Goal: Task Accomplishment & Management: Manage account settings

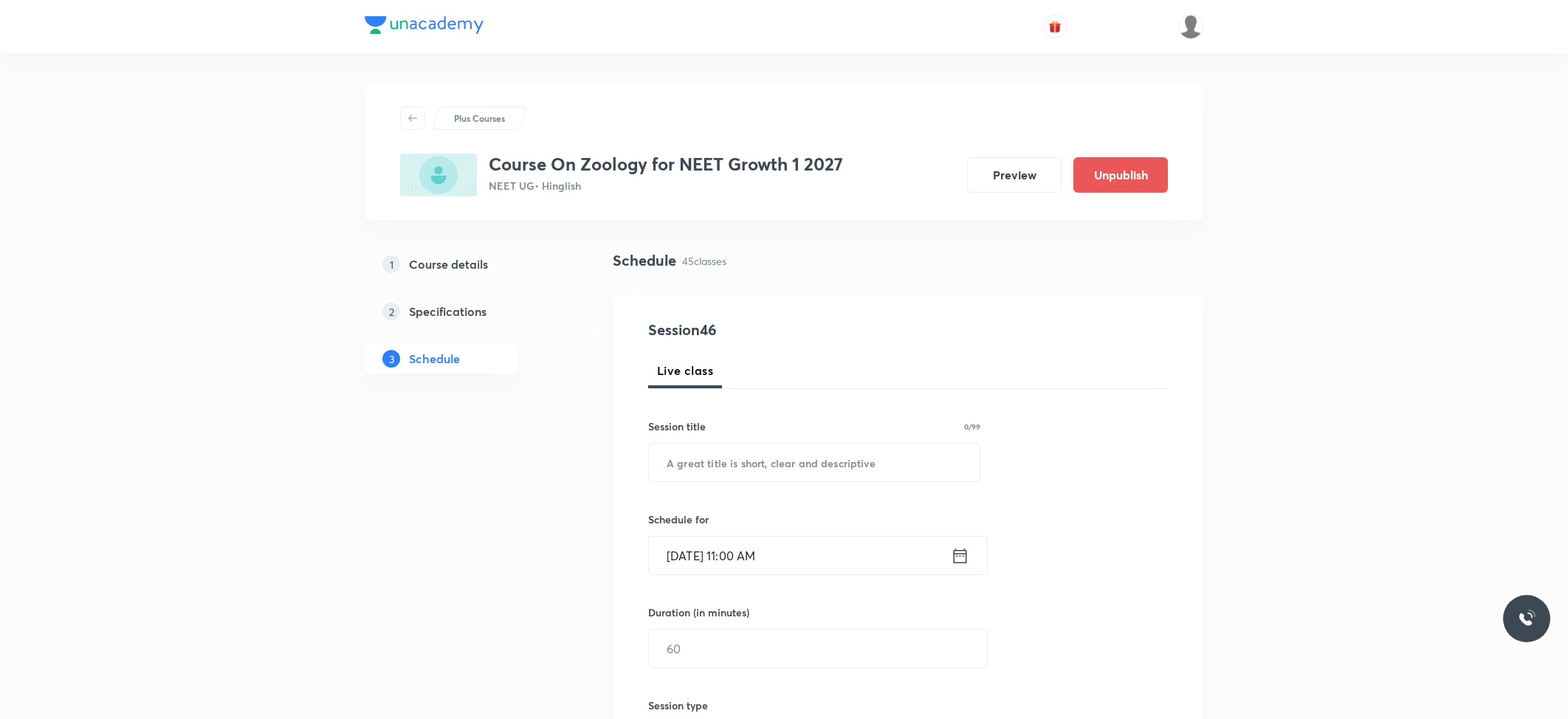
scroll to position [5636, 0]
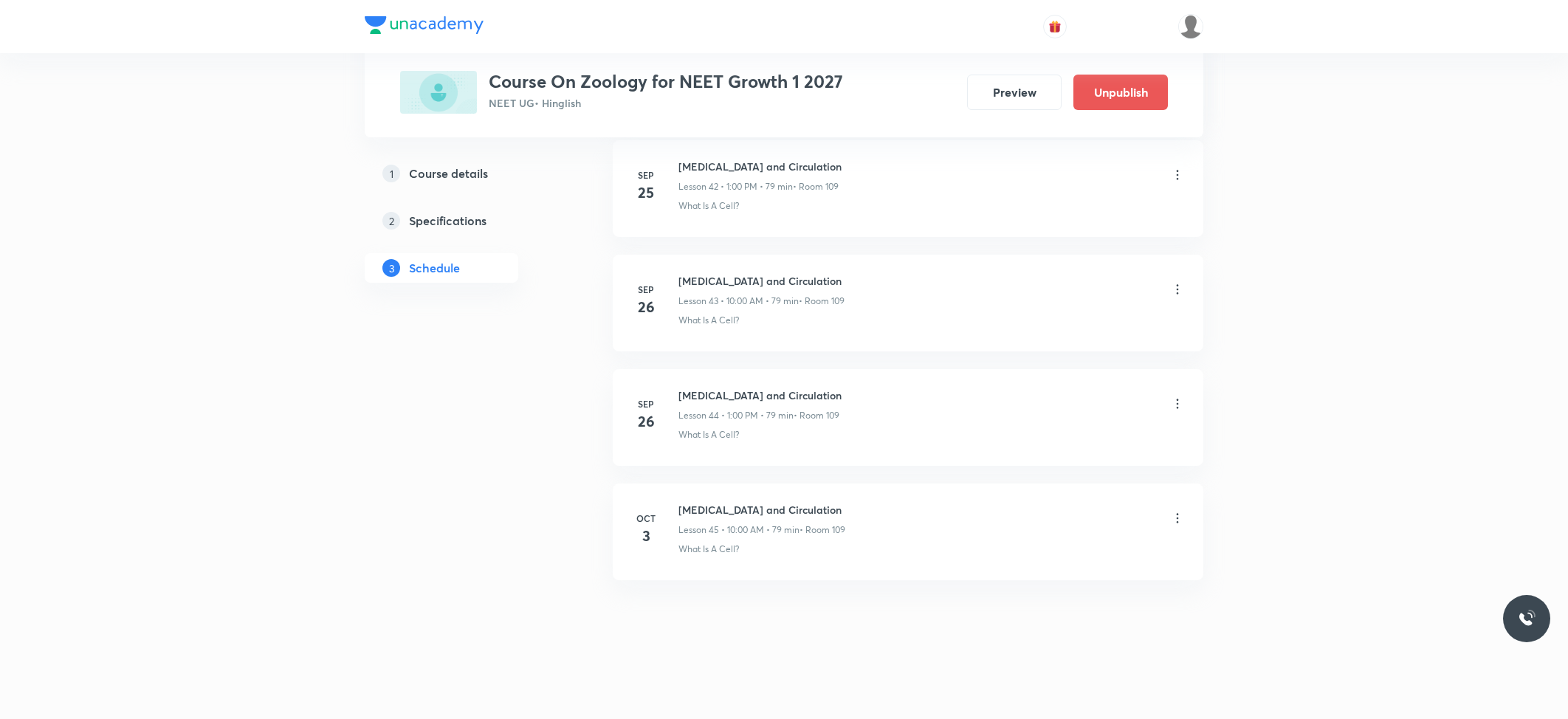
click at [756, 505] on h6 "Body Fluids and Circulation" at bounding box center [762, 510] width 166 height 16
click at [756, 505] on h6 "[MEDICAL_DATA] and Circulation" at bounding box center [762, 510] width 166 height 16
copy h6 "[MEDICAL_DATA] and Circulation"
click at [711, 521] on div "Body Fluids and Circulation Lesson 45 • 10:00 AM • 79 min • Room 109" at bounding box center [762, 519] width 166 height 35
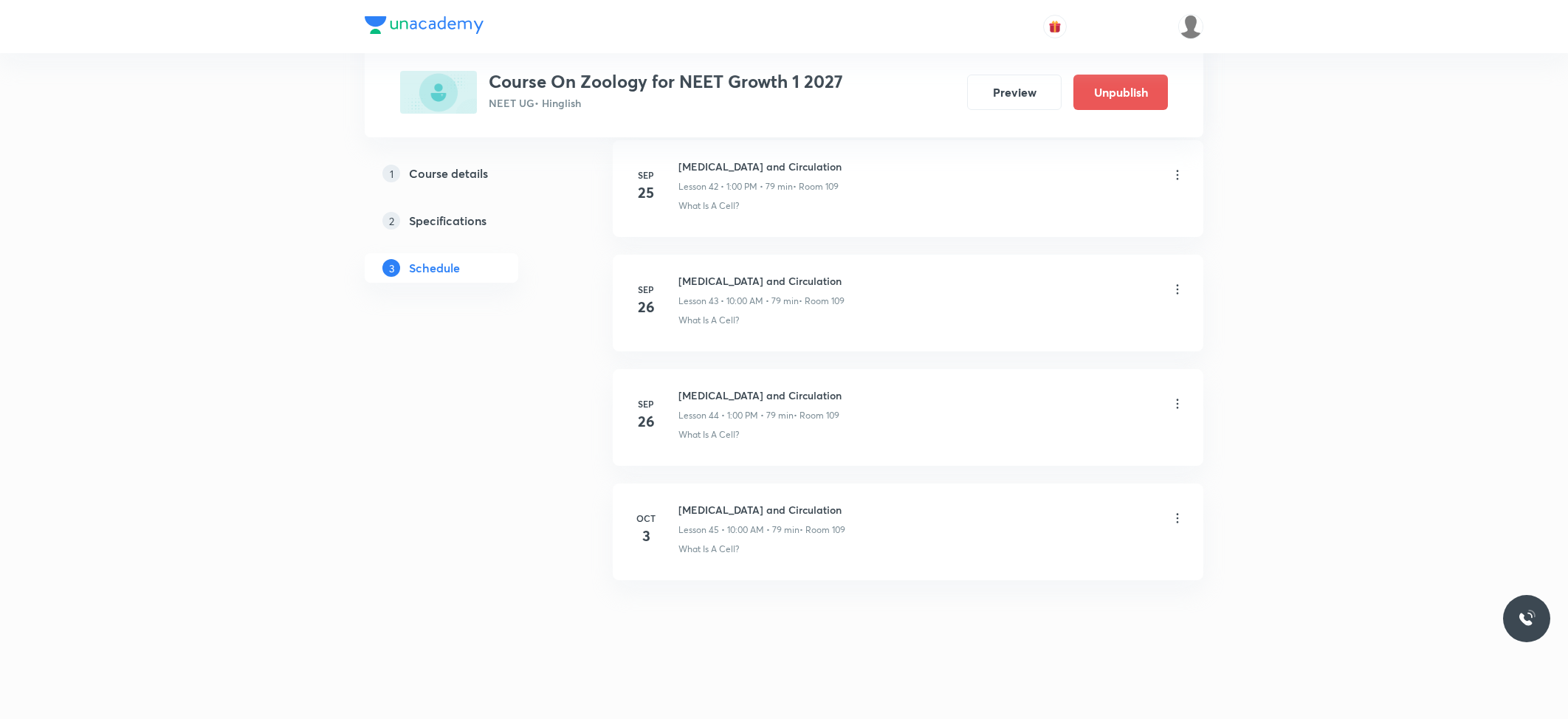
click at [715, 511] on h6 "[MEDICAL_DATA] and Circulation" at bounding box center [762, 510] width 166 height 16
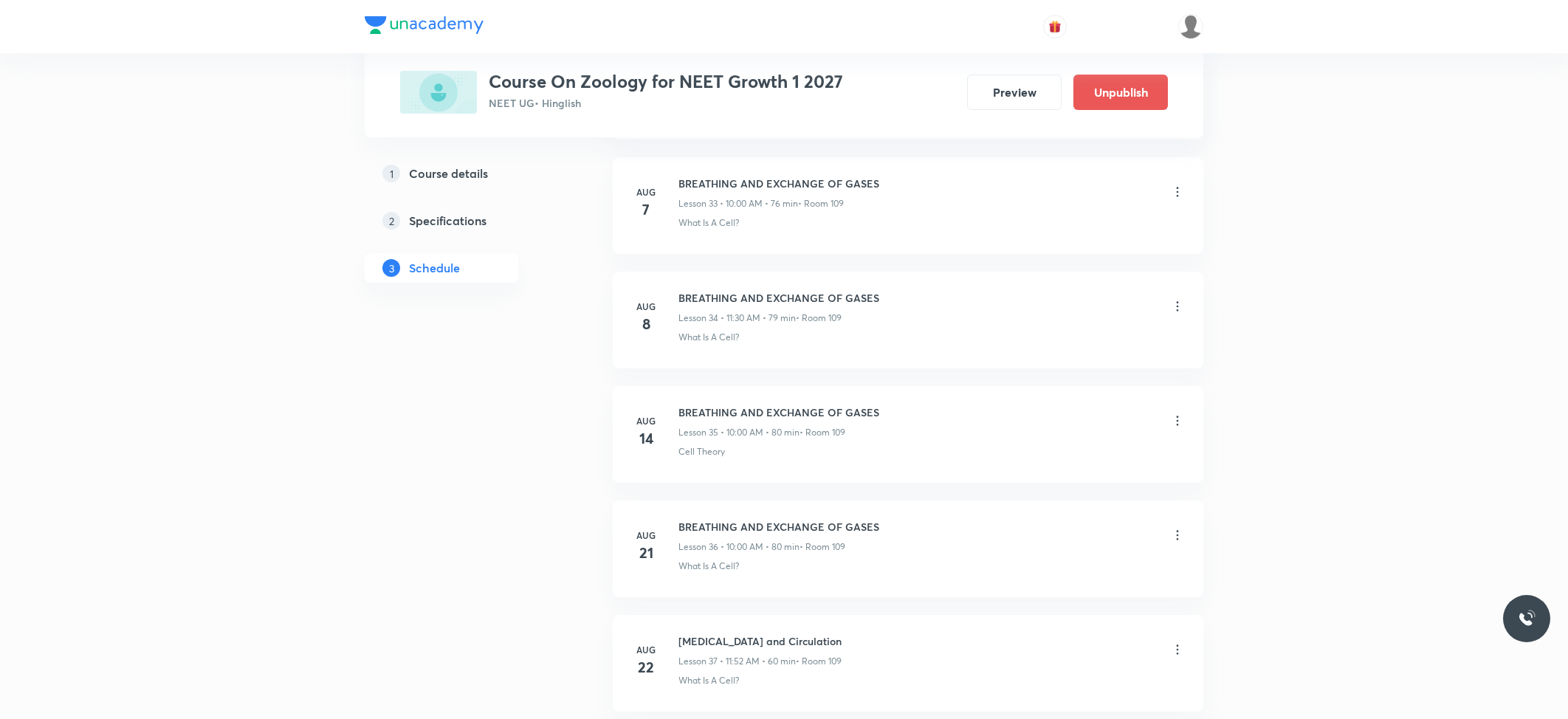
scroll to position [4553, 0]
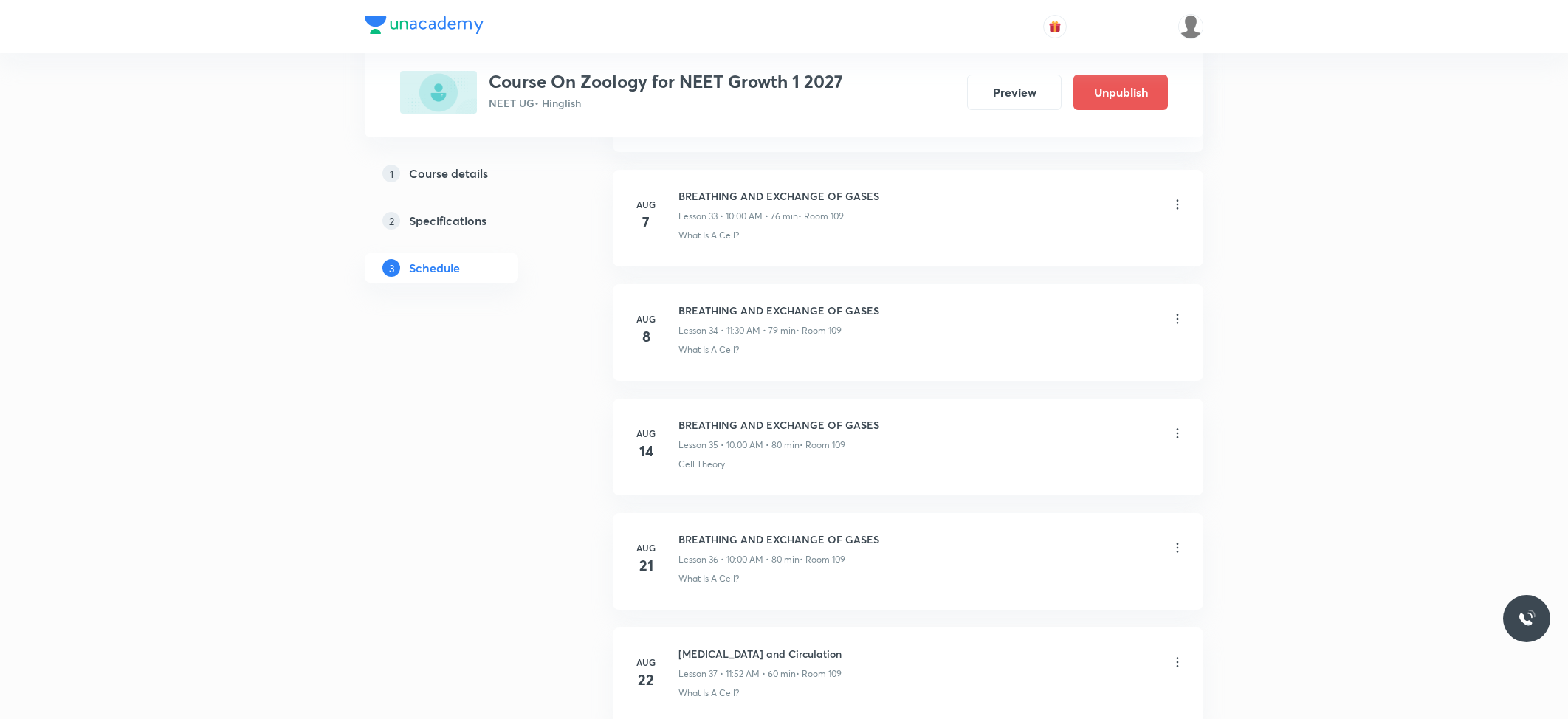
click at [710, 547] on h6 "BREATHING AND EXCHANGE OF GASES" at bounding box center [779, 540] width 201 height 16
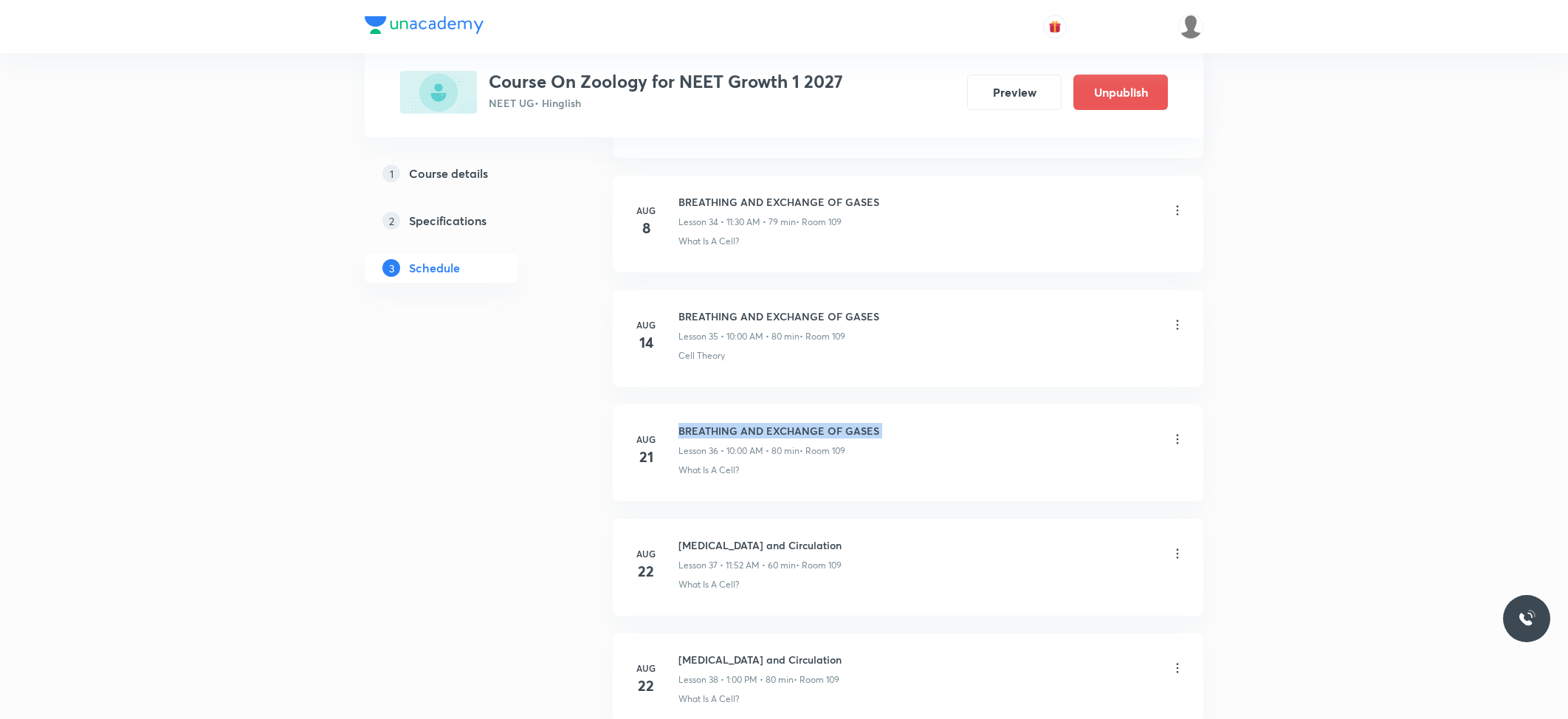
scroll to position [4651, 0]
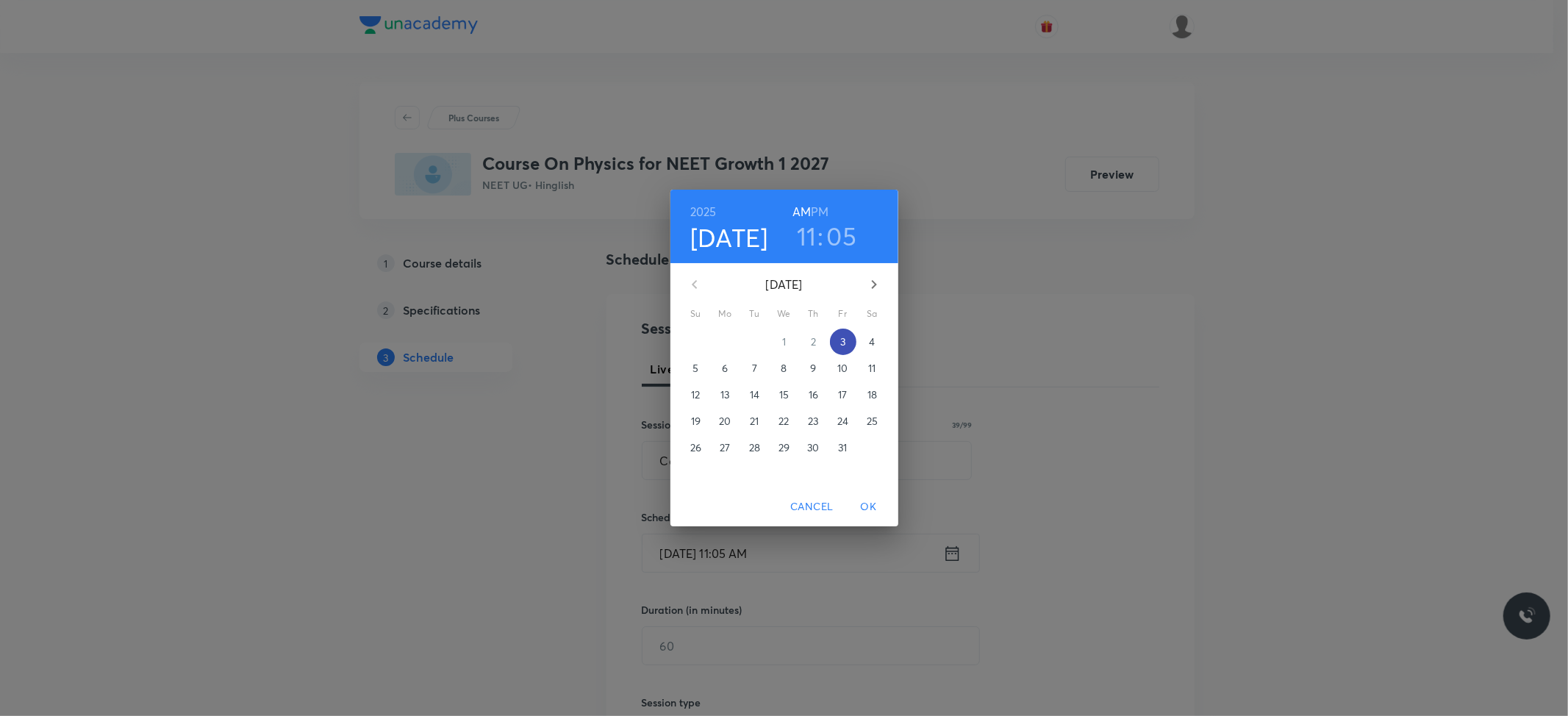
click at [841, 339] on p "3" at bounding box center [842, 341] width 5 height 15
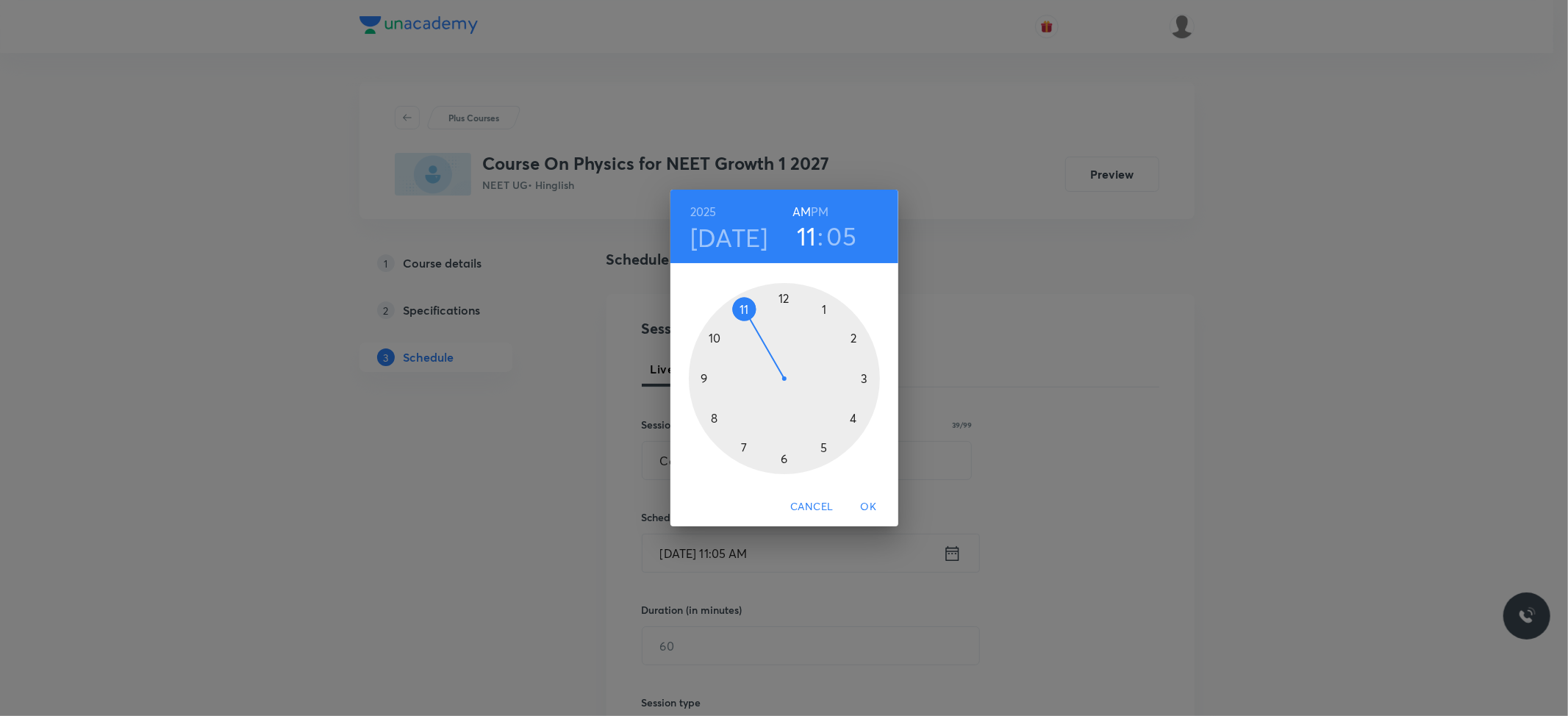
click at [804, 234] on h3 "11" at bounding box center [807, 236] width 20 height 31
click at [742, 308] on div at bounding box center [784, 379] width 191 height 191
click at [852, 418] on div at bounding box center [784, 379] width 191 height 191
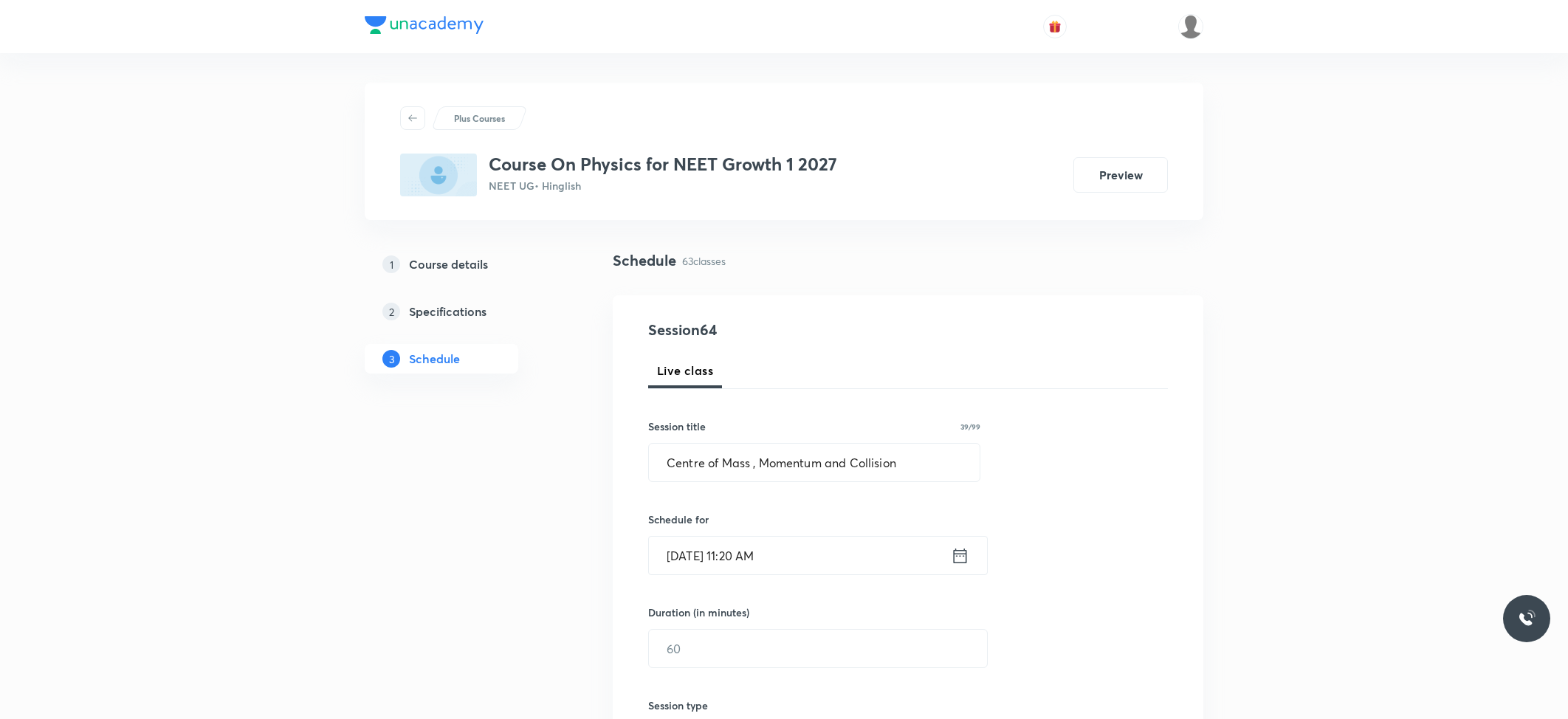
click at [756, 547] on input "Oct 3, 2025, 11:20 AM" at bounding box center [799, 556] width 302 height 38
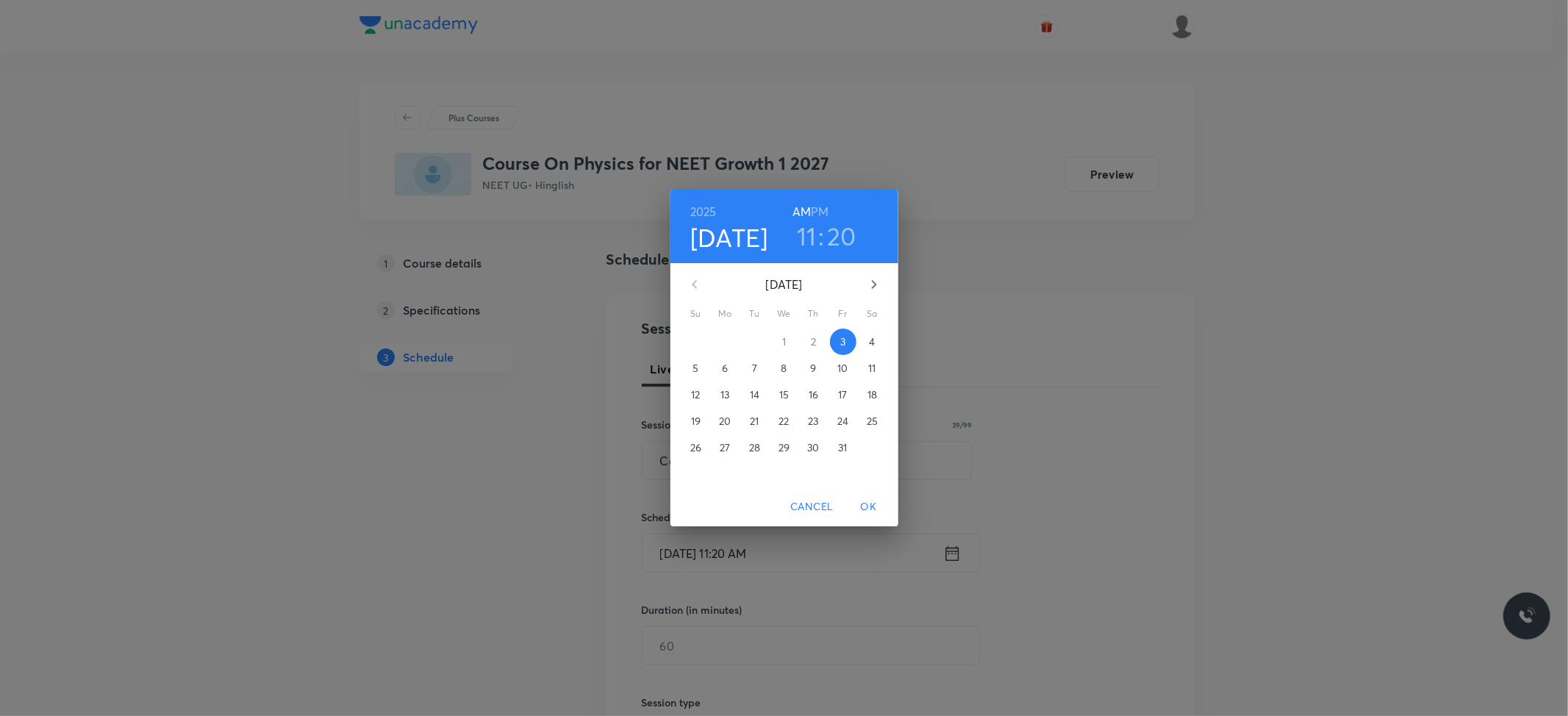
click at [839, 236] on h3 "20" at bounding box center [841, 236] width 30 height 31
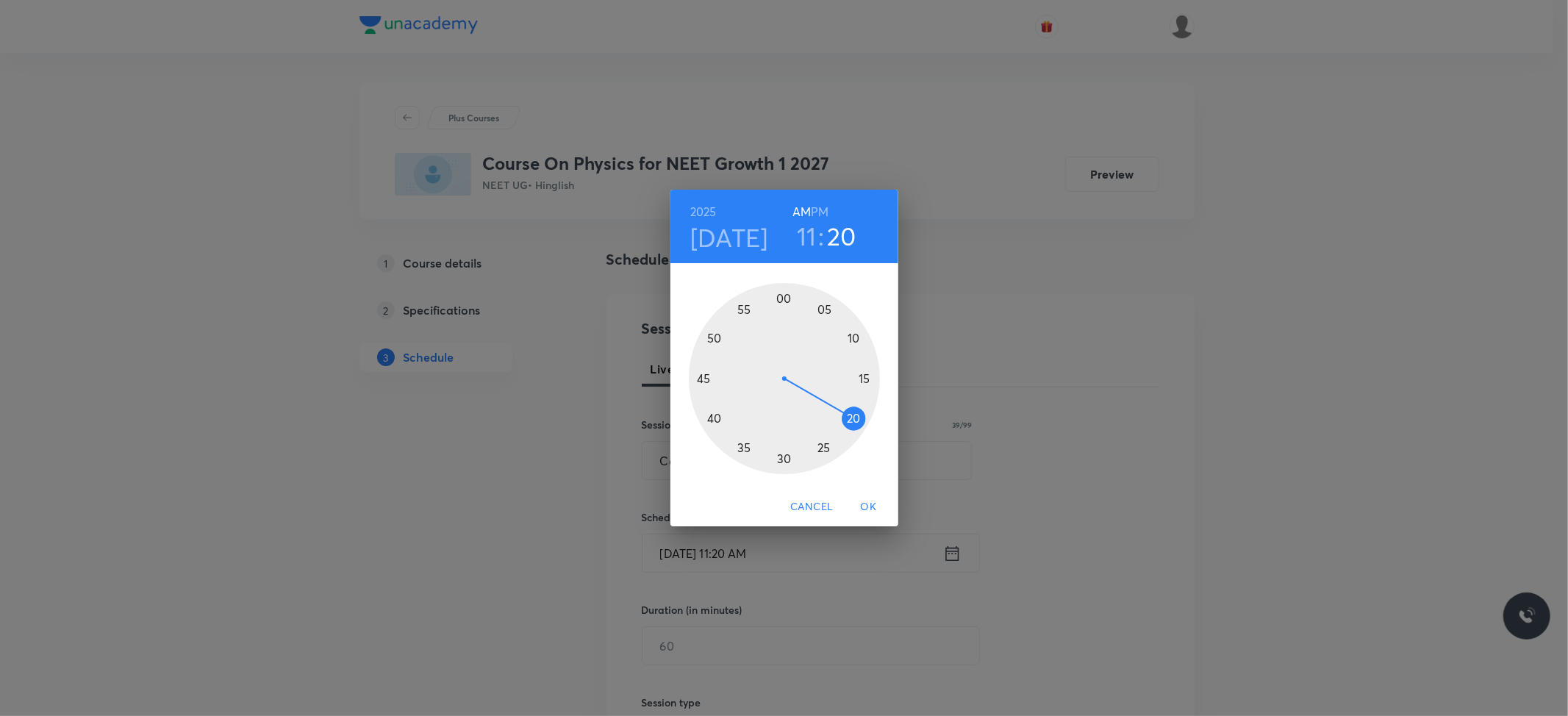
click at [786, 460] on div at bounding box center [784, 379] width 191 height 191
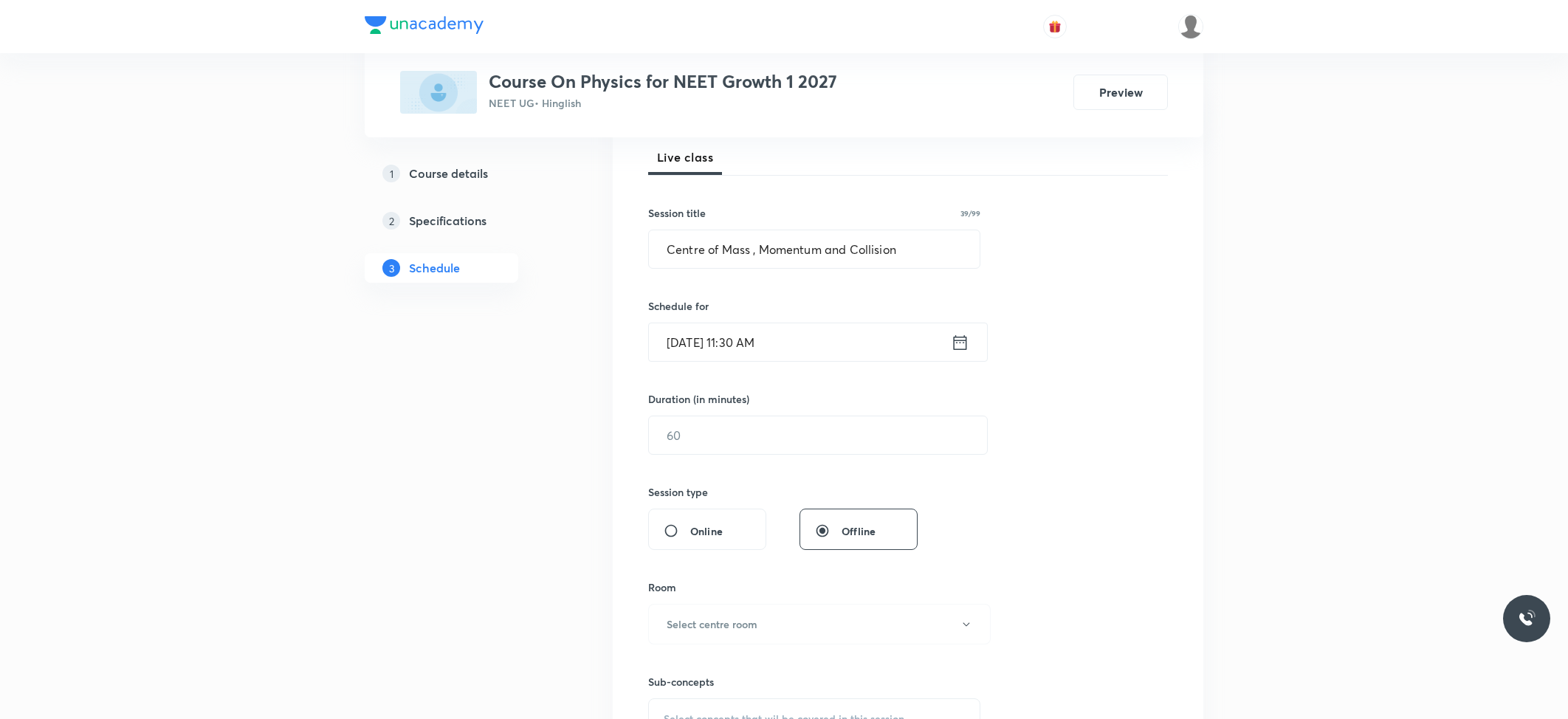
scroll to position [295, 0]
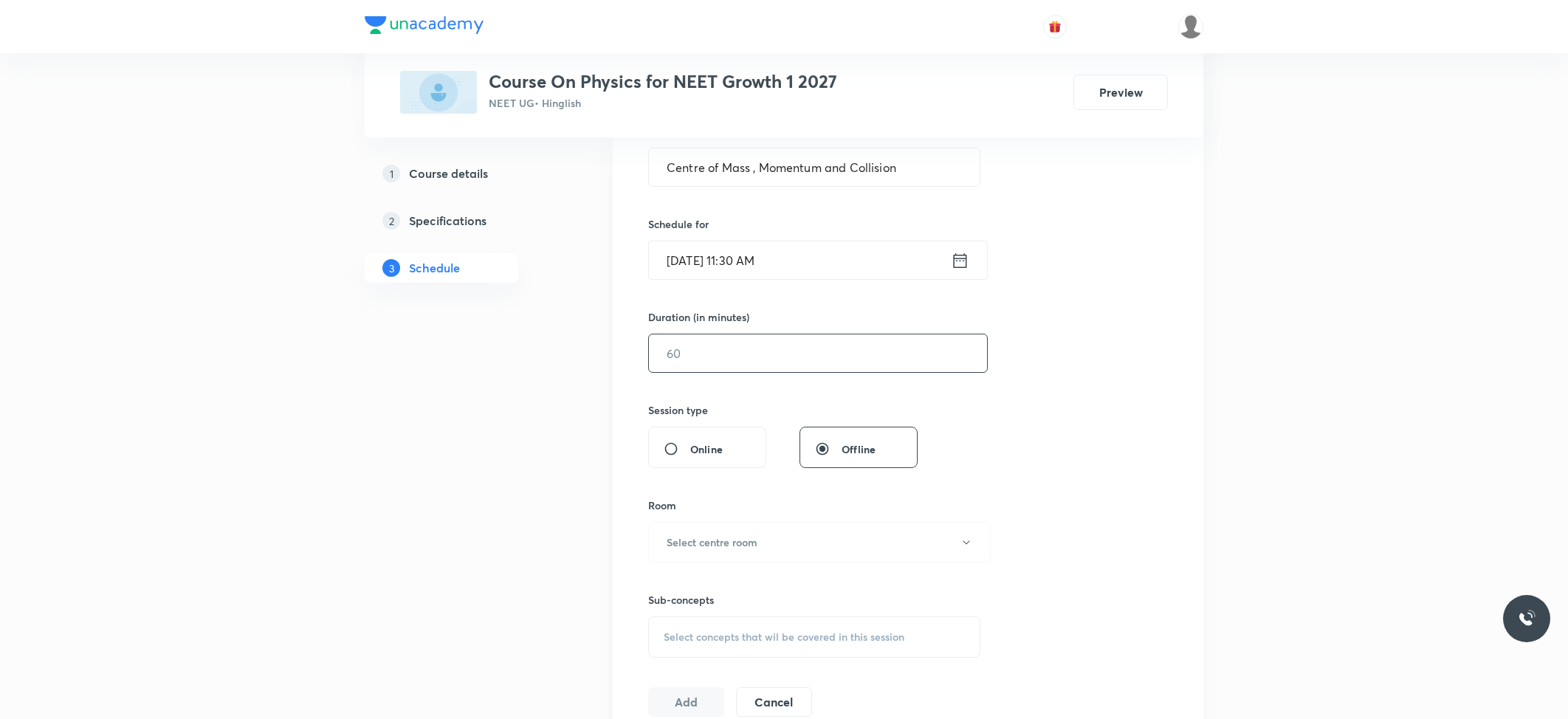
click at [755, 367] on input "text" at bounding box center [817, 354] width 338 height 38
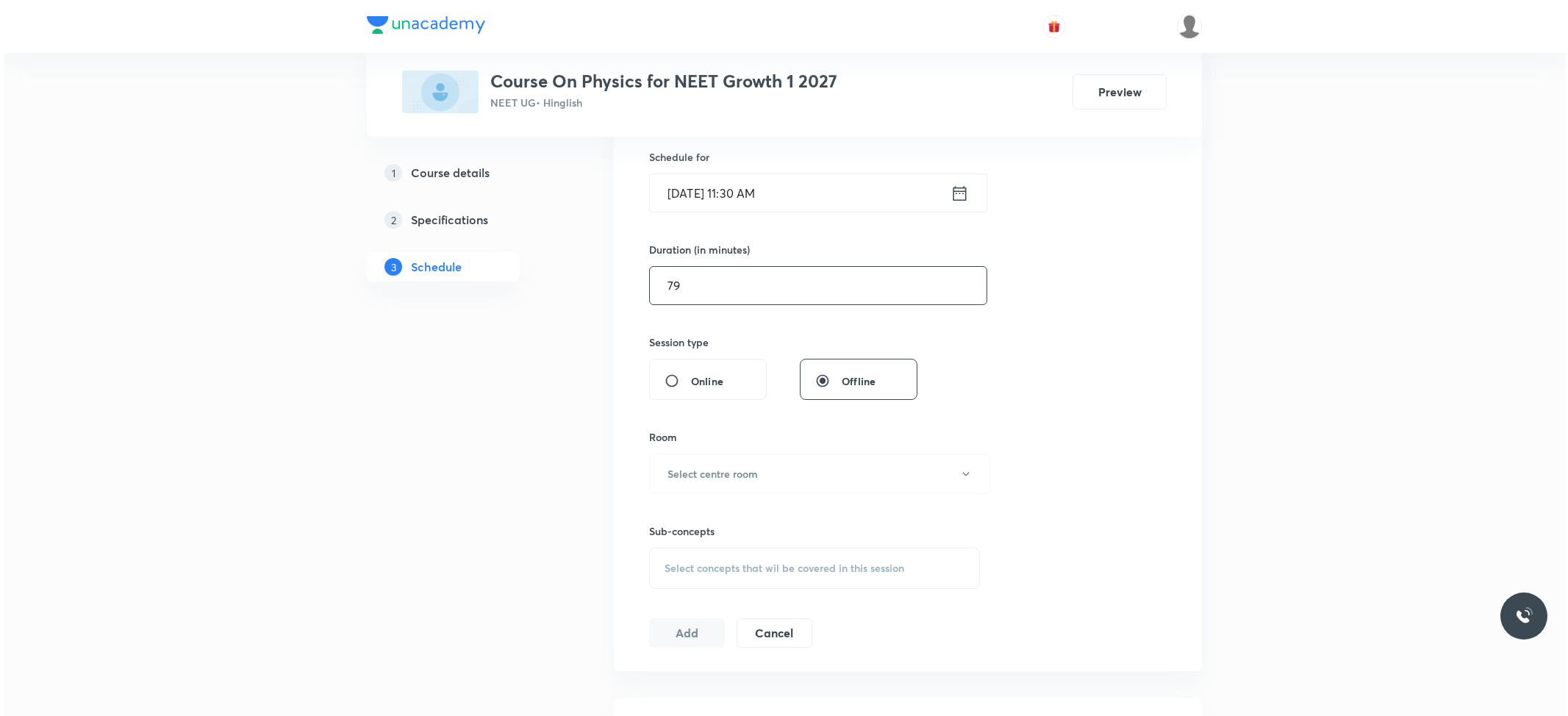
scroll to position [392, 0]
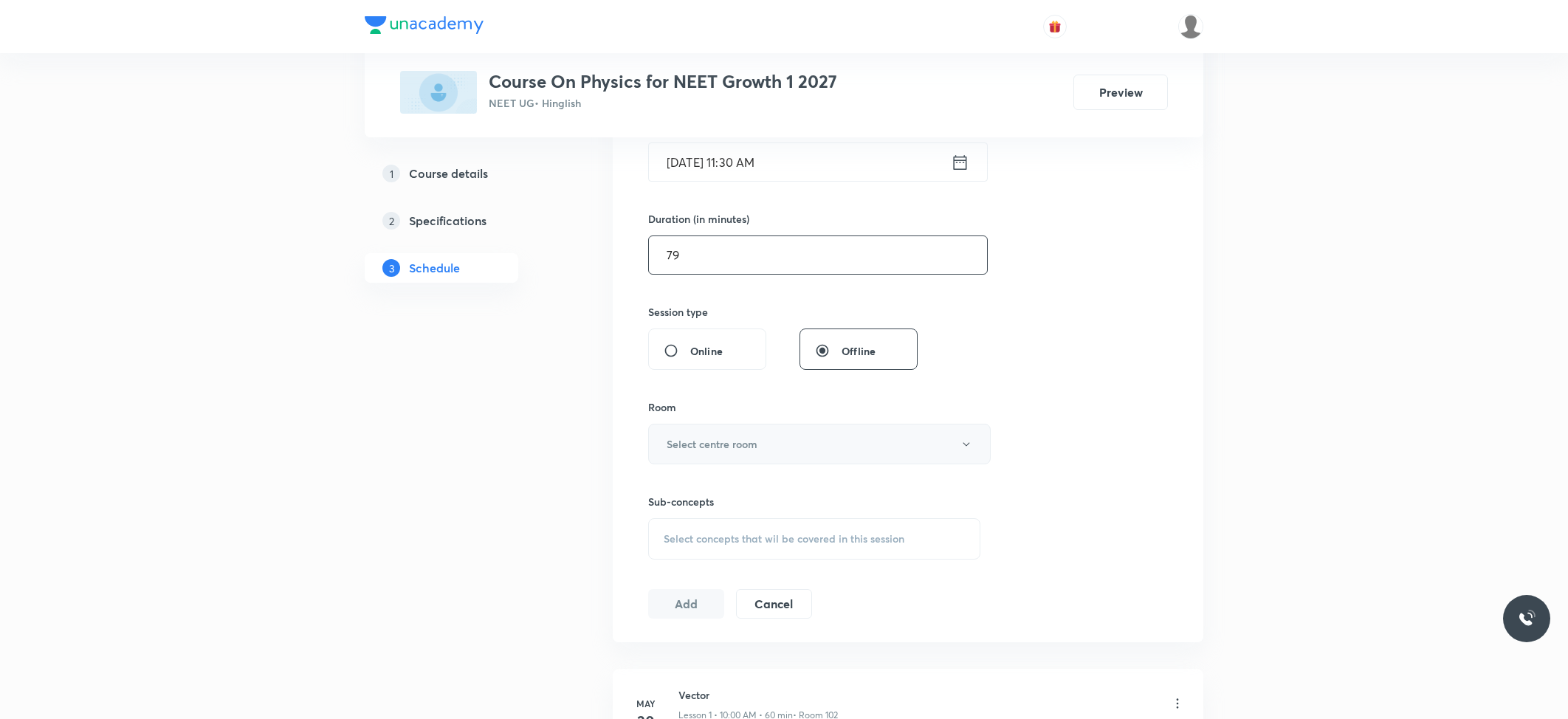
type input "79"
click at [729, 449] on h6 "Select centre room" at bounding box center [712, 444] width 91 height 16
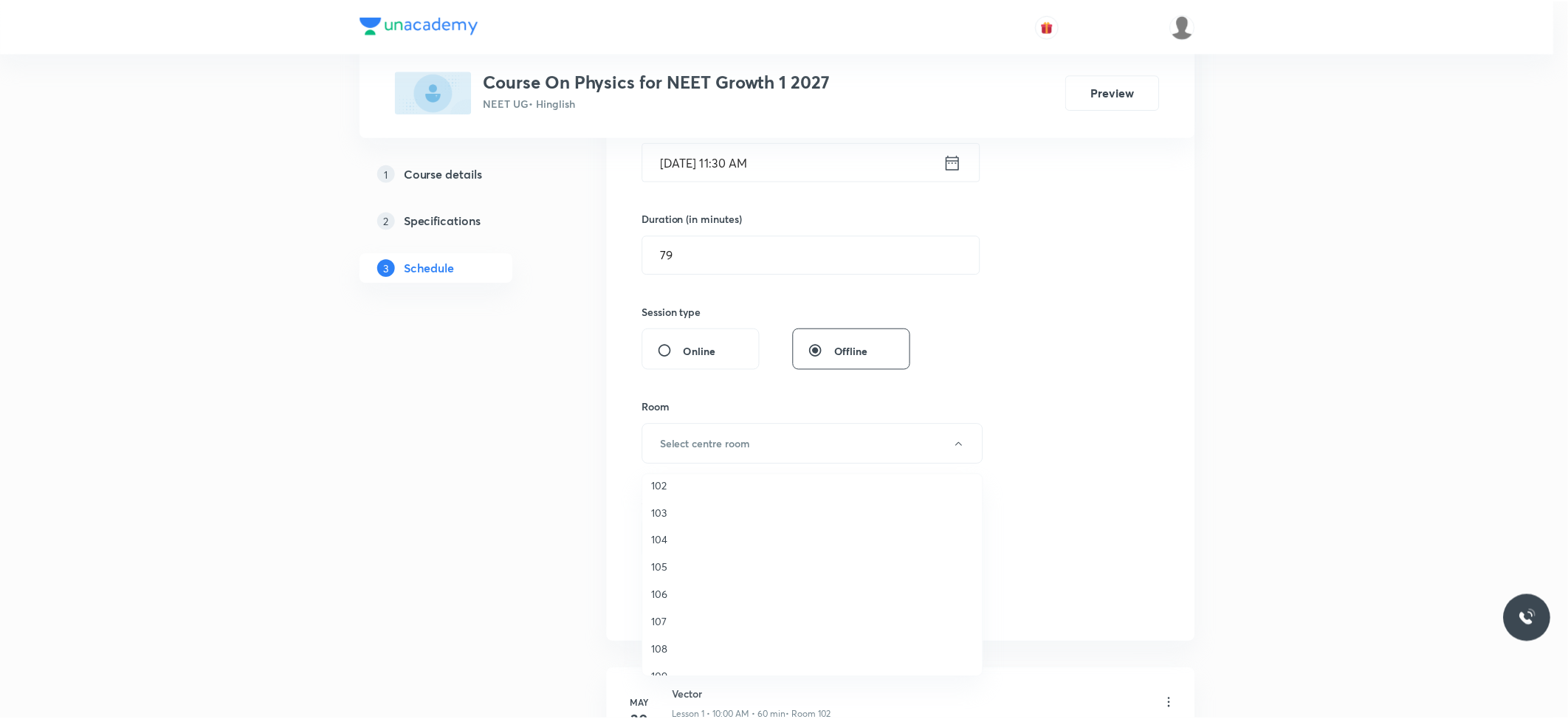
scroll to position [54, 0]
click at [691, 654] on span "109" at bounding box center [815, 659] width 323 height 16
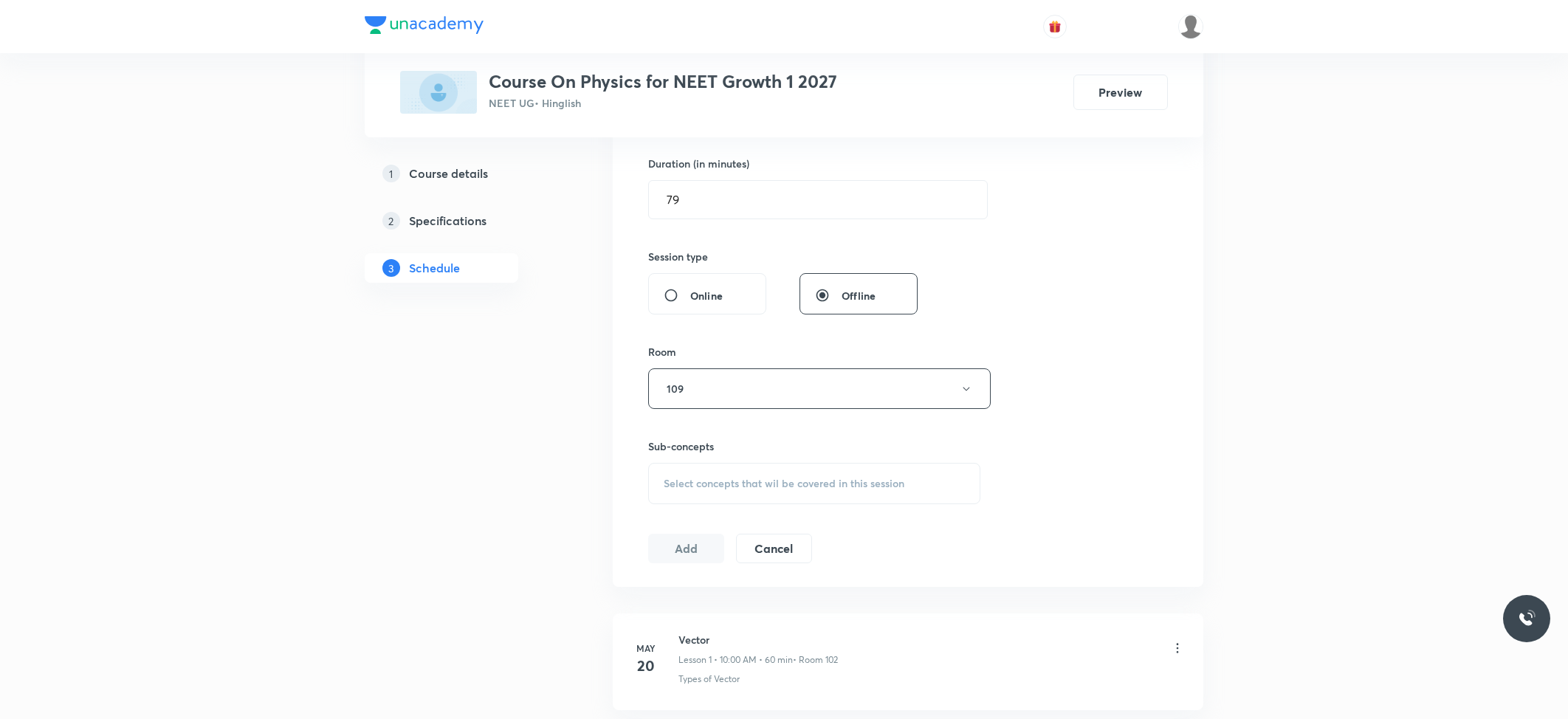
scroll to position [491, 0]
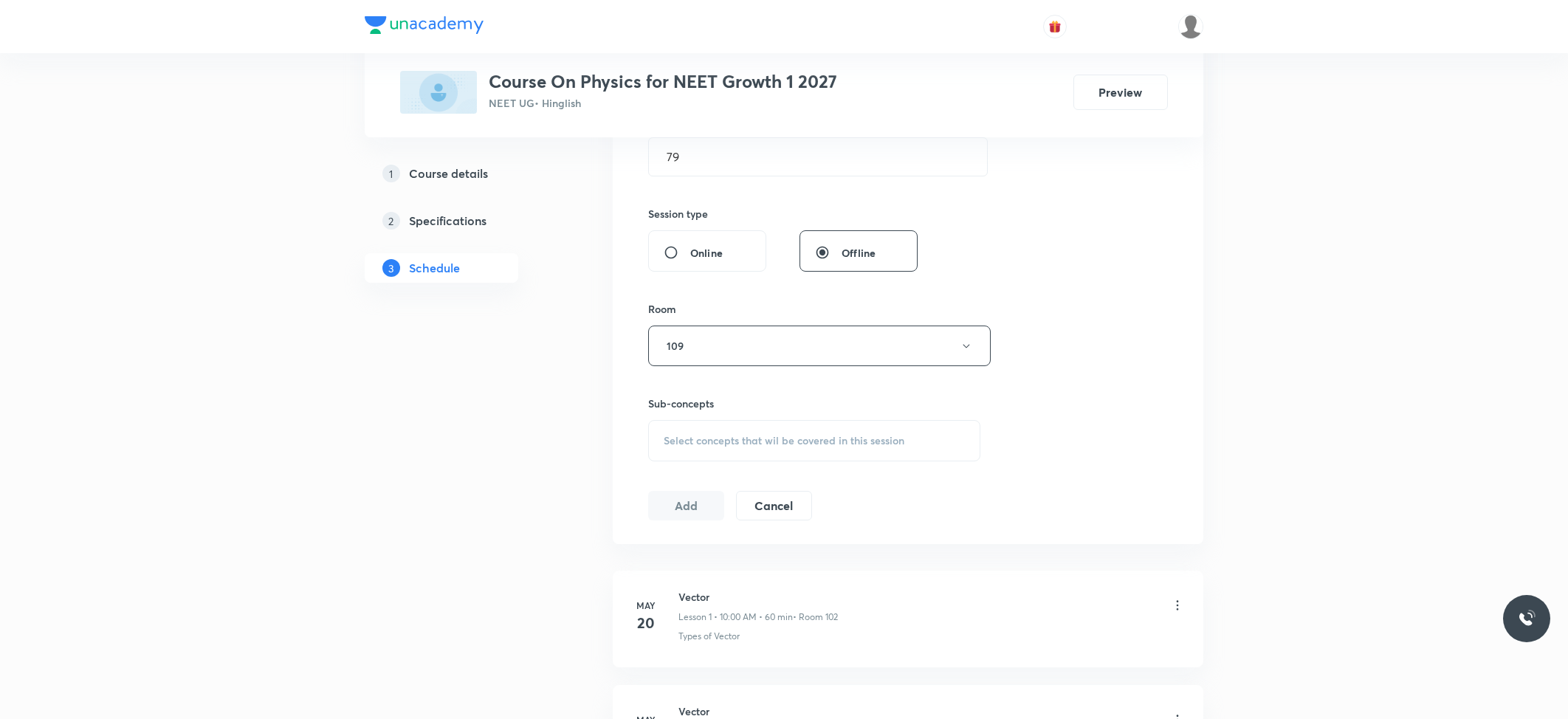
click at [784, 434] on div "Select concepts that wil be covered in this session" at bounding box center [813, 441] width 332 height 42
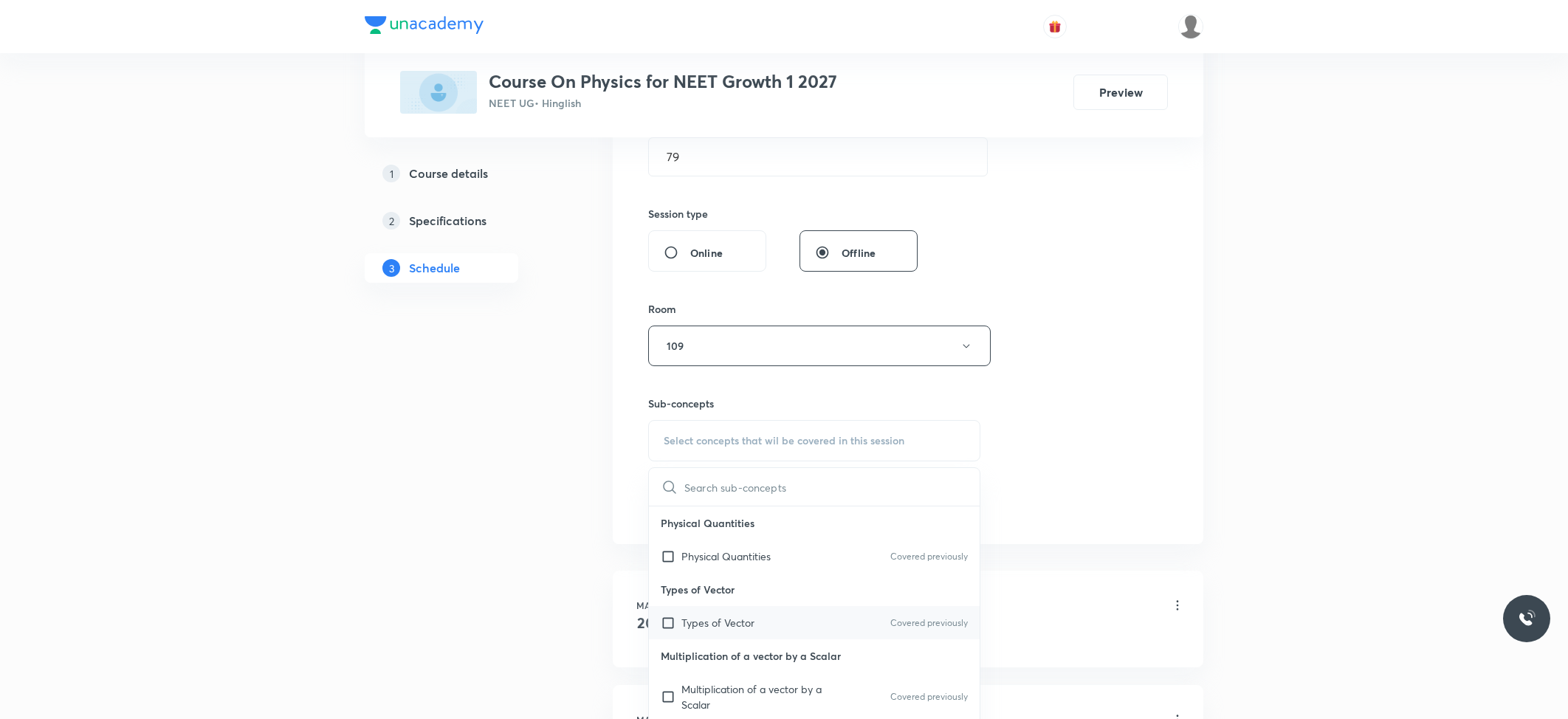
click at [757, 627] on div "Types of Vector Covered previously" at bounding box center [814, 623] width 331 height 34
checkbox input "true"
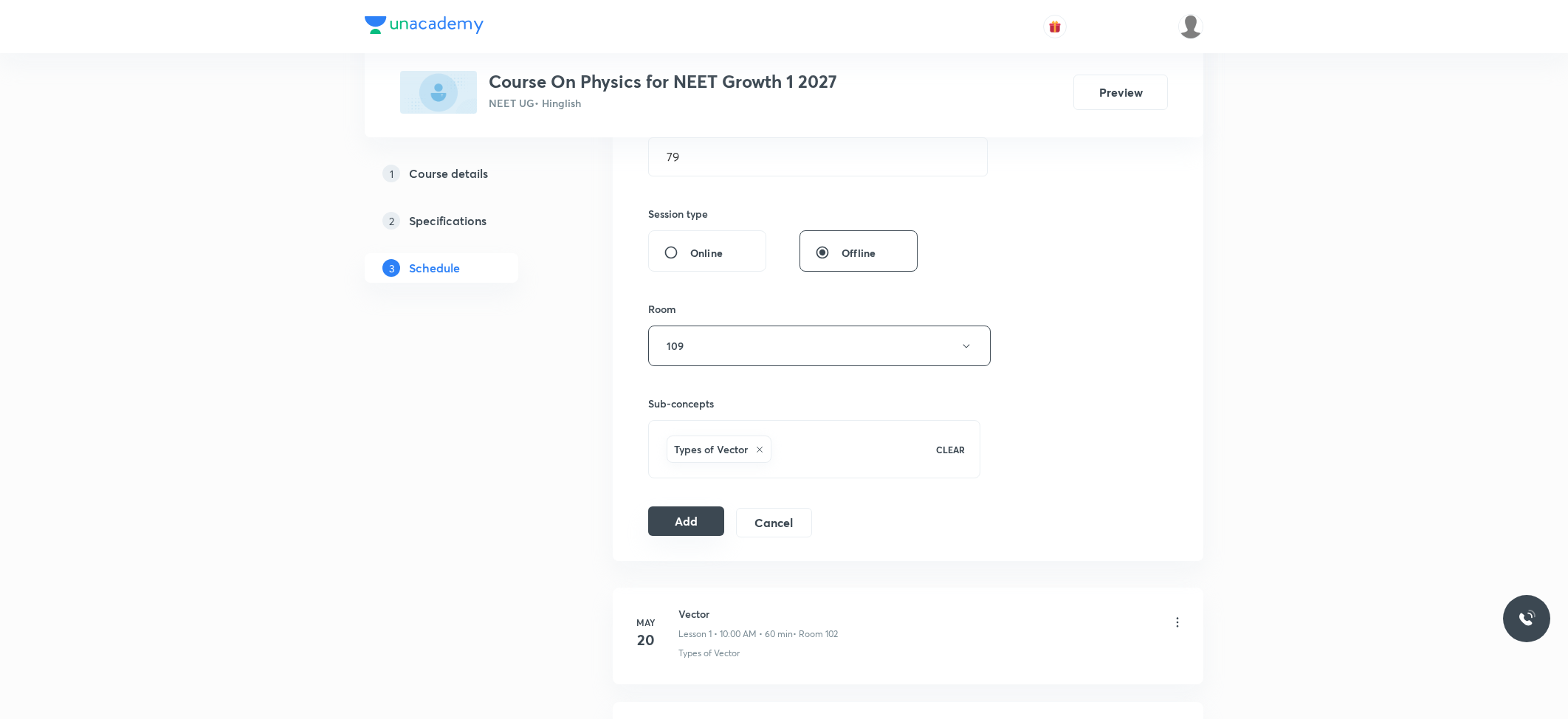
click at [669, 521] on button "Add" at bounding box center [685, 521] width 76 height 30
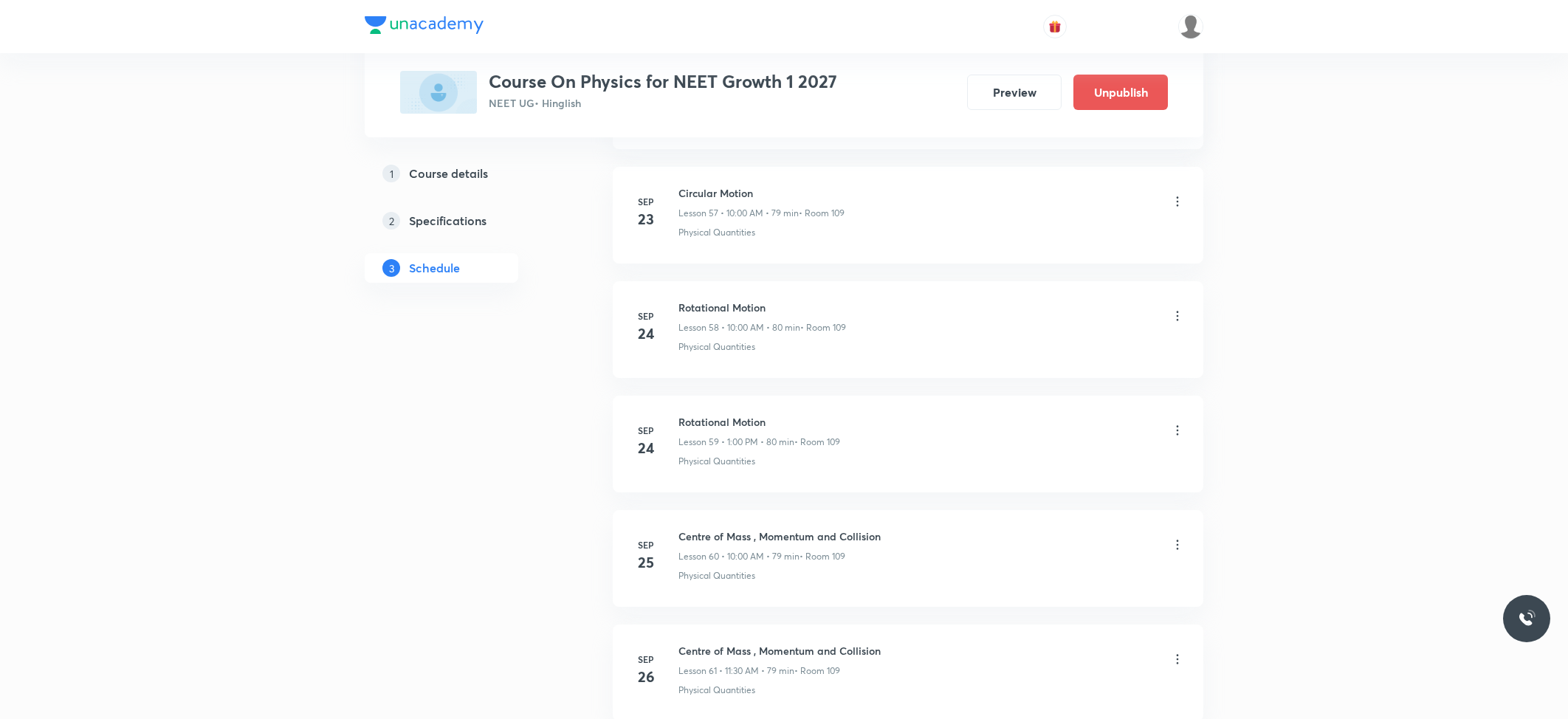
scroll to position [7139, 0]
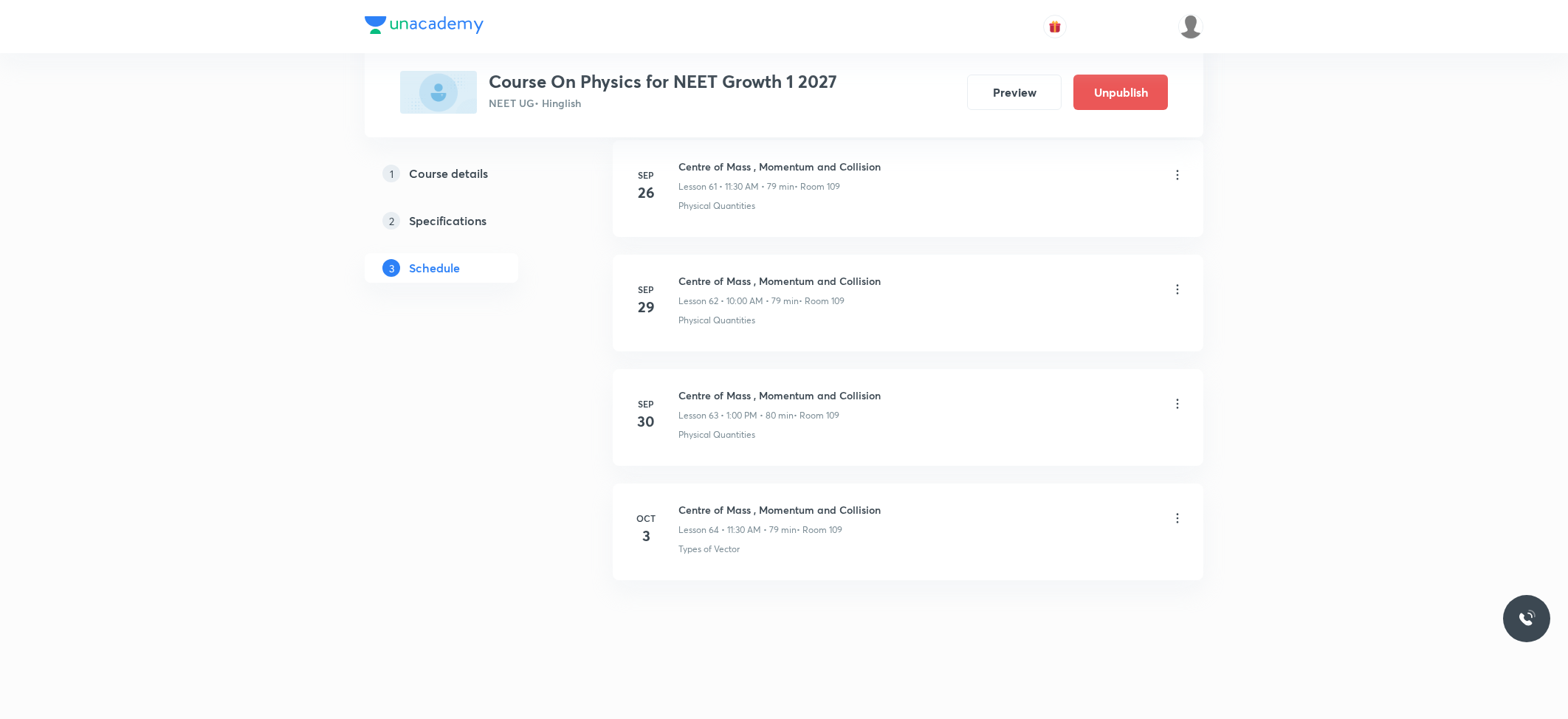
click at [786, 505] on h6 "Centre of Mass , Momentum and Collision" at bounding box center [780, 510] width 202 height 16
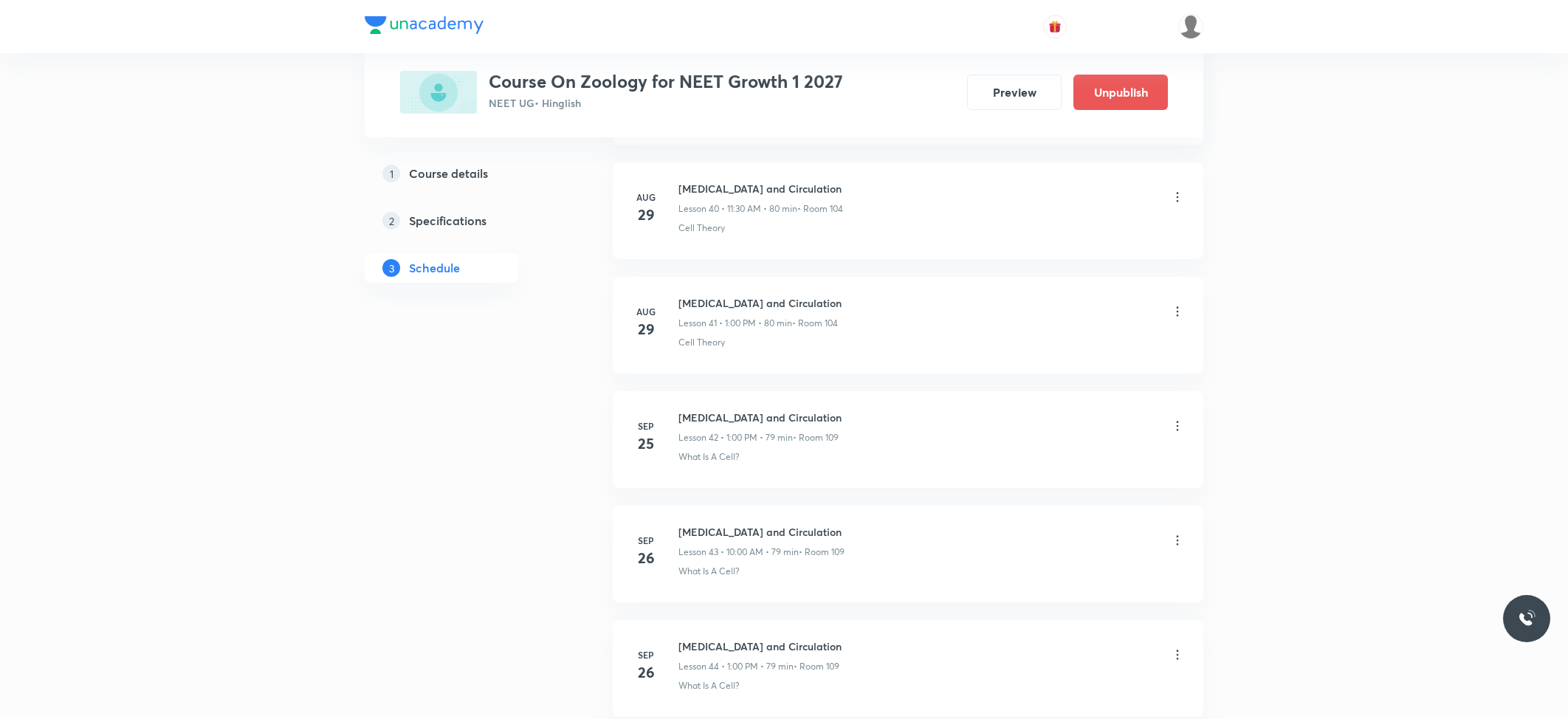
scroll to position [5636, 0]
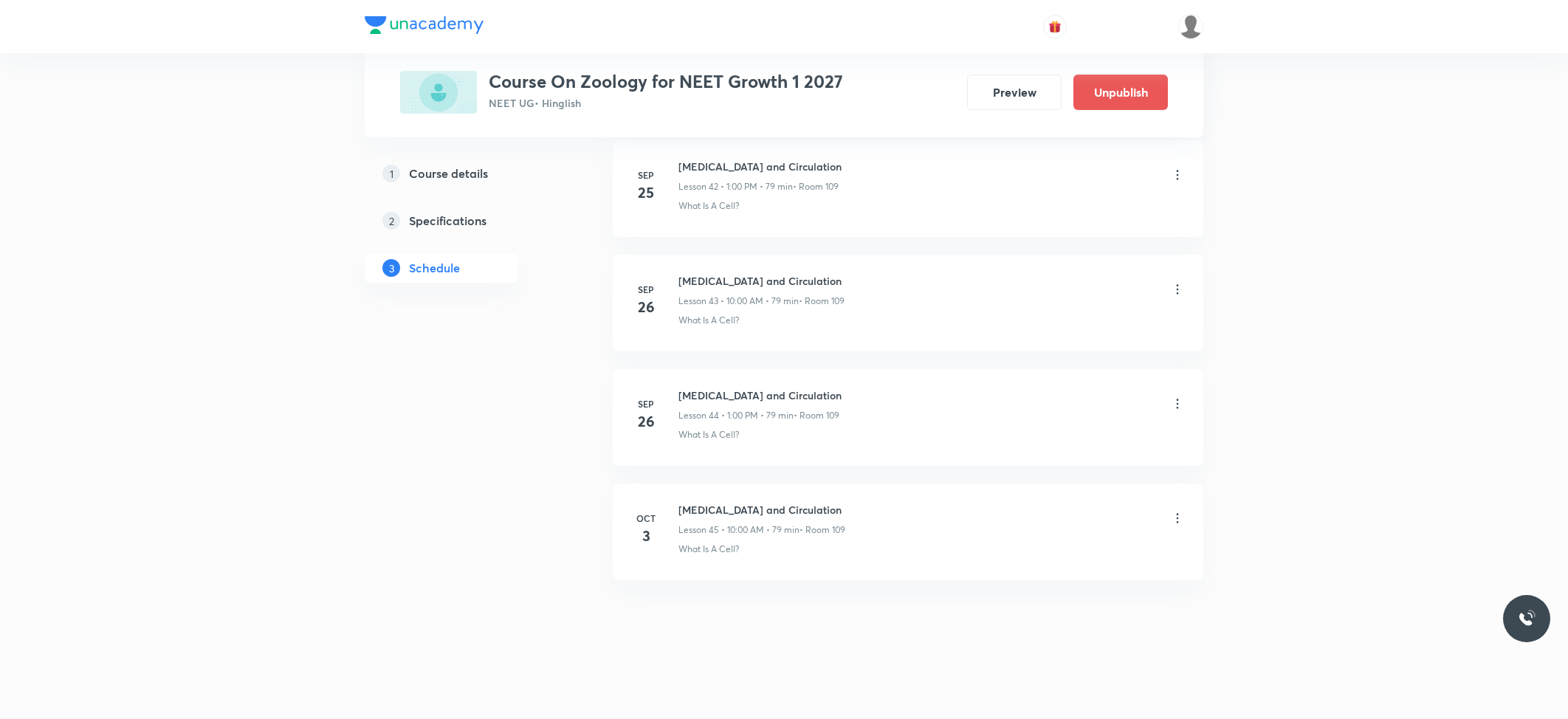
click at [755, 514] on h6 "Body Fluids and Circulation" at bounding box center [762, 510] width 166 height 16
copy h6 "Body Fluids and Circulation"
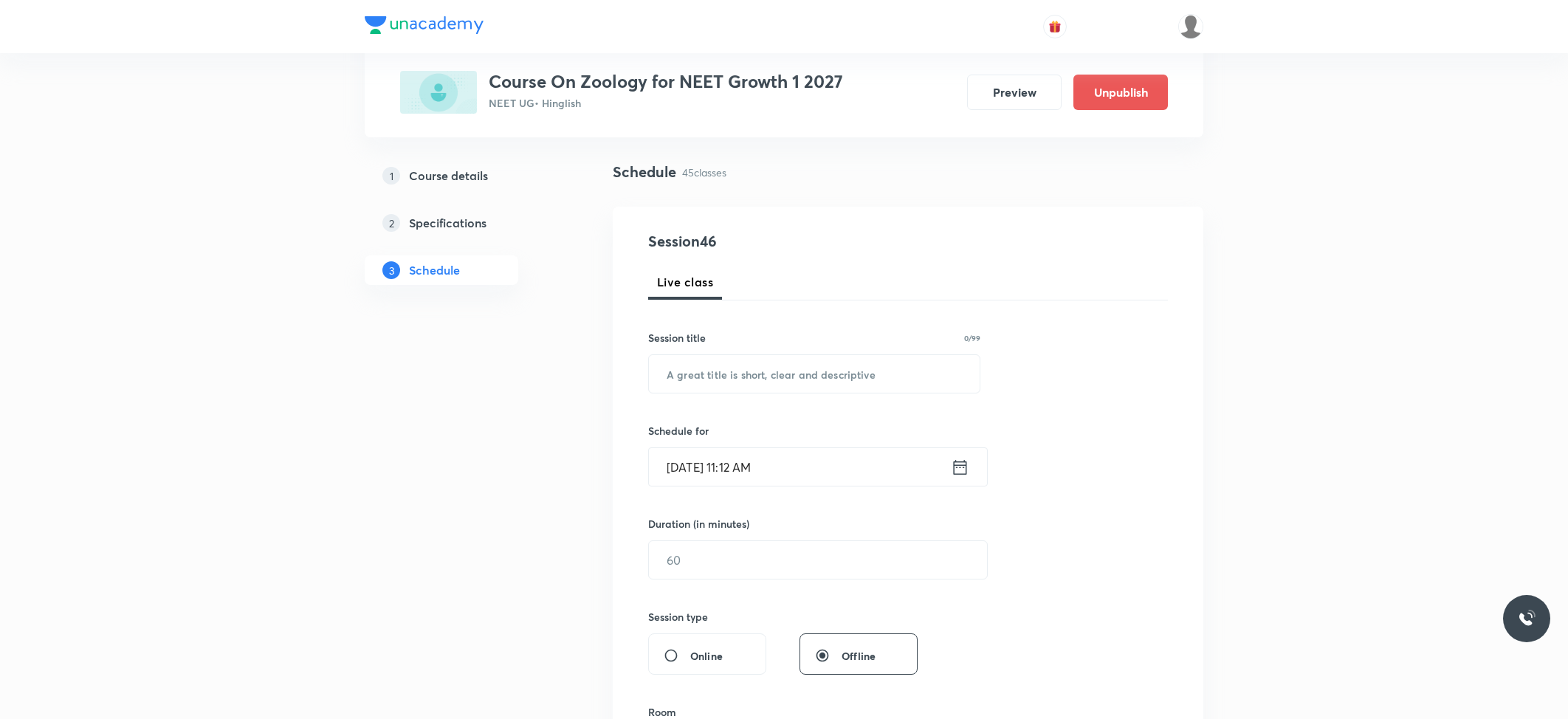
scroll to position [0, 0]
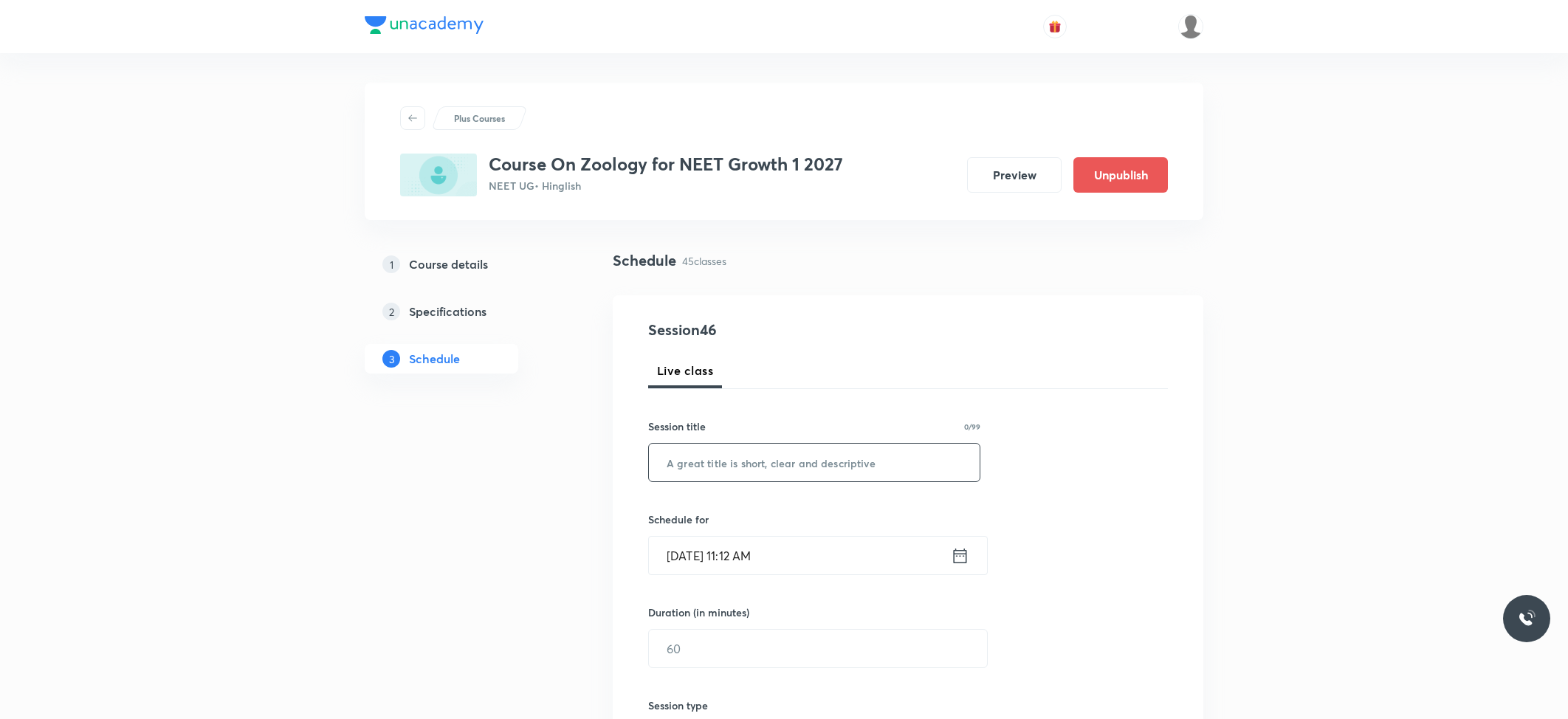
click at [732, 467] on input "text" at bounding box center [814, 462] width 331 height 38
paste input "Body Fluids and Circulation"
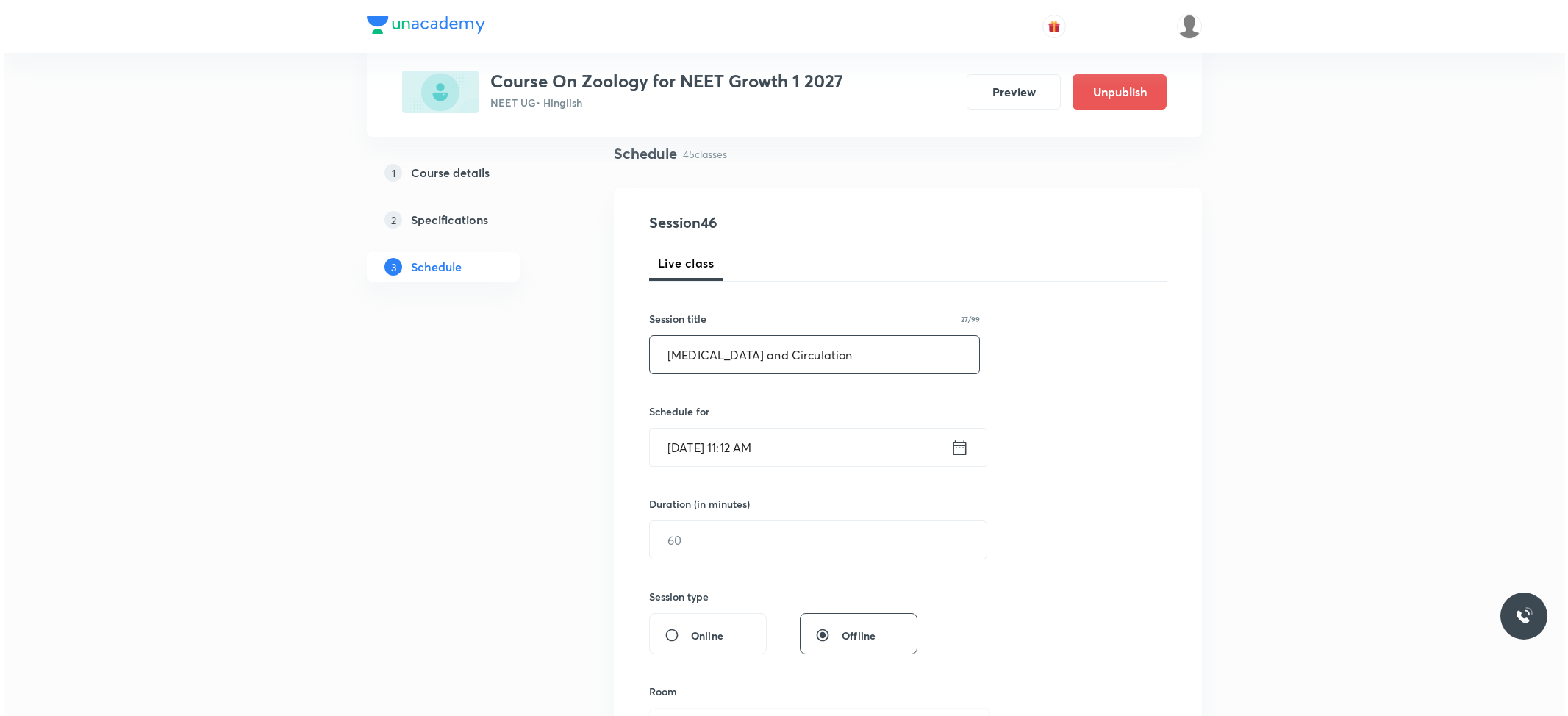
scroll to position [294, 0]
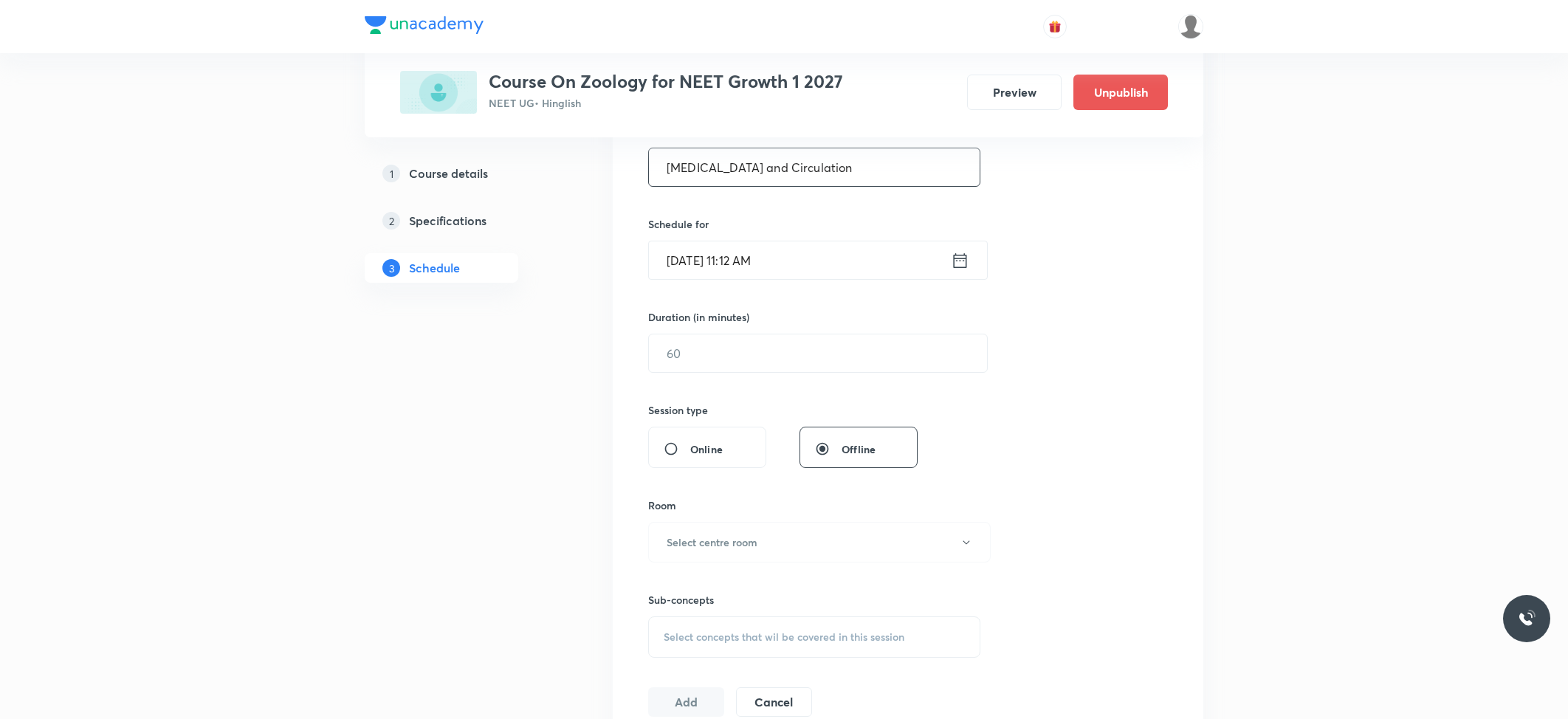
type input "Body Fluids and Circulation"
click at [775, 270] on input "Oct 3, 2025, 11:12 AM" at bounding box center [799, 260] width 302 height 38
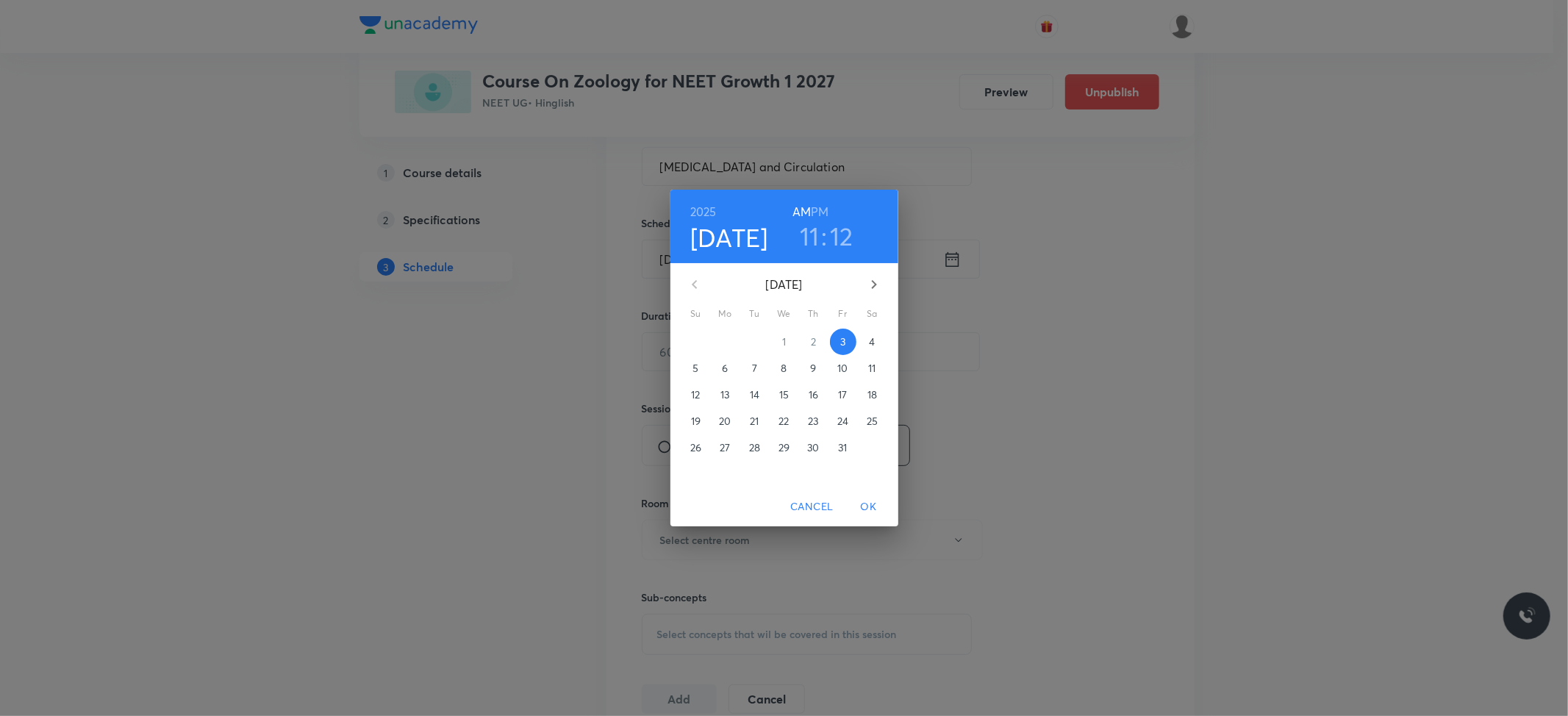
click at [819, 212] on h6 "PM" at bounding box center [820, 211] width 18 height 21
click at [835, 336] on span "3" at bounding box center [842, 341] width 27 height 15
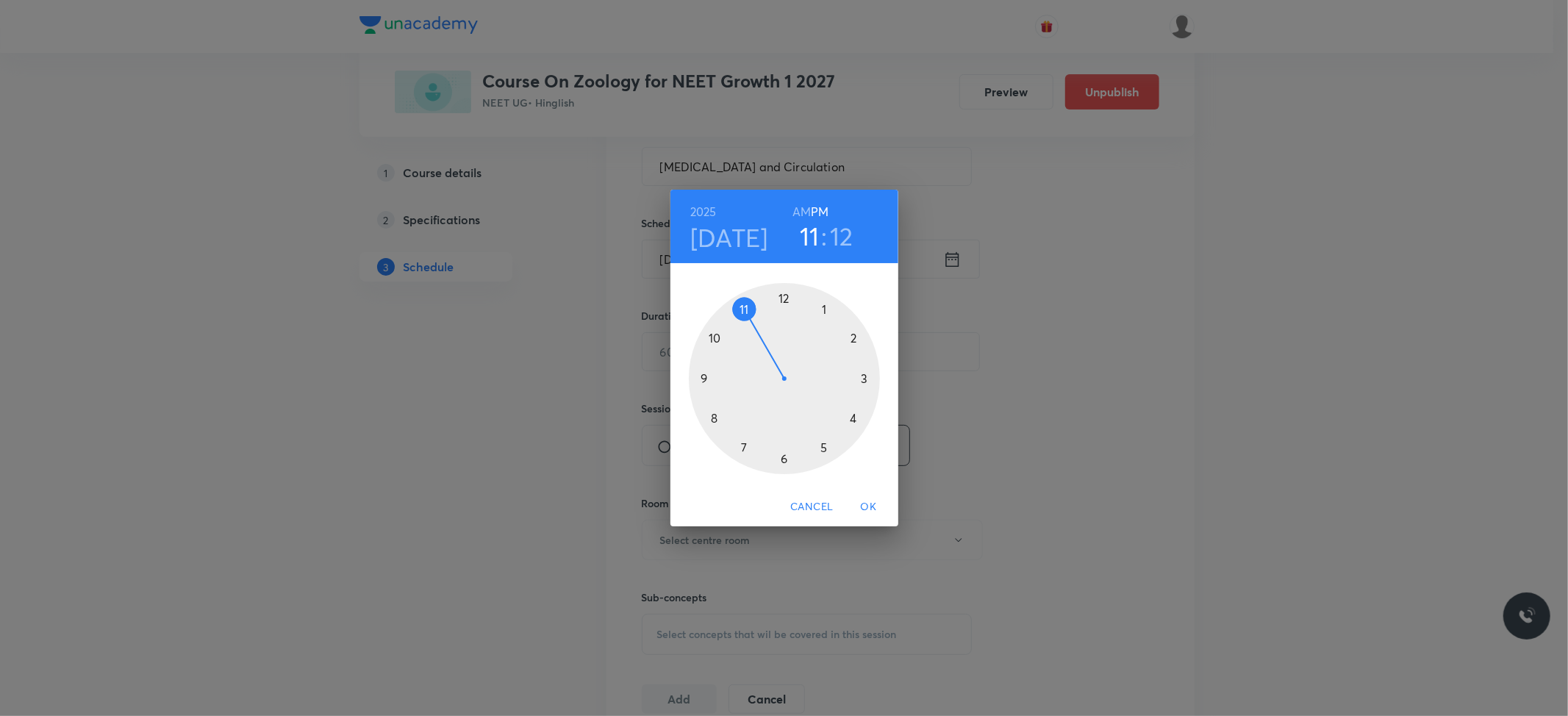
click at [823, 310] on div at bounding box center [784, 379] width 191 height 191
click at [780, 301] on div at bounding box center [784, 379] width 191 height 191
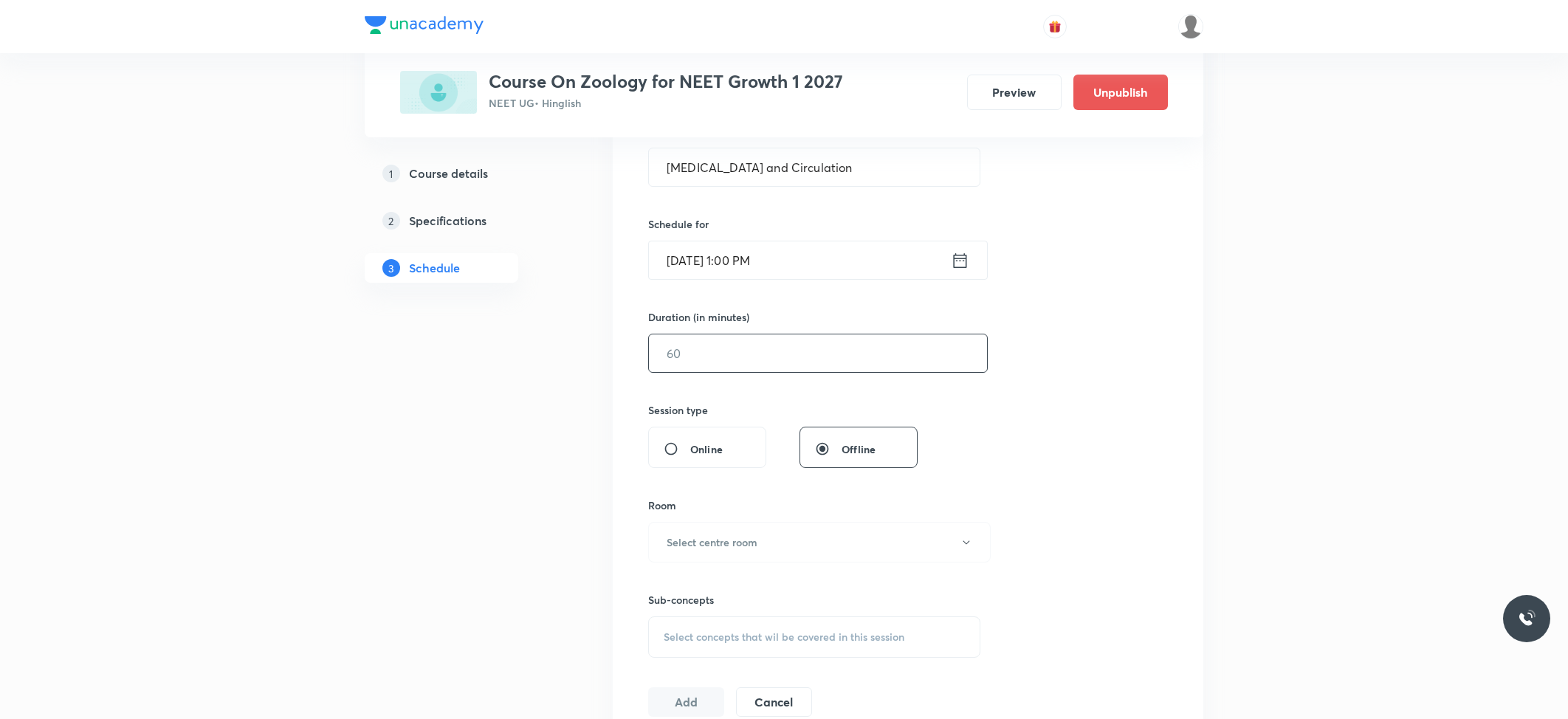
click at [763, 372] on input "text" at bounding box center [817, 354] width 338 height 38
type input "79"
click at [774, 550] on button "Select centre room" at bounding box center [819, 542] width 343 height 41
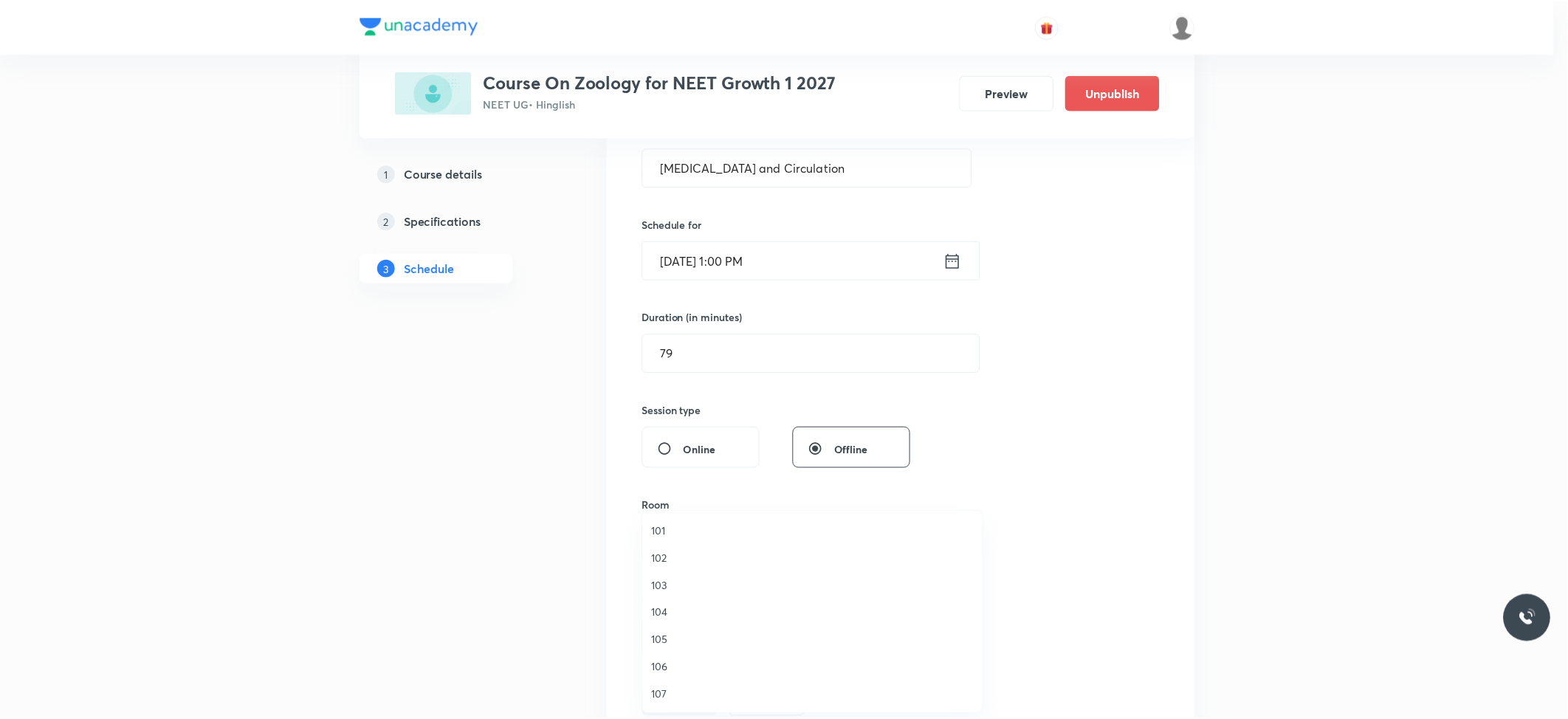
scroll to position [56, 0]
click at [647, 682] on li "109" at bounding box center [815, 694] width 341 height 28
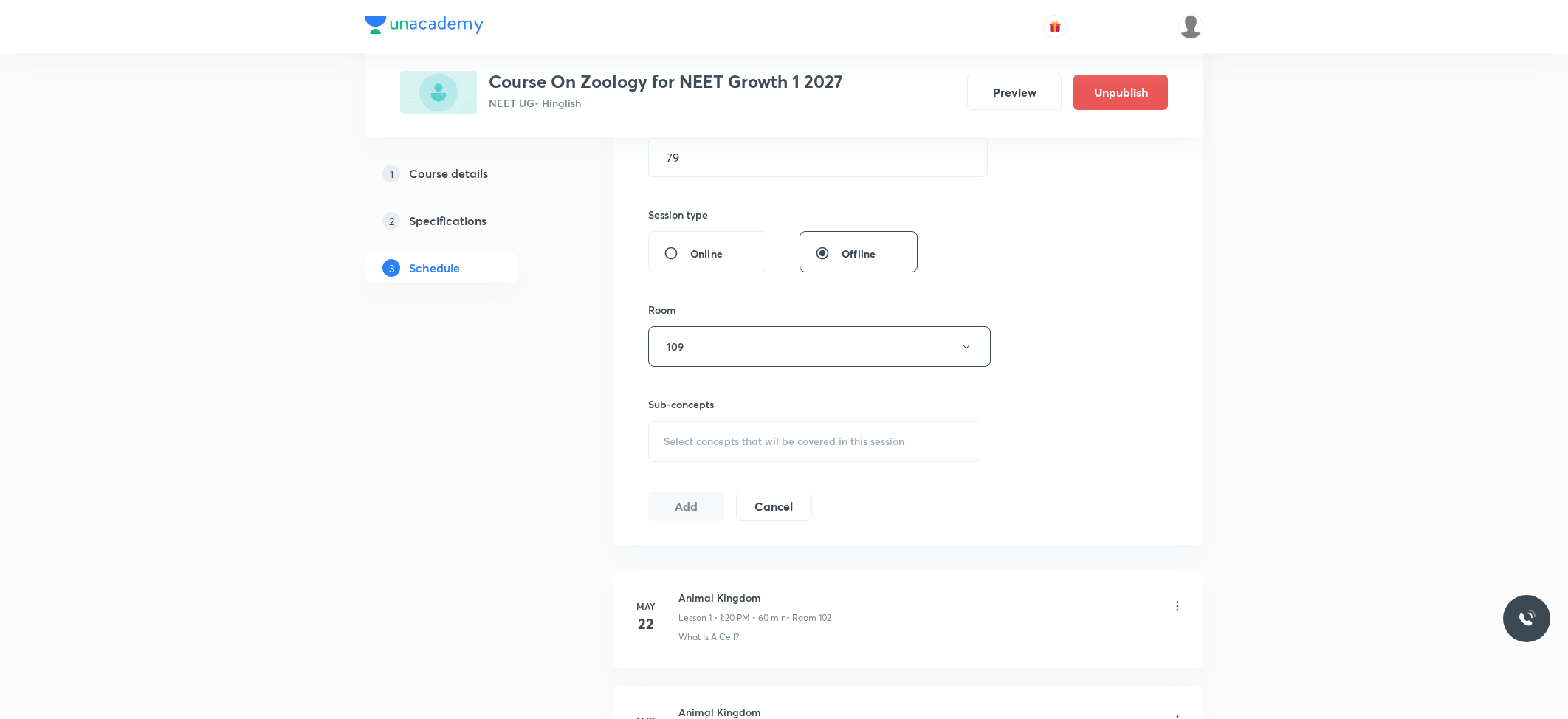
scroll to position [491, 0]
click at [743, 441] on span "Select concepts that wil be covered in this session" at bounding box center [784, 441] width 241 height 12
click at [730, 558] on p "What Is A Cell?" at bounding box center [717, 557] width 71 height 16
checkbox input "true"
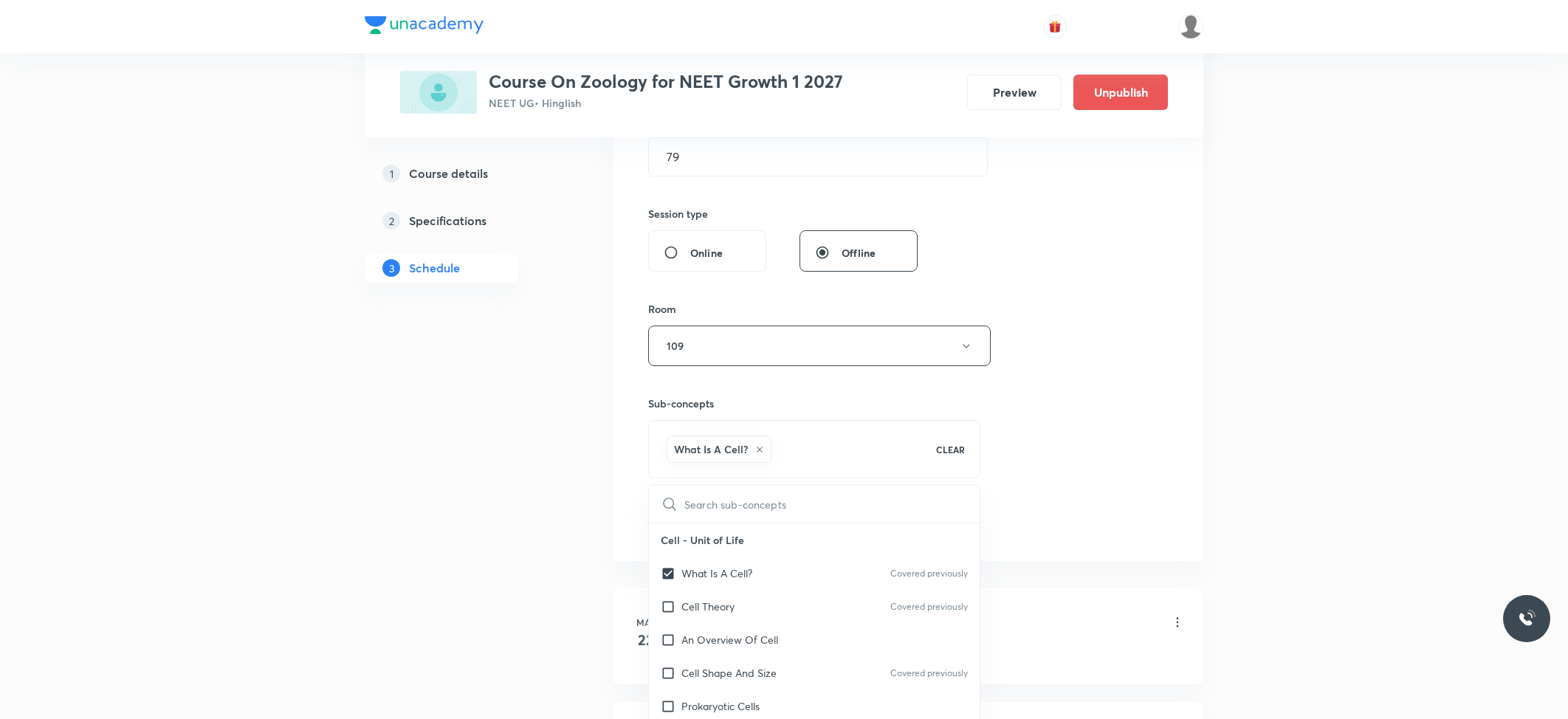
click at [680, 530] on button "Add" at bounding box center [685, 521] width 76 height 30
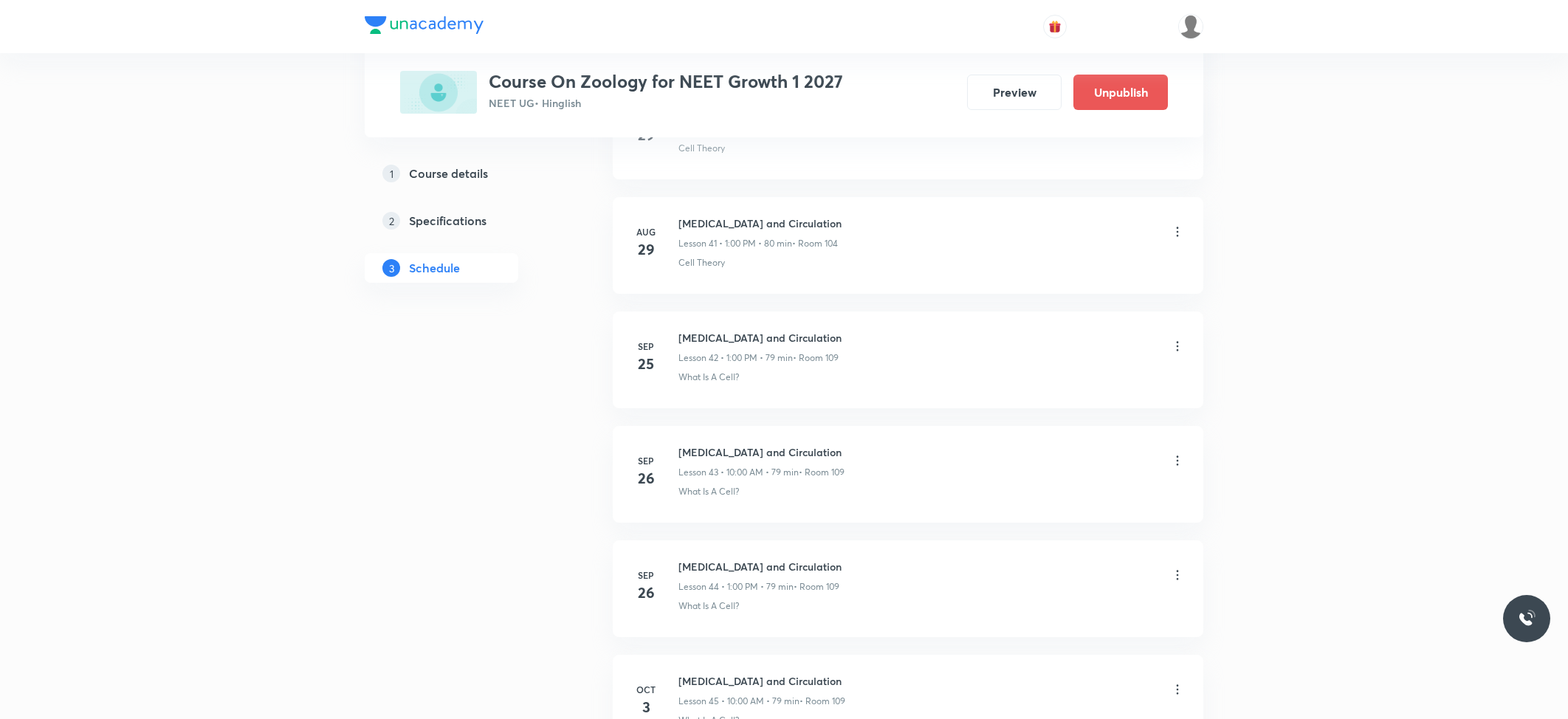
scroll to position [5071, 0]
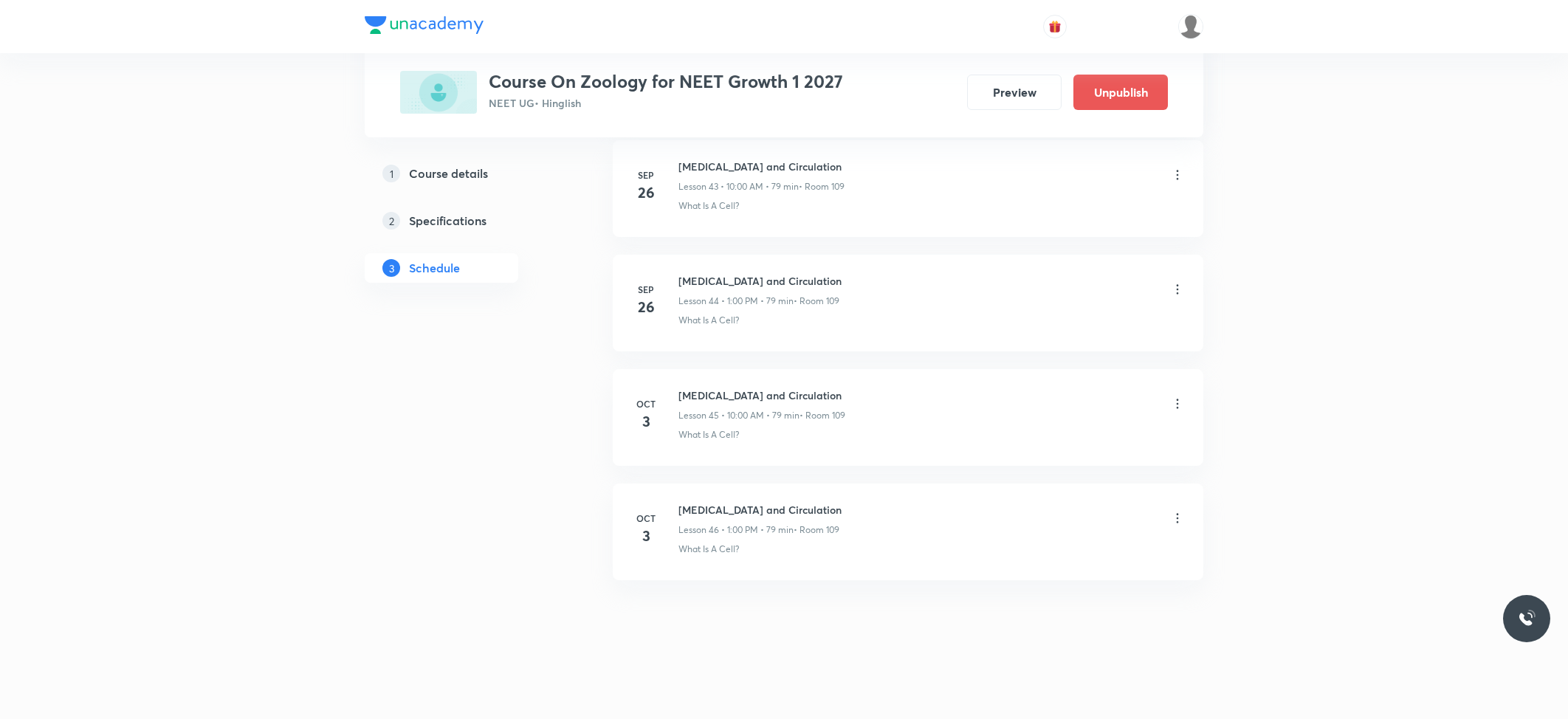
click at [1182, 520] on icon at bounding box center [1177, 518] width 15 height 15
click at [1050, 583] on p "Delete" at bounding box center [1045, 583] width 31 height 16
click at [995, 679] on button "Delete" at bounding box center [995, 688] width 130 height 36
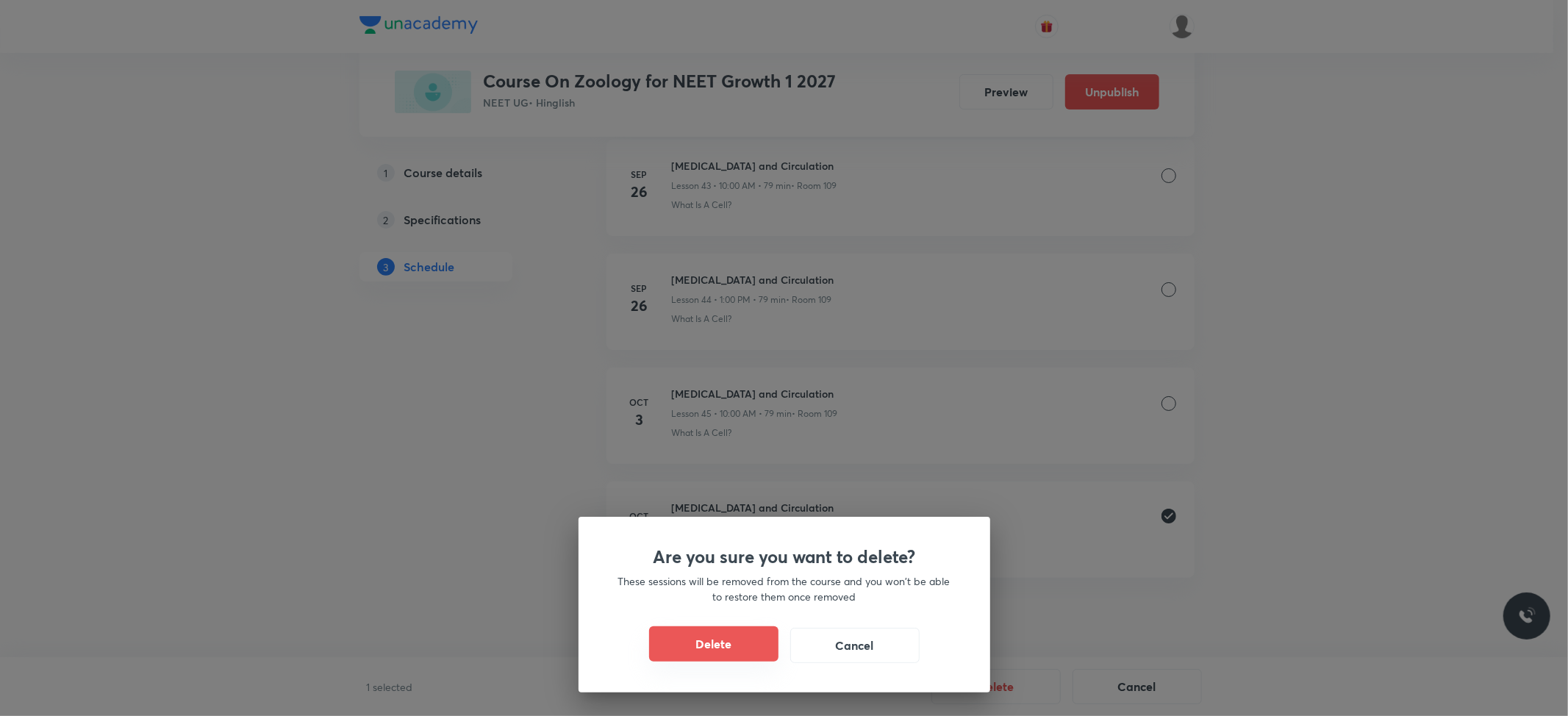
click at [717, 639] on button "Delete" at bounding box center [713, 644] width 129 height 36
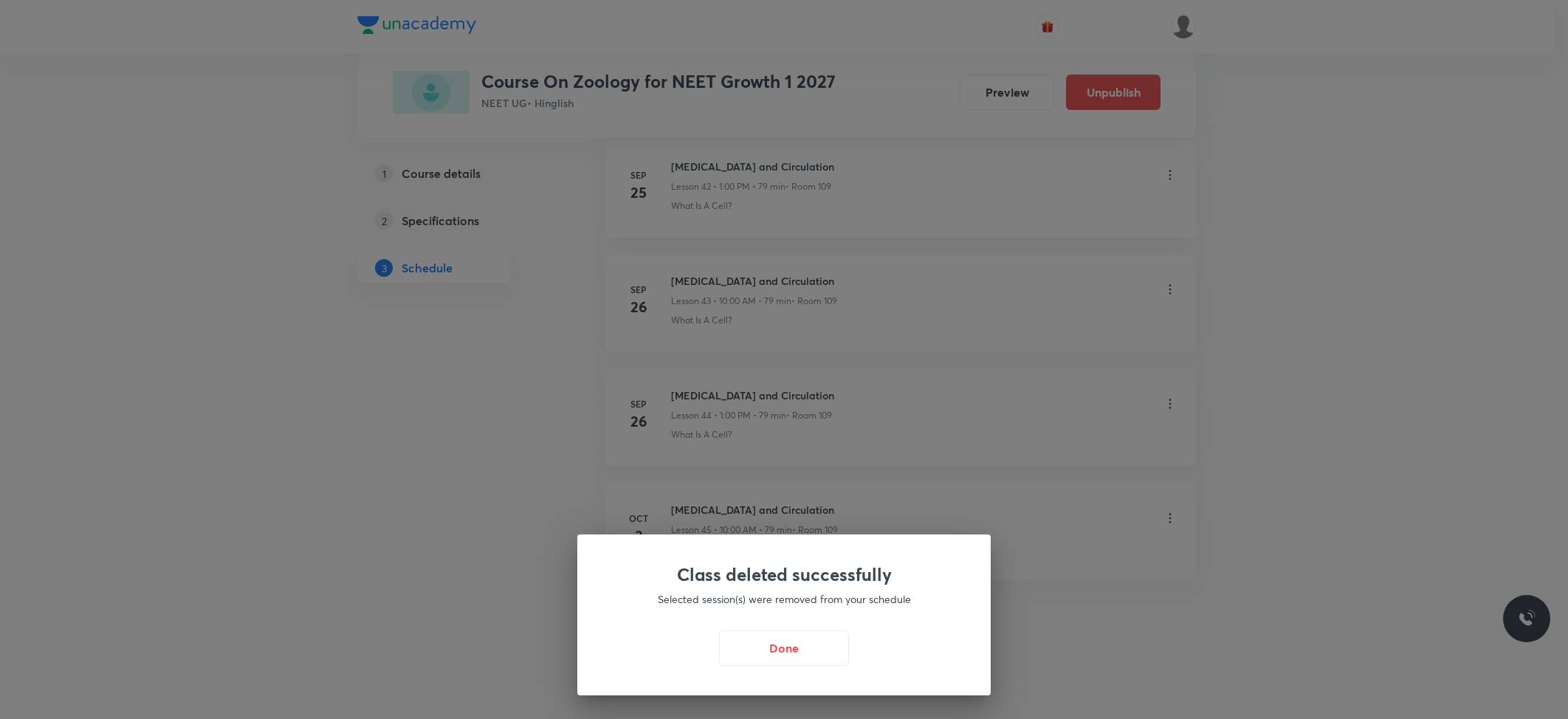
scroll to position [4955, 0]
click at [807, 642] on button "Done" at bounding box center [787, 647] width 130 height 36
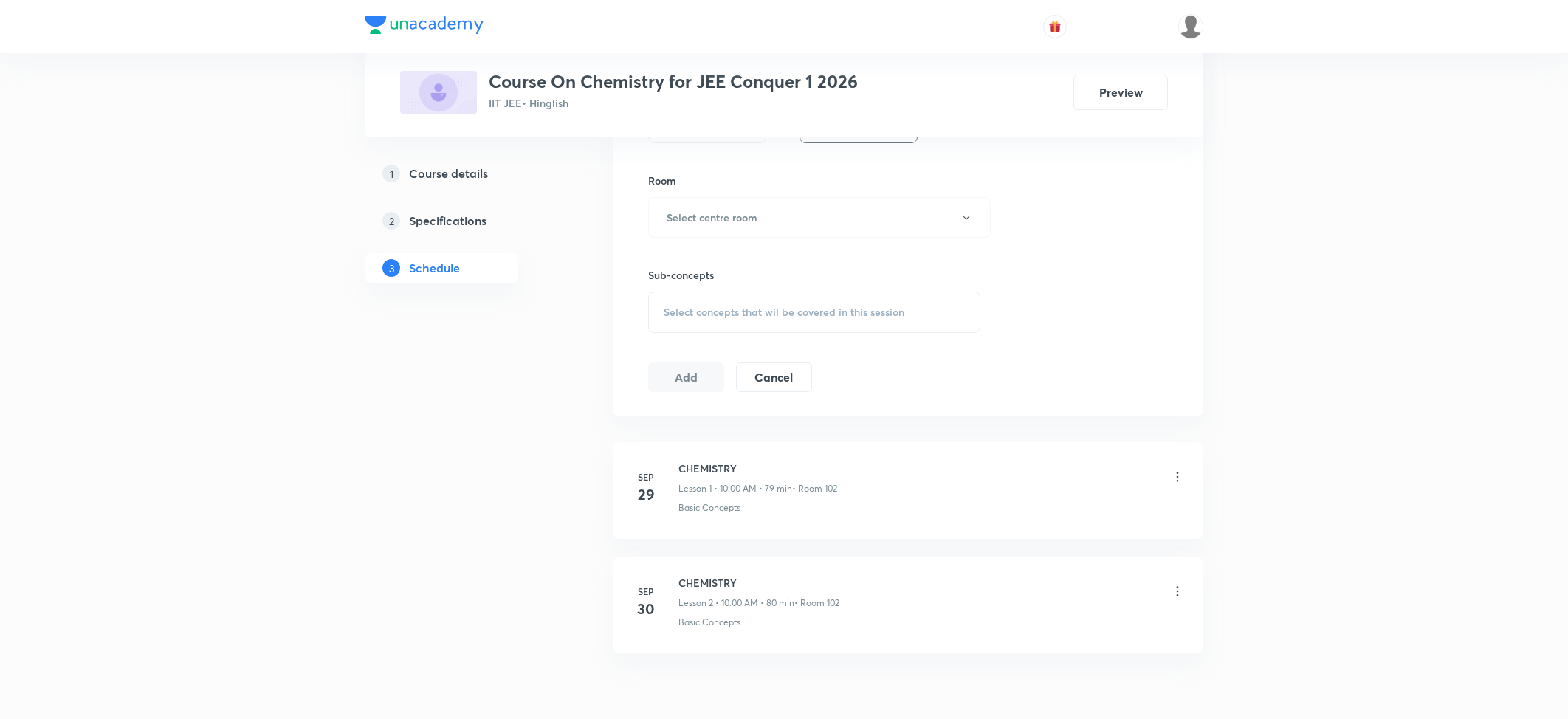
scroll to position [695, 0]
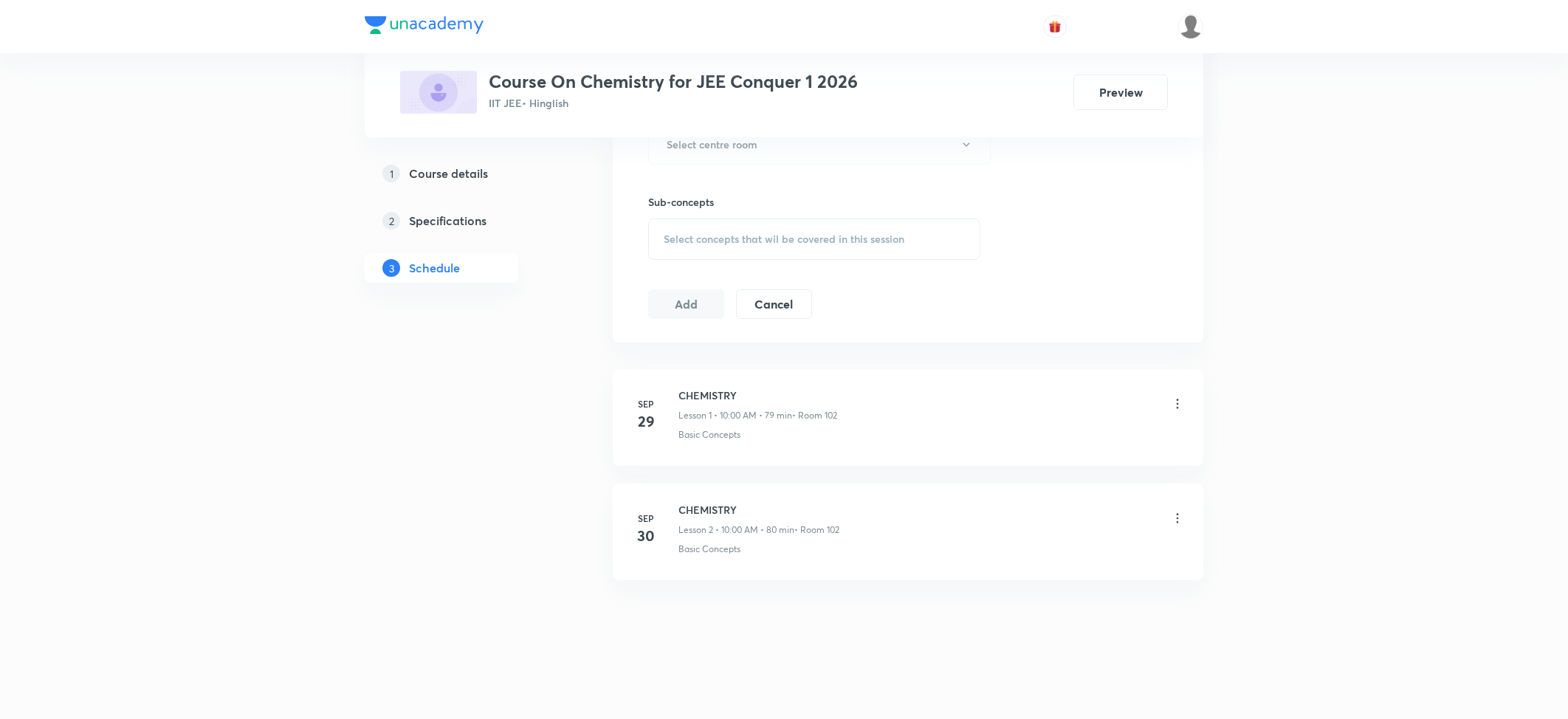
click at [698, 505] on h6 "CHEMISTRY" at bounding box center [759, 510] width 160 height 16
copy h6 "CHEMISTRY"
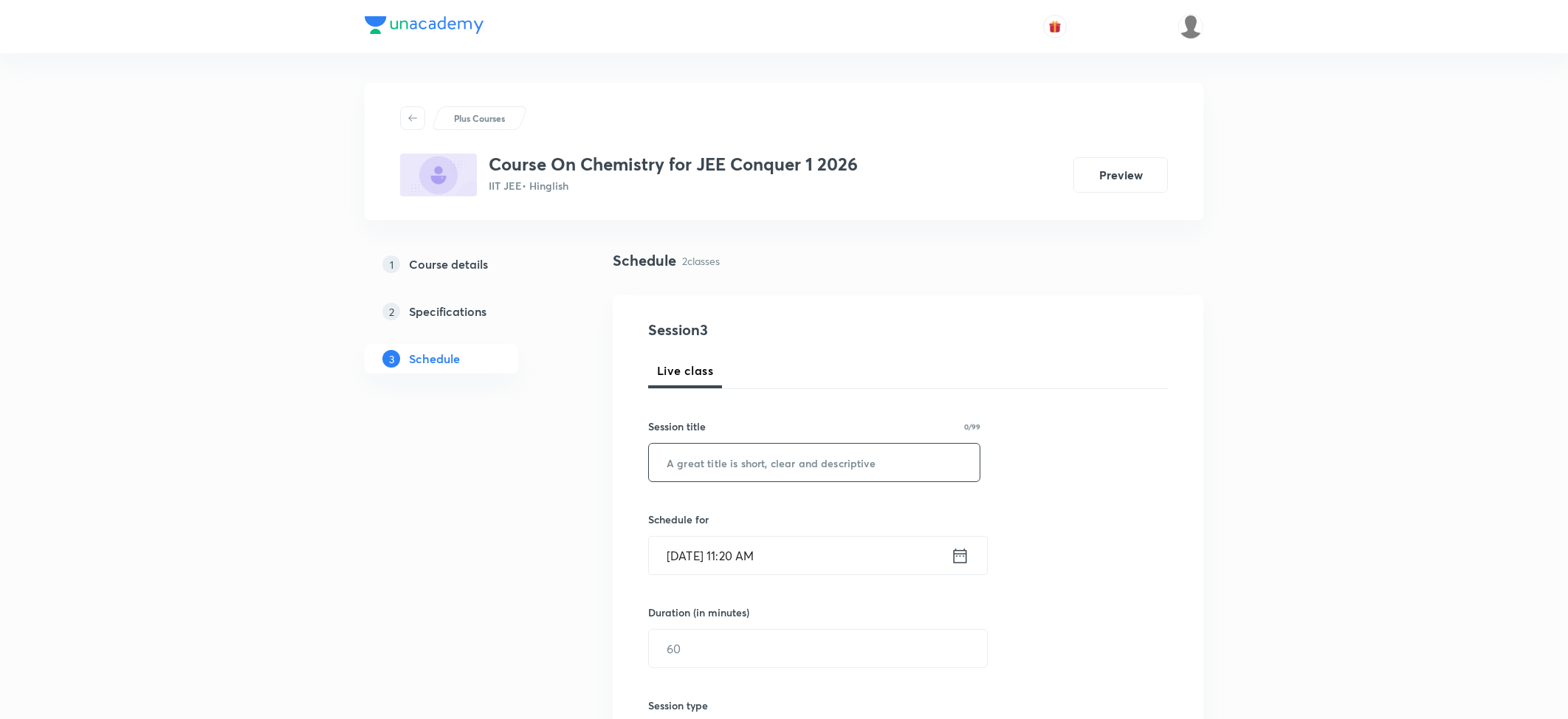
click at [733, 462] on input "text" at bounding box center [814, 462] width 331 height 38
paste input "CHEMISTRY"
type input "CHEMISTRY"
click at [775, 517] on h6 "Schedule for" at bounding box center [813, 519] width 332 height 16
click at [778, 542] on input "Oct 3, 2025, 11:20 AM" at bounding box center [799, 556] width 302 height 38
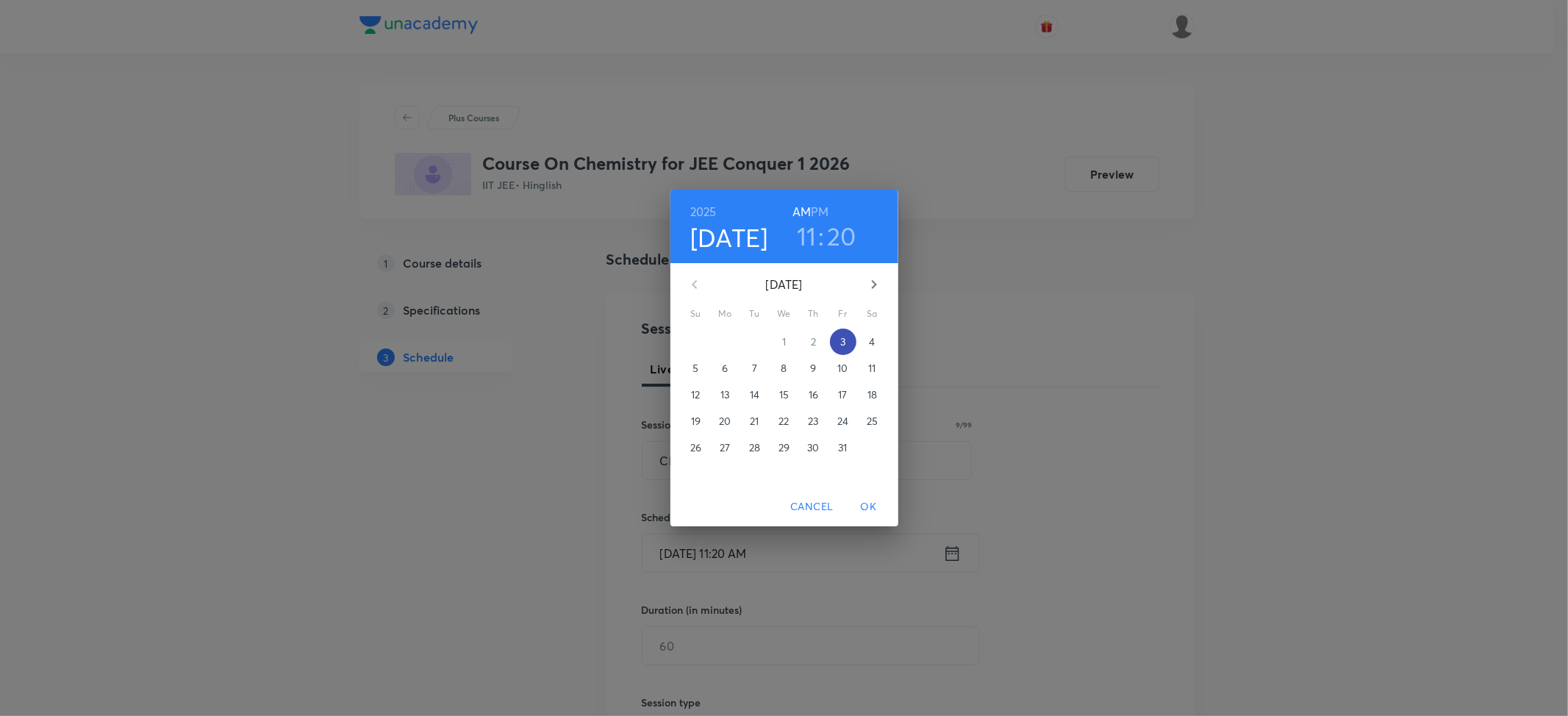
click at [838, 333] on button "3" at bounding box center [842, 341] width 27 height 27
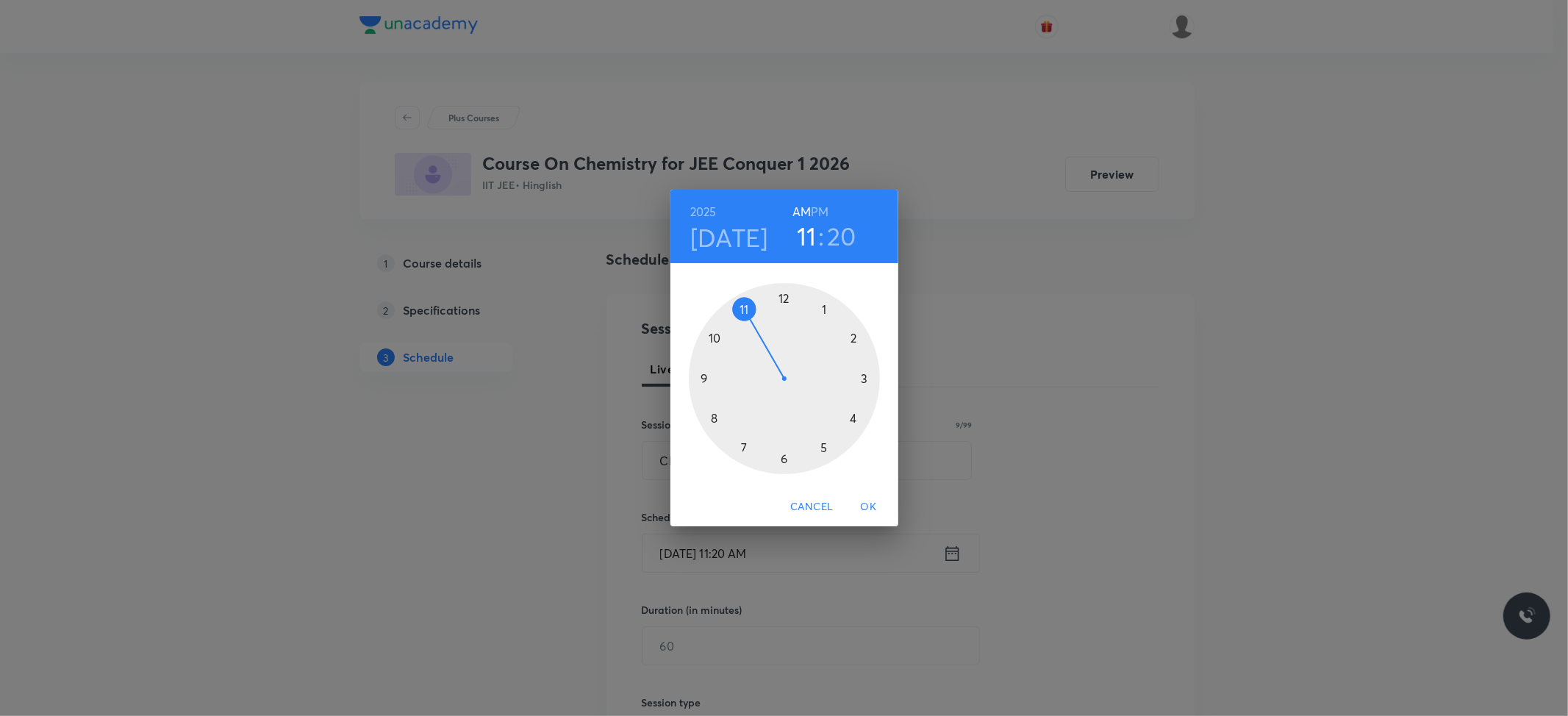
click at [748, 310] on div at bounding box center [784, 379] width 191 height 191
click at [854, 420] on div at bounding box center [784, 379] width 191 height 191
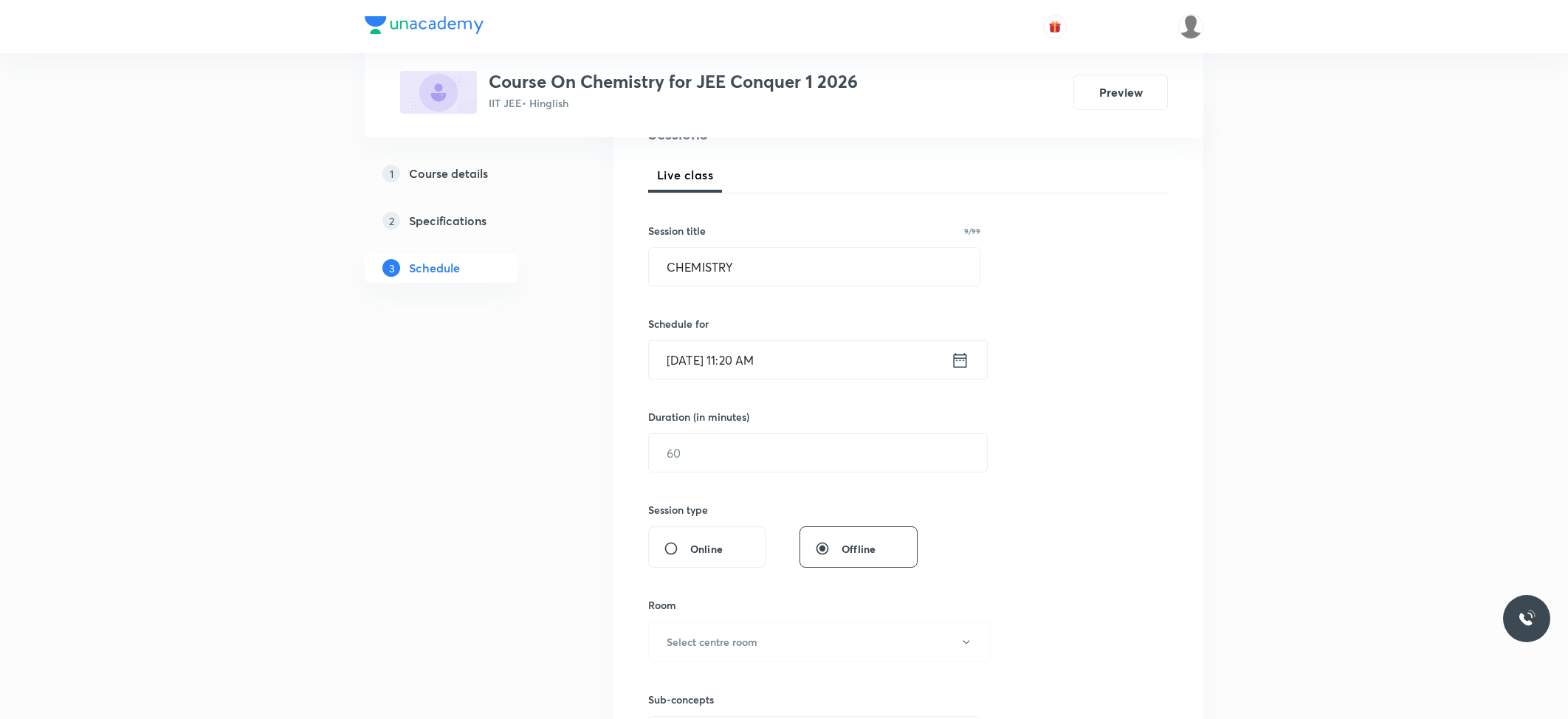
scroll to position [196, 0]
drag, startPoint x: 734, startPoint y: 485, endPoint x: 746, endPoint y: 470, distance: 19.2
click at [737, 485] on div "Session 3 Live class Session title 9/99 CHEMISTRY ​ Schedule for Oct 3, 2025, 1…" at bounding box center [907, 469] width 520 height 693
click at [747, 466] on input "text" at bounding box center [817, 452] width 338 height 38
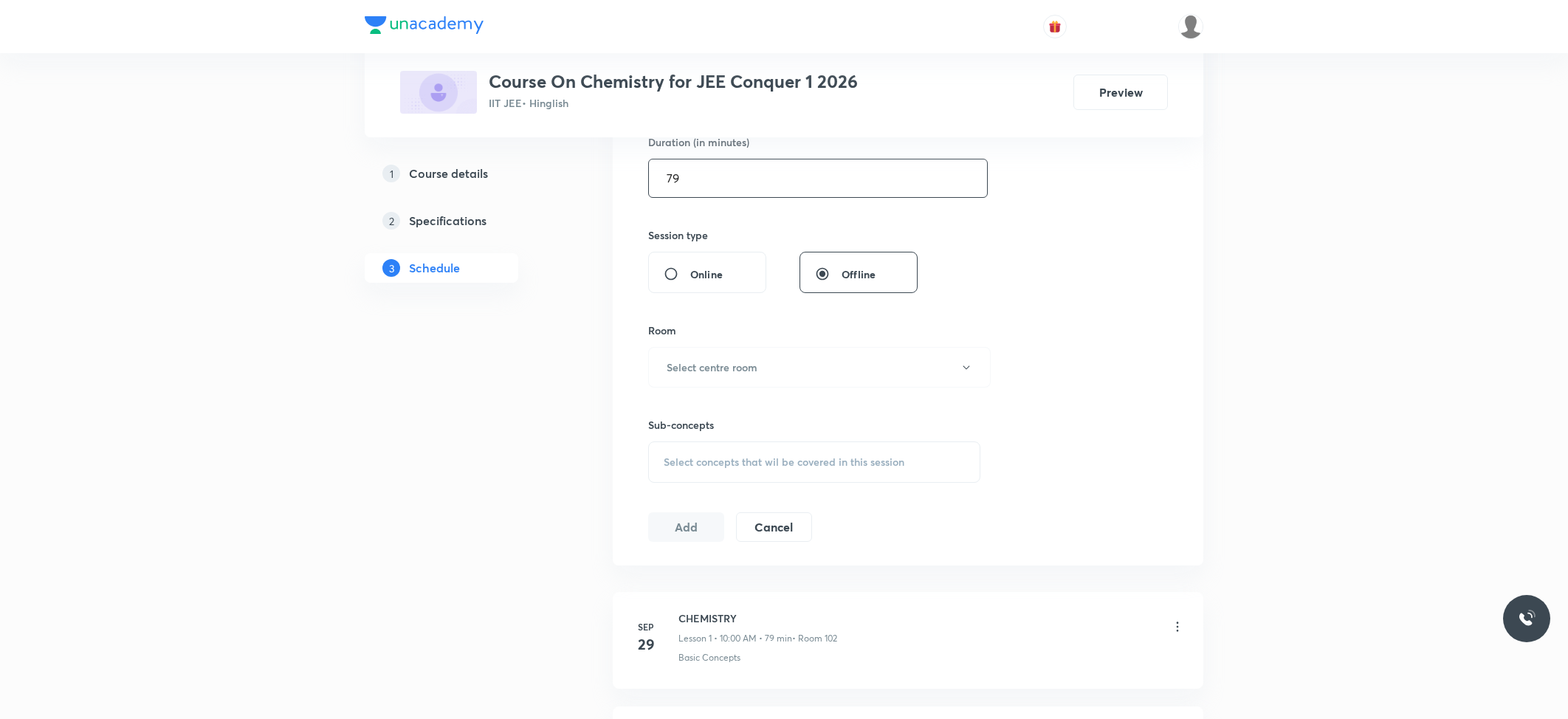
scroll to position [491, 0]
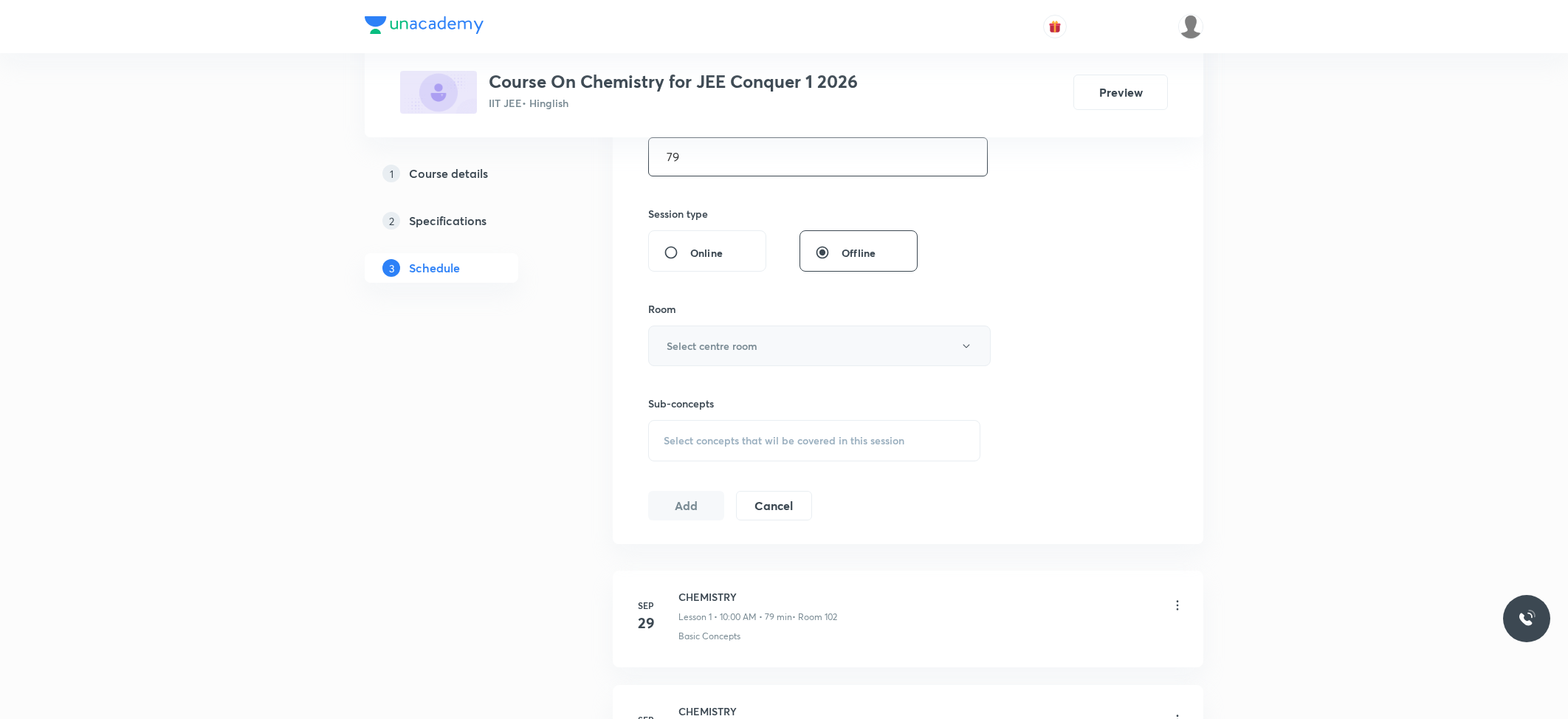
type input "79"
click at [720, 353] on h6 "Select centre room" at bounding box center [712, 346] width 91 height 16
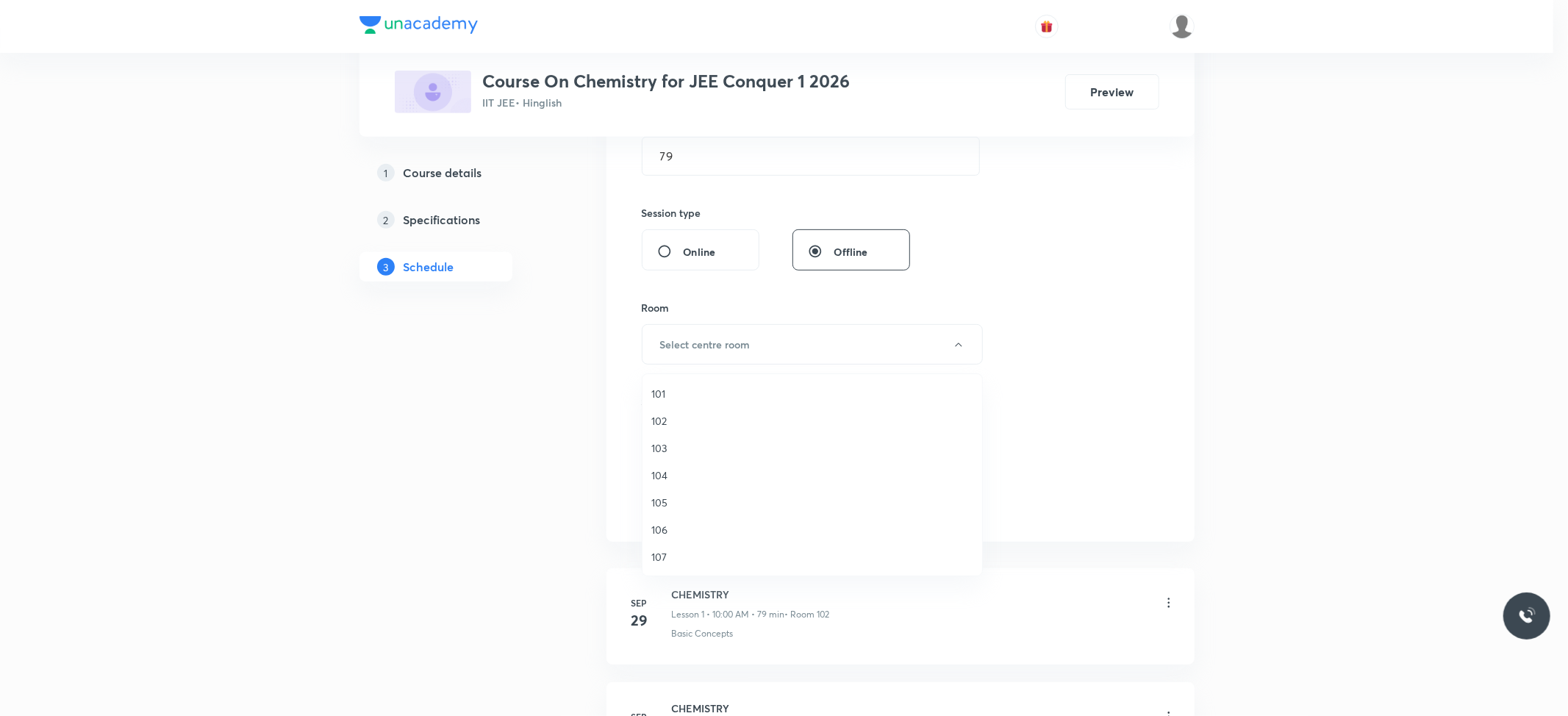
click at [665, 421] on span "102" at bounding box center [812, 421] width 321 height 16
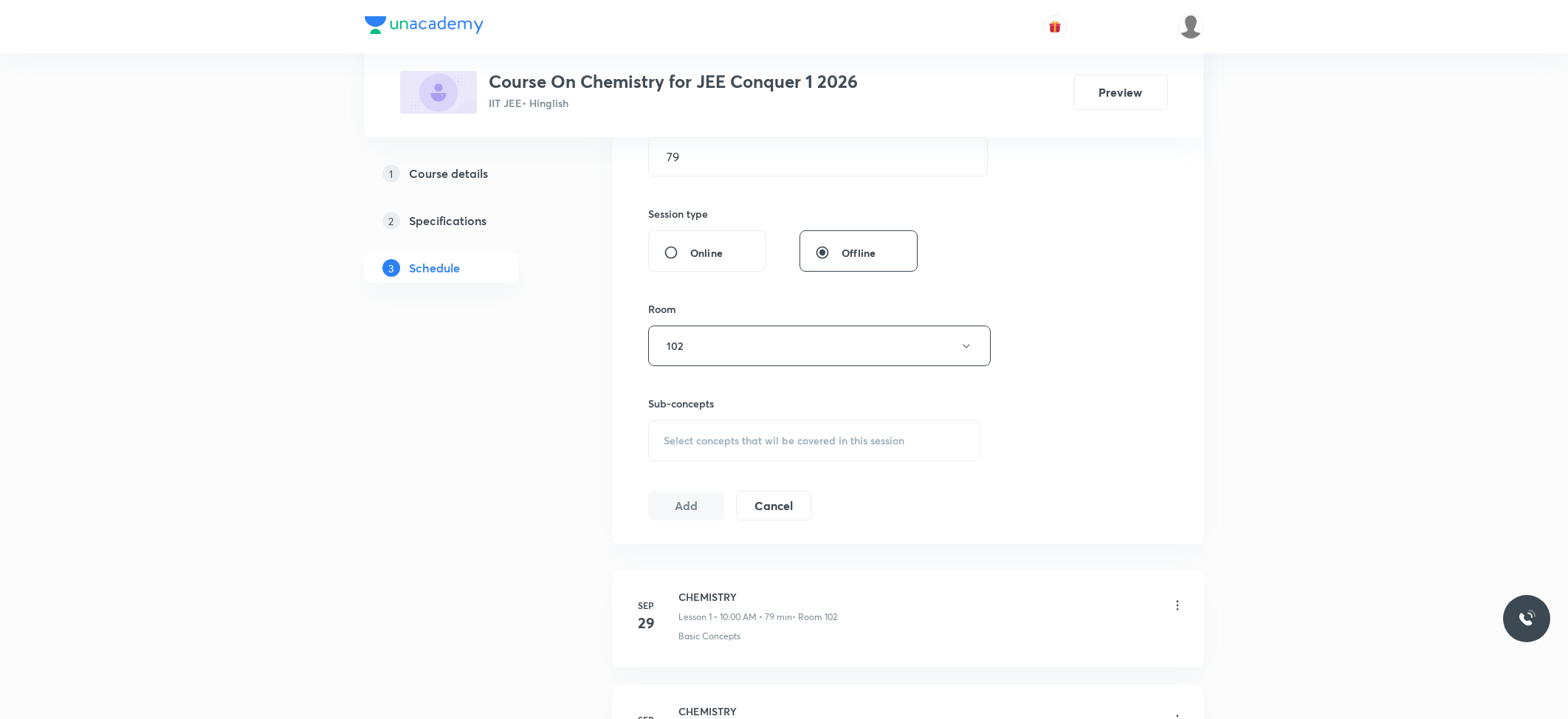
click at [792, 433] on div "Select concepts that wil be covered in this session" at bounding box center [813, 441] width 332 height 42
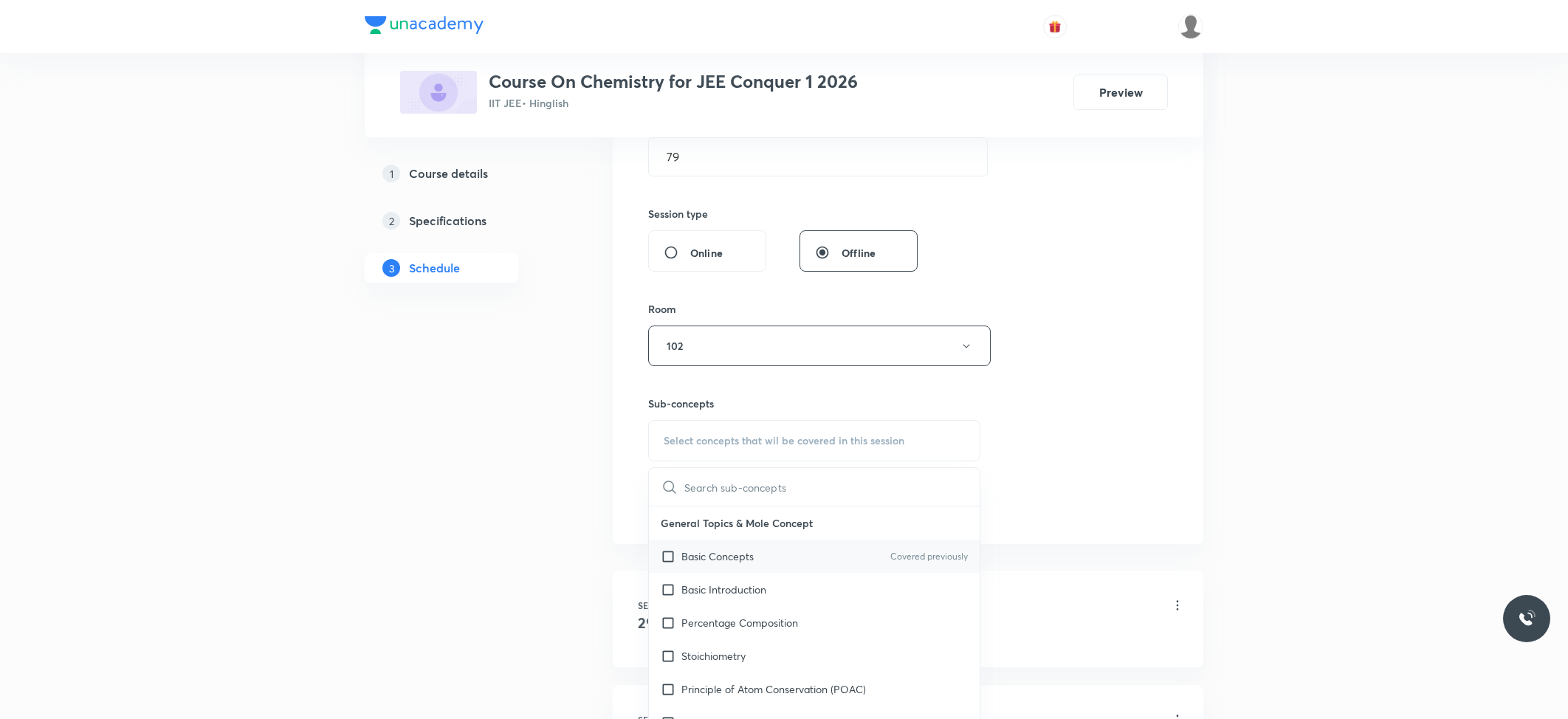
click at [735, 561] on p "Basic Concepts" at bounding box center [717, 557] width 72 height 16
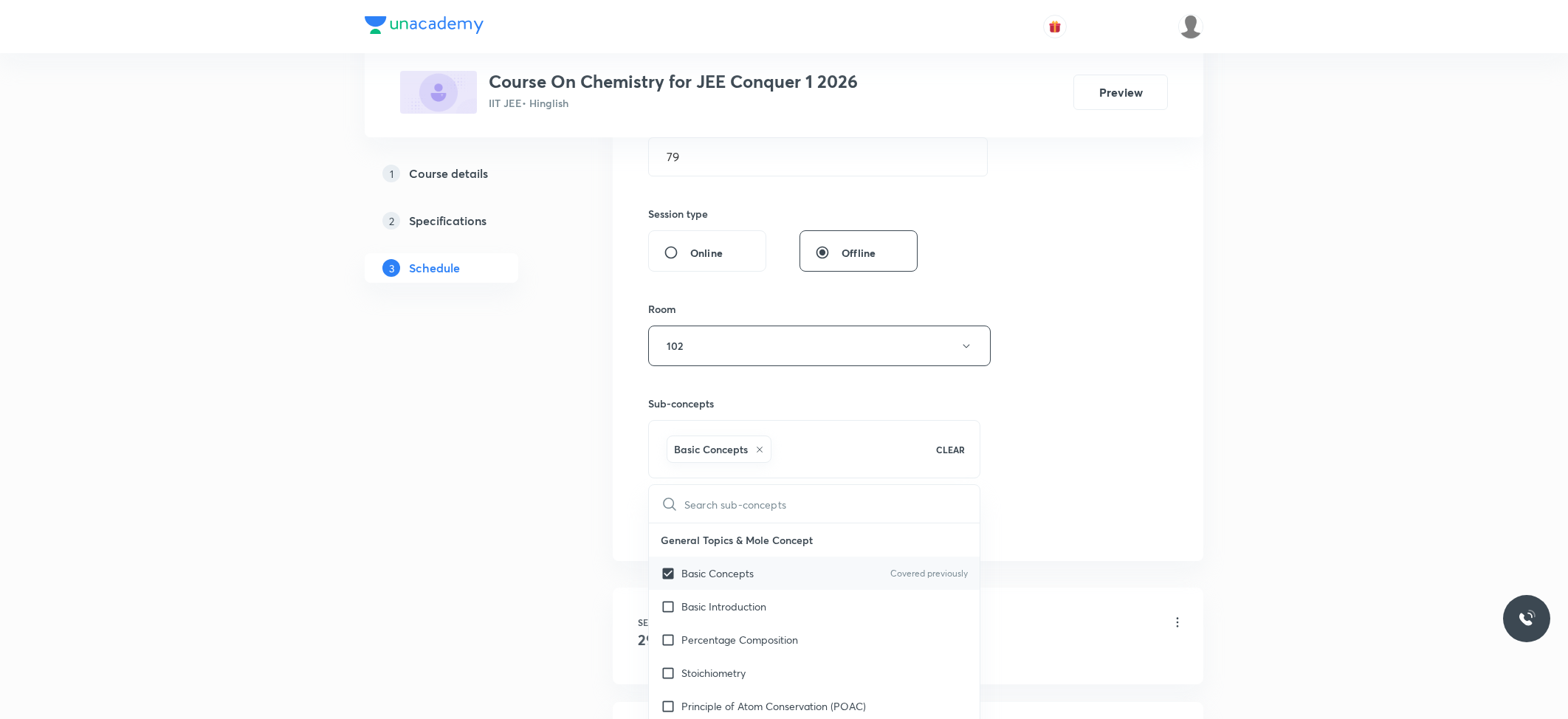
checkbox input "true"
click at [1097, 481] on div "Session 3 Live class Session title 9/99 CHEMISTRY ​ Schedule for Oct 3, 2025, 1…" at bounding box center [907, 182] width 520 height 710
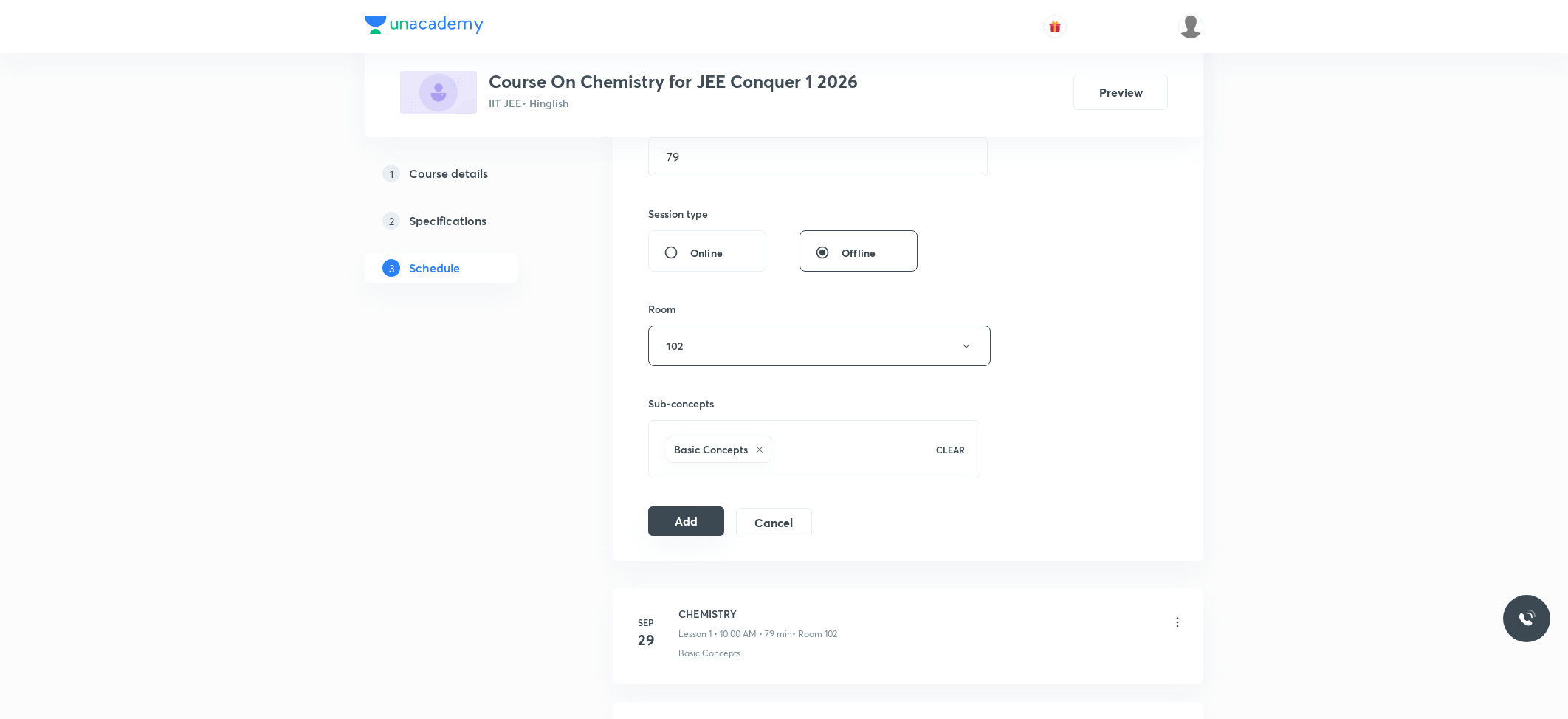
click at [689, 530] on button "Add" at bounding box center [685, 521] width 76 height 30
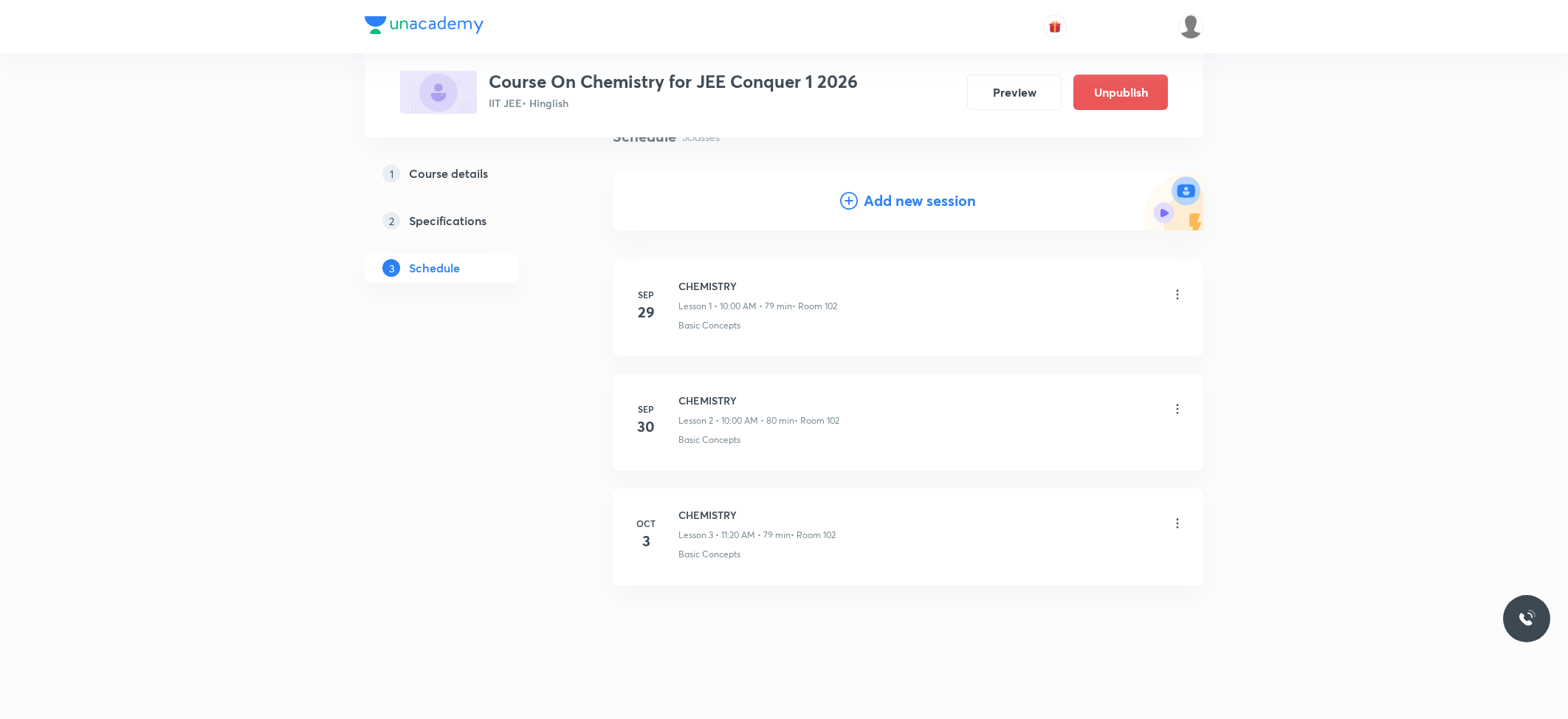
scroll to position [130, 0]
click at [1171, 520] on icon at bounding box center [1177, 518] width 15 height 15
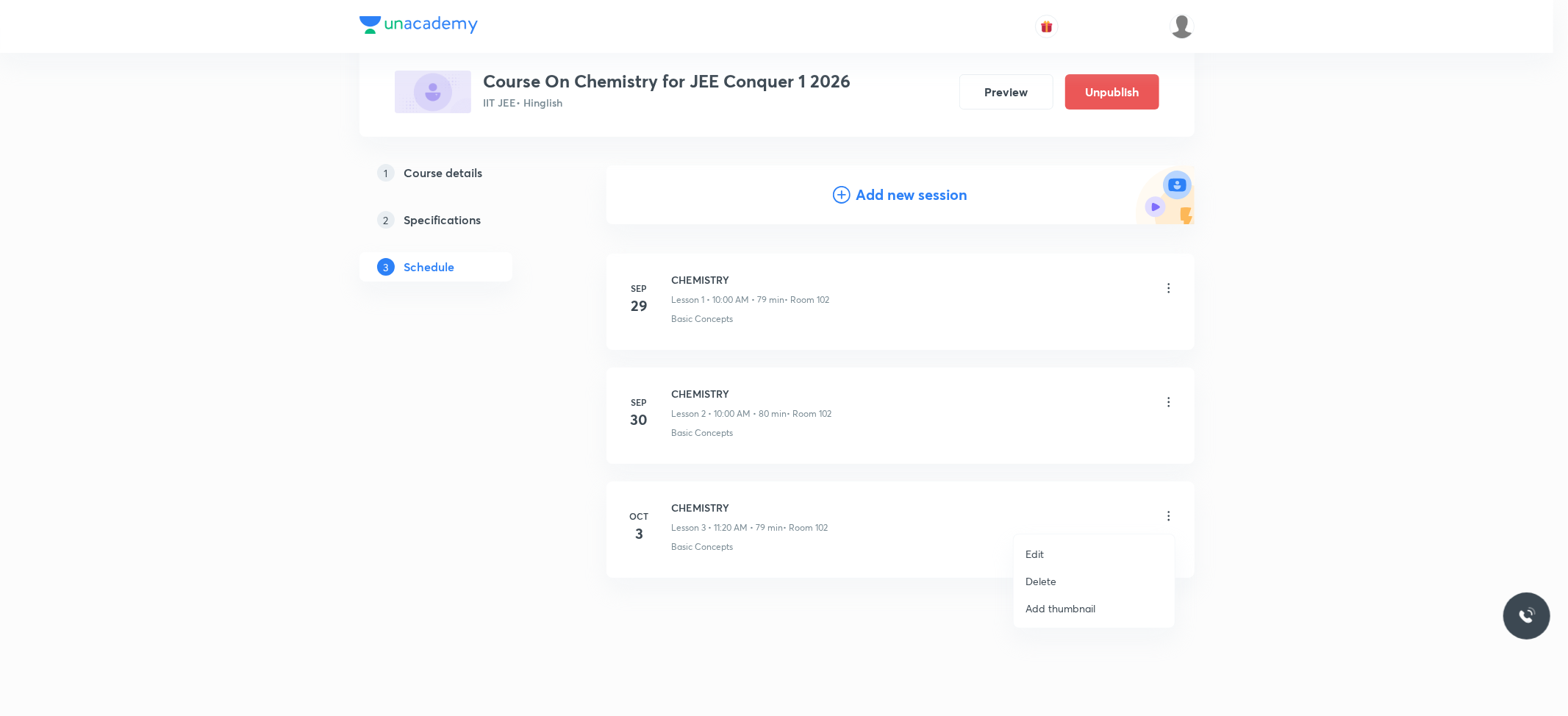
click at [1051, 561] on li "Edit" at bounding box center [1094, 554] width 161 height 28
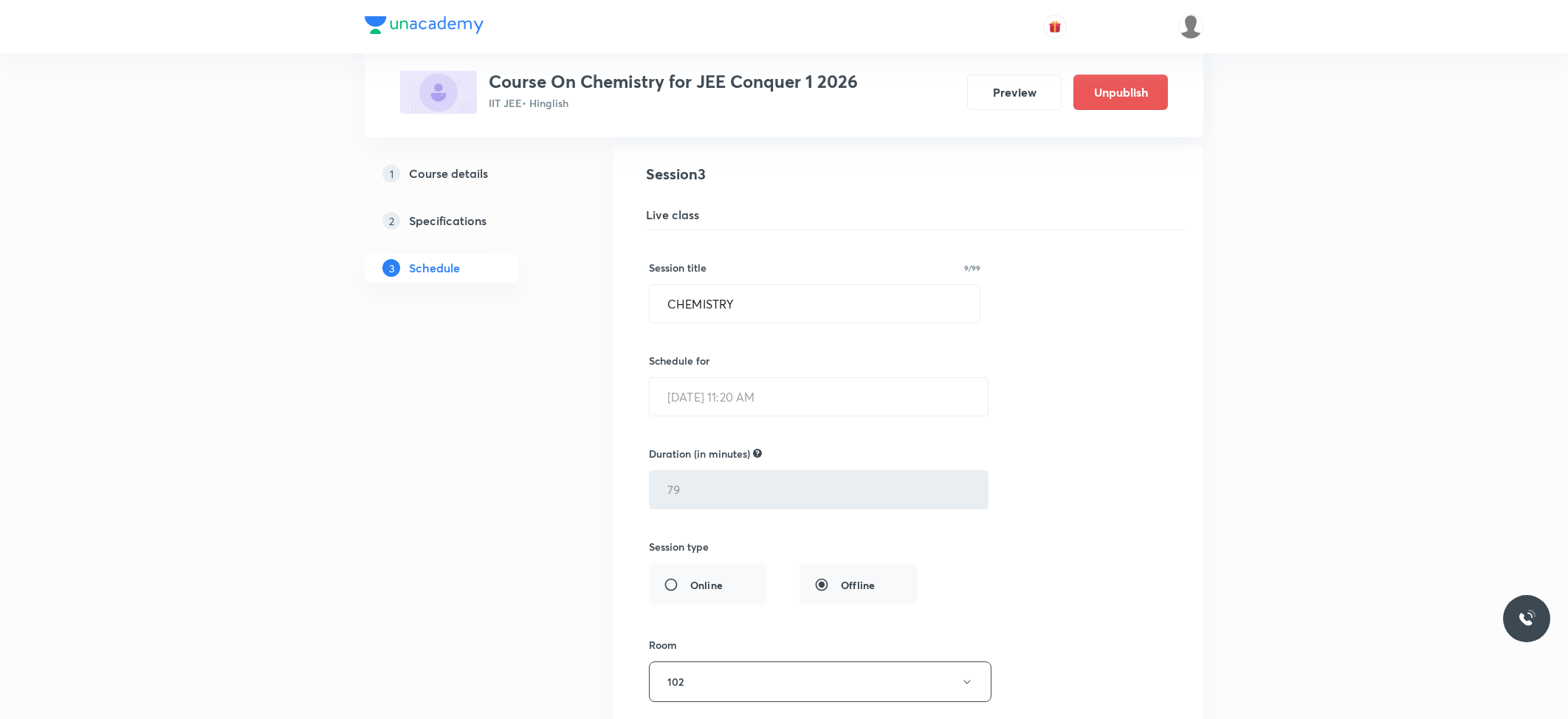
scroll to position [393, 0]
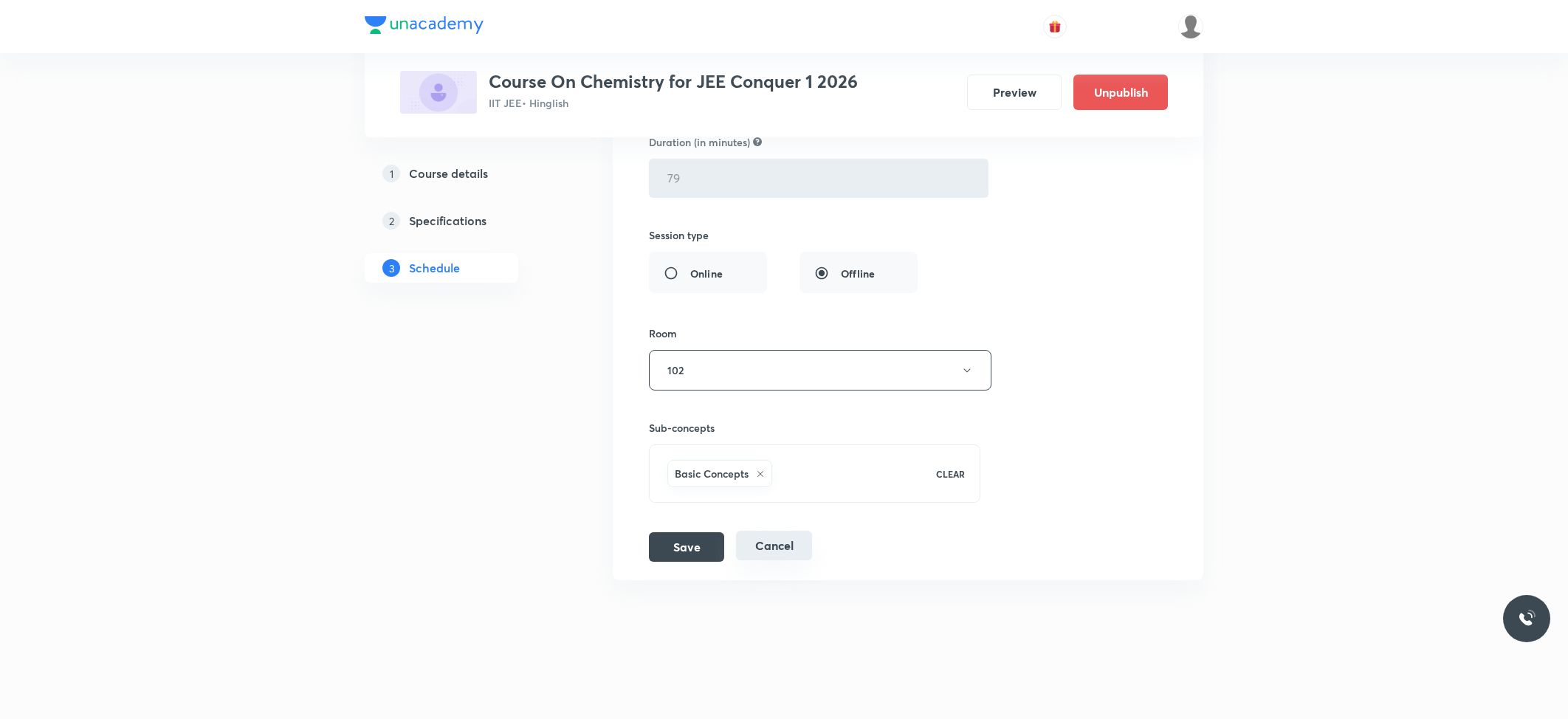
click at [783, 542] on button "Cancel" at bounding box center [774, 546] width 76 height 30
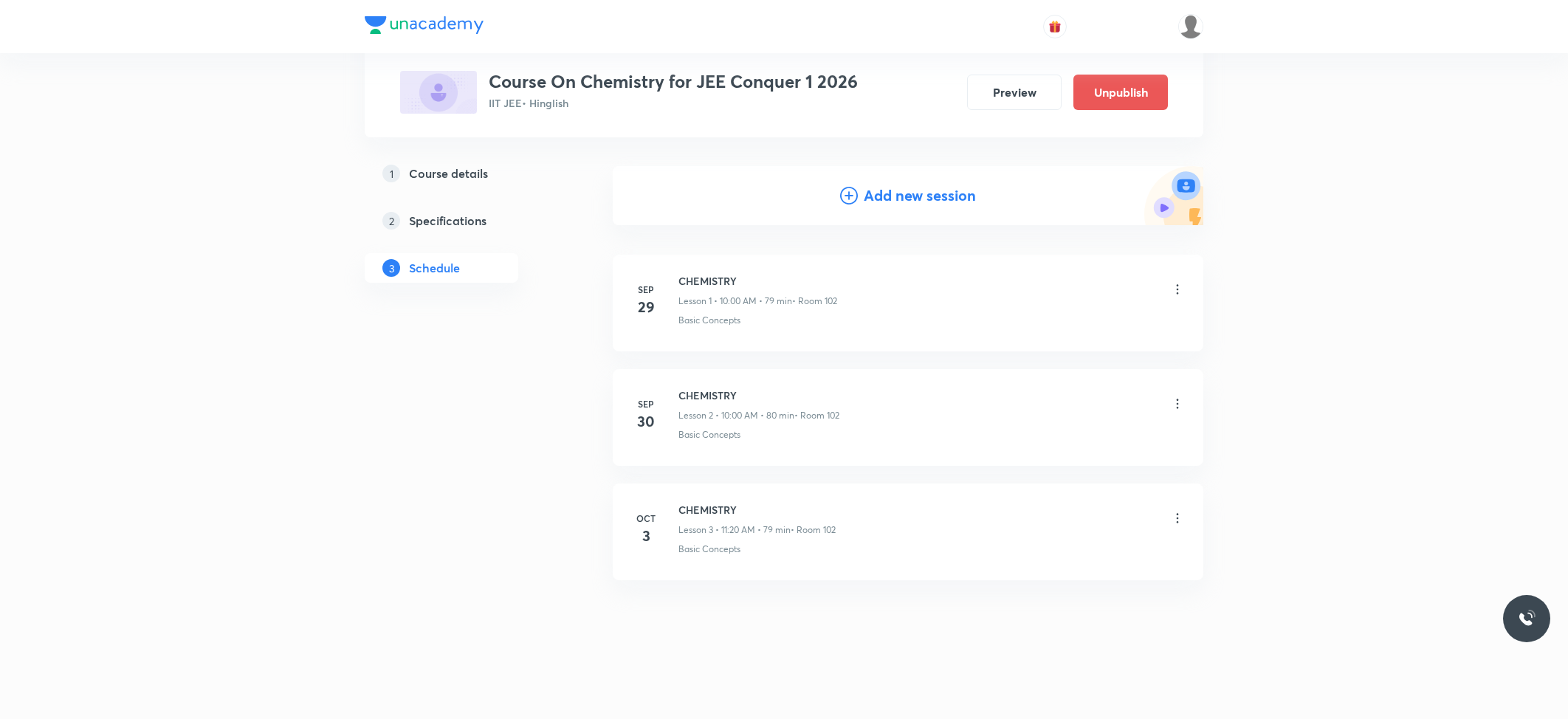
click at [1173, 517] on icon at bounding box center [1177, 518] width 15 height 15
click at [1279, 478] on div at bounding box center [787, 360] width 1575 height 719
click at [1175, 520] on icon at bounding box center [1177, 518] width 15 height 15
click at [1286, 494] on div at bounding box center [787, 360] width 1575 height 719
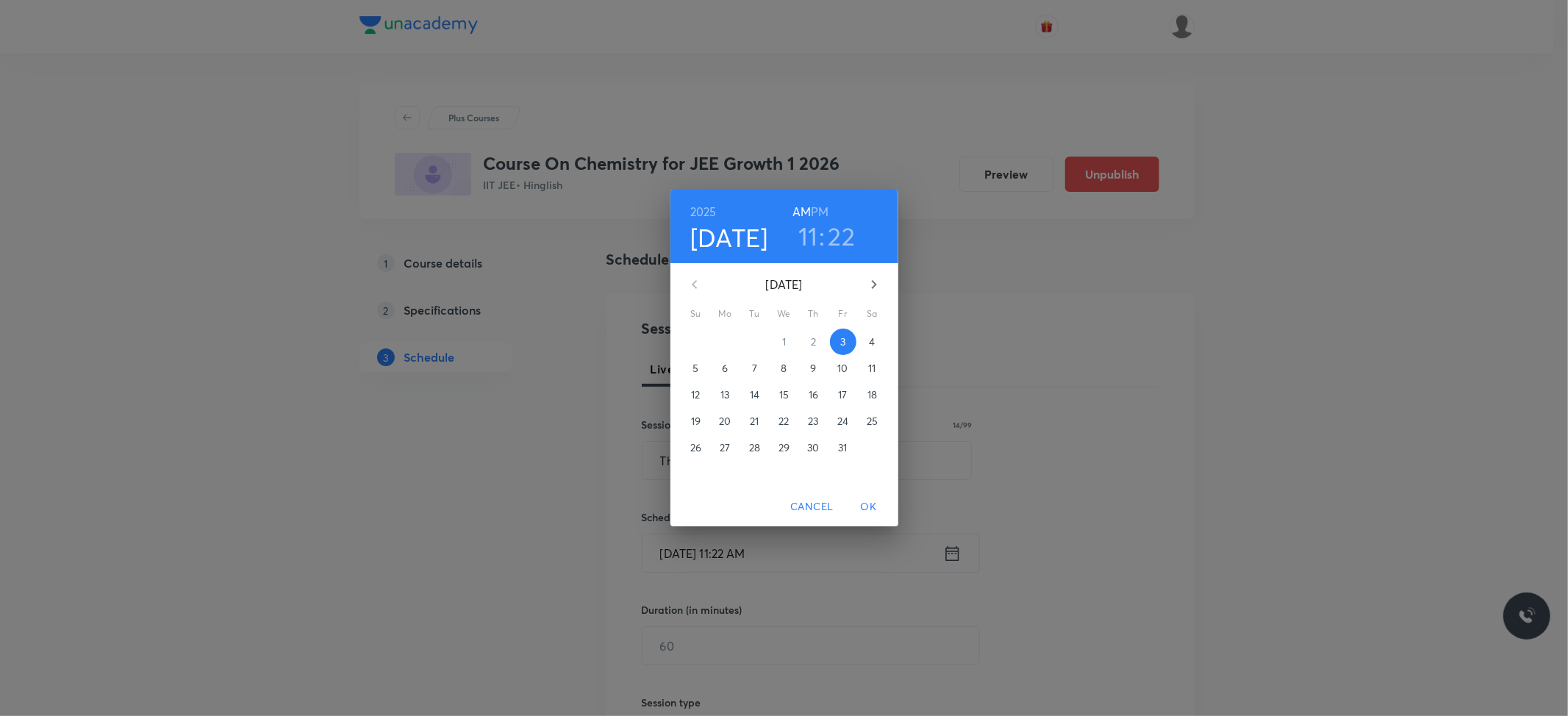
click at [838, 333] on button "3" at bounding box center [842, 341] width 27 height 27
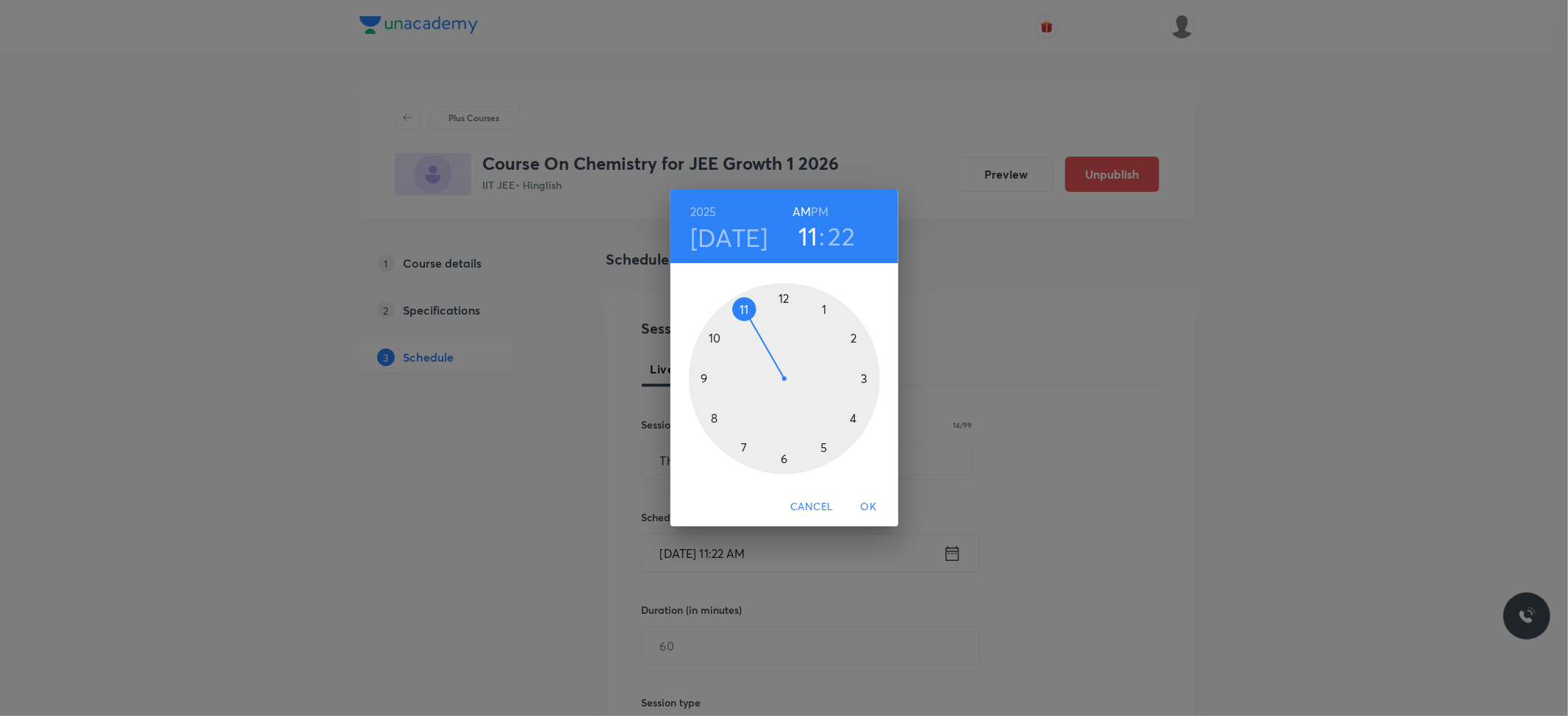
click at [748, 313] on div at bounding box center [784, 379] width 191 height 191
click at [783, 462] on div at bounding box center [784, 379] width 191 height 191
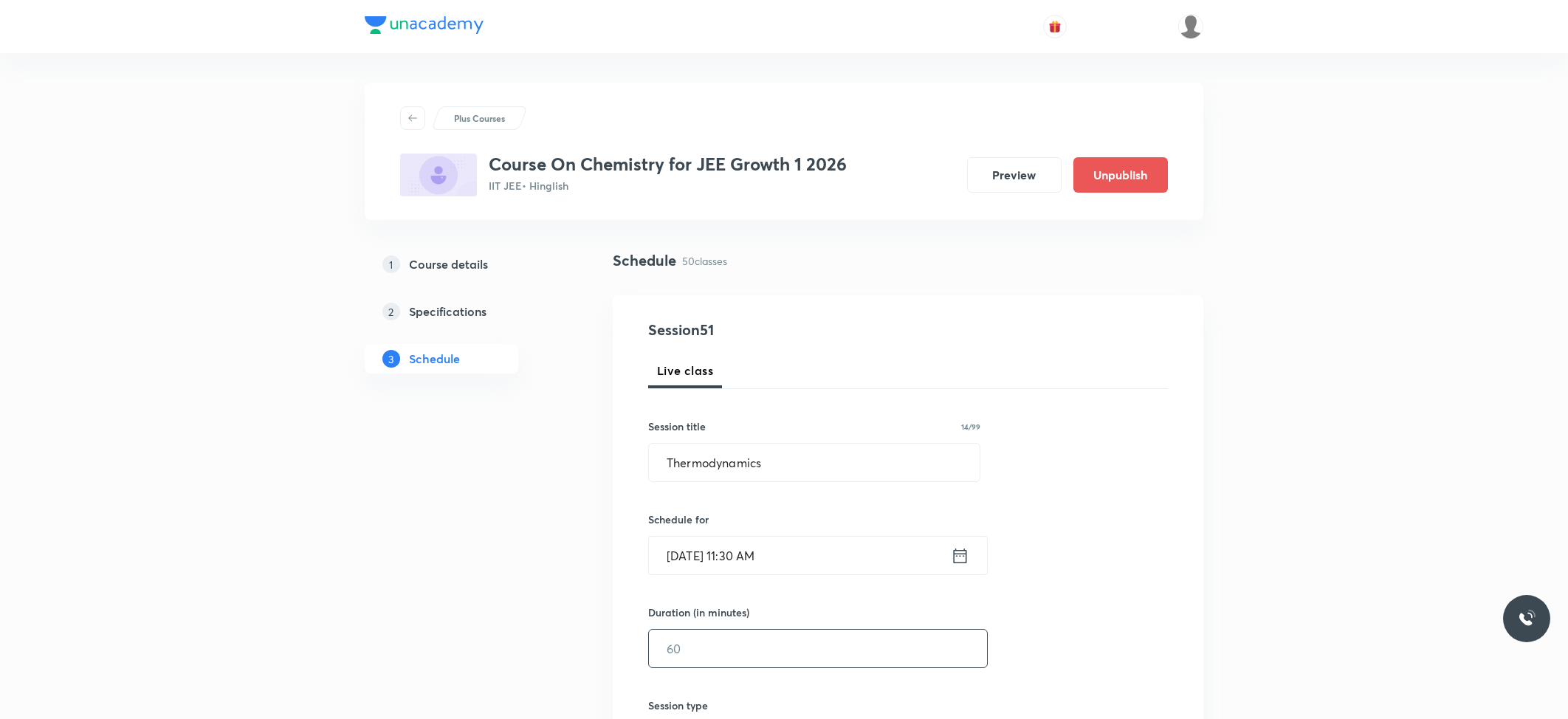
click at [746, 647] on input "text" at bounding box center [817, 649] width 338 height 38
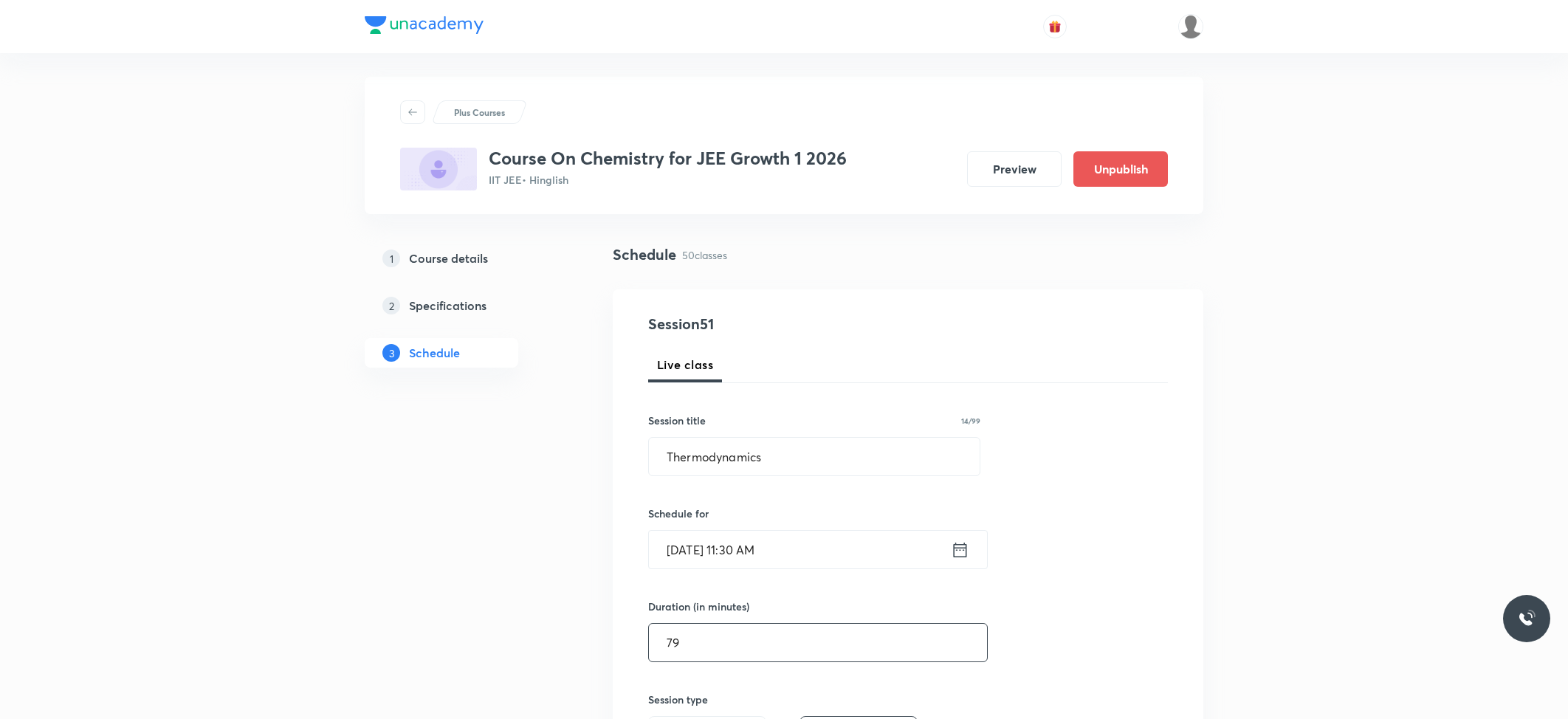
scroll to position [295, 0]
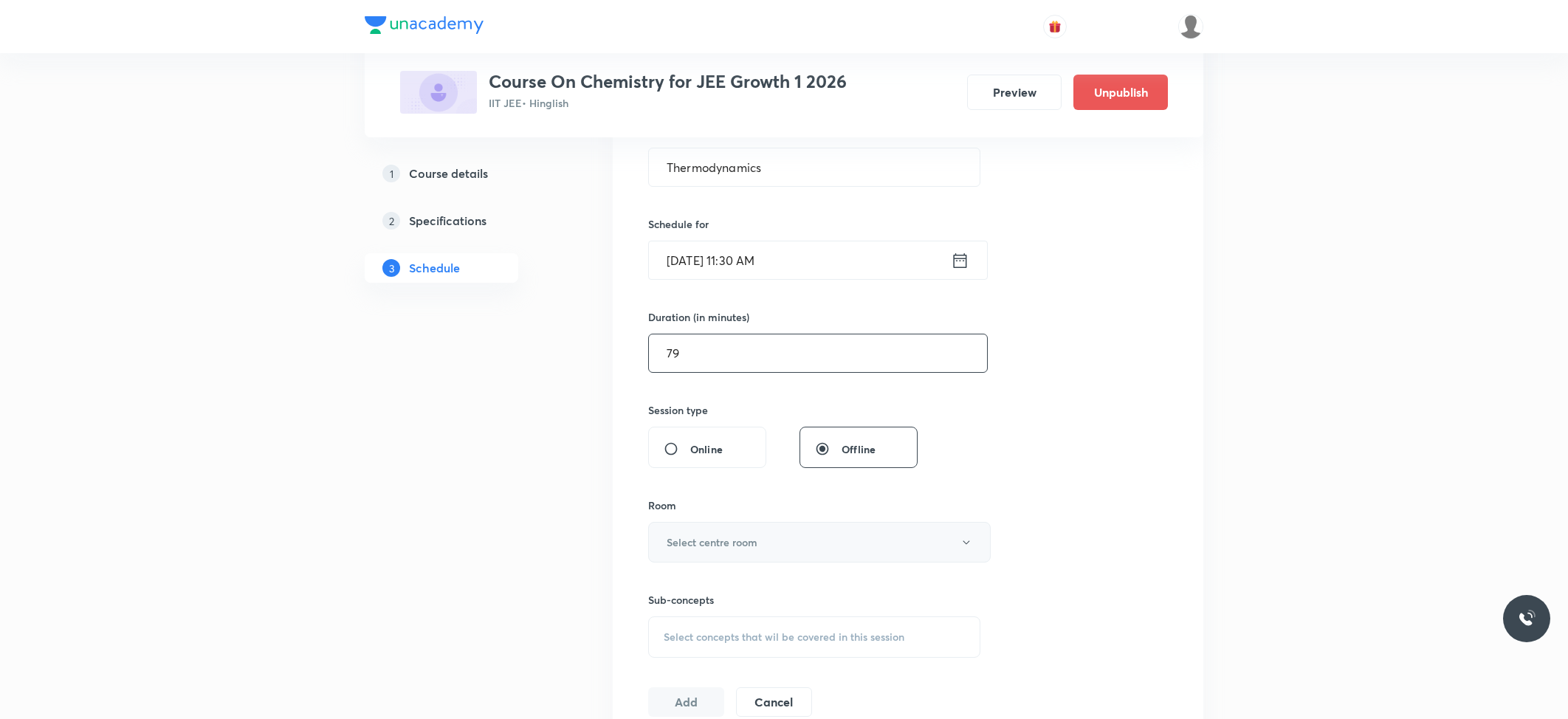
type input "79"
click at [754, 541] on h6 "Select centre room" at bounding box center [712, 543] width 91 height 16
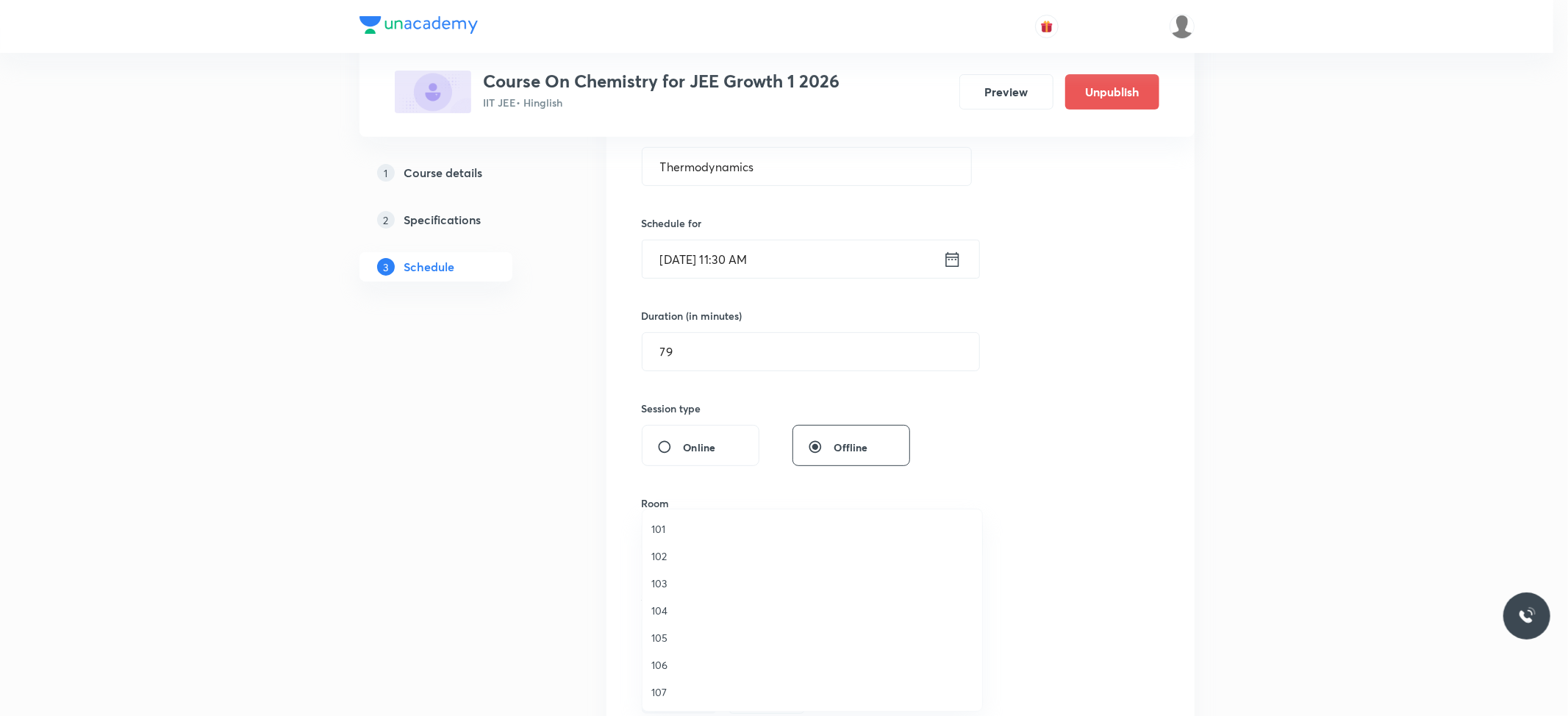
click at [654, 530] on span "101" at bounding box center [812, 529] width 321 height 16
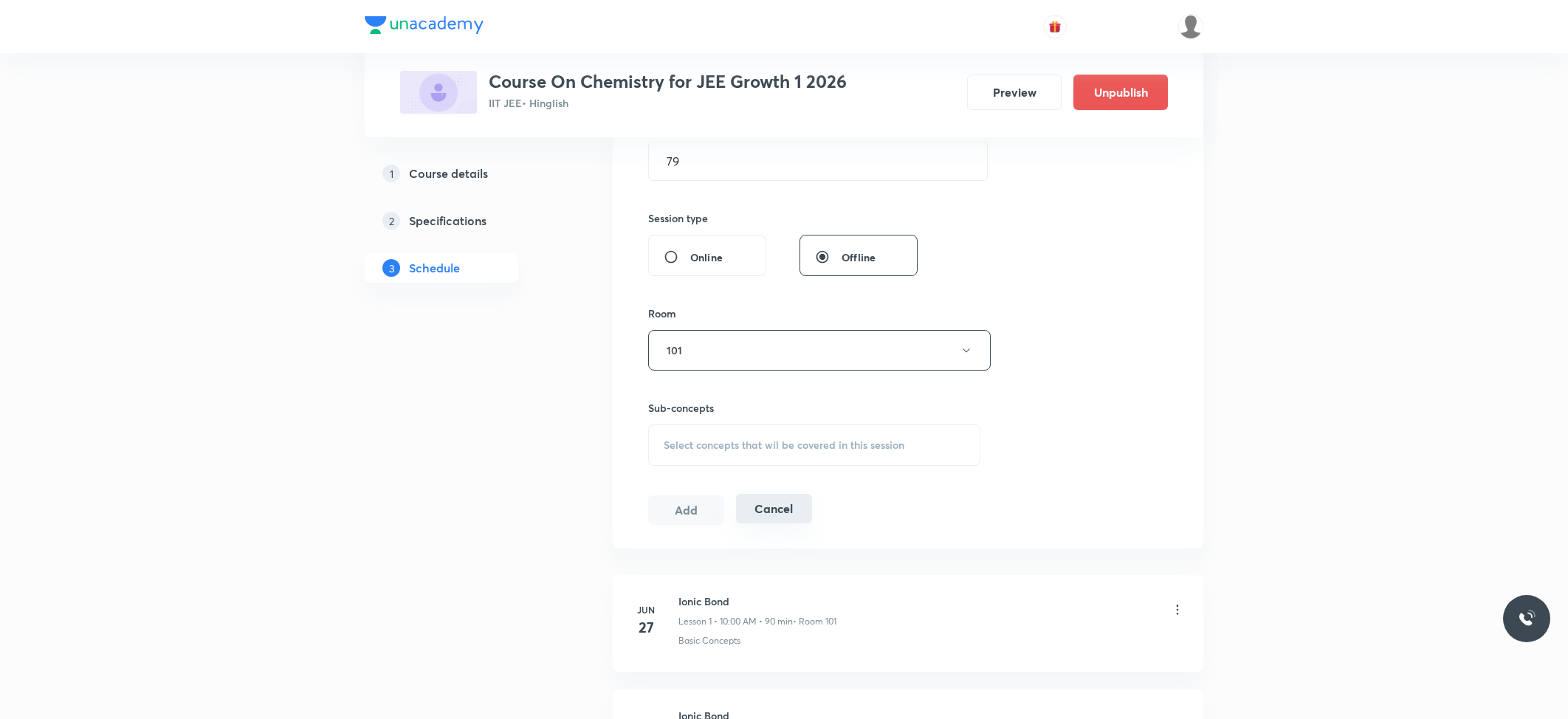
scroll to position [491, 0]
click at [778, 438] on span "Select concepts that wil be covered in this session" at bounding box center [784, 441] width 241 height 12
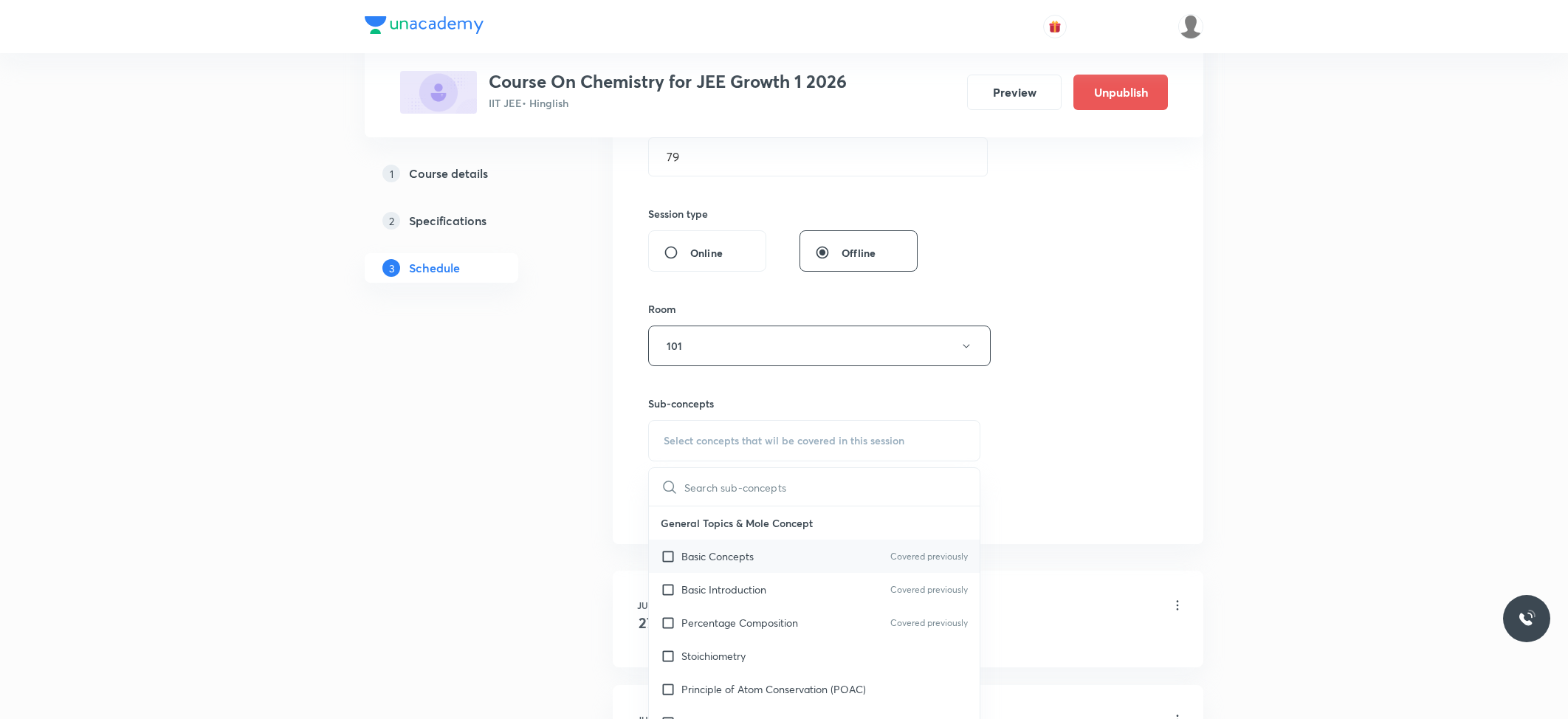
click at [748, 564] on p "Basic Concepts" at bounding box center [717, 557] width 72 height 16
checkbox input "true"
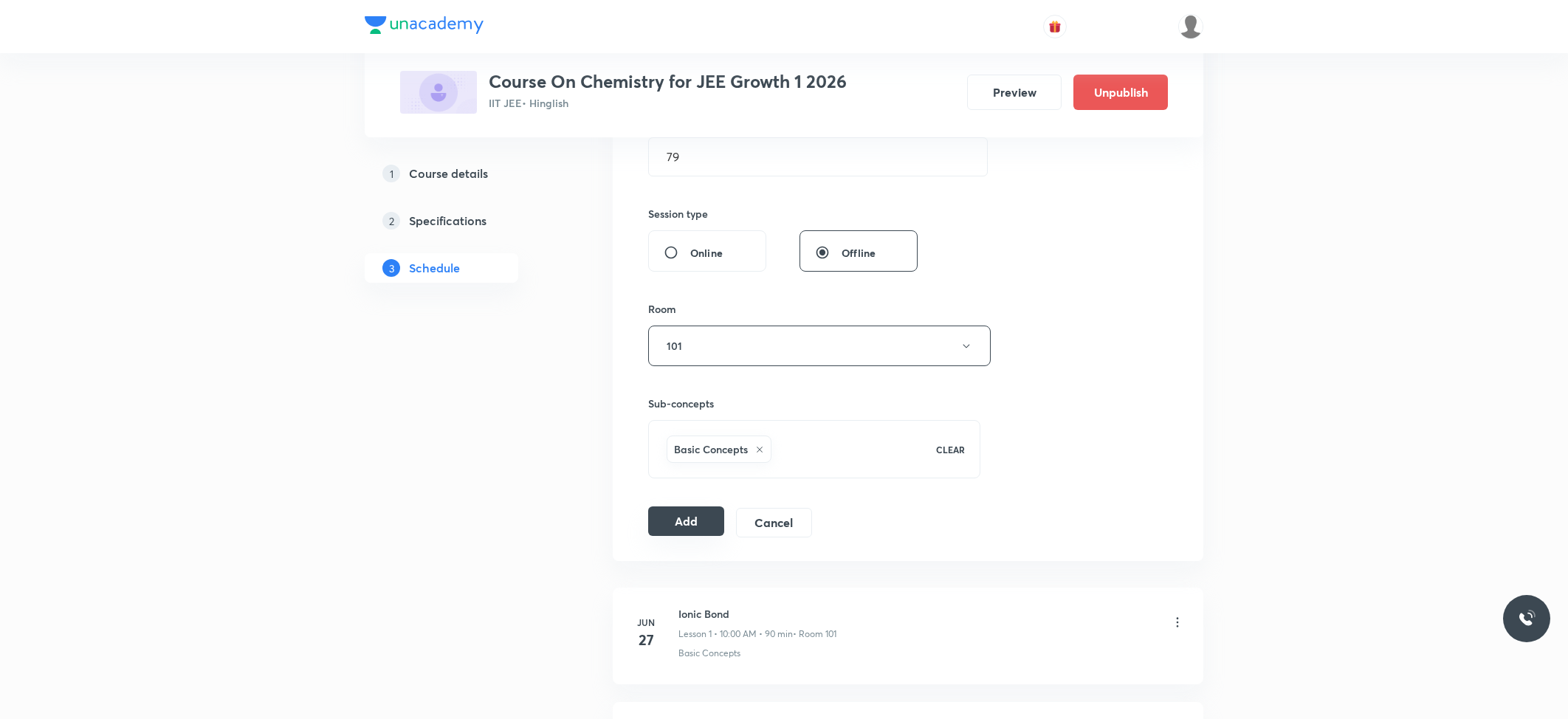
click at [678, 515] on button "Add" at bounding box center [685, 521] width 76 height 30
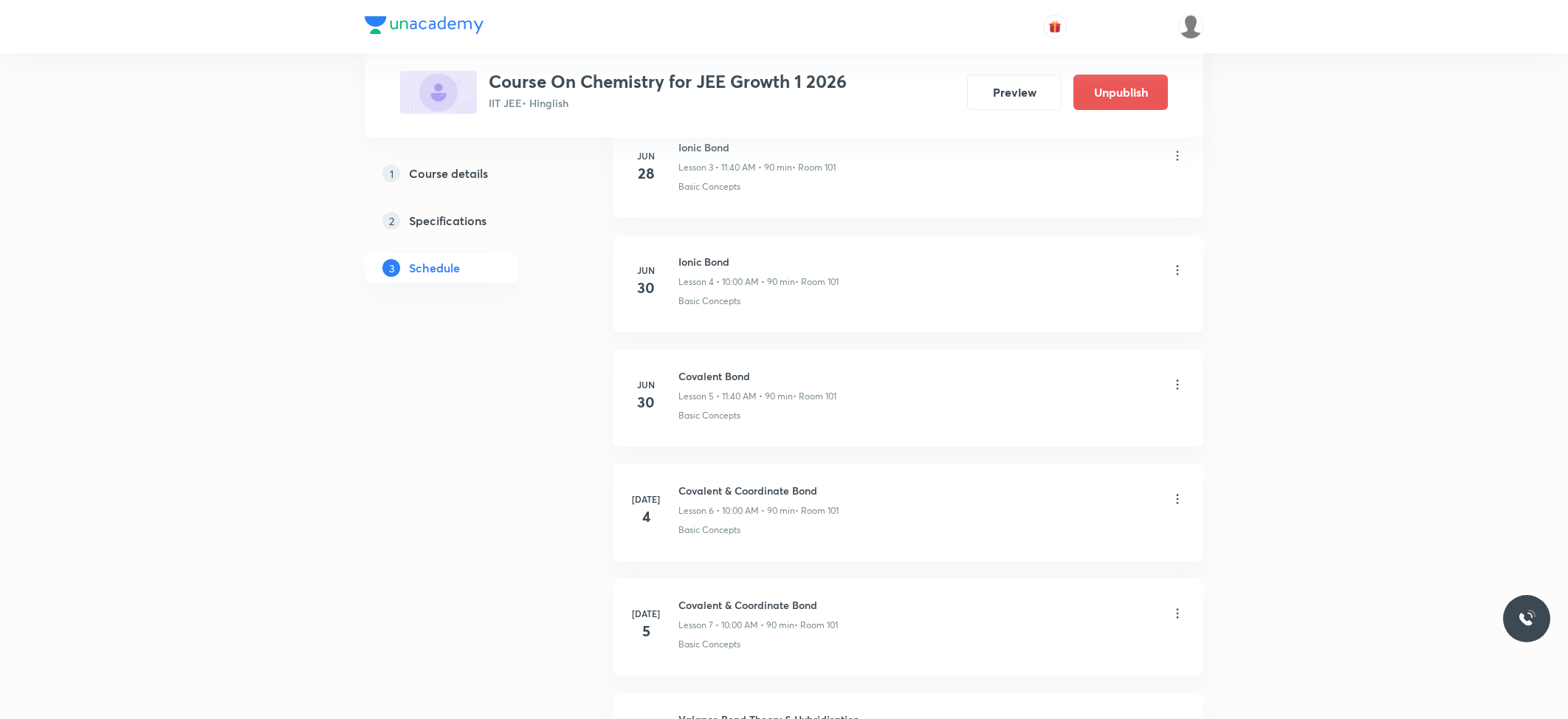
scroll to position [5645, 0]
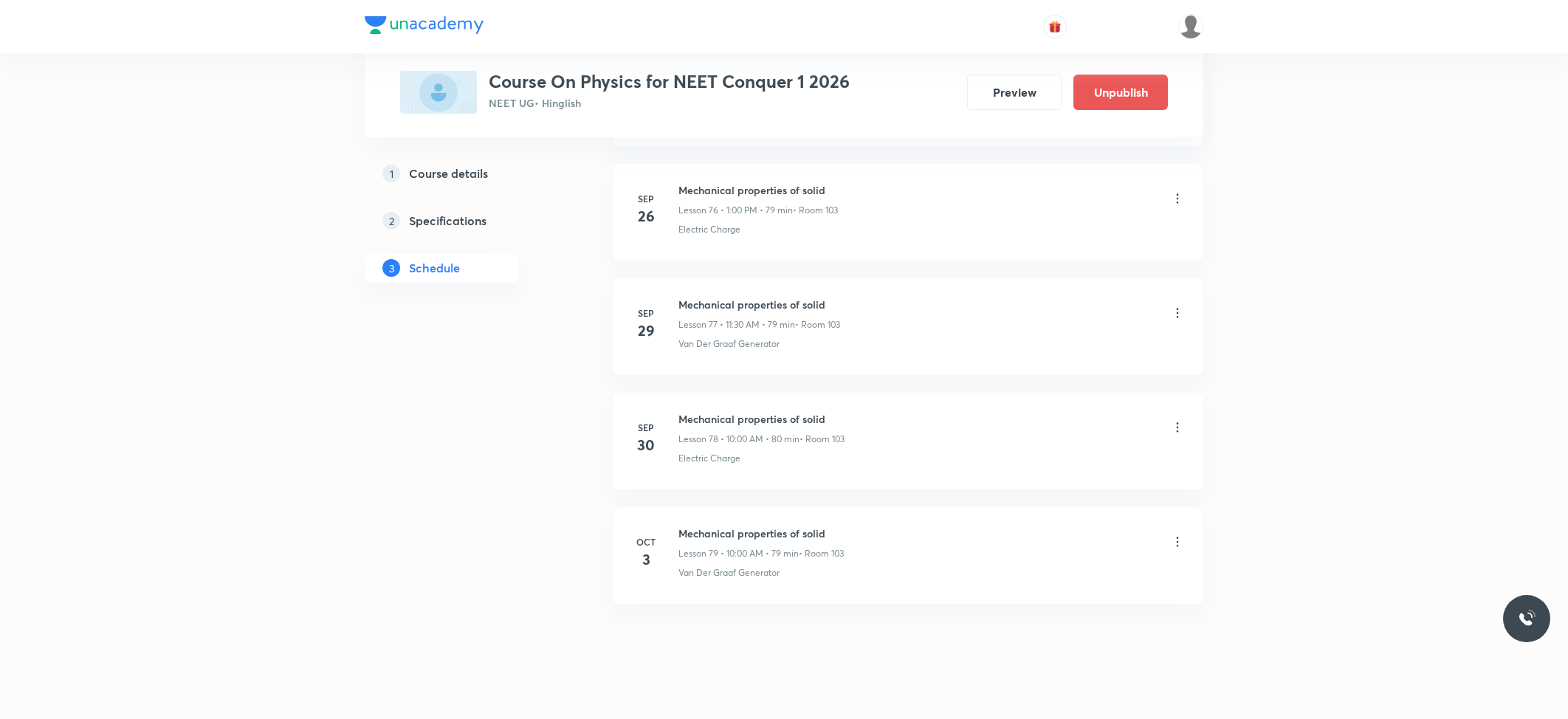
scroll to position [9444, 0]
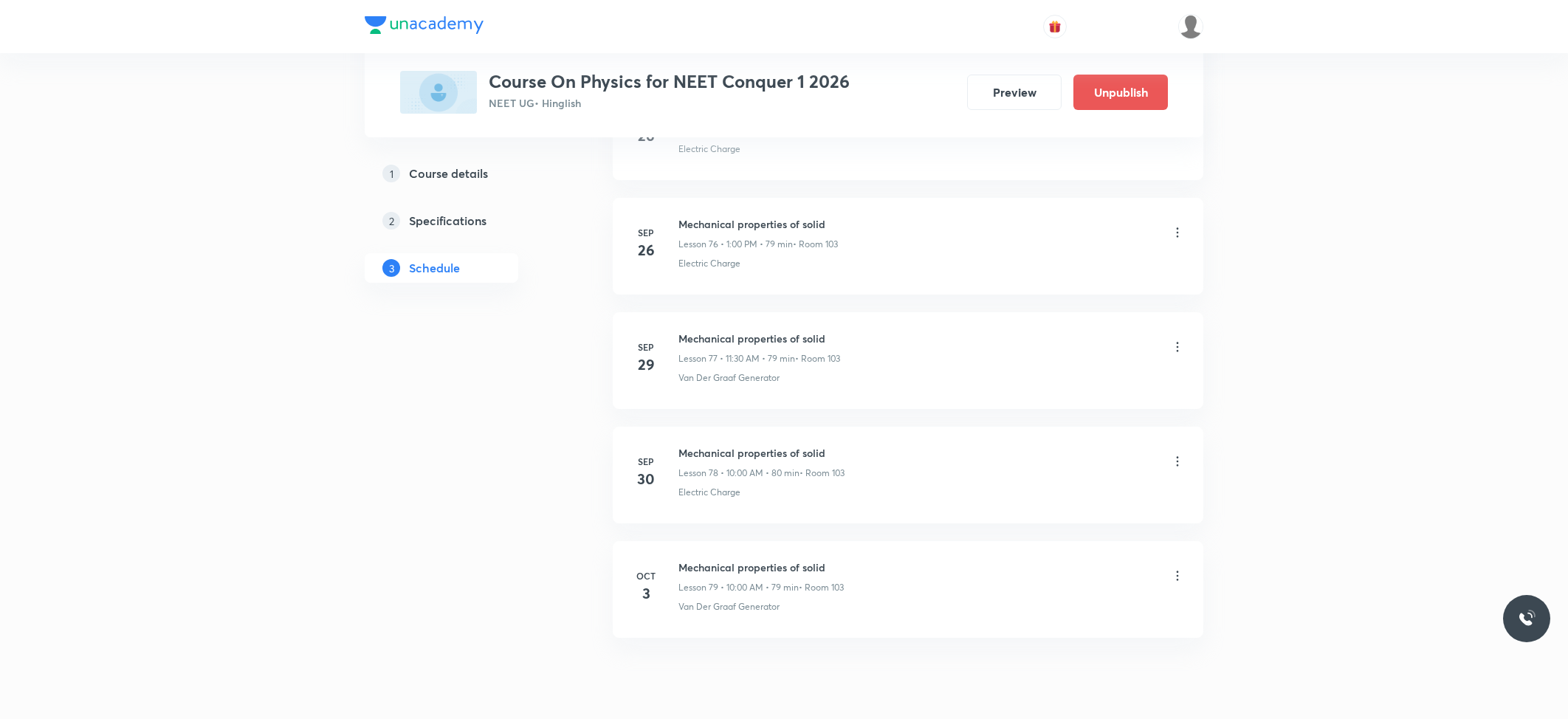
click at [723, 595] on li "Oct 3 Mechanical properties of solid Lesson 79 • 10:00 AM • 79 min • Room 103 V…" at bounding box center [908, 589] width 590 height 97
copy h6 "Mechanical properties of solid"
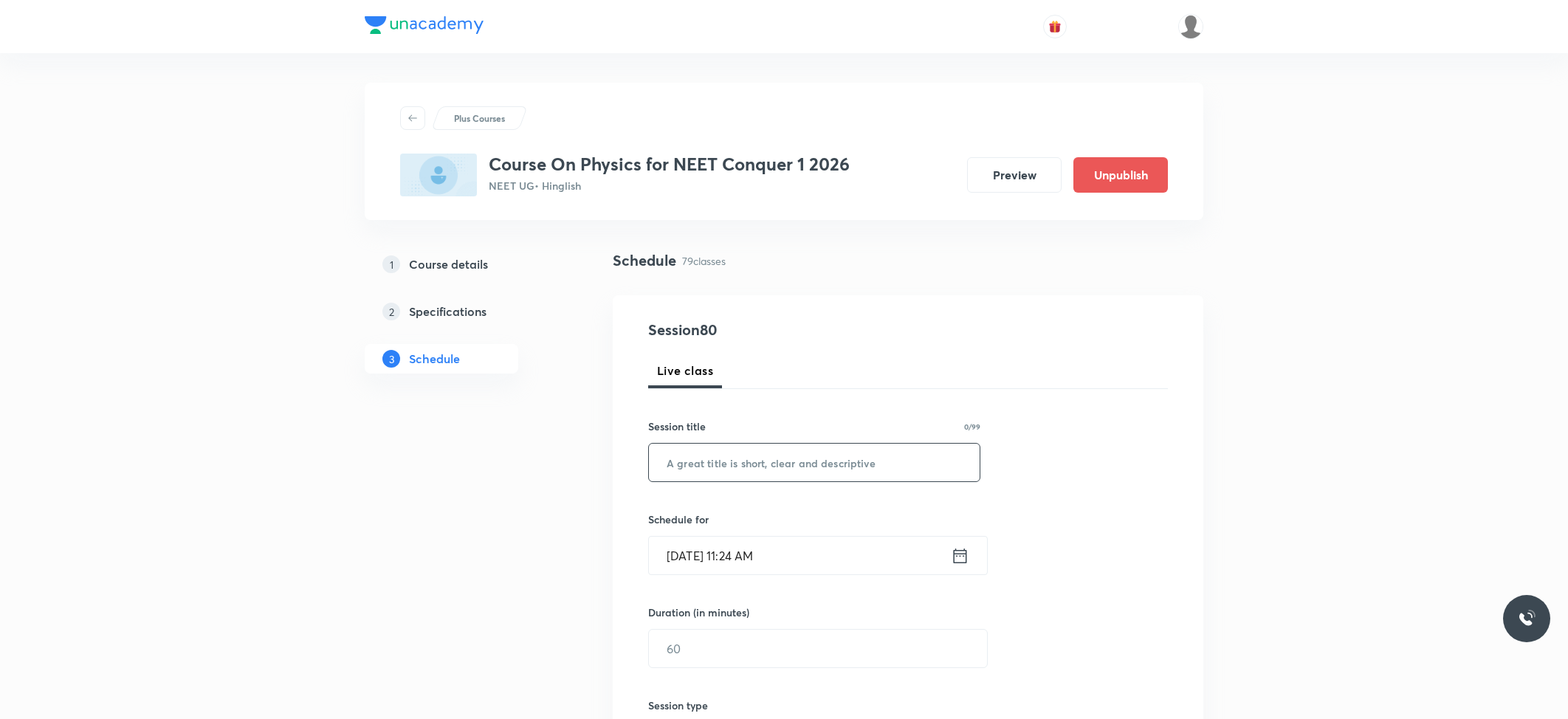
click at [890, 472] on input "text" at bounding box center [814, 462] width 331 height 38
paste input "Mechanical properties of solid"
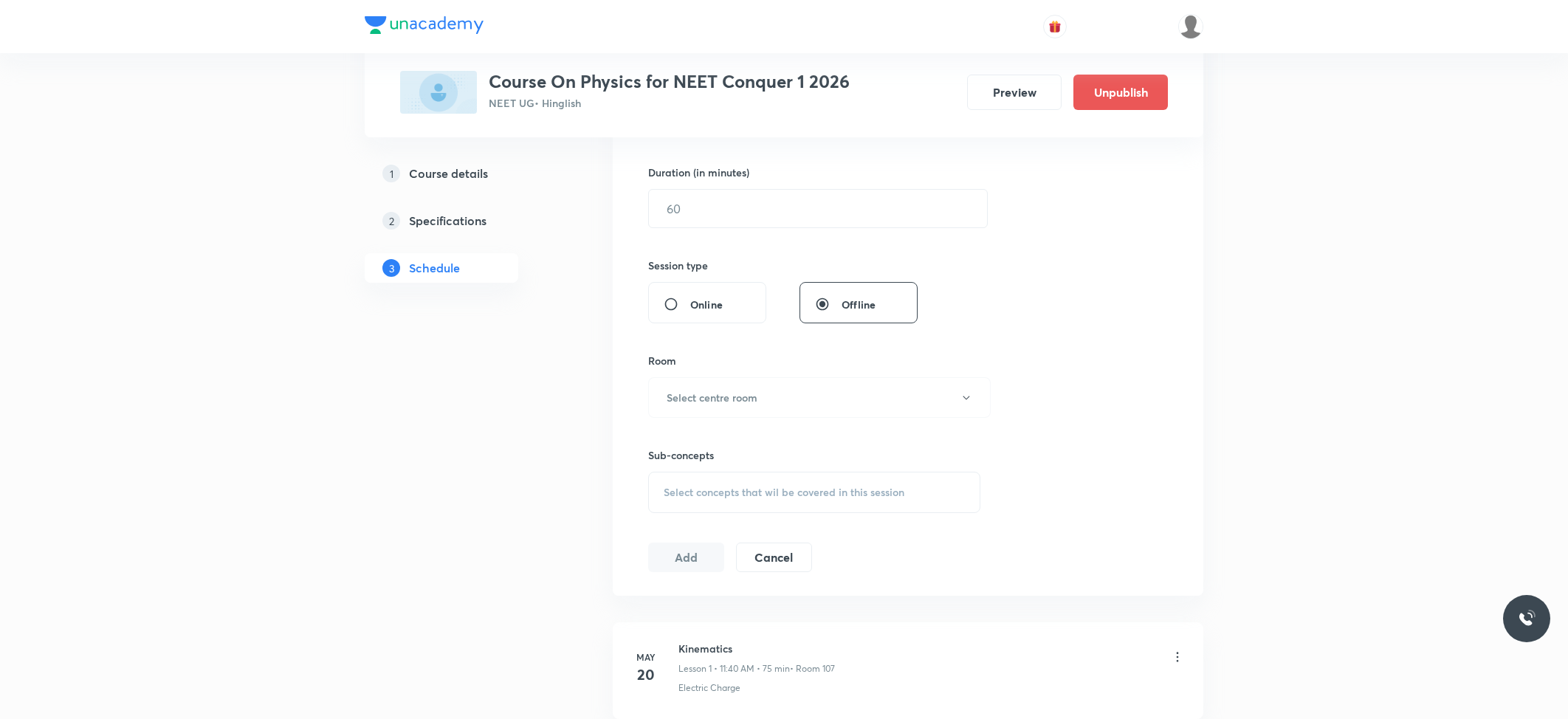
scroll to position [491, 0]
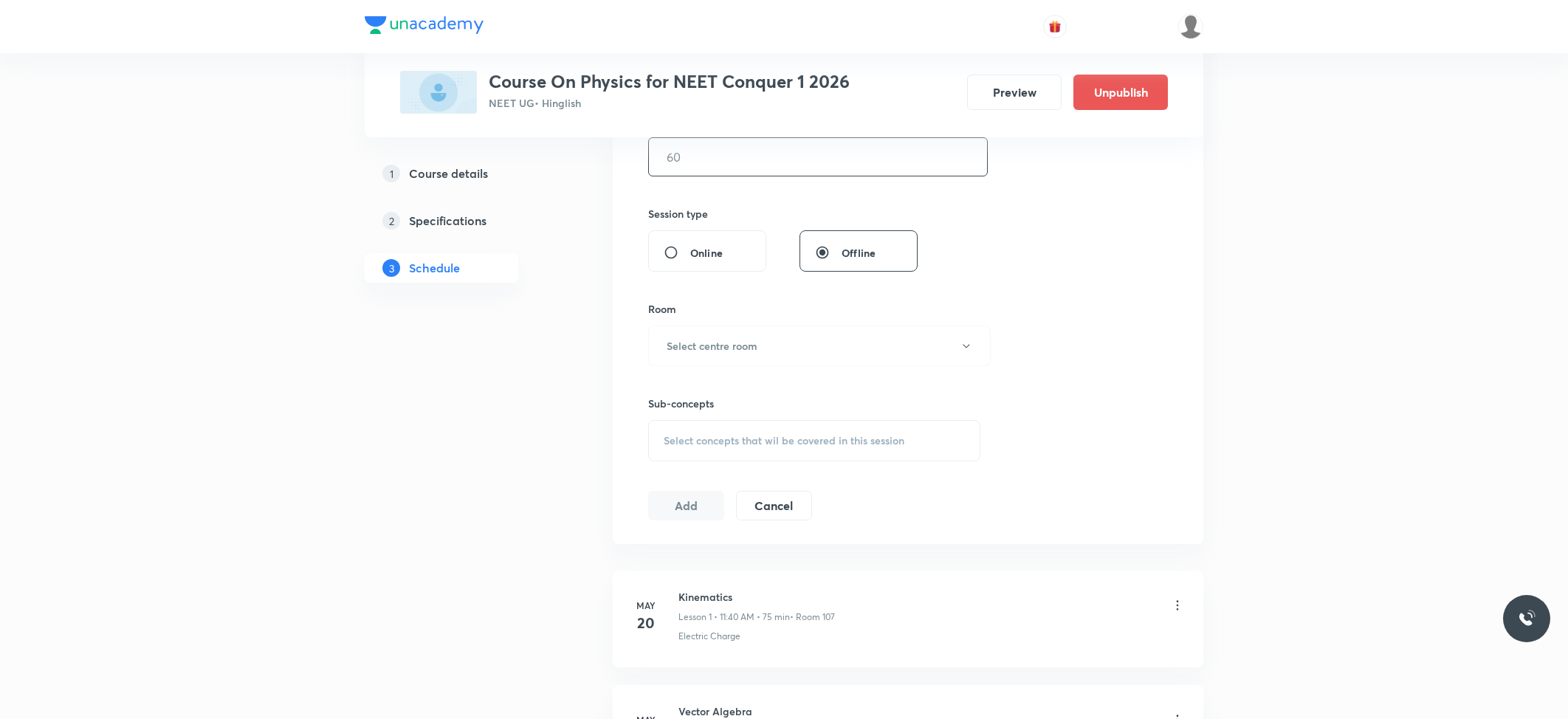
type input "Mechanical Properties of Solid"
click at [836, 169] on input "text" at bounding box center [817, 156] width 338 height 38
type input "79"
click at [875, 337] on button "Select centre room" at bounding box center [819, 346] width 343 height 41
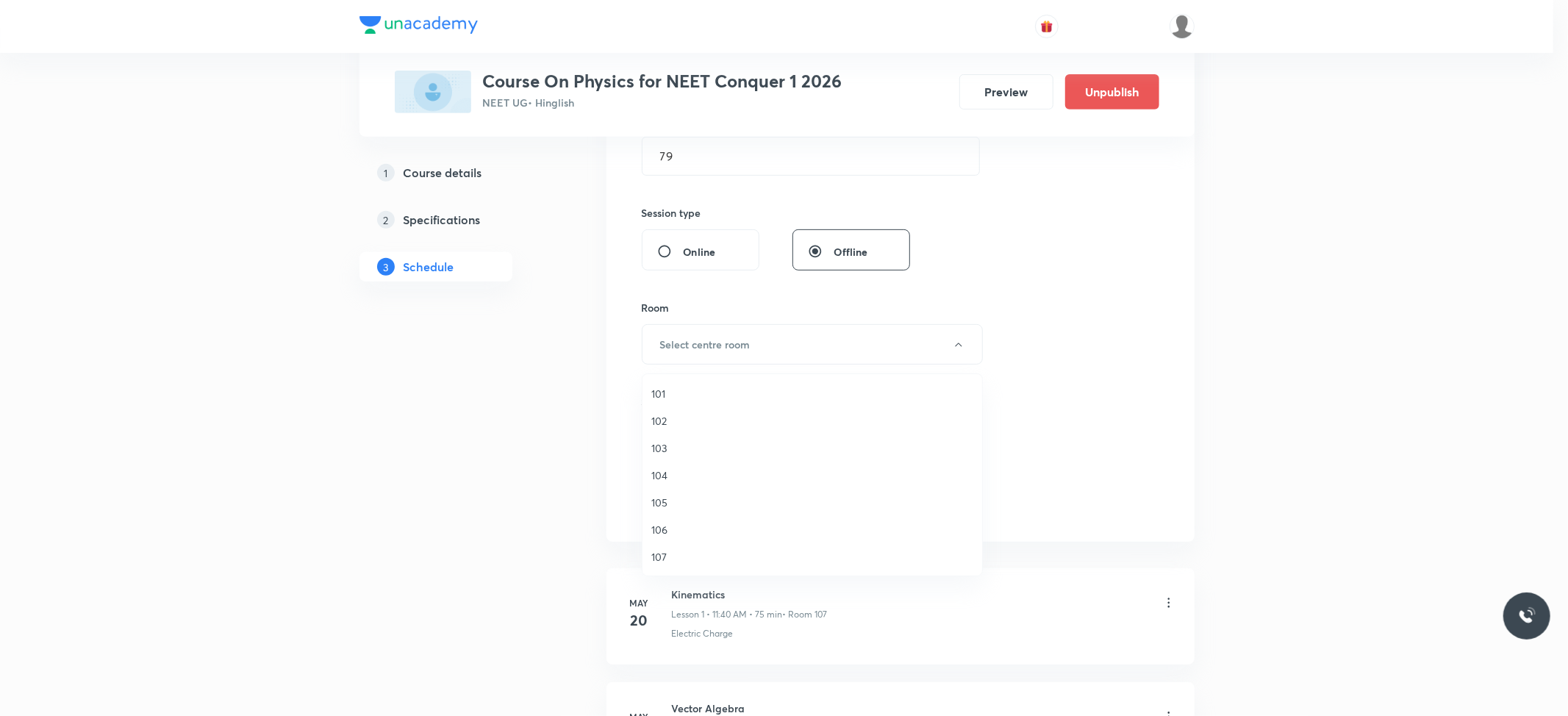
click at [686, 449] on span "103" at bounding box center [812, 448] width 321 height 16
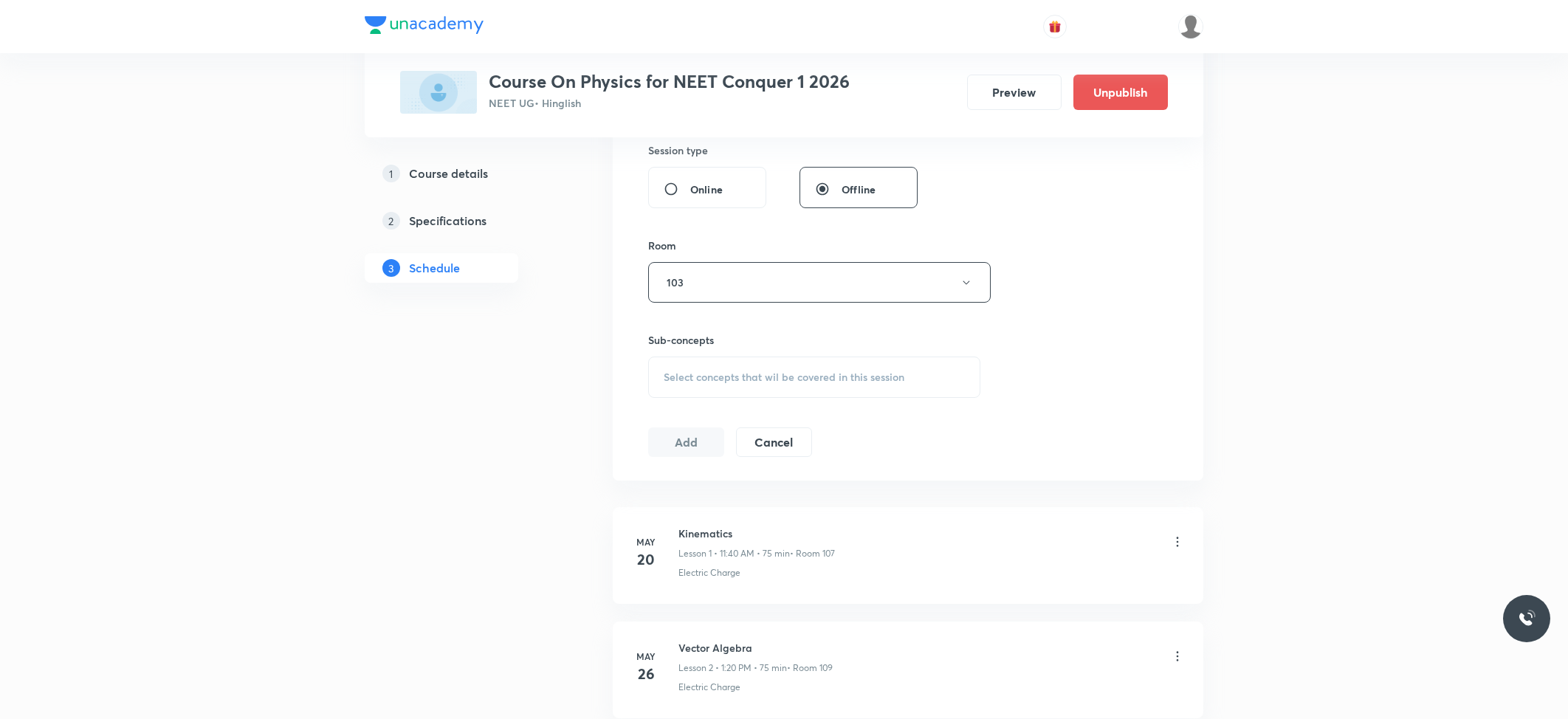
scroll to position [590, 0]
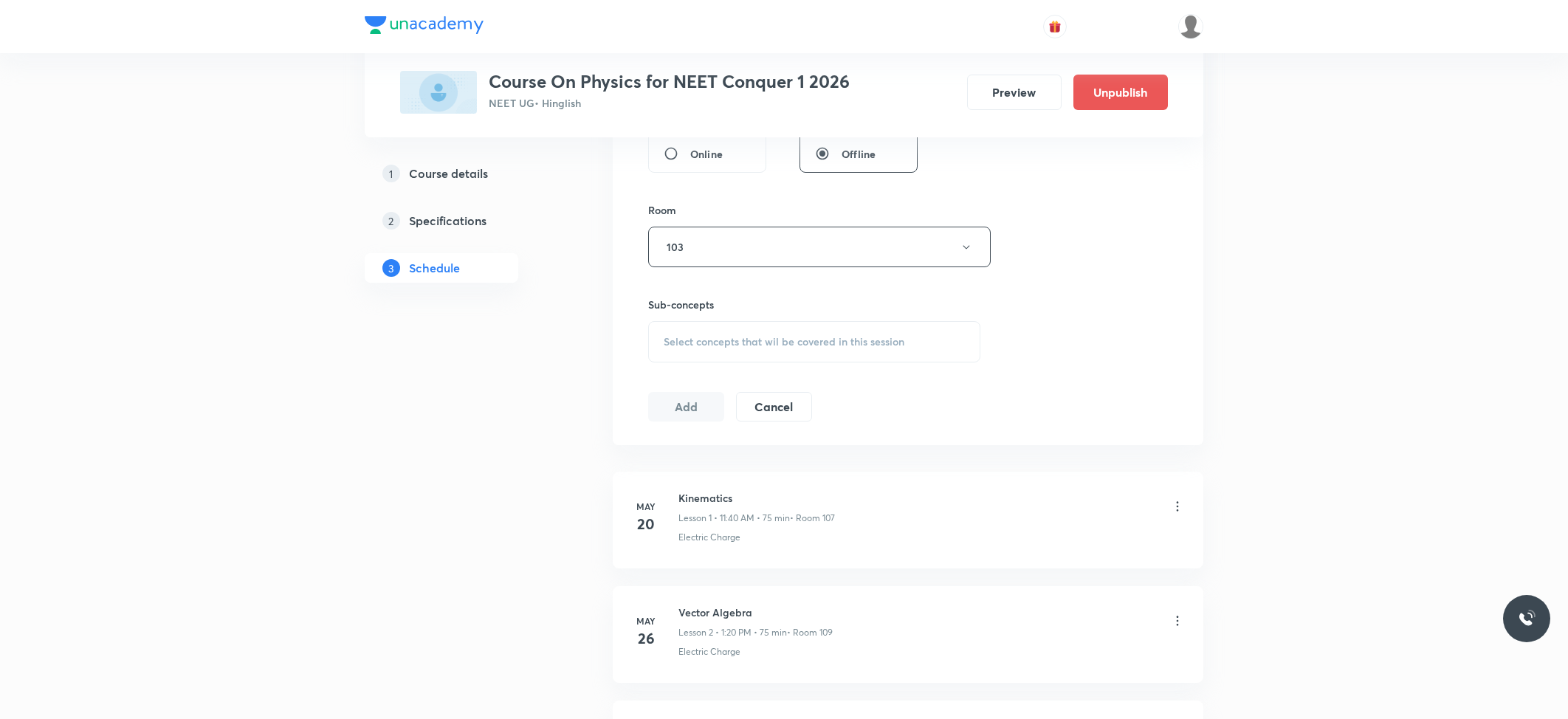
click at [836, 334] on div "Select concepts that wil be covered in this session" at bounding box center [813, 342] width 332 height 42
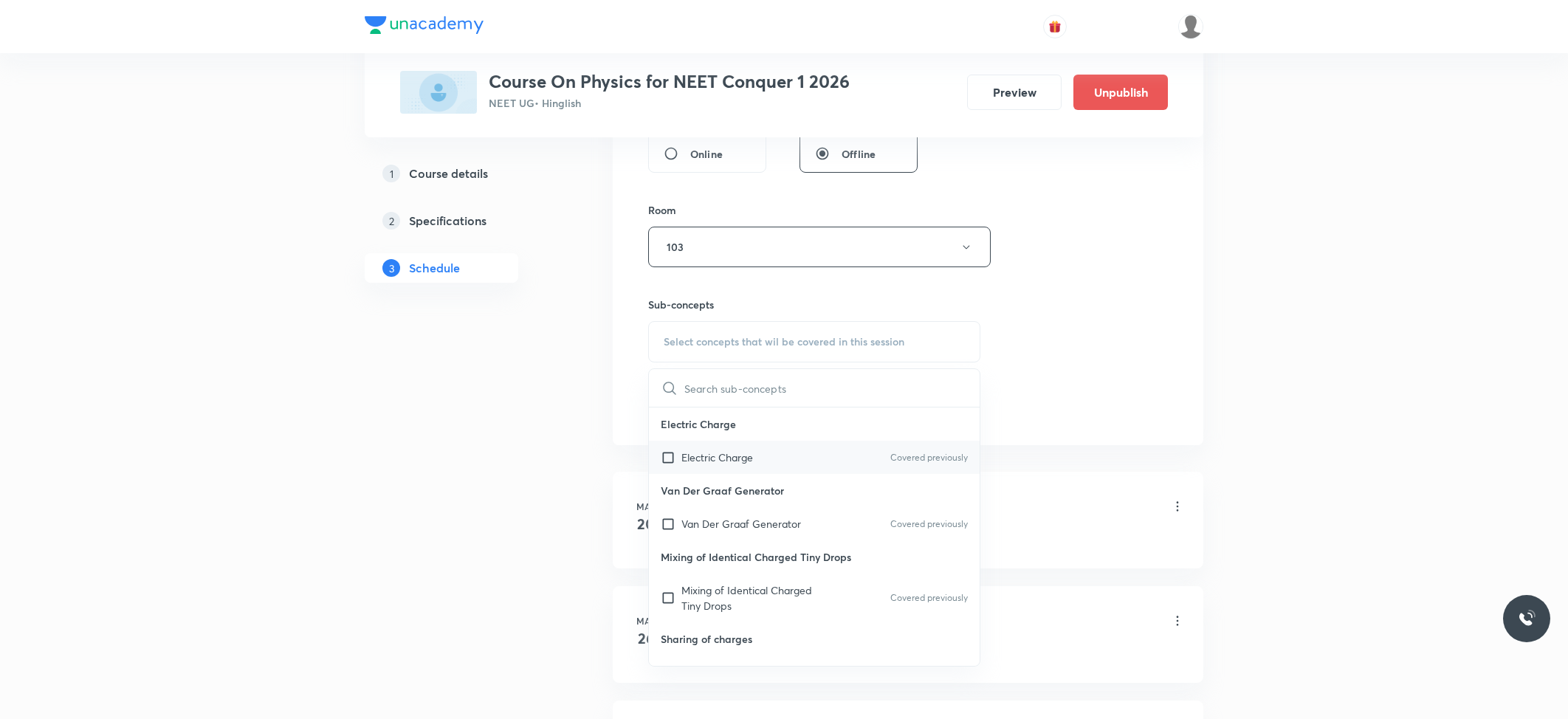
click at [716, 463] on p "Electric Charge" at bounding box center [717, 458] width 71 height 16
checkbox input "true"
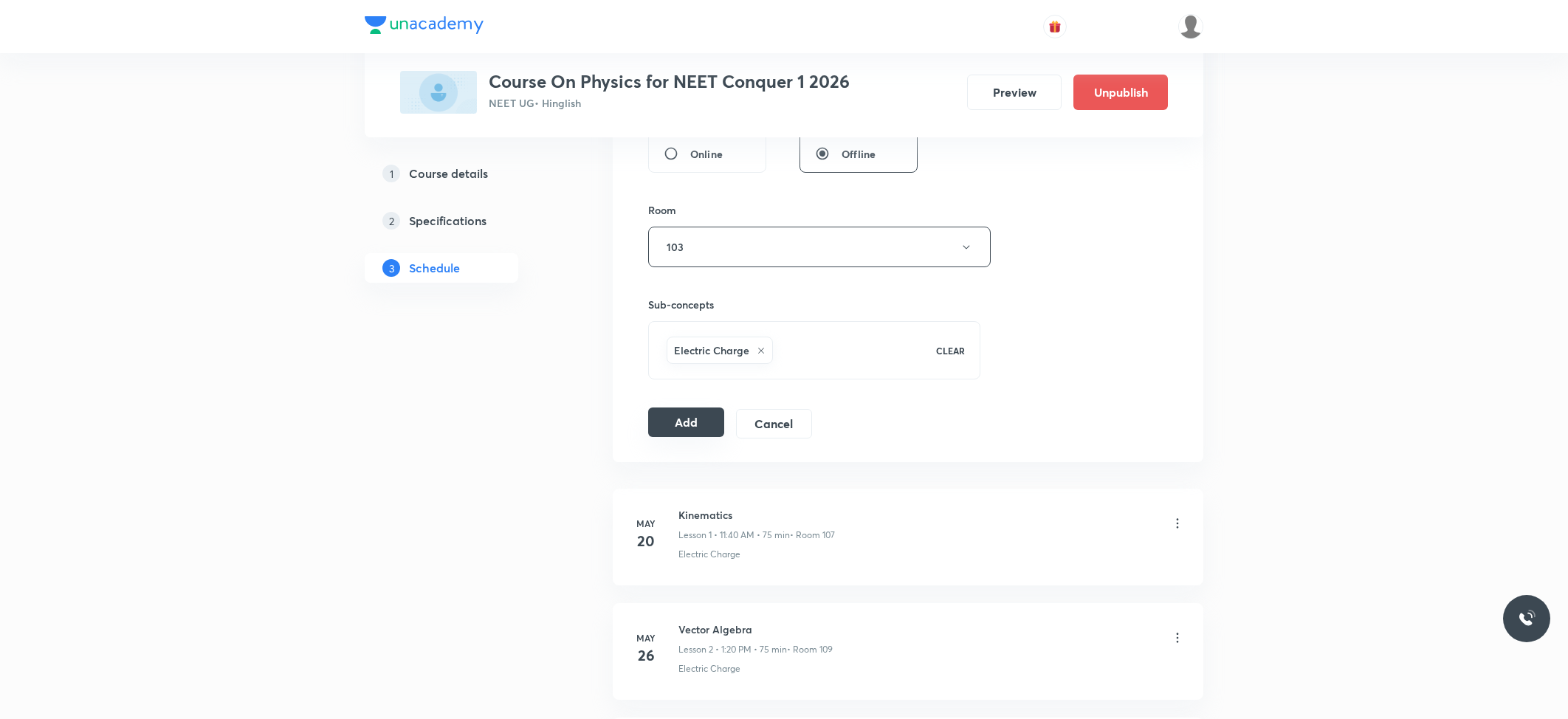
click at [682, 437] on button "Add" at bounding box center [685, 422] width 76 height 30
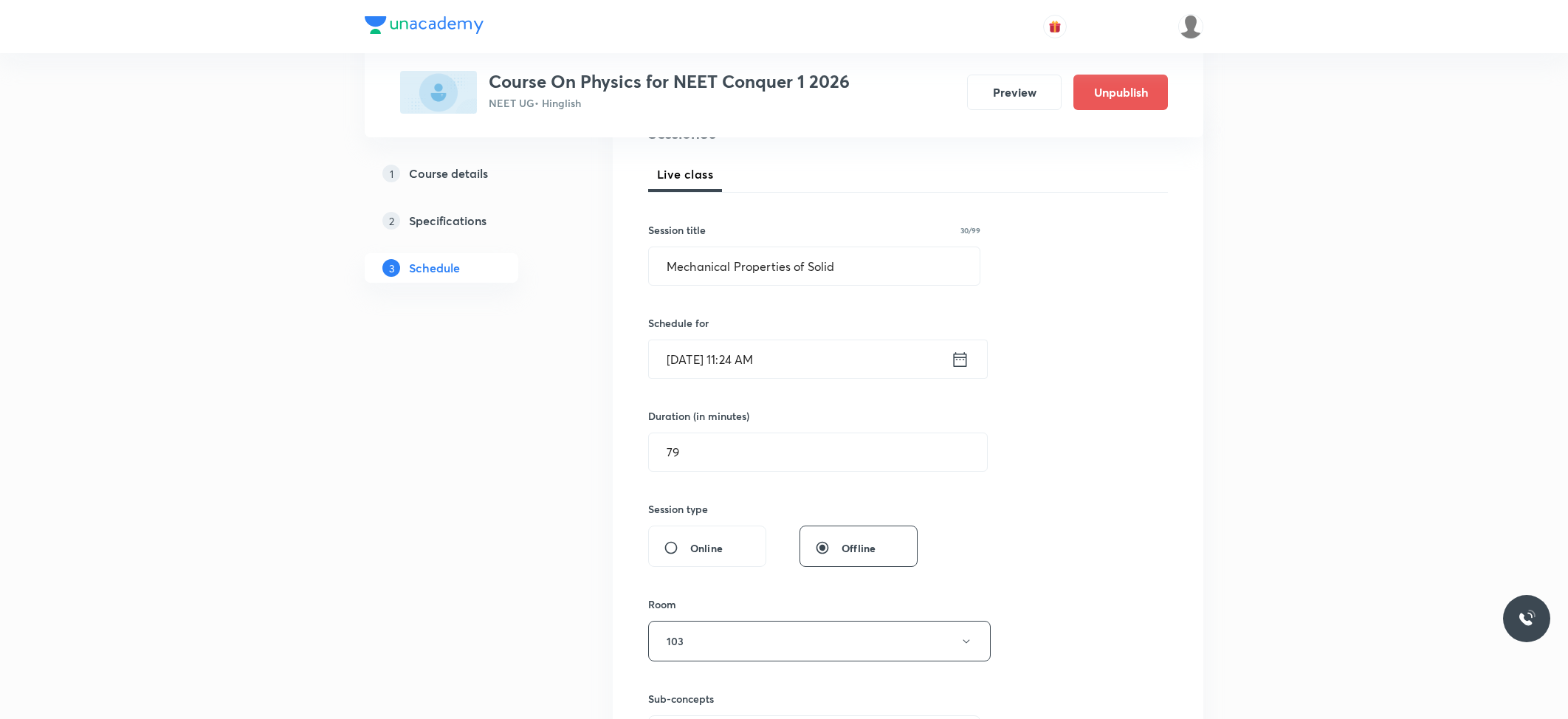
click at [757, 355] on input "Oct 3, 2025, 11:24 AM" at bounding box center [799, 360] width 302 height 38
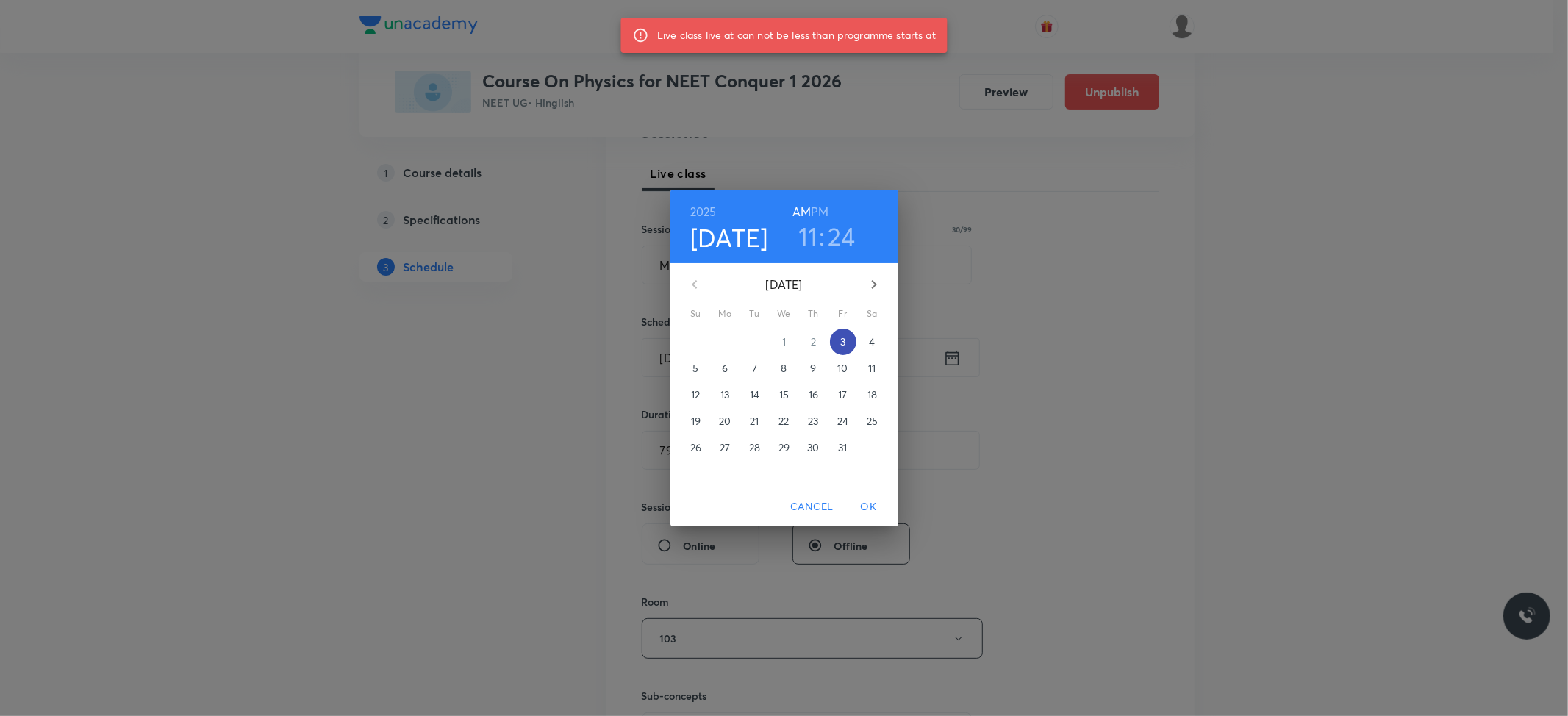
click at [835, 339] on span "3" at bounding box center [842, 341] width 27 height 15
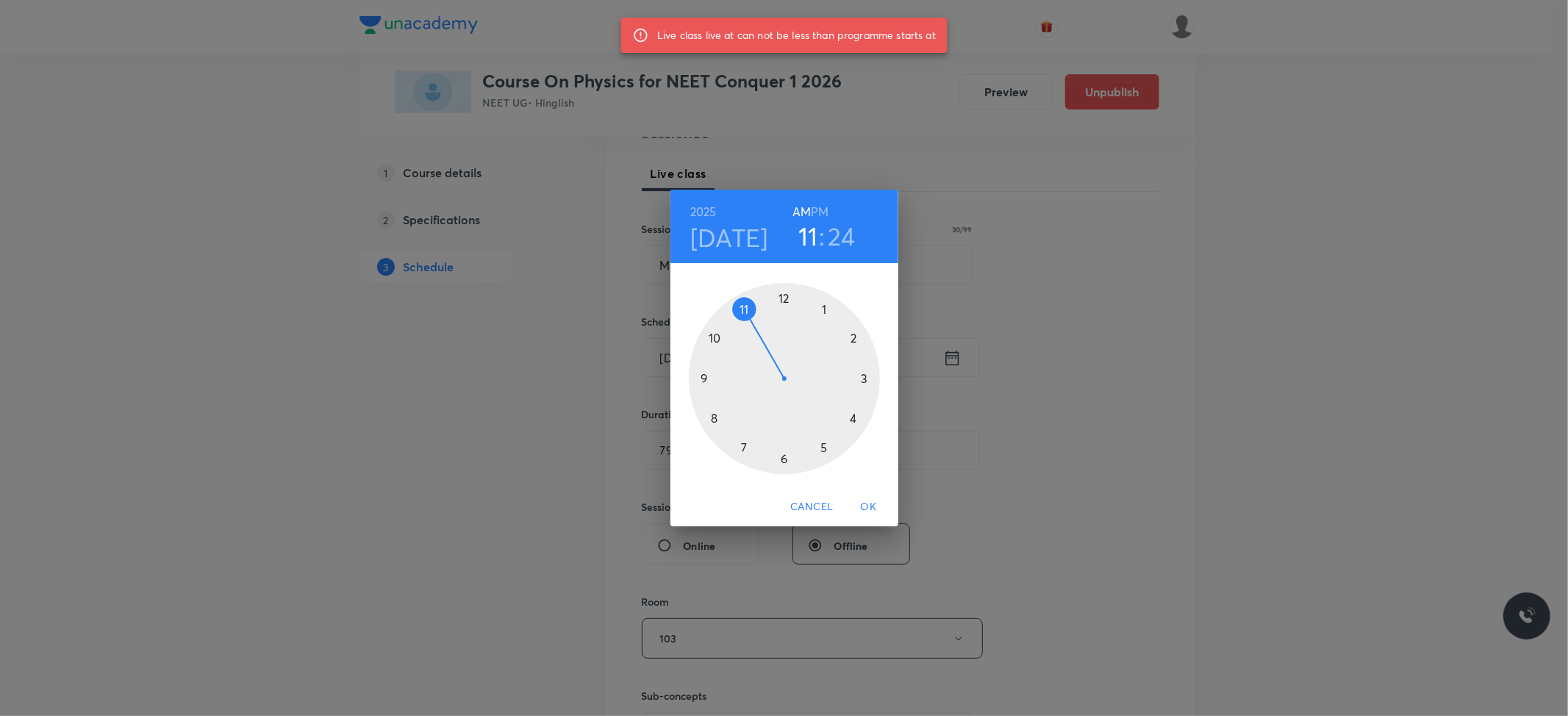
click at [1124, 301] on div "2025 Oct 3 11 : 24 AM PM 1 2 3 4 5 6 7 8 9 10 11 12 Cancel OK" at bounding box center [784, 358] width 1568 height 716
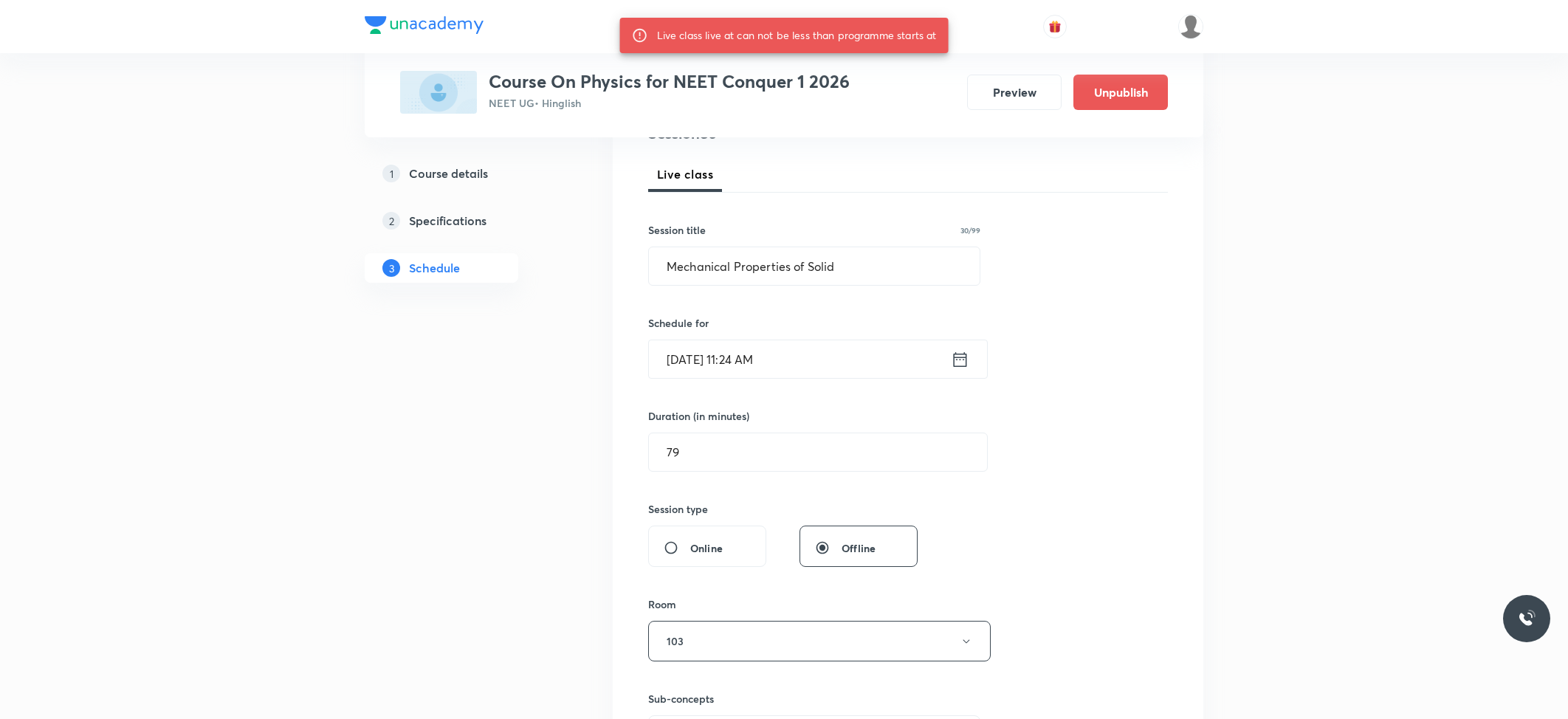
click at [780, 366] on input "Oct 3, 2025, 11:24 AM" at bounding box center [799, 360] width 302 height 38
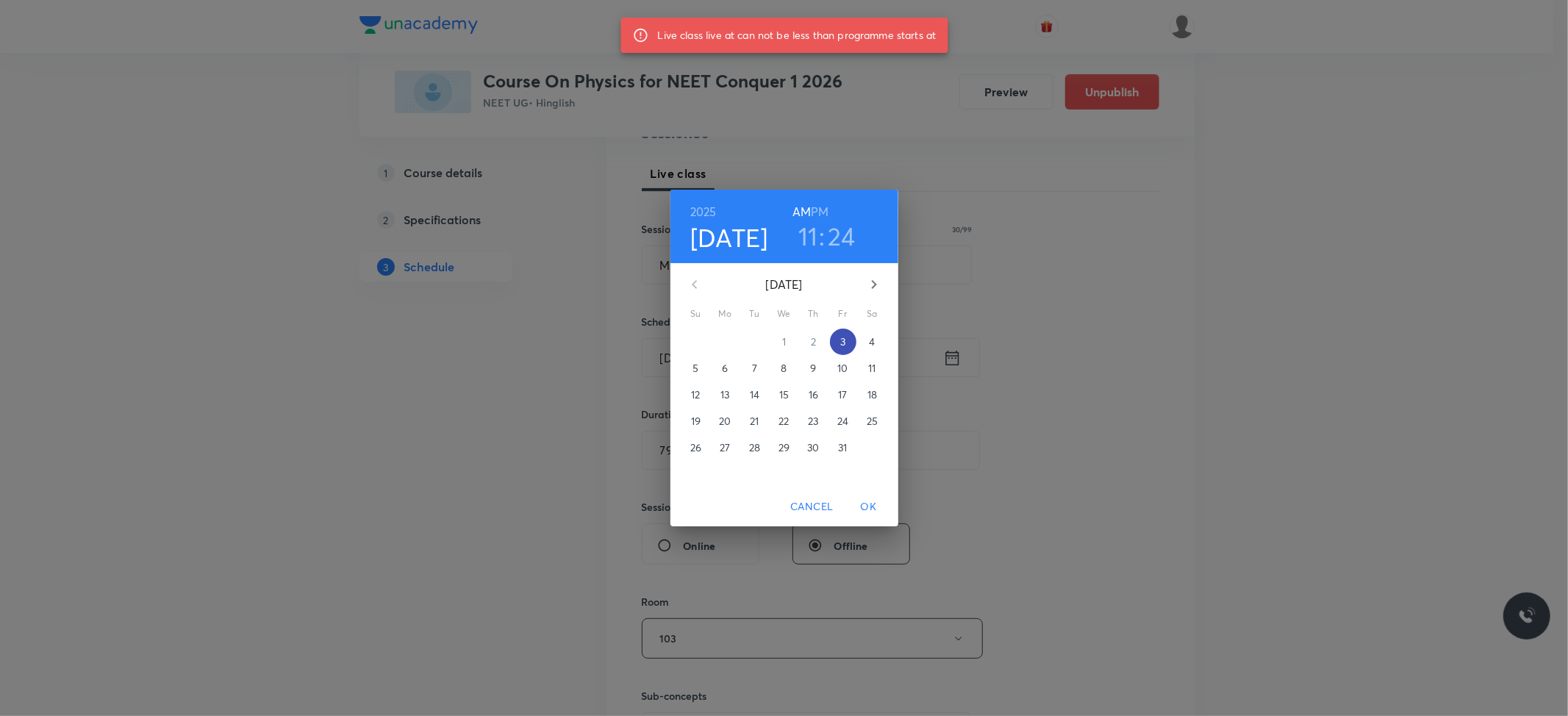
click at [840, 339] on p "3" at bounding box center [842, 341] width 5 height 15
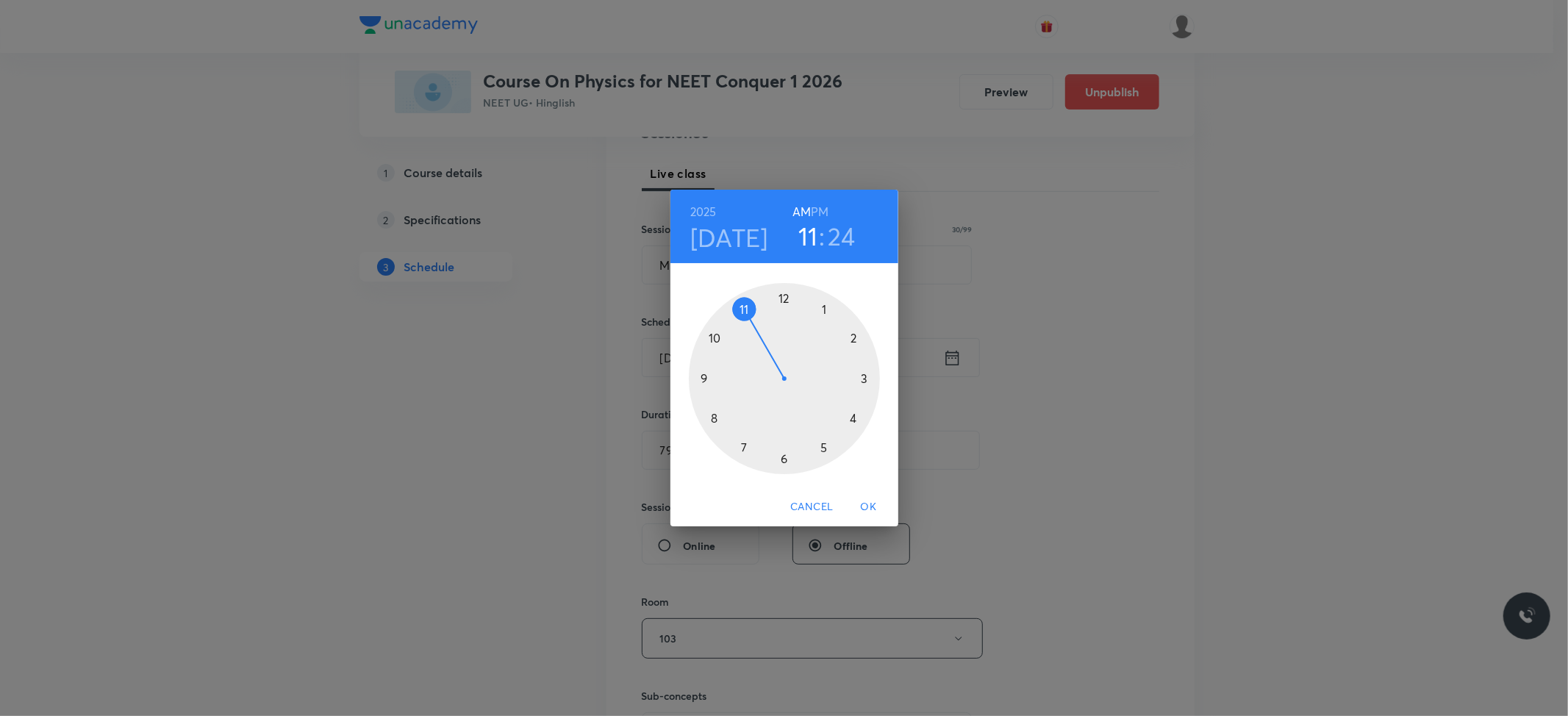
click at [744, 319] on div at bounding box center [784, 379] width 191 height 191
click at [782, 458] on div at bounding box center [784, 379] width 191 height 191
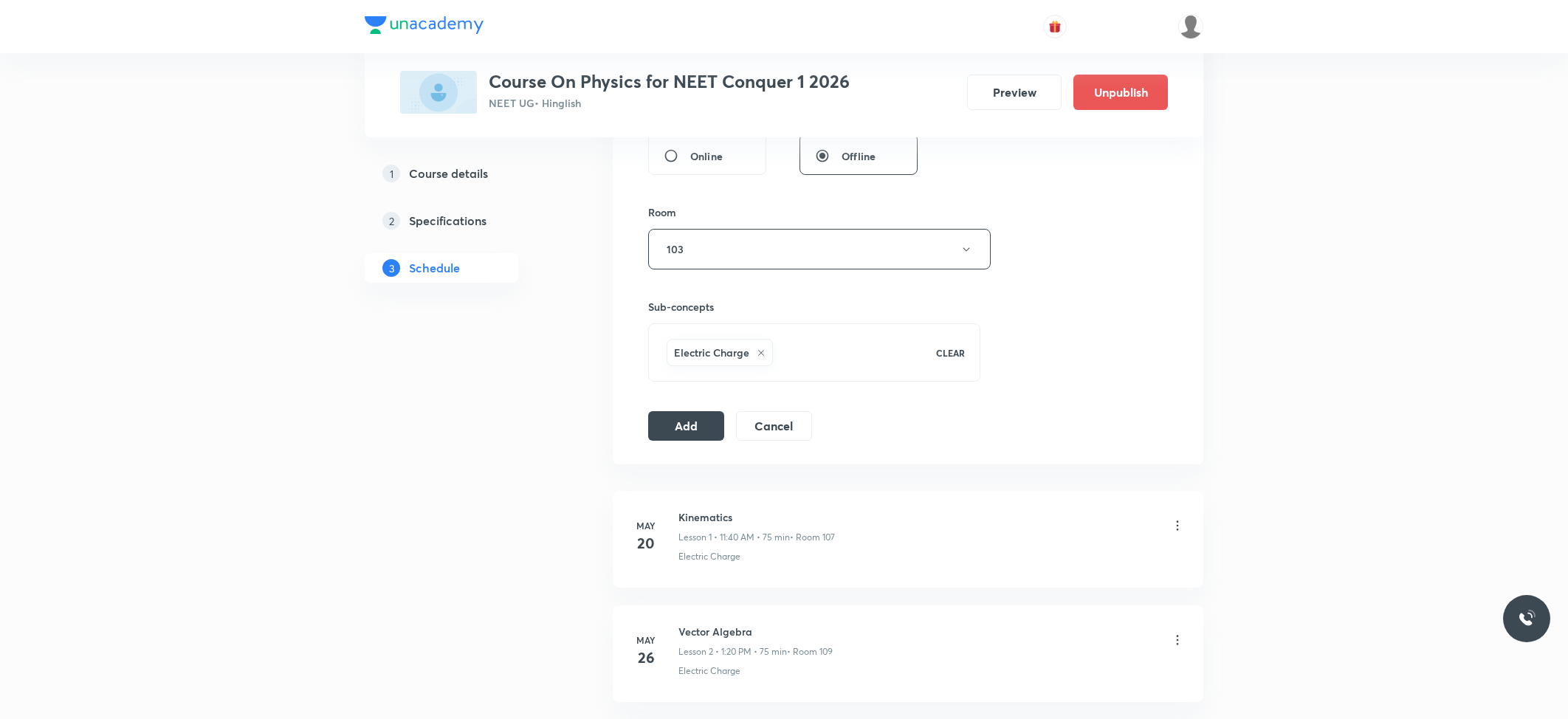
scroll to position [590, 0]
click at [713, 412] on button "Add" at bounding box center [685, 422] width 76 height 30
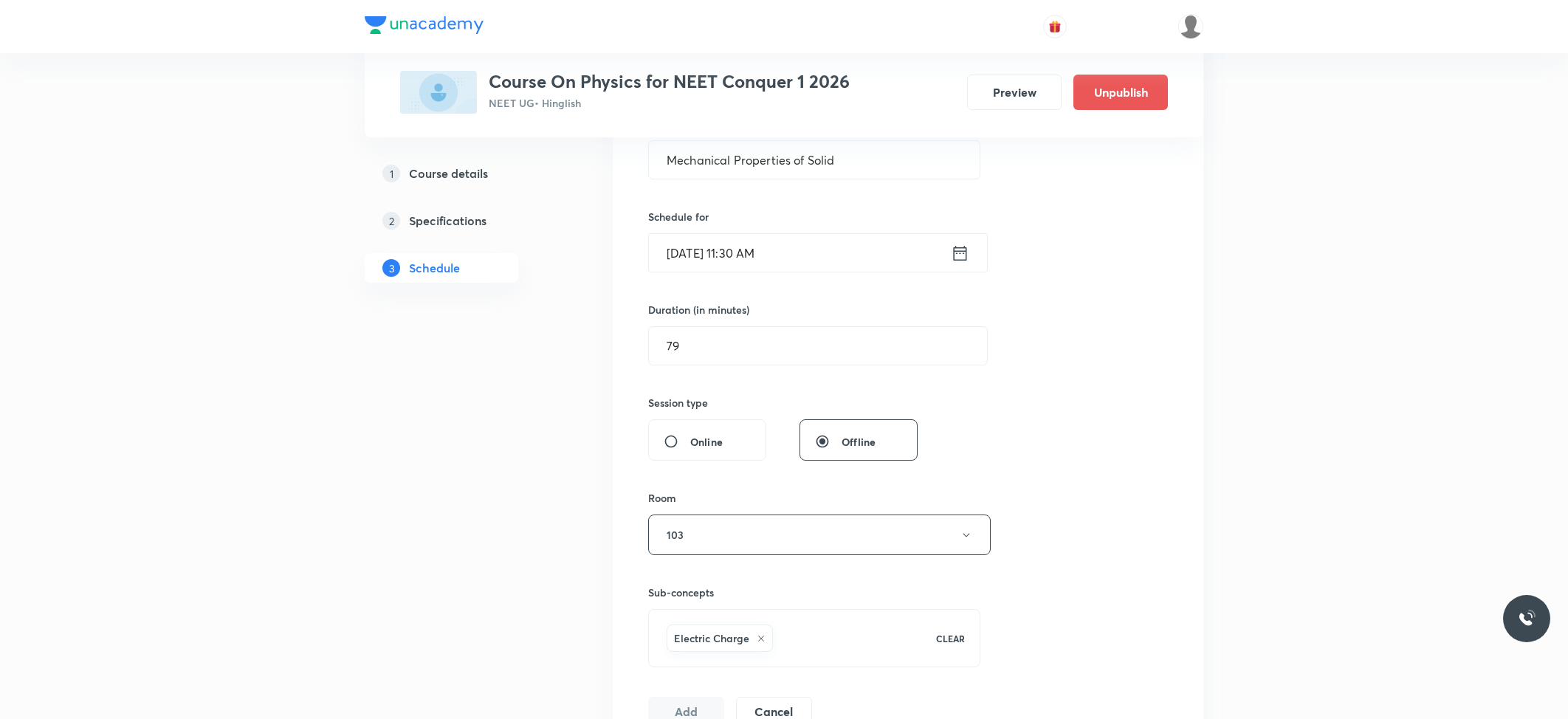
scroll to position [295, 0]
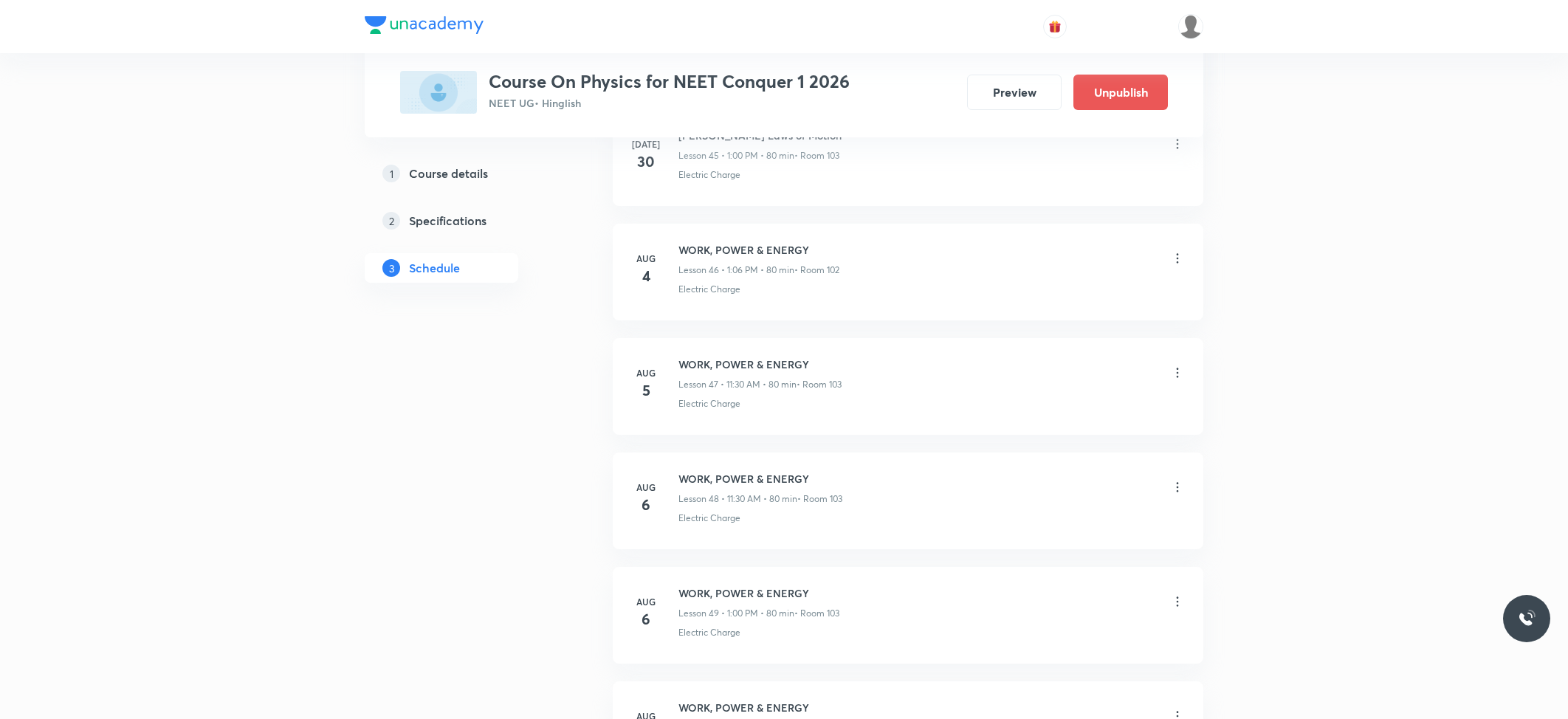
scroll to position [6456, 0]
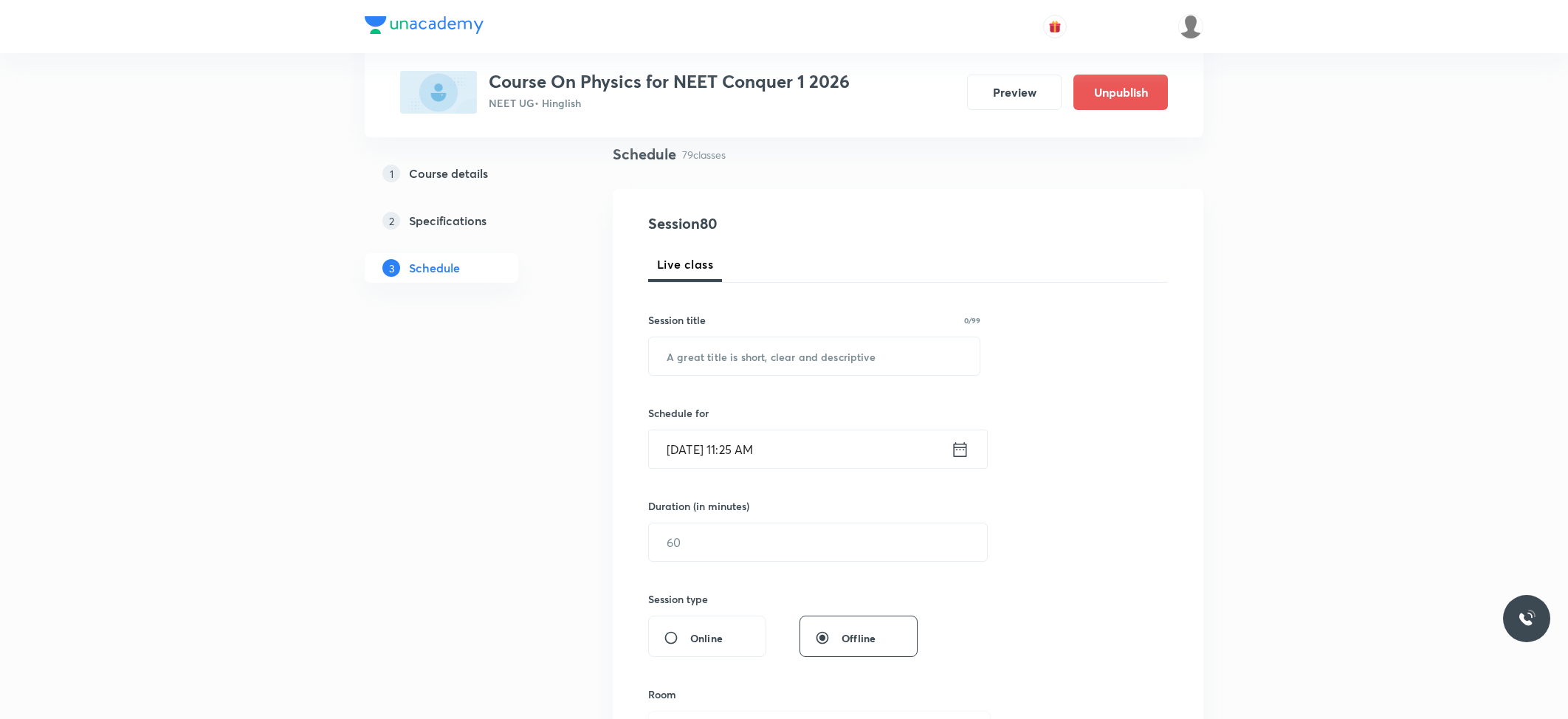
scroll to position [98, 0]
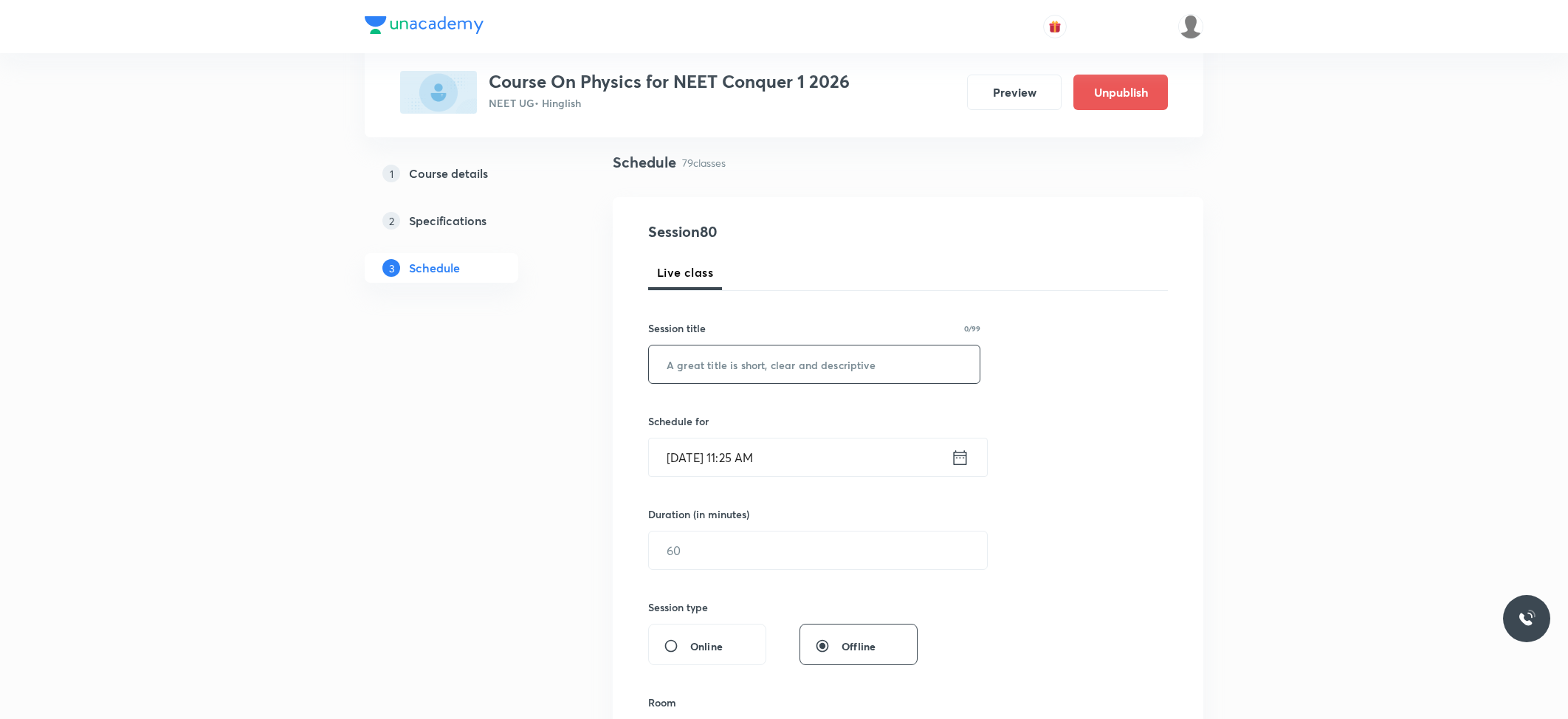
click at [797, 347] on input "text" at bounding box center [814, 364] width 331 height 38
paste input "Mechanical properties of solid"
type input "Mechanical properties of solid"
click at [754, 449] on input "[DATE] 11:25 AM" at bounding box center [799, 458] width 302 height 38
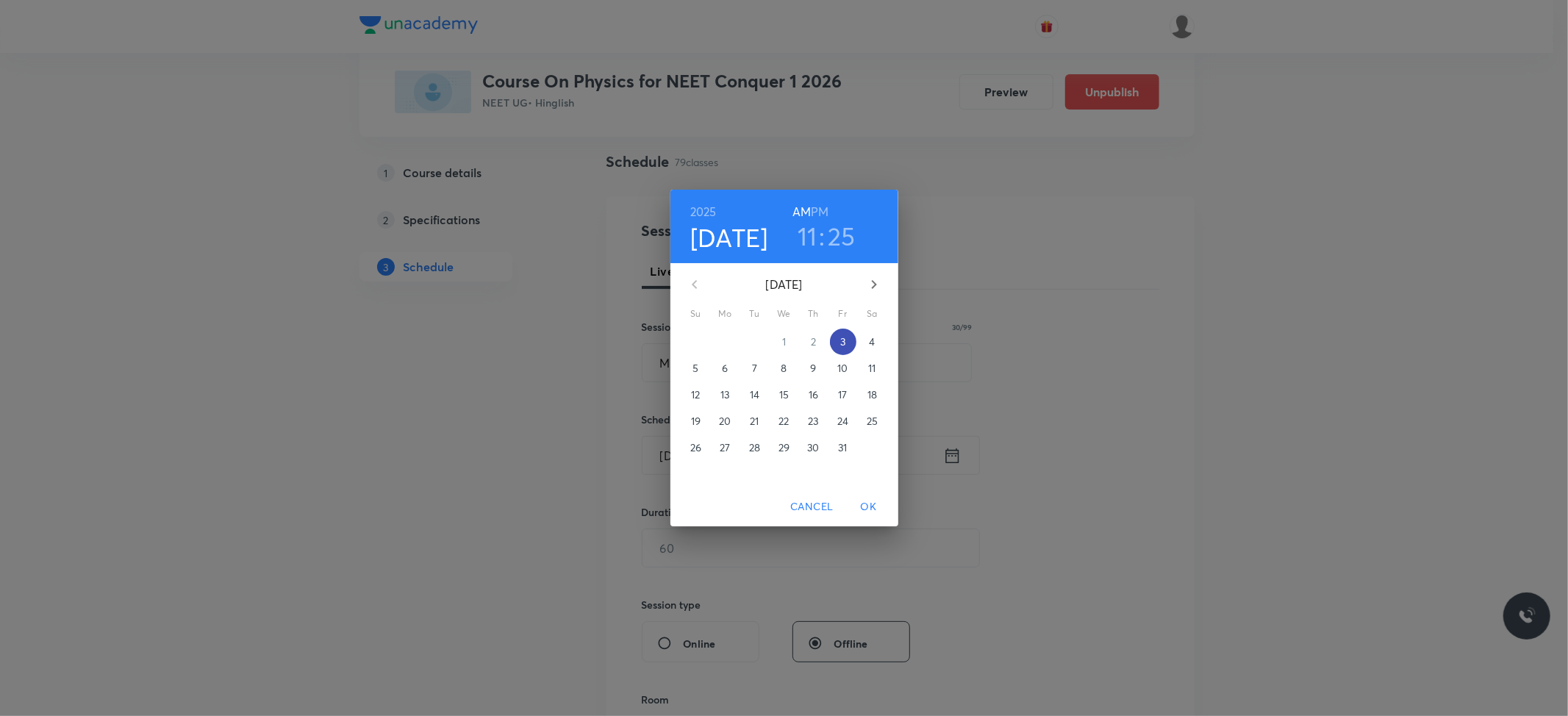
click at [845, 334] on span "3" at bounding box center [842, 341] width 27 height 15
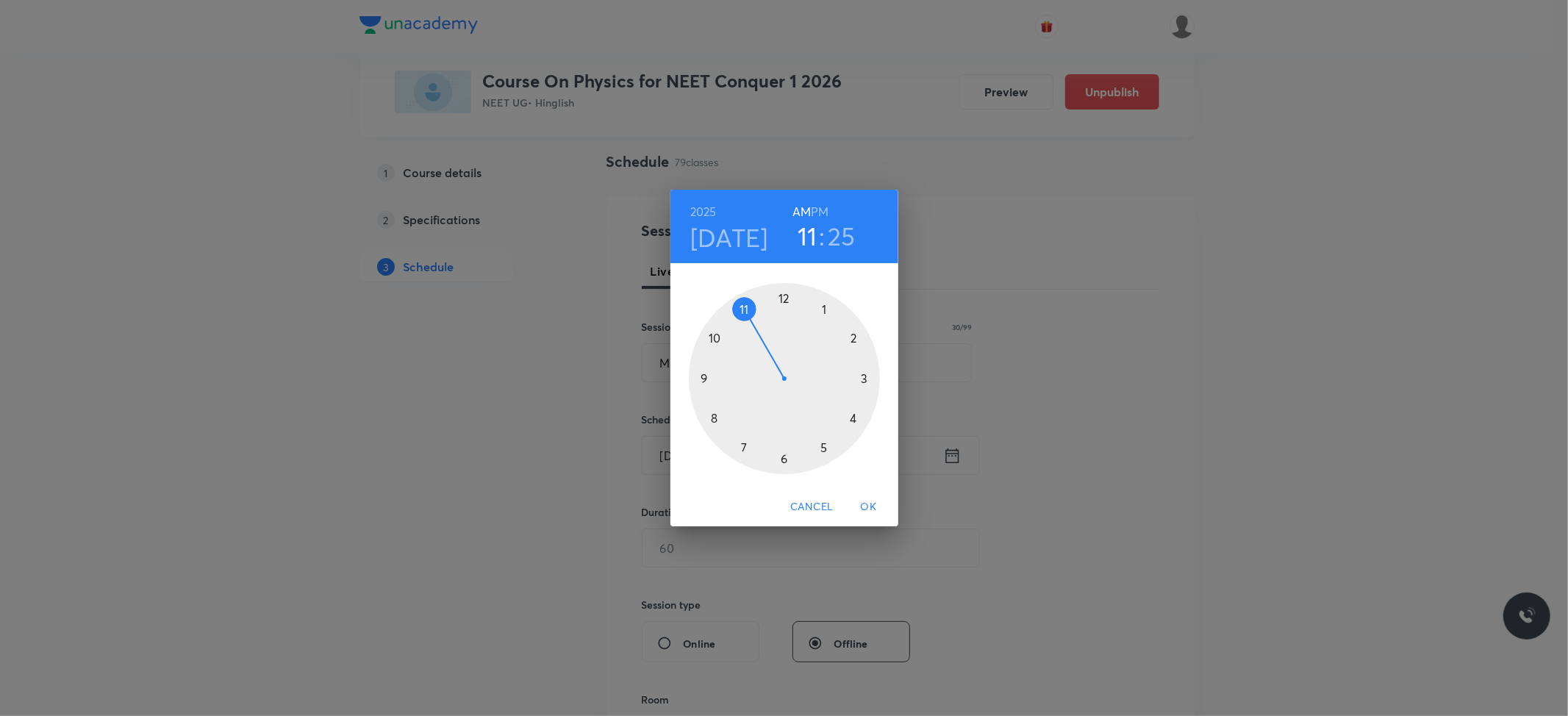
click at [741, 310] on div at bounding box center [784, 379] width 191 height 191
click at [783, 457] on div at bounding box center [784, 379] width 191 height 191
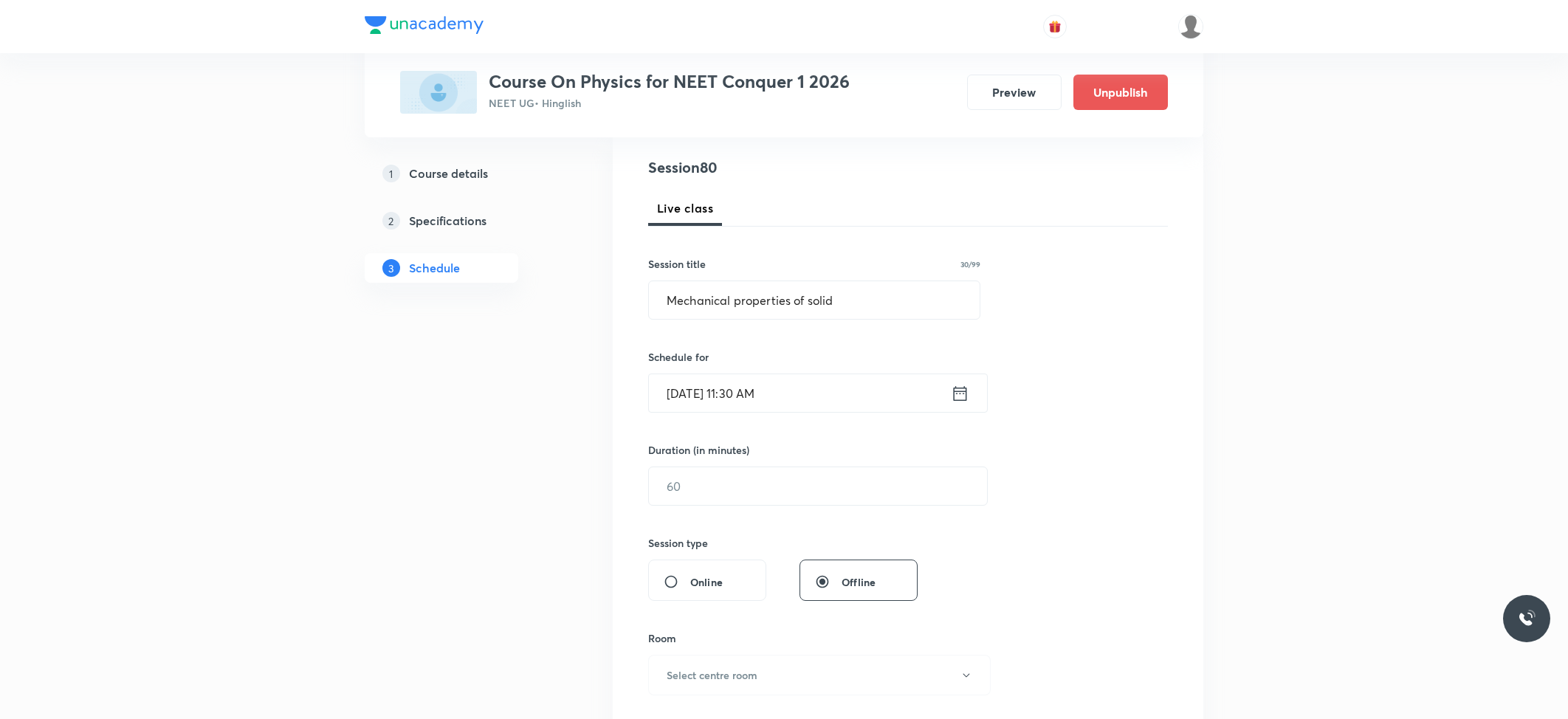
scroll to position [196, 0]
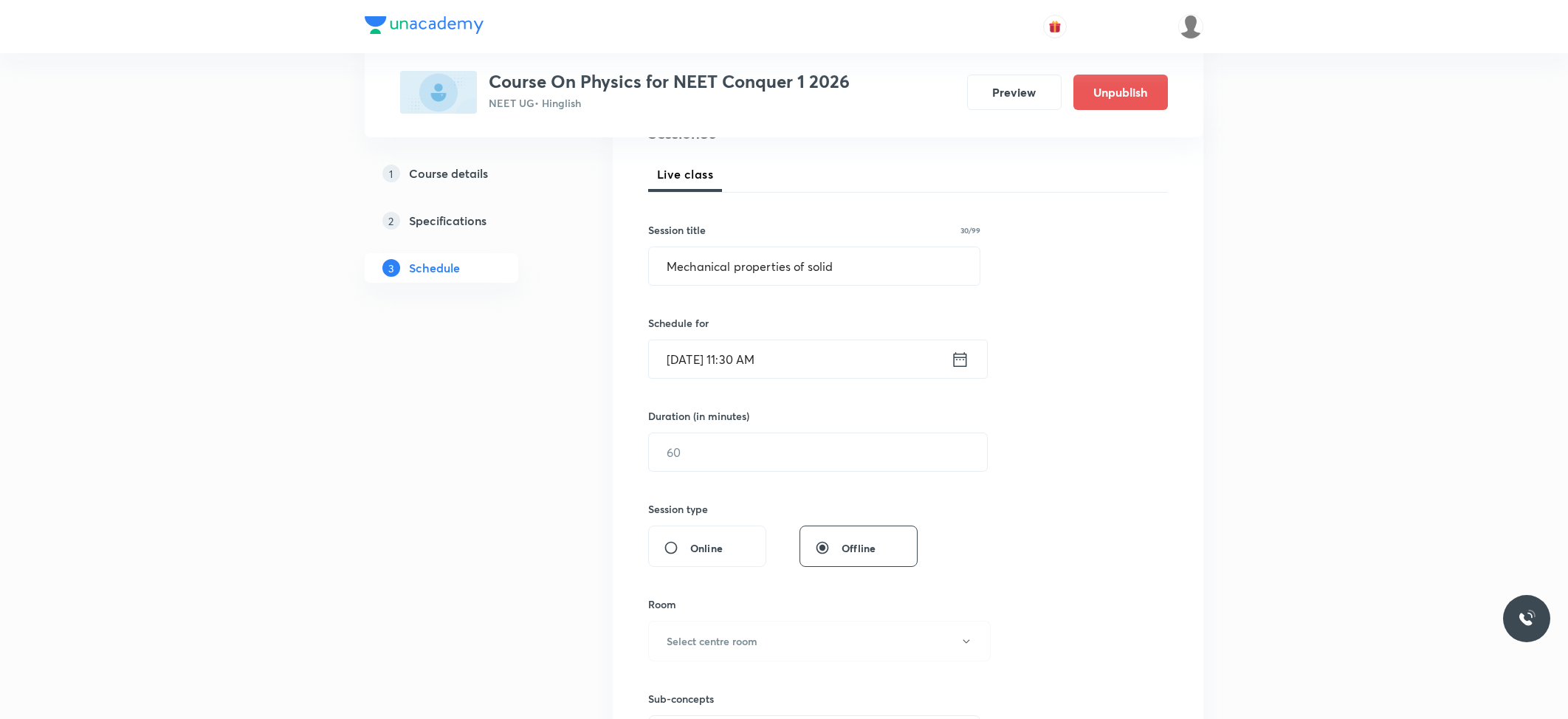
click at [789, 475] on div "Session 80 Live class Session title 30/99 Mechanical properties of solid ​ Sche…" at bounding box center [907, 469] width 520 height 693
click at [780, 461] on input "text" at bounding box center [817, 452] width 338 height 38
type input "79"
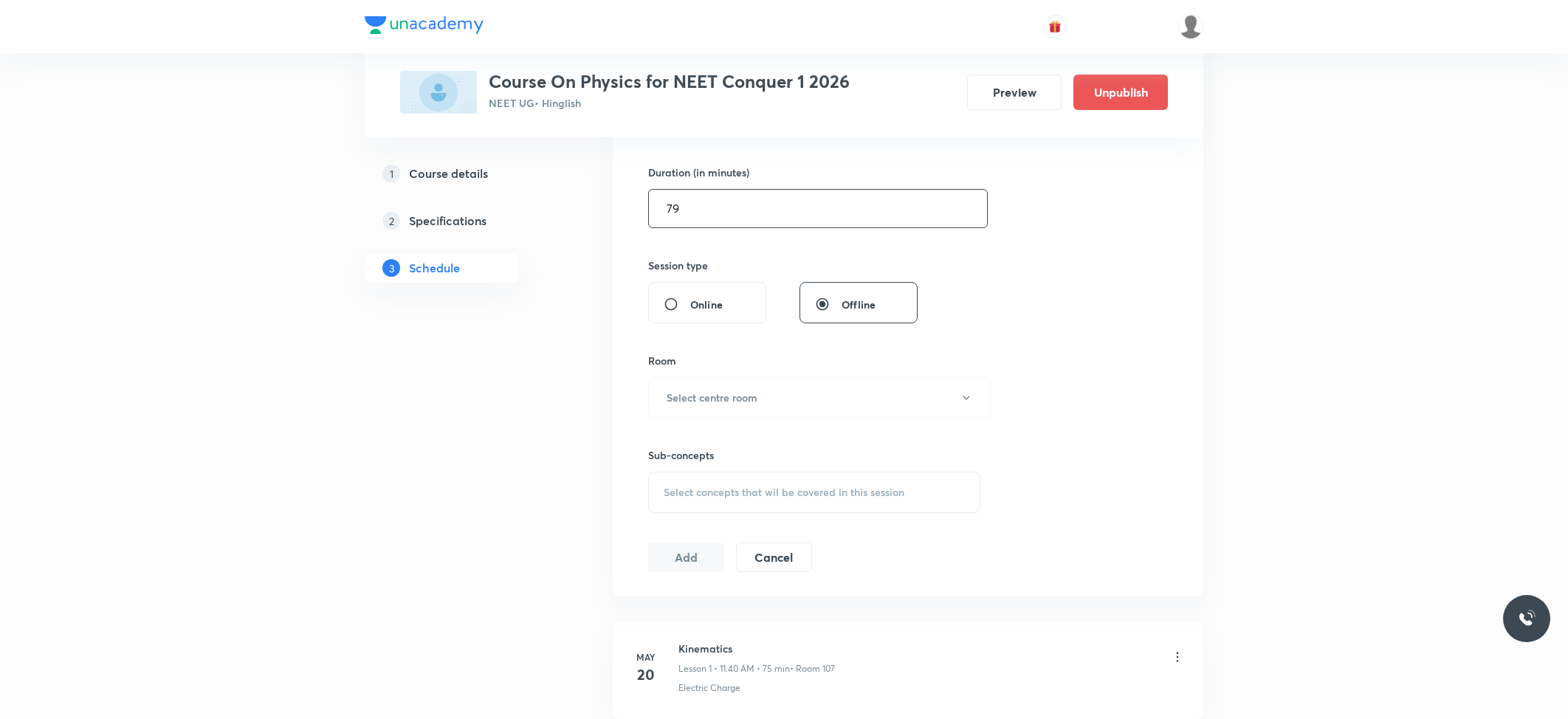
scroll to position [491, 0]
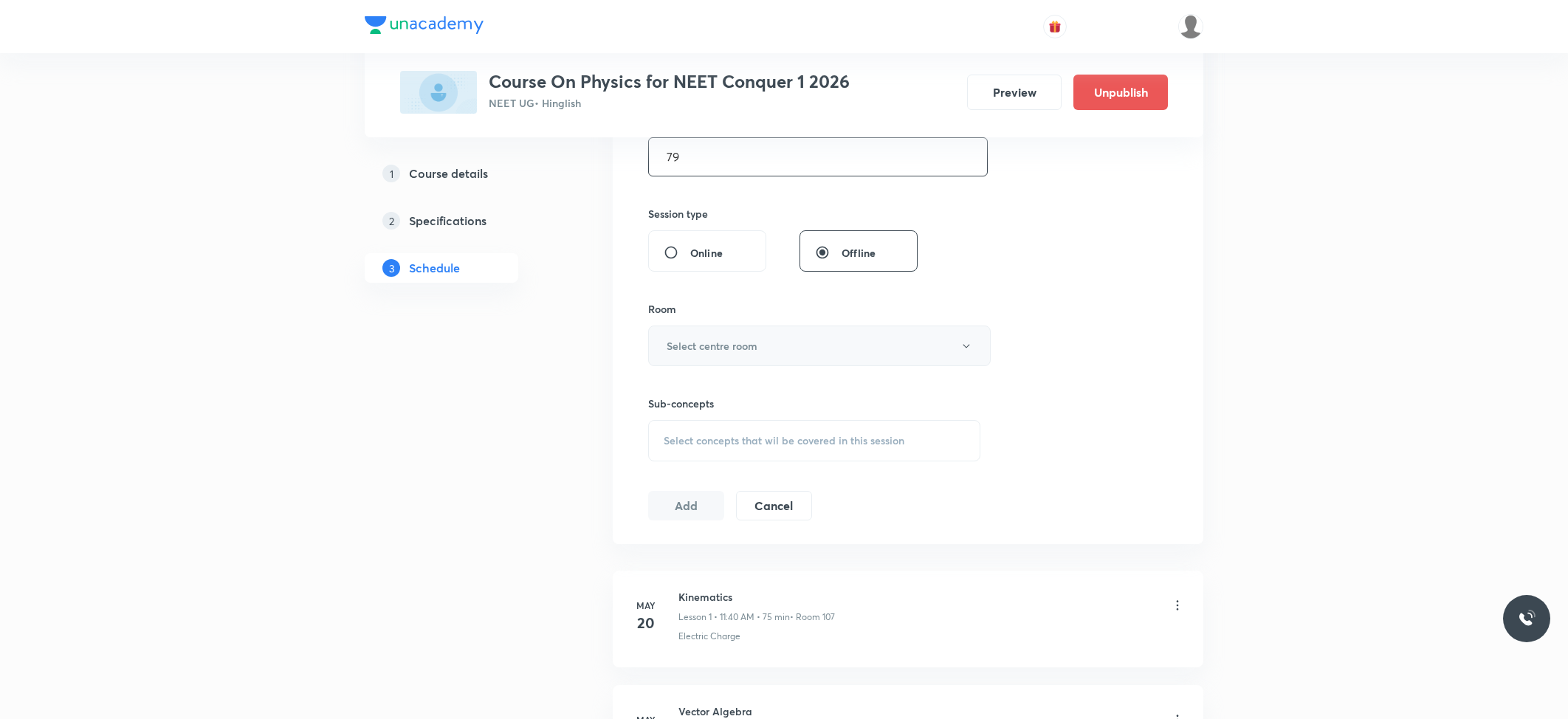
click at [745, 349] on h6 "Select centre room" at bounding box center [712, 346] width 91 height 16
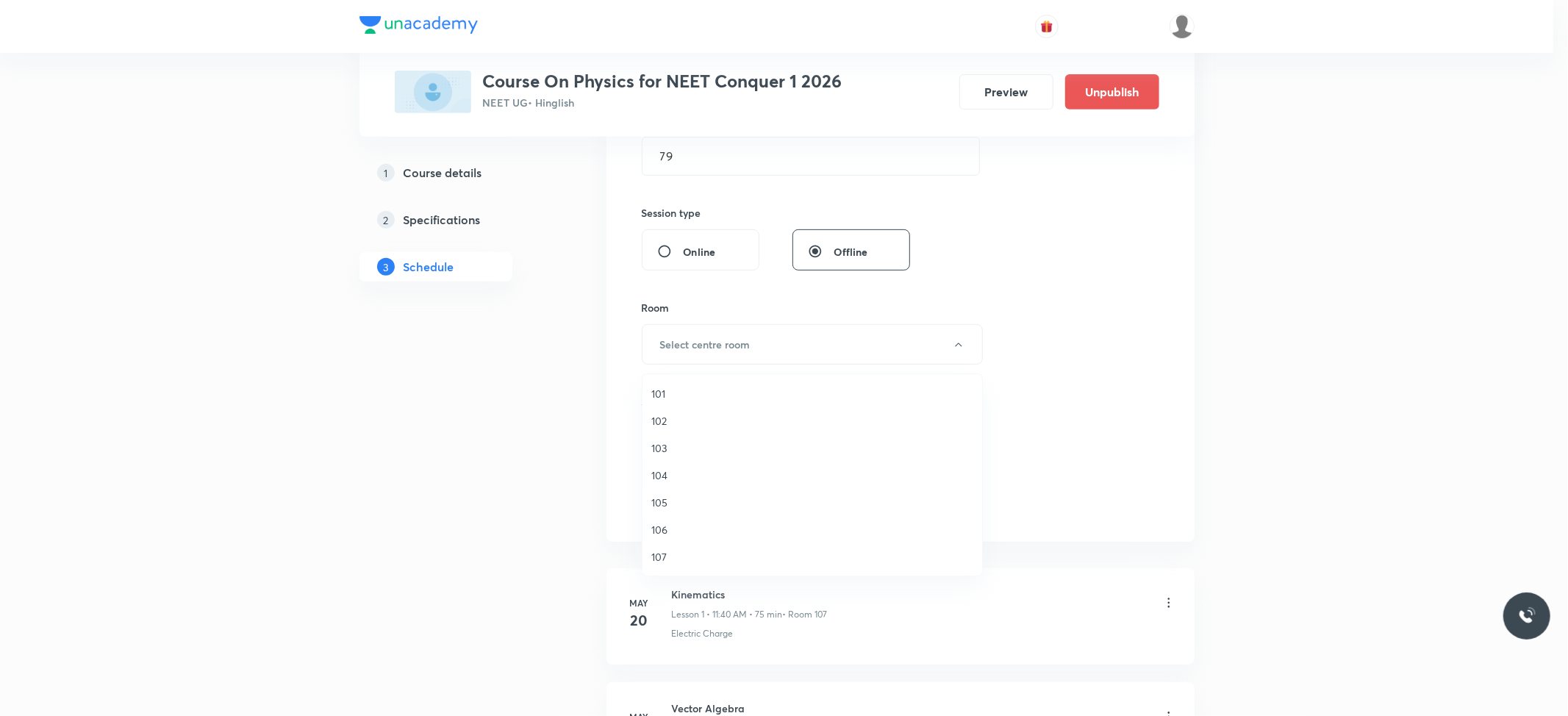
click at [666, 447] on span "103" at bounding box center [812, 448] width 321 height 16
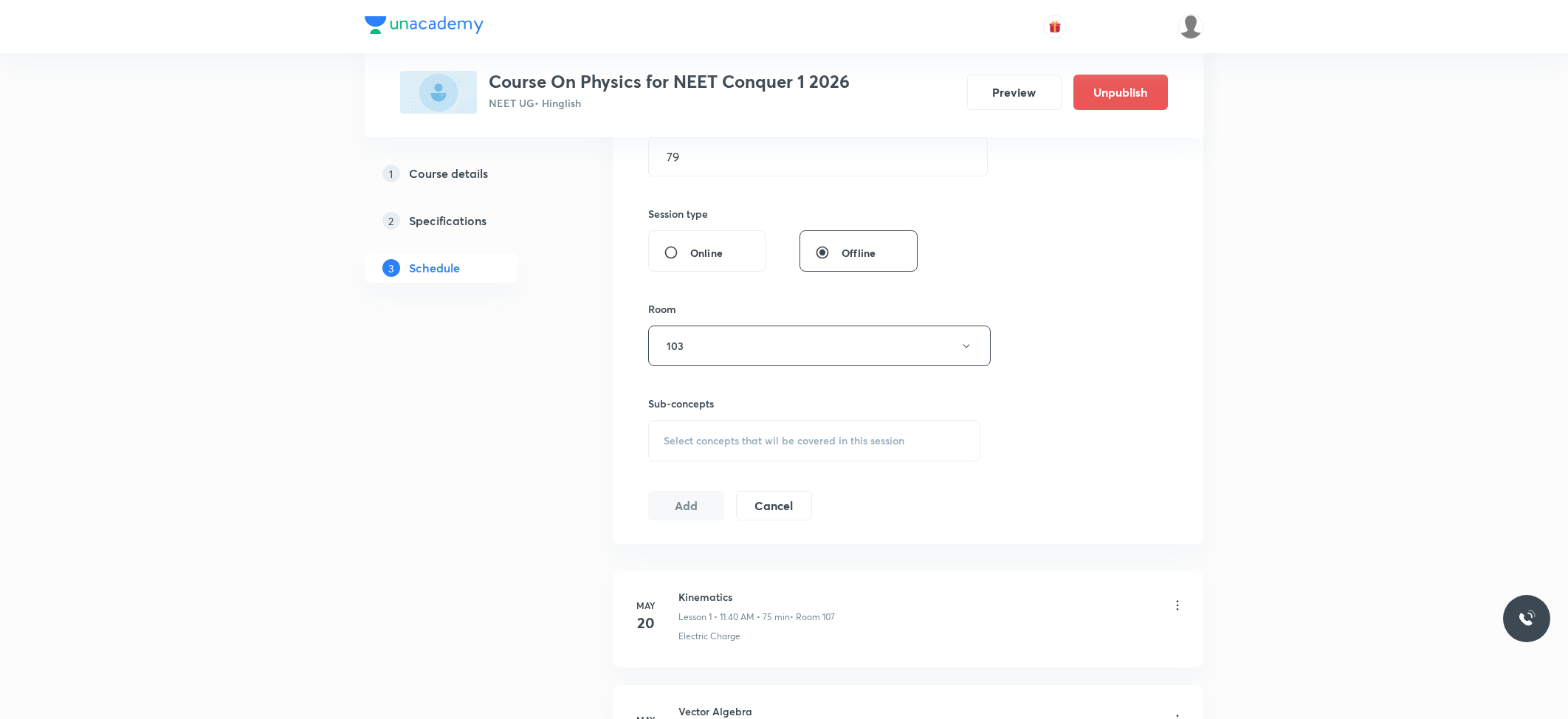
click at [755, 446] on span "Select concepts that wil be covered in this session" at bounding box center [784, 441] width 241 height 12
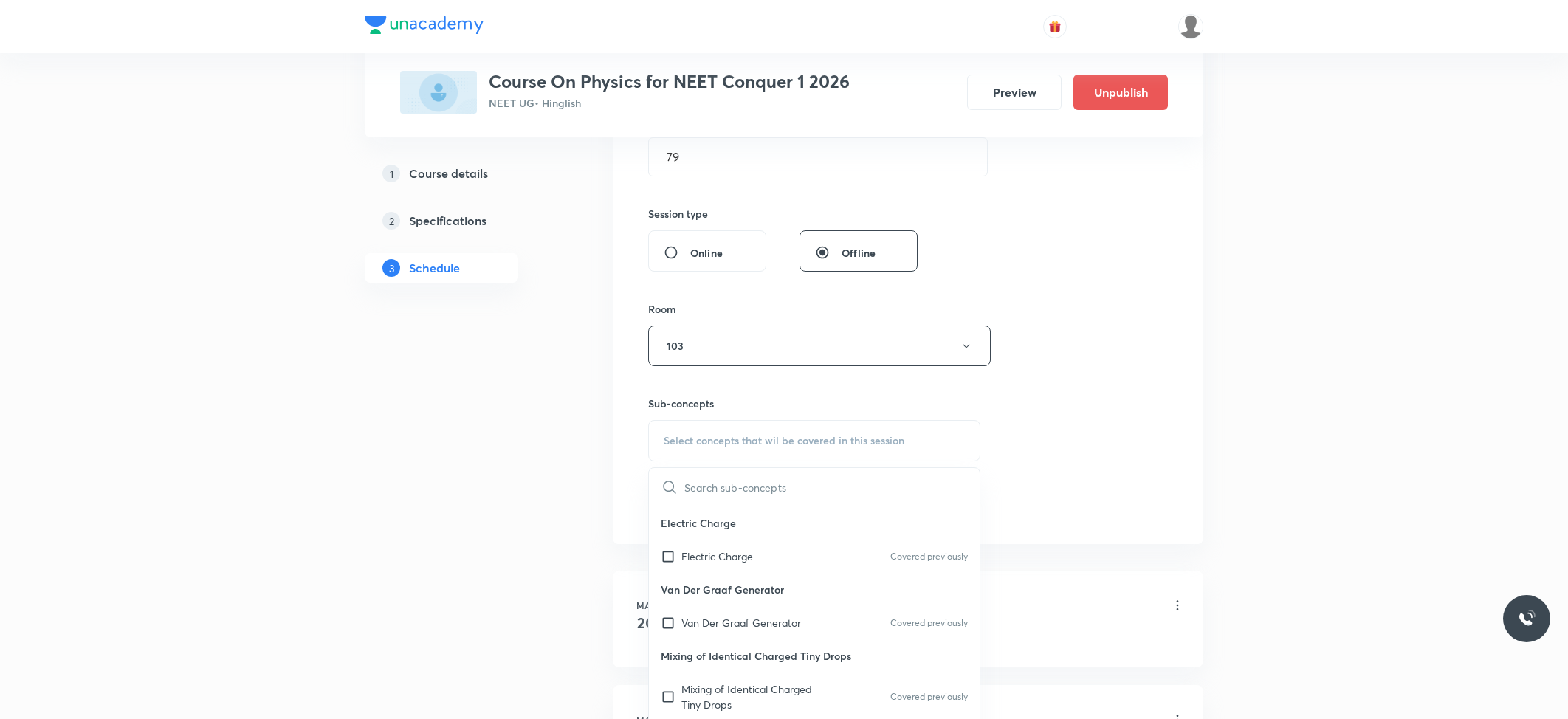
click at [707, 578] on p "Van Der Graaf Generator" at bounding box center [814, 589] width 331 height 34
click at [715, 562] on p "Electric Charge" at bounding box center [717, 557] width 71 height 16
checkbox input "true"
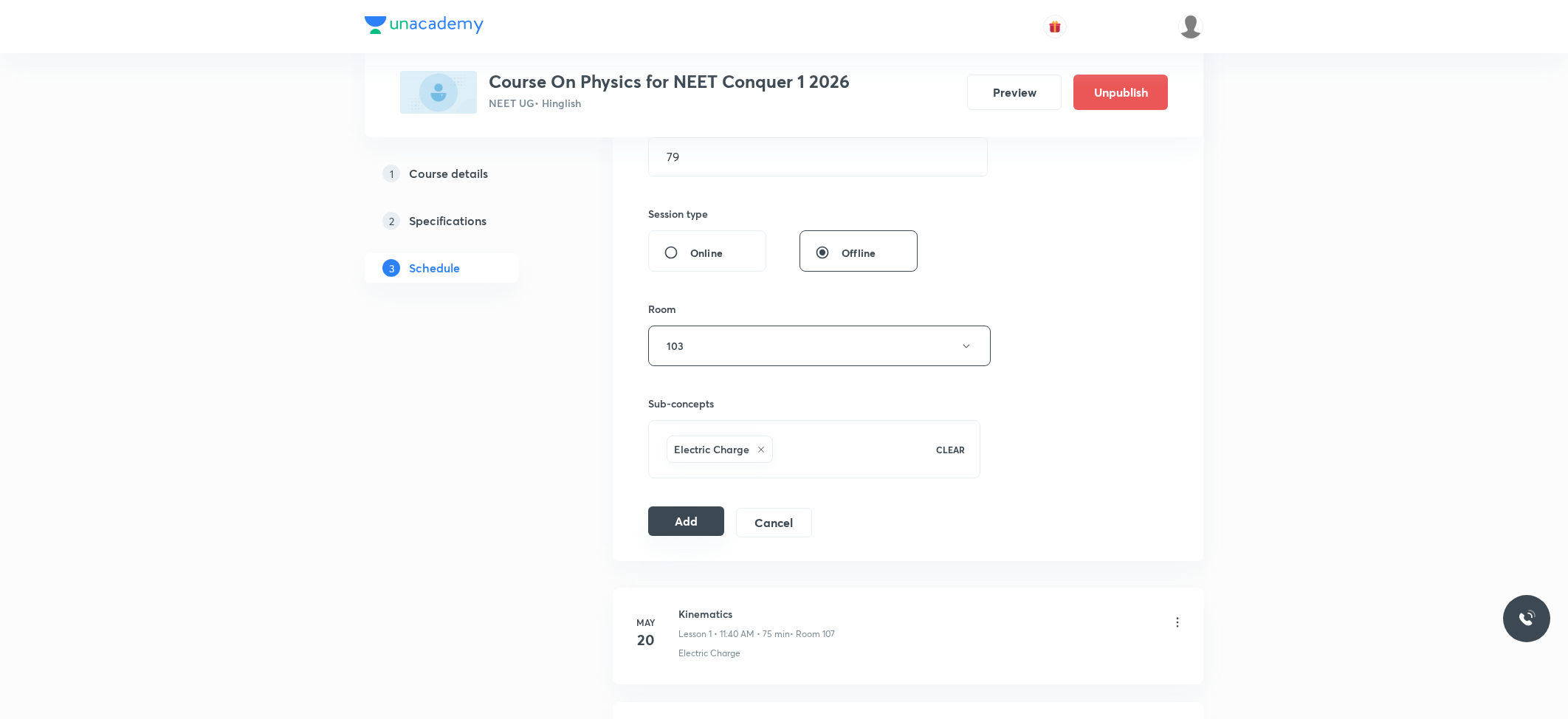
drag, startPoint x: 674, startPoint y: 517, endPoint x: 691, endPoint y: 515, distance: 17.1
click at [675, 515] on button "Add" at bounding box center [685, 521] width 76 height 30
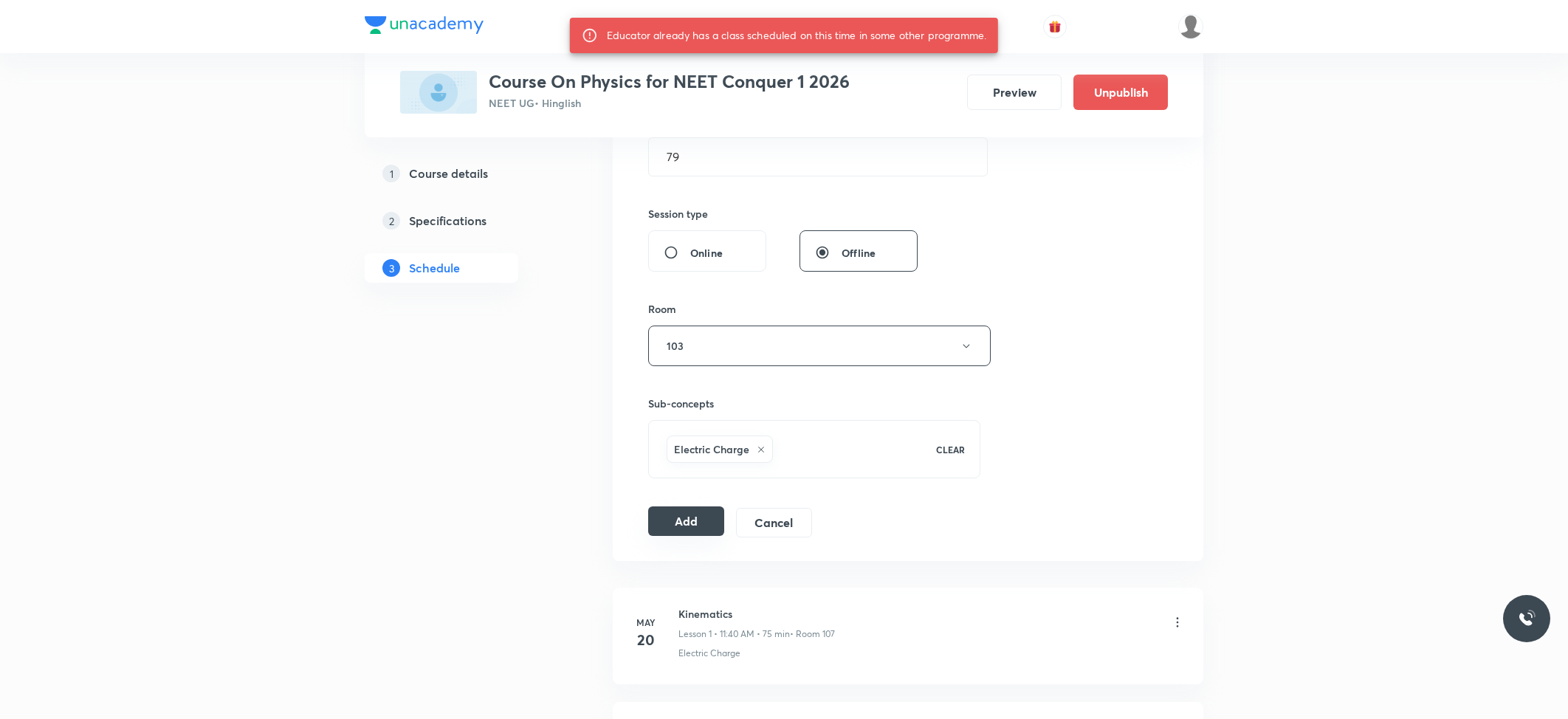
click at [671, 517] on button "Add" at bounding box center [685, 521] width 76 height 30
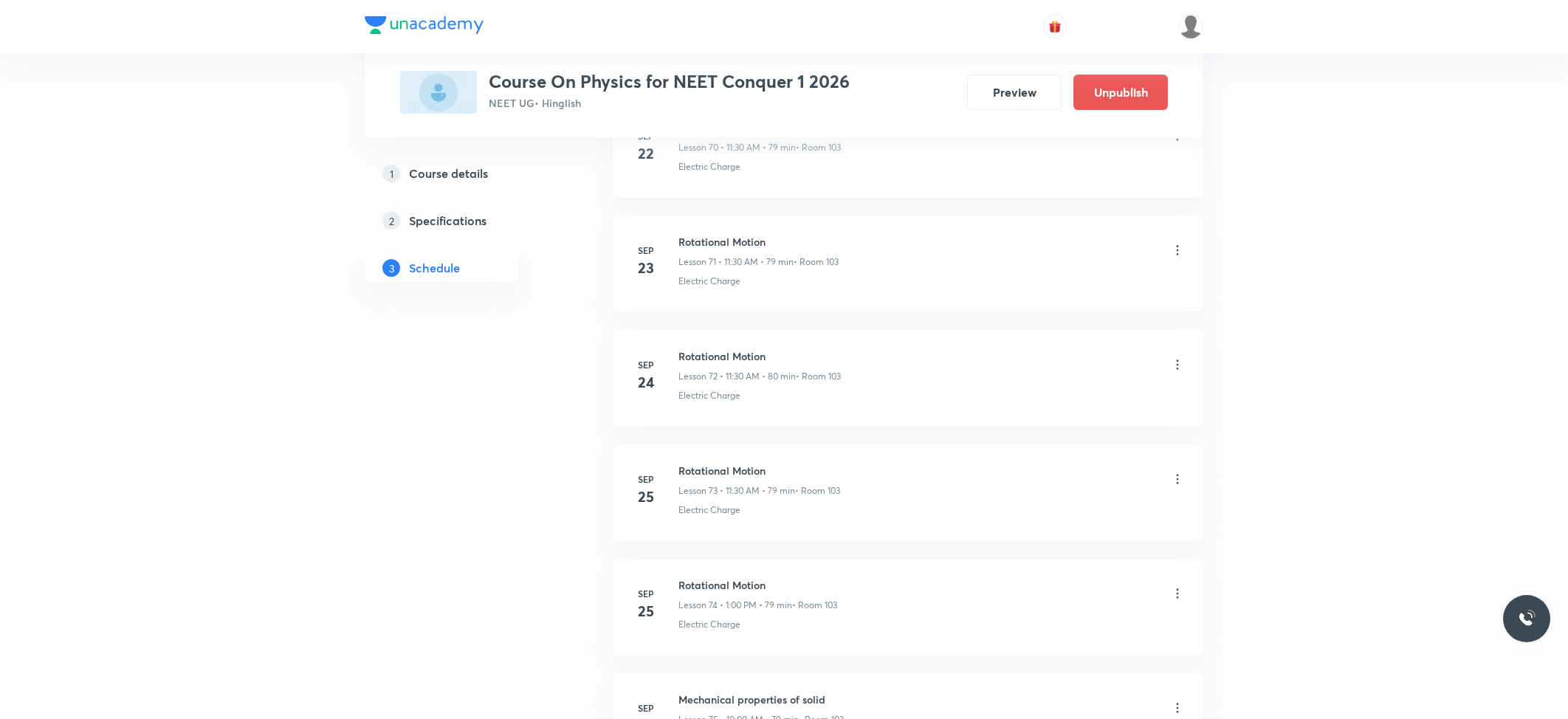
scroll to position [8976, 0]
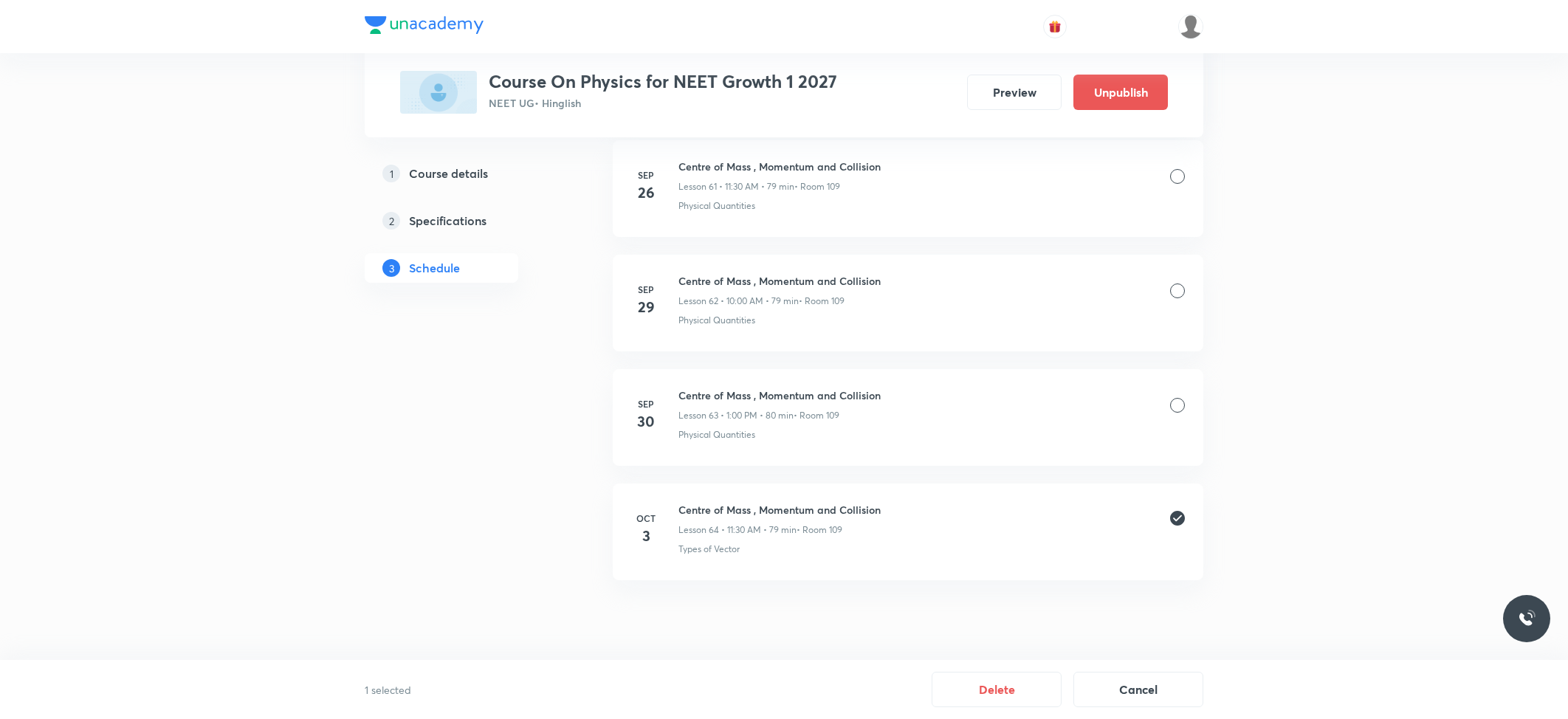
click at [969, 665] on div "1 selected Delete Cancel" at bounding box center [784, 689] width 1568 height 59
click at [988, 680] on button "Delete" at bounding box center [995, 688] width 130 height 36
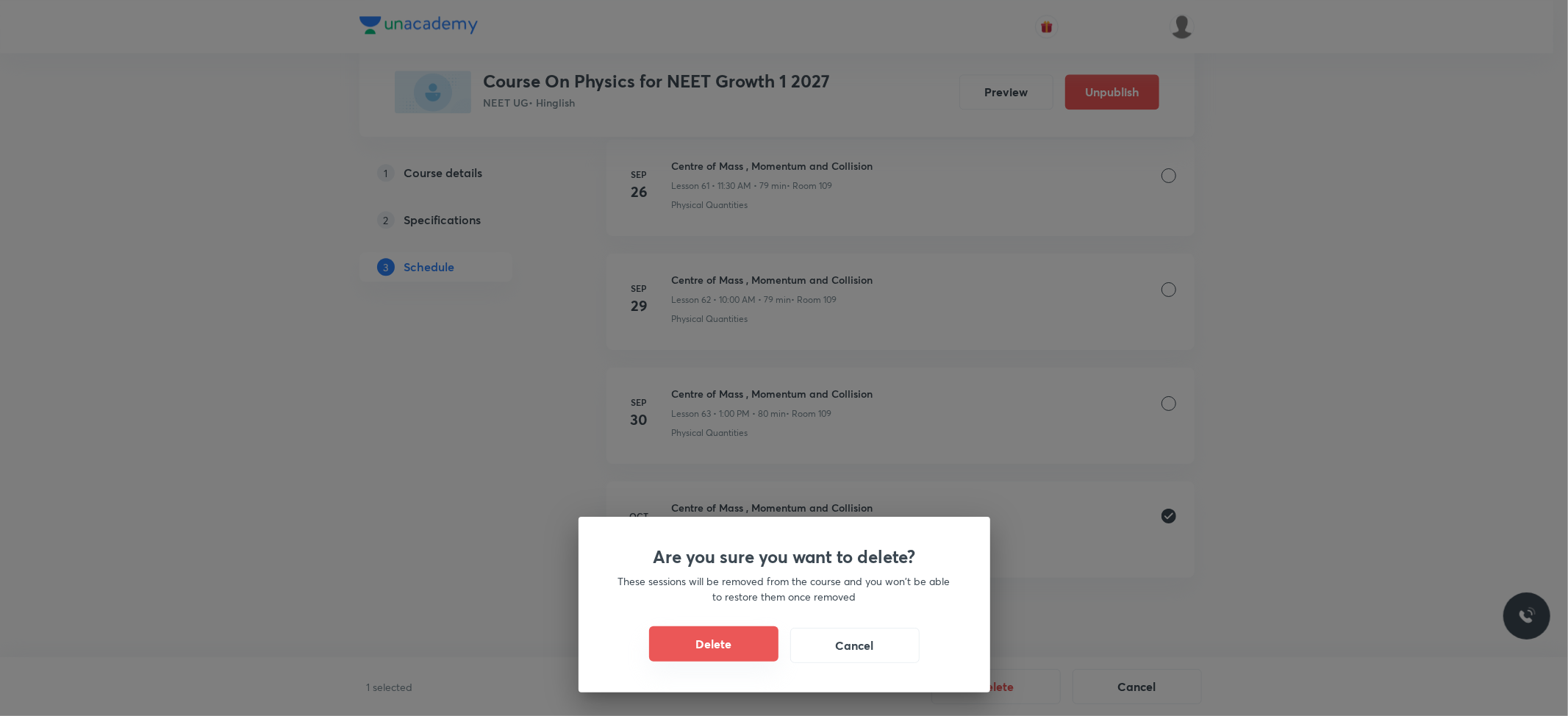
click at [697, 659] on button "Delete" at bounding box center [713, 644] width 129 height 36
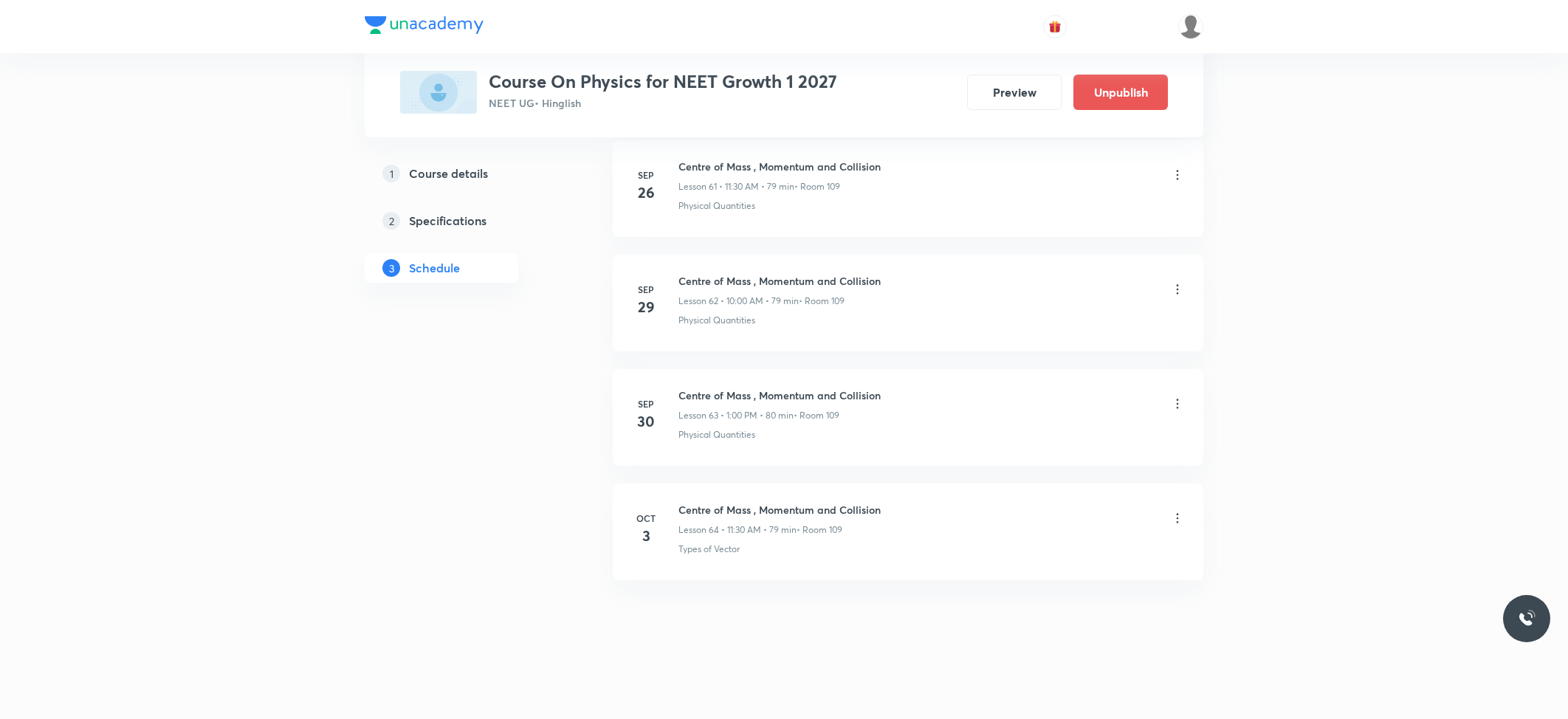
scroll to position [7704, 0]
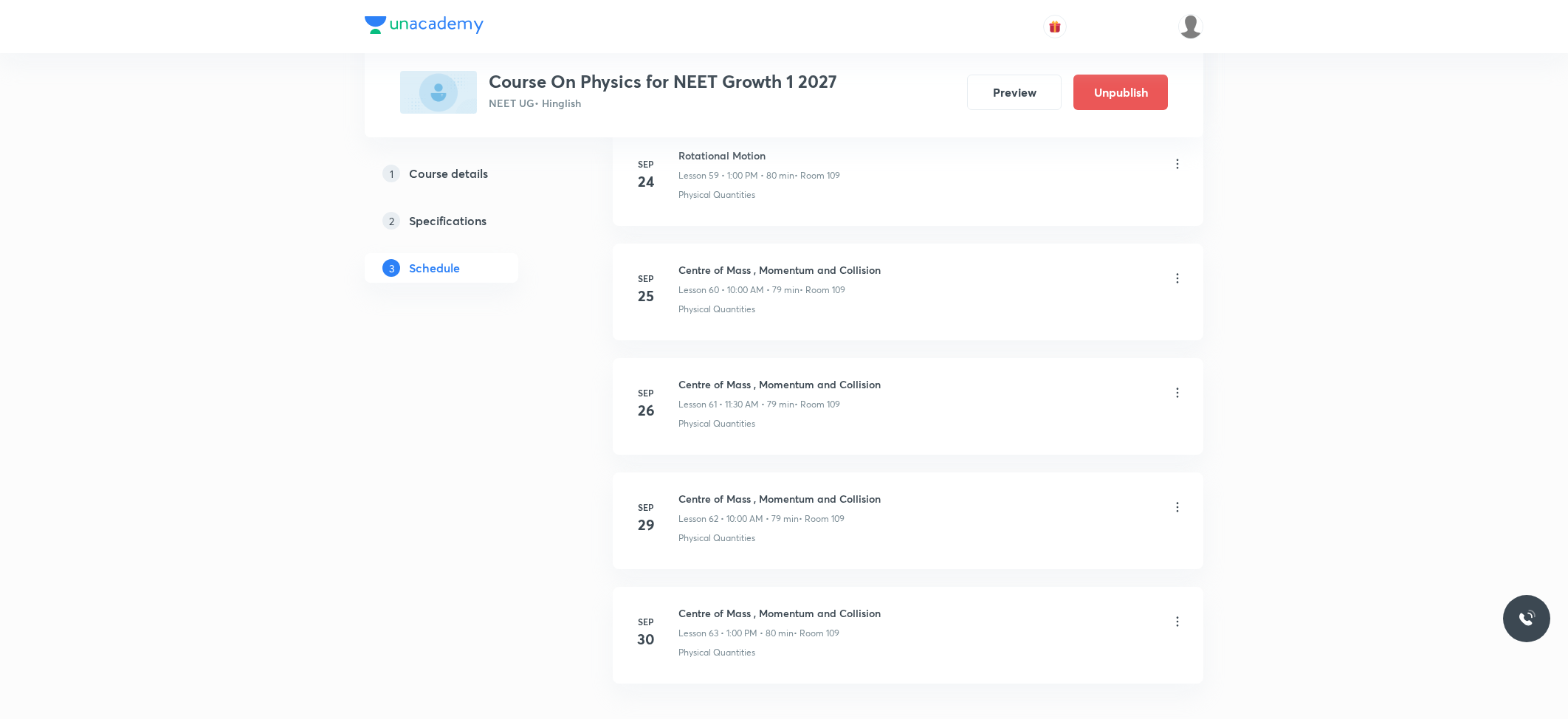
scroll to position [7704, 0]
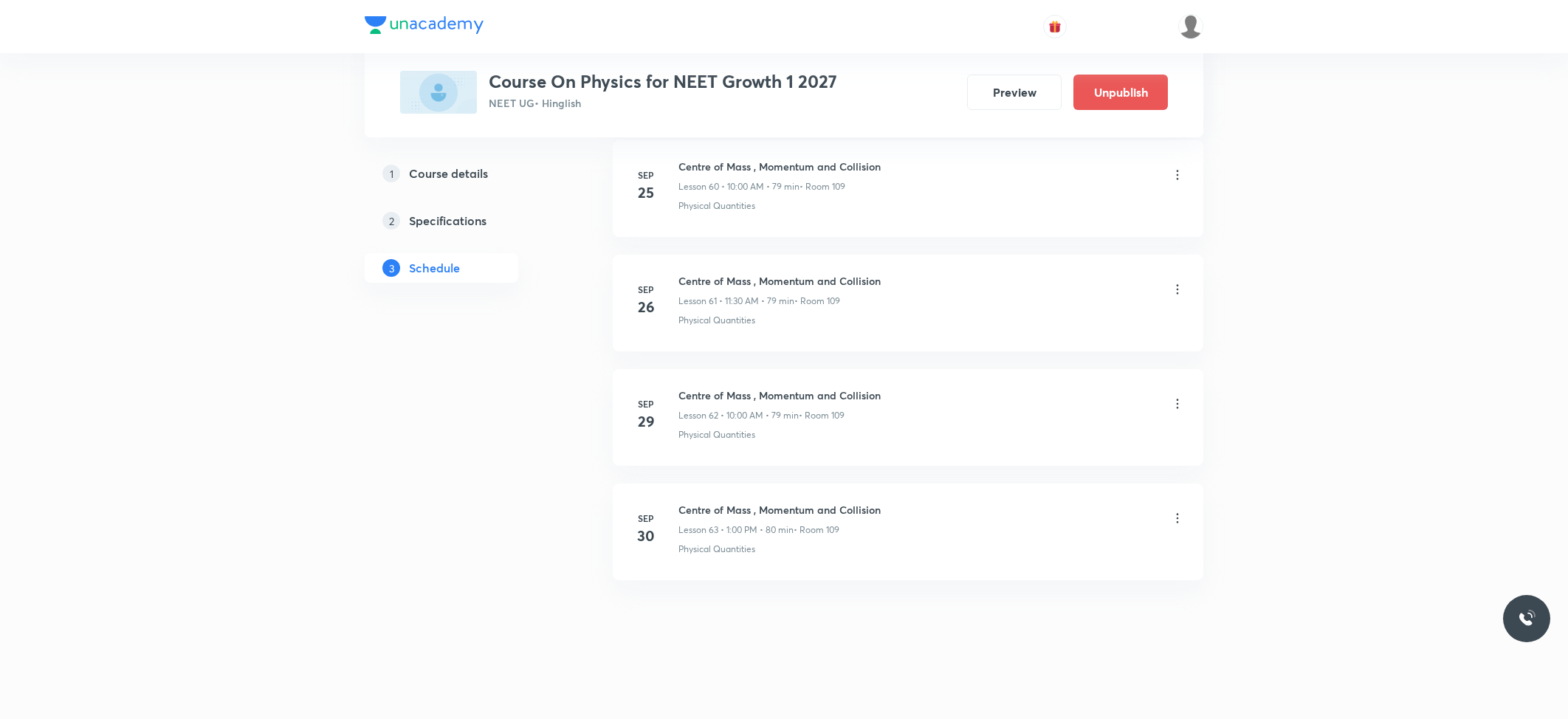
click at [771, 506] on h6 "Centre of Mass , Momentum and Collision" at bounding box center [780, 510] width 202 height 16
copy h6 "Centre of Mass , Momentum and Collision"
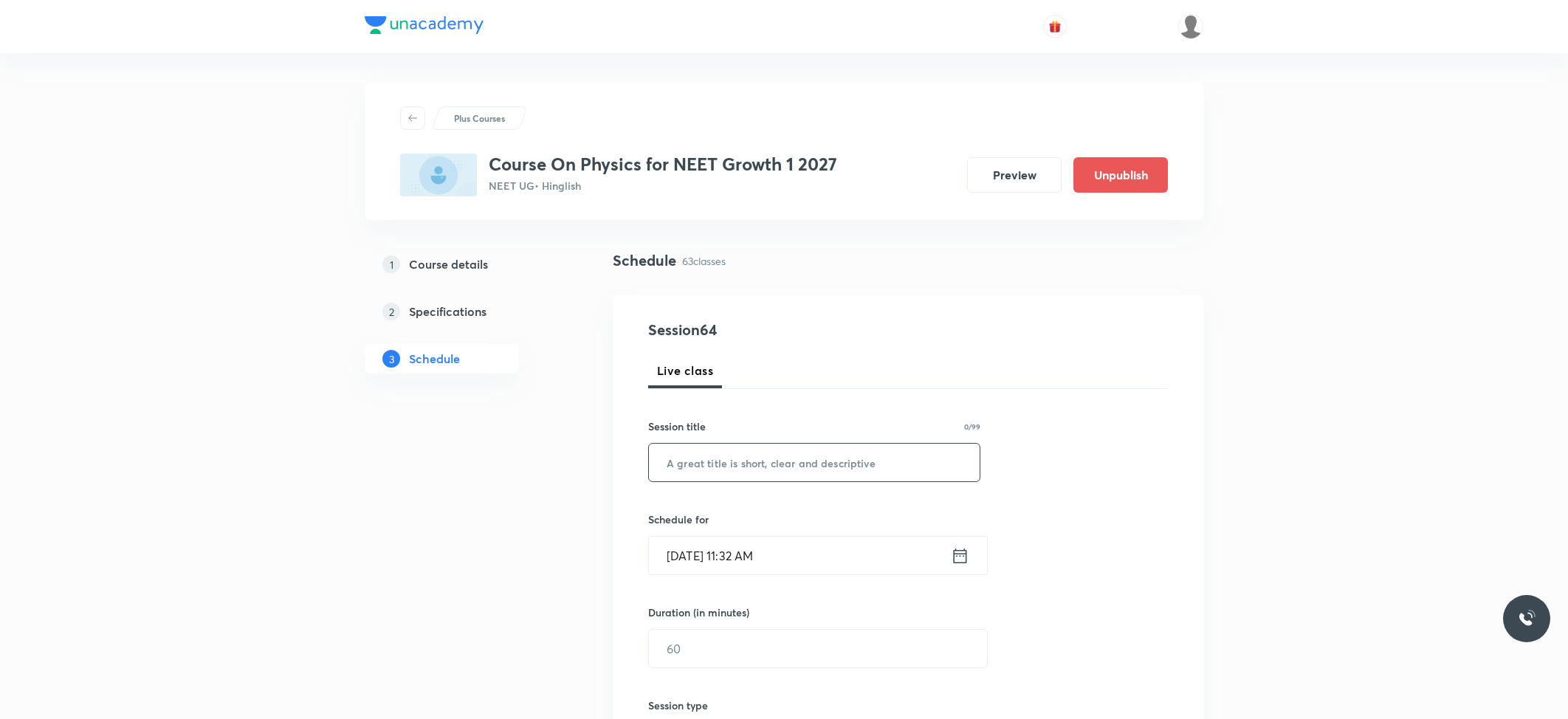
click at [810, 446] on input "text" at bounding box center [814, 462] width 331 height 38
paste input "Centre of Mass , Momentum and Collision"
type input "Centre of Mass , Momentum and Collision"
click at [964, 309] on div "Session 64 Live class Session title 39/99 Centre of Mass , Momentum and Collisi…" at bounding box center [908, 665] width 590 height 740
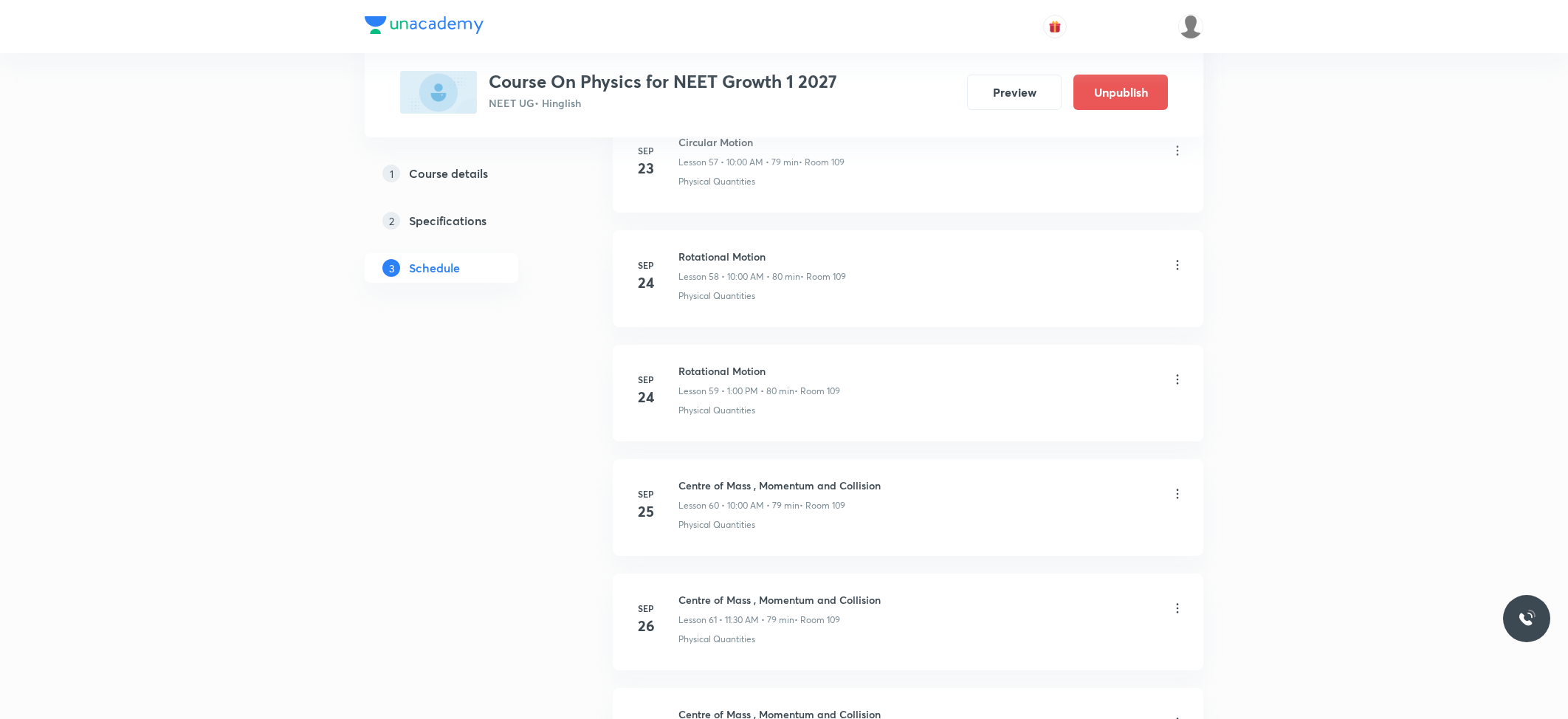
scroll to position [7704, 0]
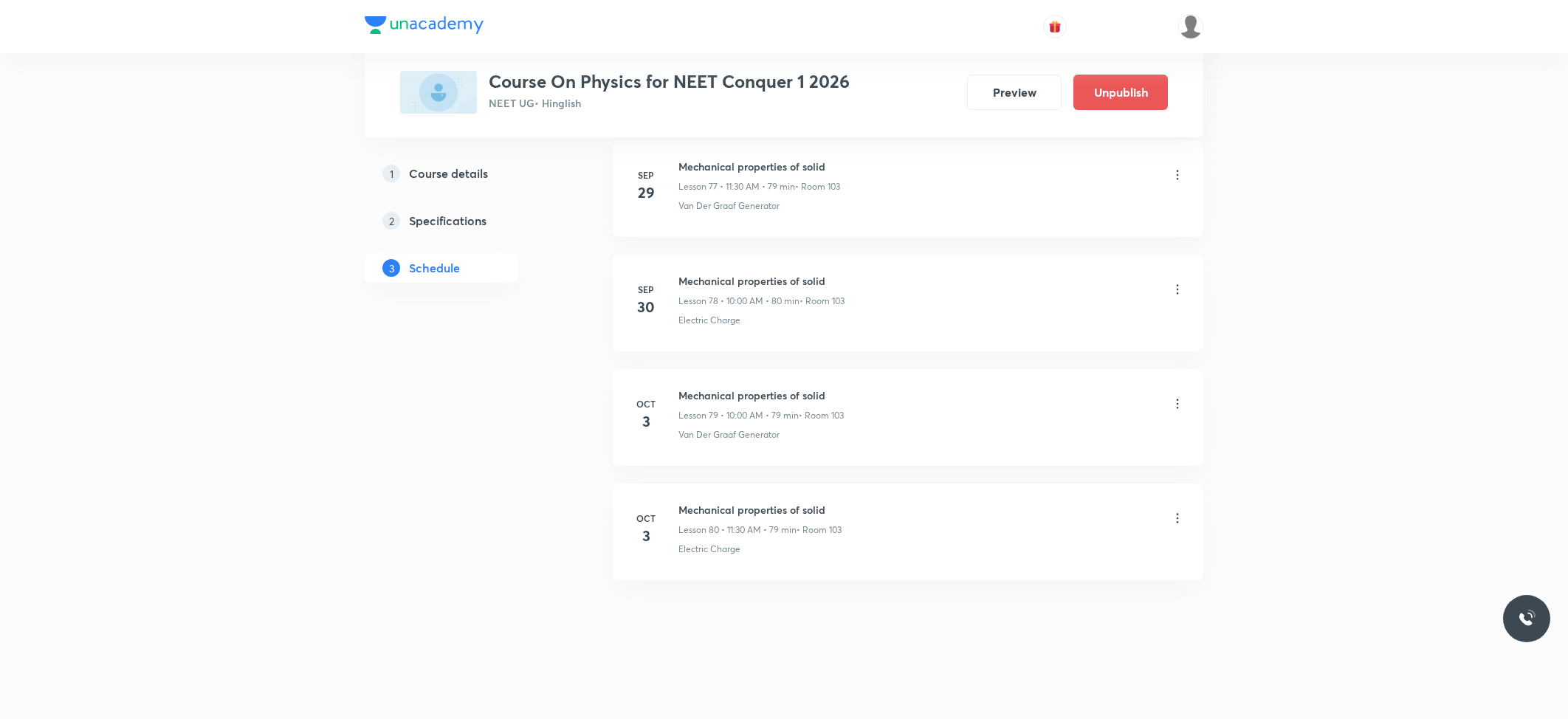
click at [1078, 569] on li "[DATE] Mechanical properties of solid Lesson 80 • 11:30 AM • 79 min • Room 103 …" at bounding box center [908, 532] width 590 height 97
click at [1176, 512] on icon at bounding box center [1177, 518] width 15 height 15
click at [1046, 558] on p "Edit" at bounding box center [1039, 556] width 19 height 16
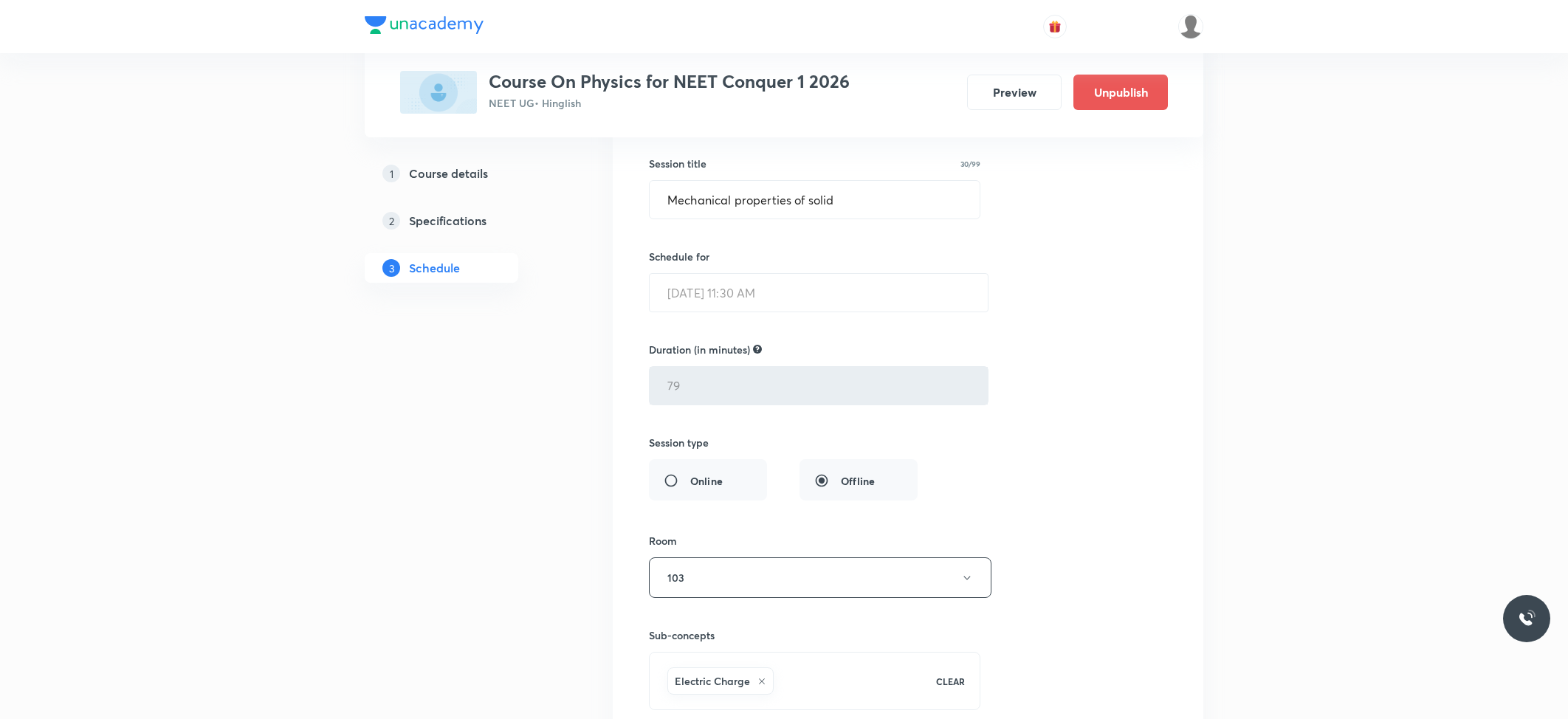
scroll to position [9252, 0]
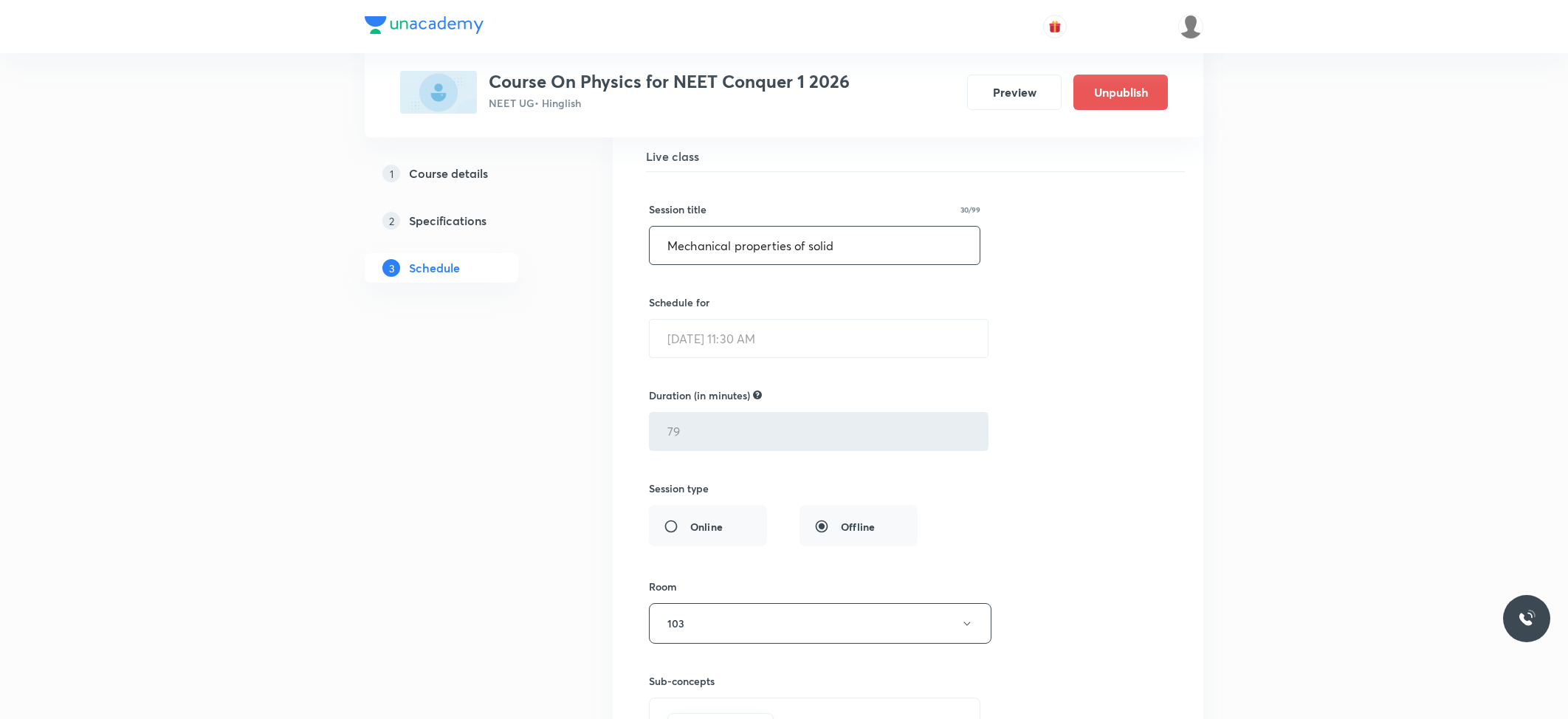
click at [769, 264] on input "Mechanical properties of solid" at bounding box center [814, 246] width 330 height 38
paste input "fluids"
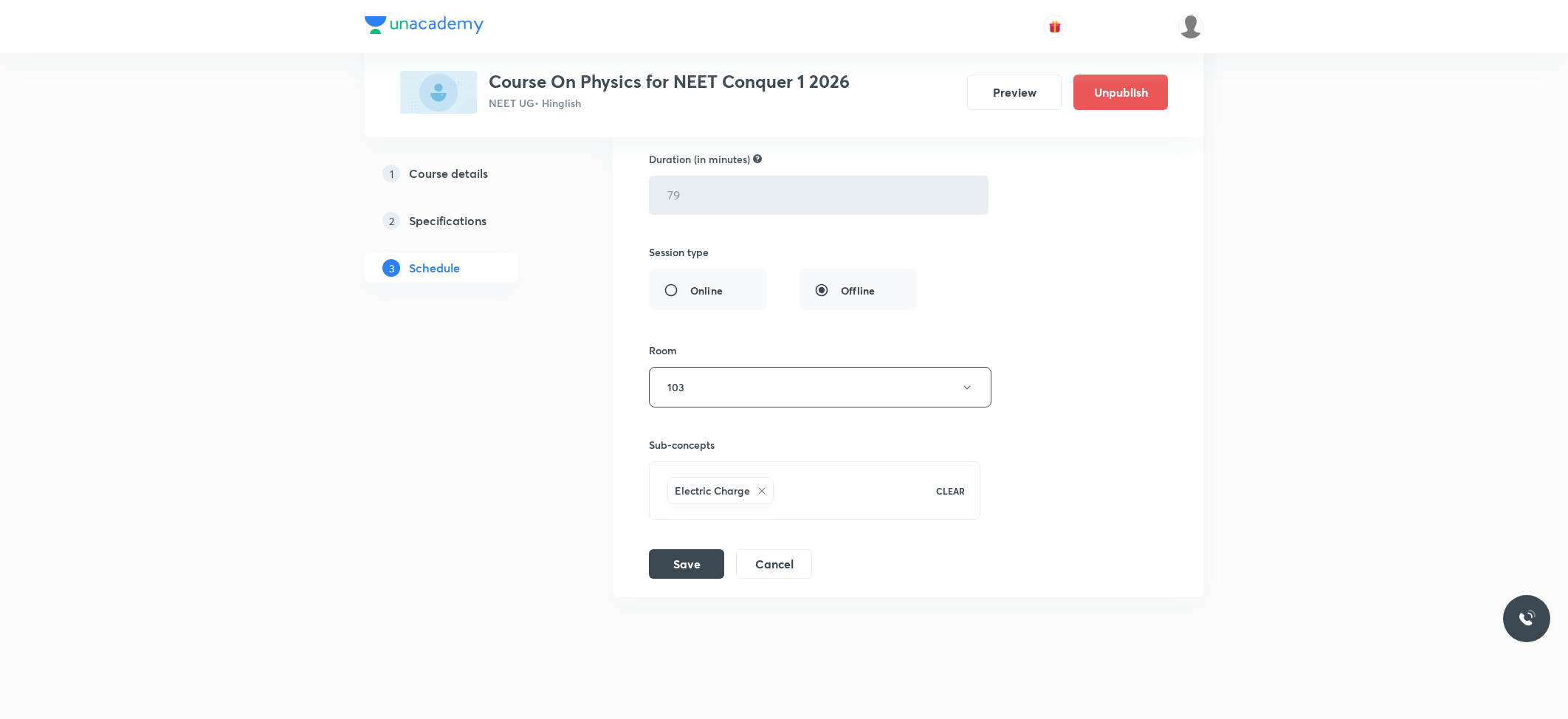
scroll to position [9547, 0]
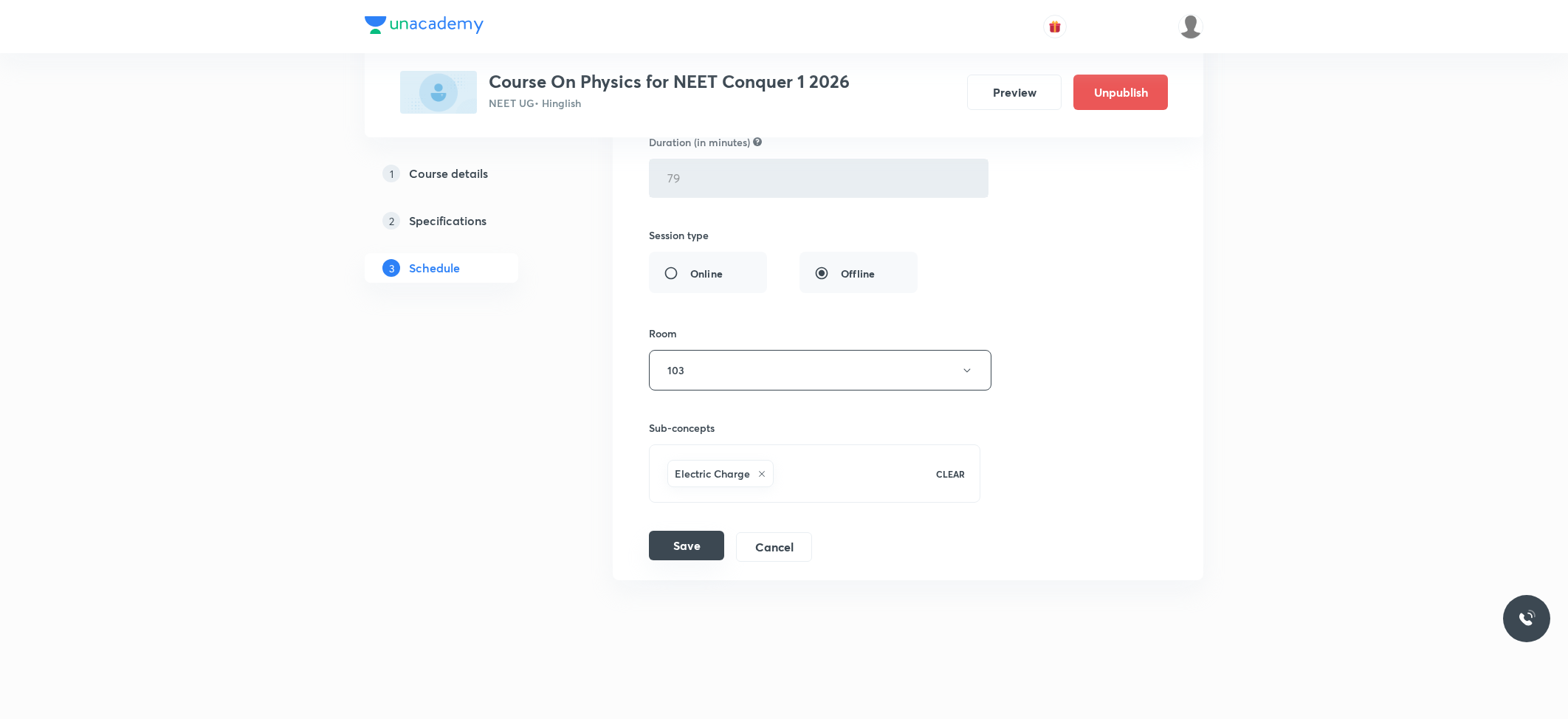
type input "Mechanical properties of fluids"
click at [682, 536] on button "Save" at bounding box center [686, 546] width 75 height 30
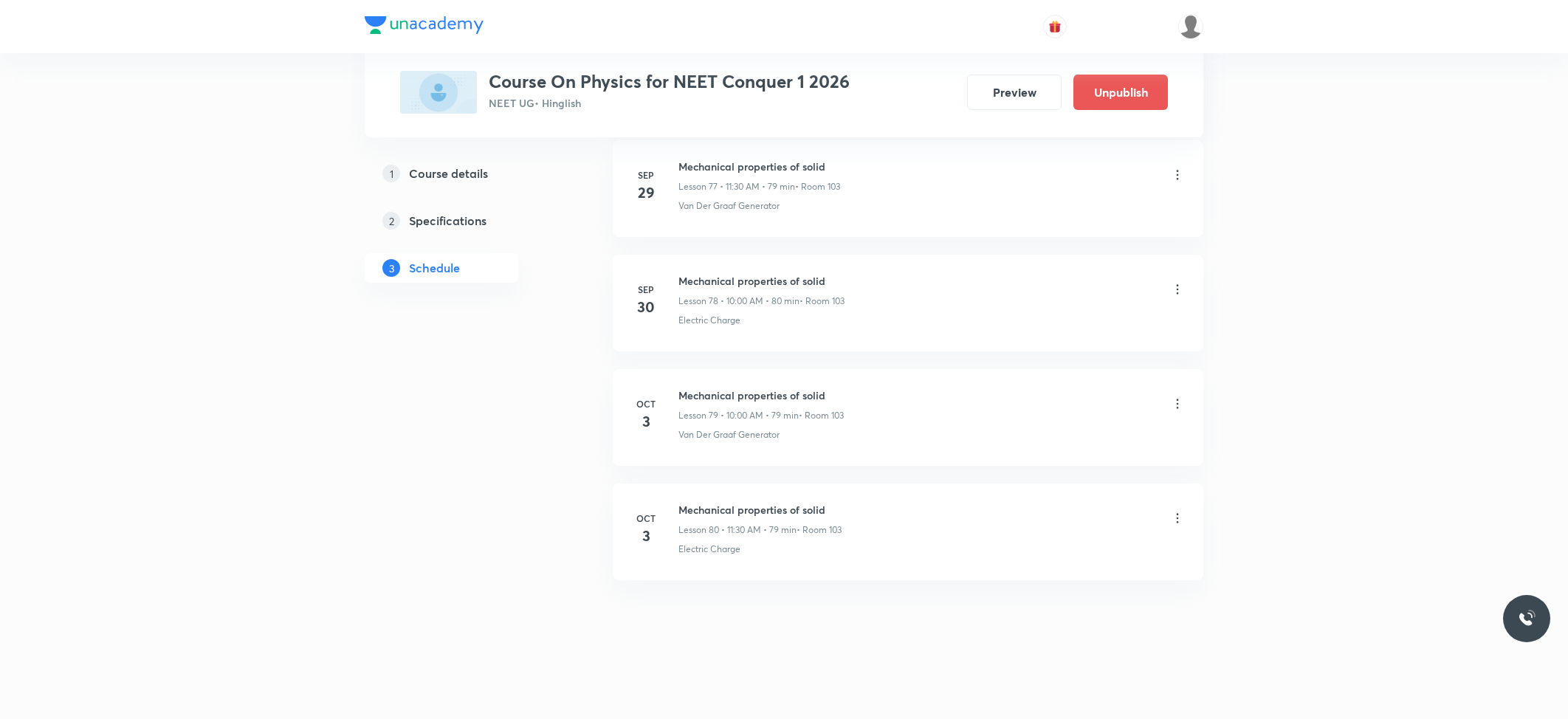
scroll to position [8976, 0]
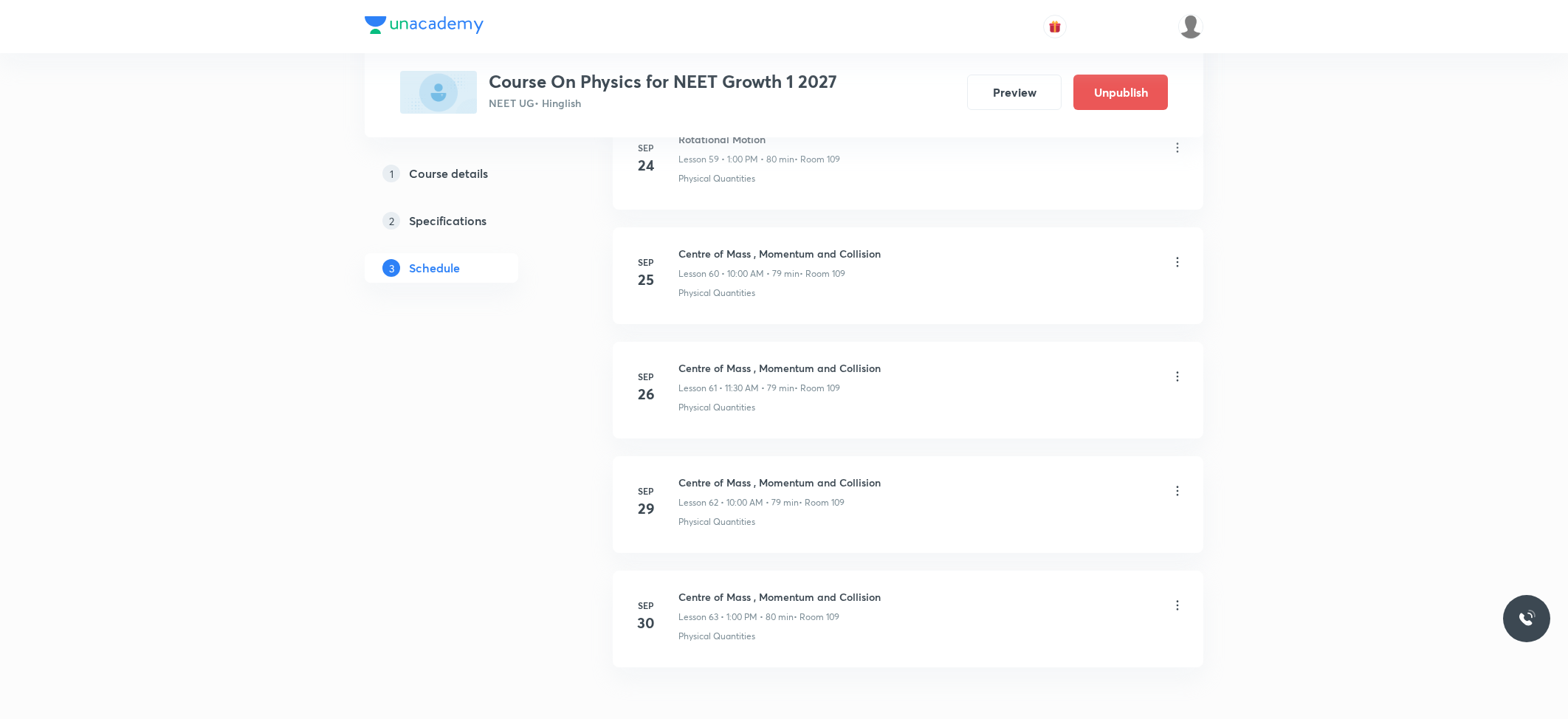
scroll to position [7704, 0]
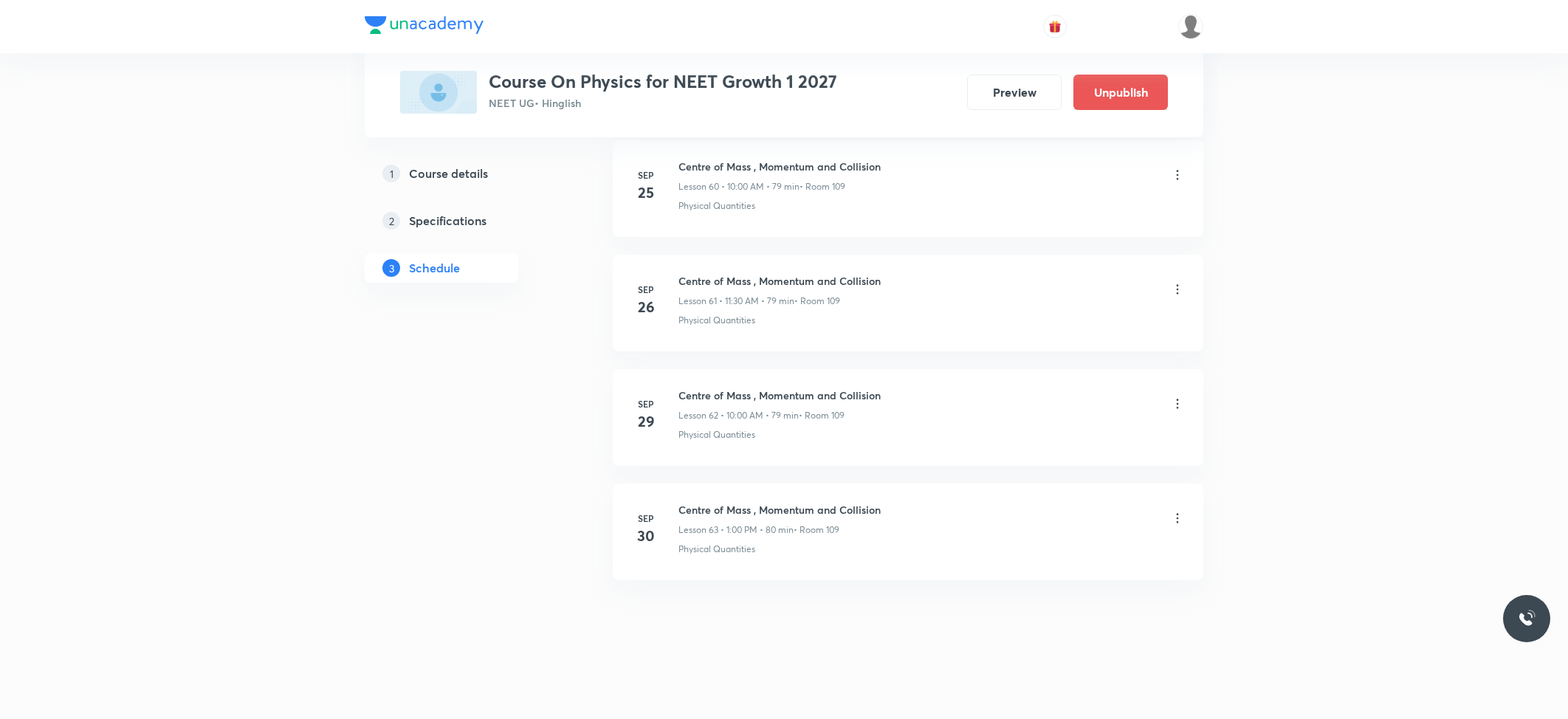
click at [686, 505] on h6 "Centre of Mass , Momentum and Collision" at bounding box center [780, 510] width 202 height 16
click at [731, 497] on li "[DATE] Centre of Mass , Momentum and Collision Lesson 63 • 1:00 PM • 80 min • R…" at bounding box center [908, 532] width 590 height 97
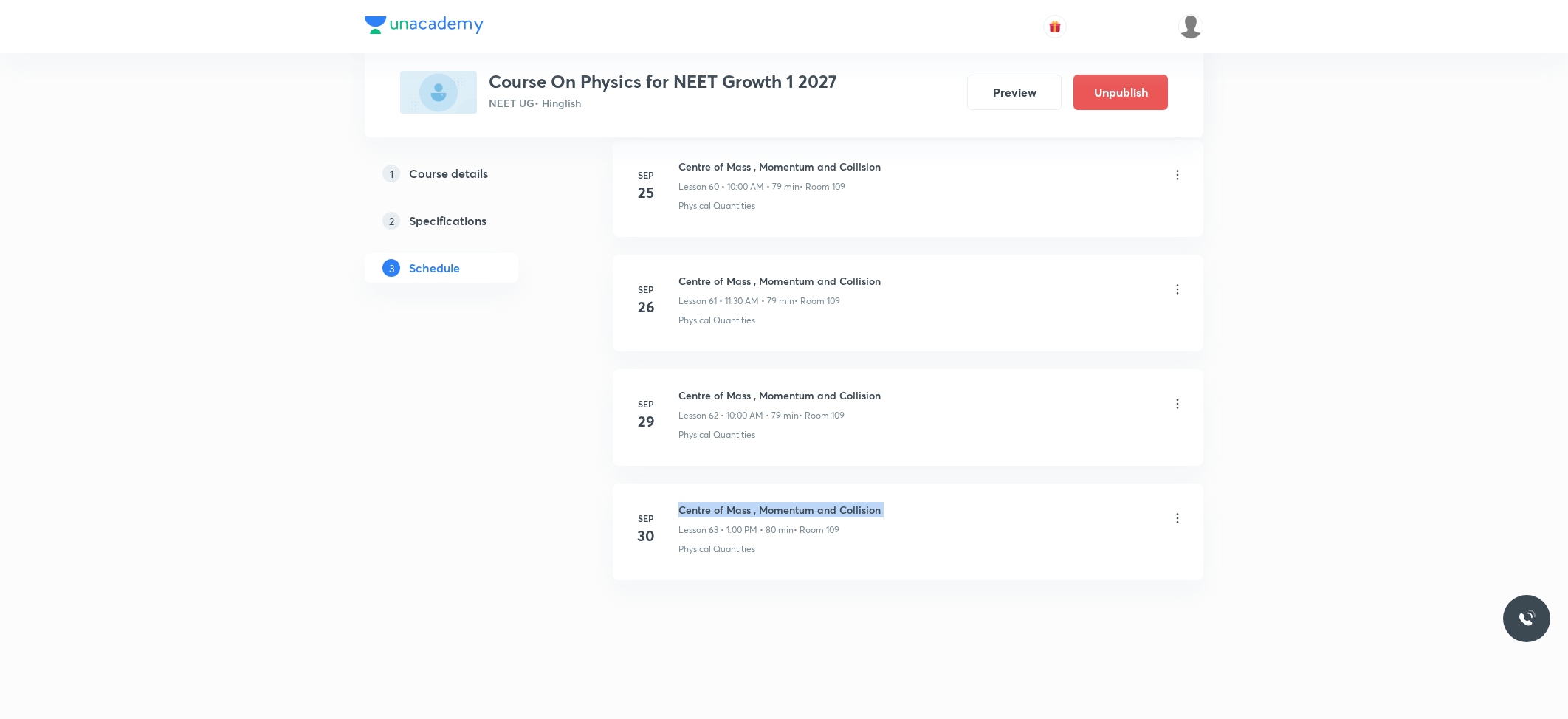
click at [731, 497] on li "[DATE] Centre of Mass , Momentum and Collision Lesson 63 • 1:00 PM • 80 min • R…" at bounding box center [908, 532] width 590 height 97
copy h6 "Centre of Mass , Momentum and Collision"
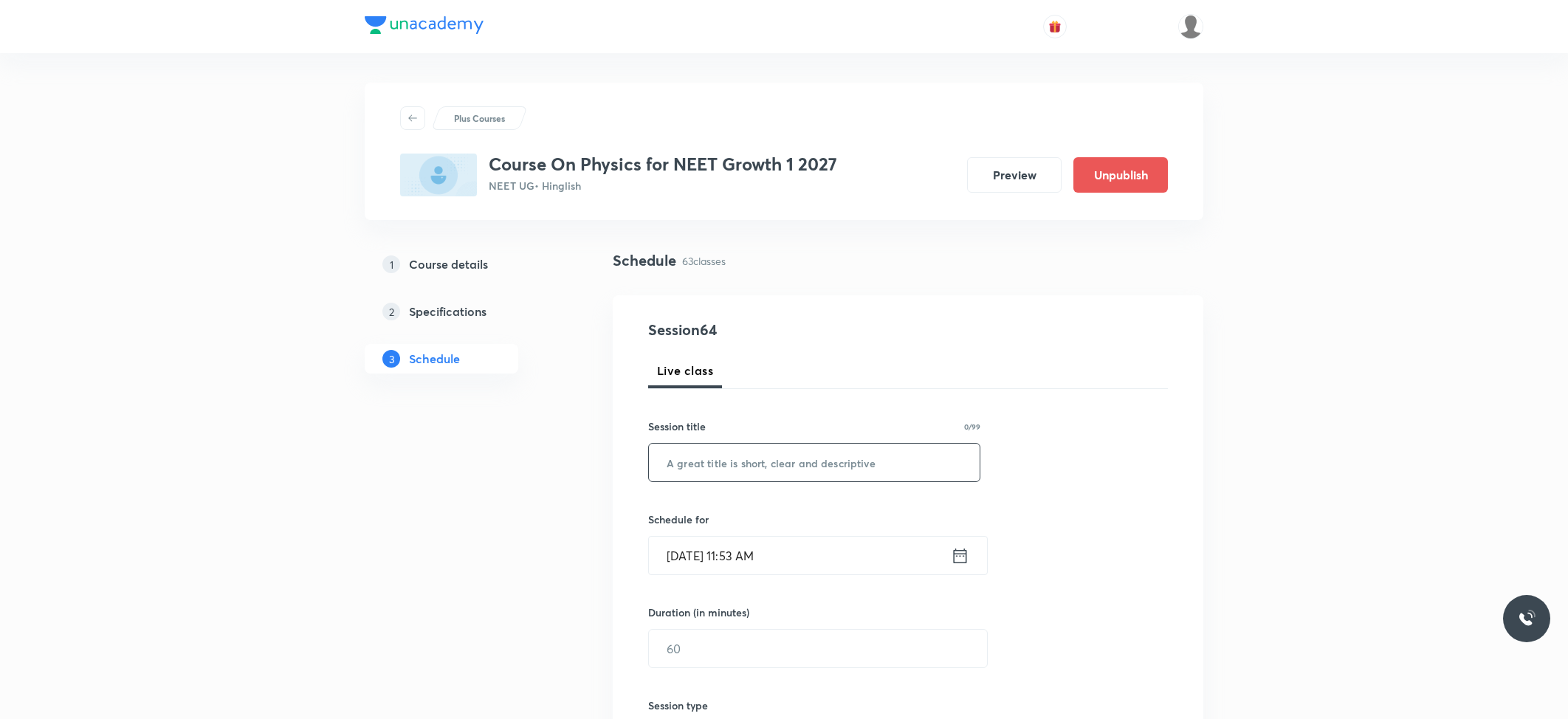
click at [742, 467] on input "text" at bounding box center [814, 462] width 331 height 38
paste input "Centre of Mass , Momentum and Collision"
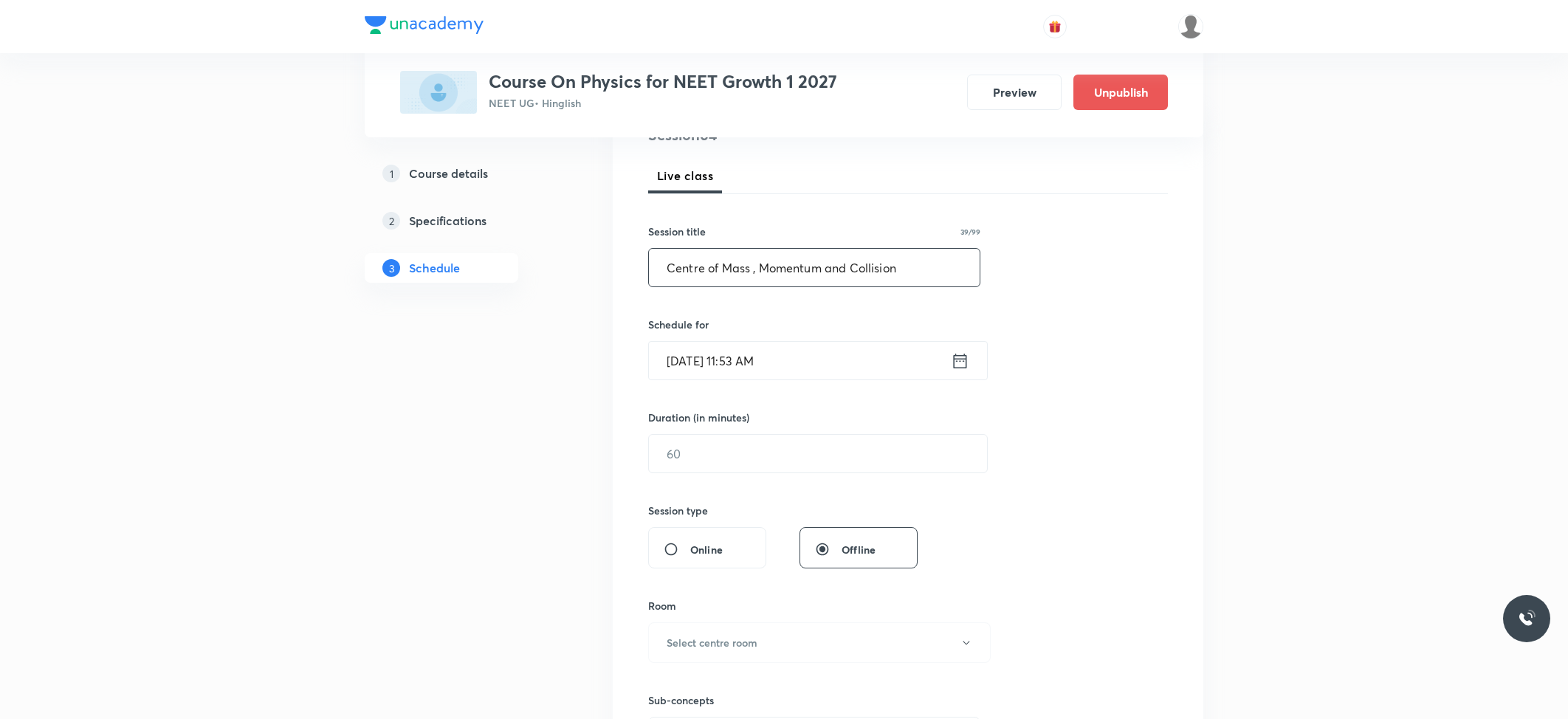
scroll to position [196, 0]
type input "Centre of Mass , Momentum and Collision"
click at [760, 358] on input "[DATE] 11:53 AM" at bounding box center [799, 360] width 302 height 38
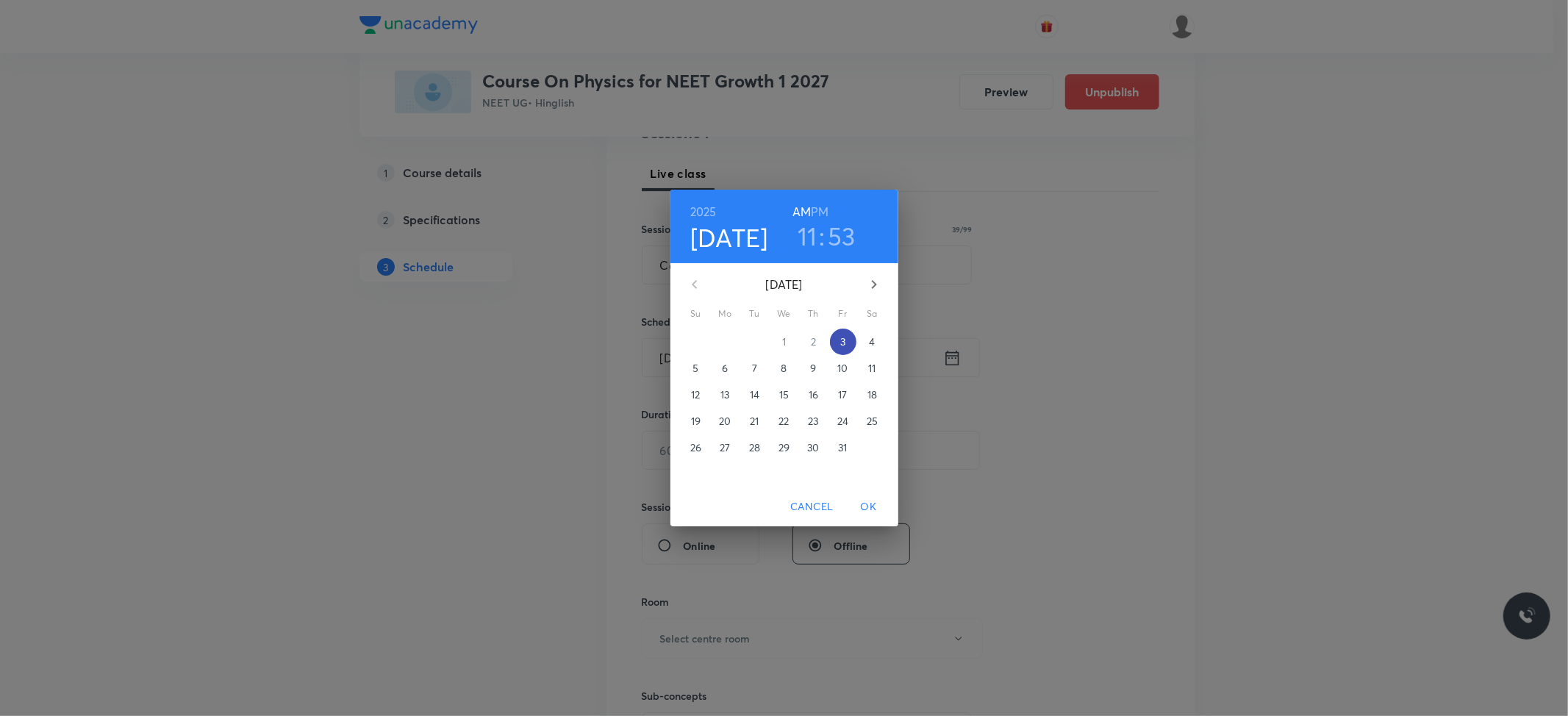
click at [842, 344] on p "3" at bounding box center [842, 341] width 5 height 15
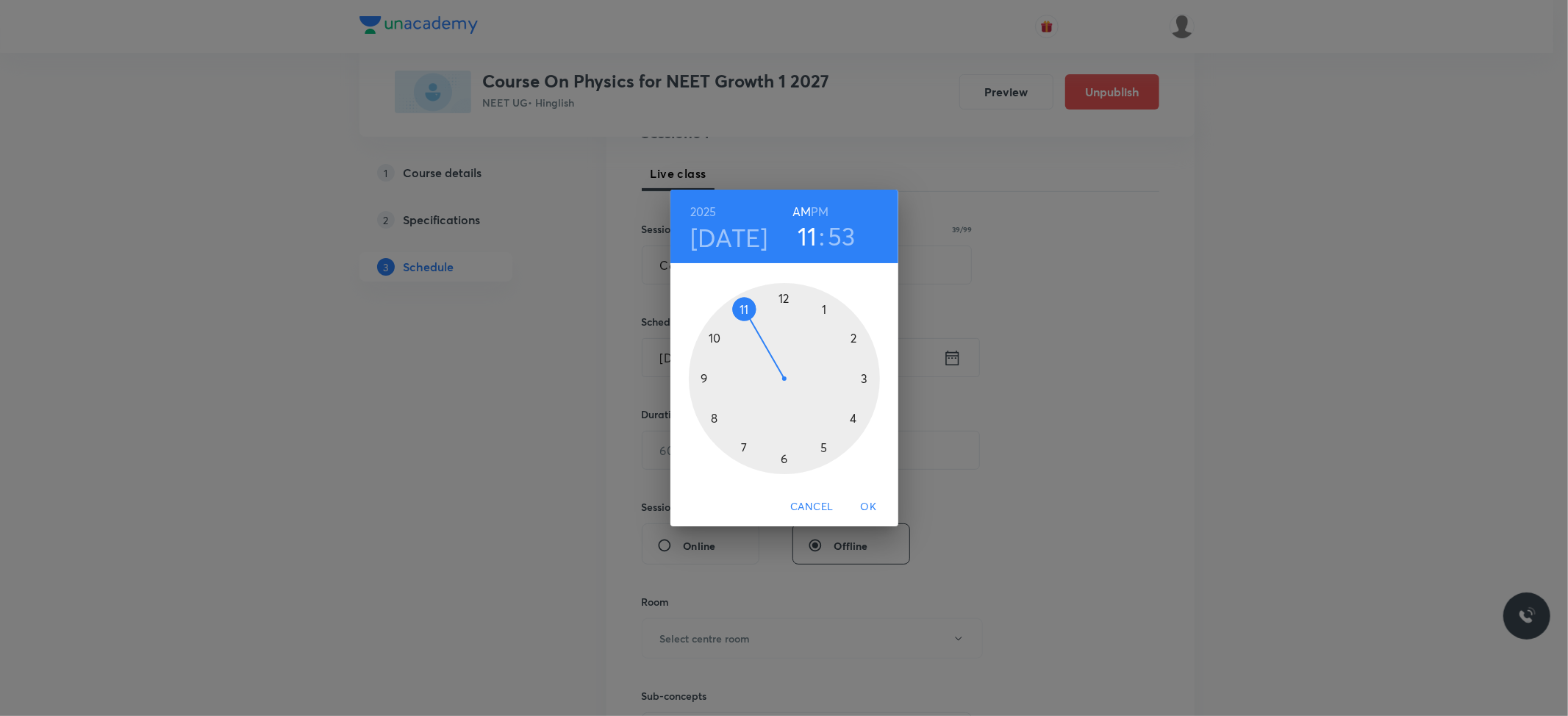
click at [820, 212] on h6 "PM" at bounding box center [820, 211] width 18 height 21
click at [823, 310] on div at bounding box center [784, 379] width 191 height 191
click at [785, 297] on div at bounding box center [784, 379] width 191 height 191
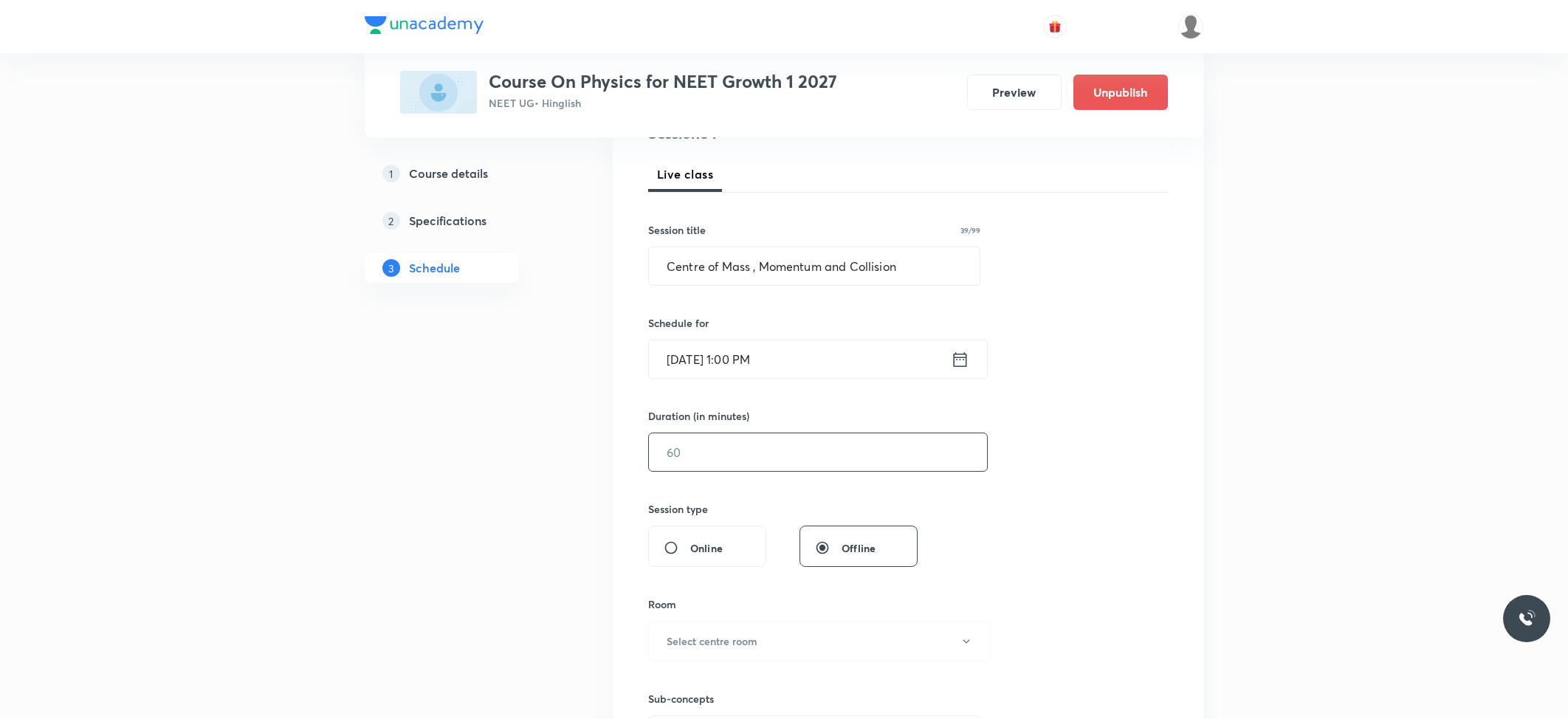
click at [757, 438] on input "text" at bounding box center [817, 452] width 338 height 38
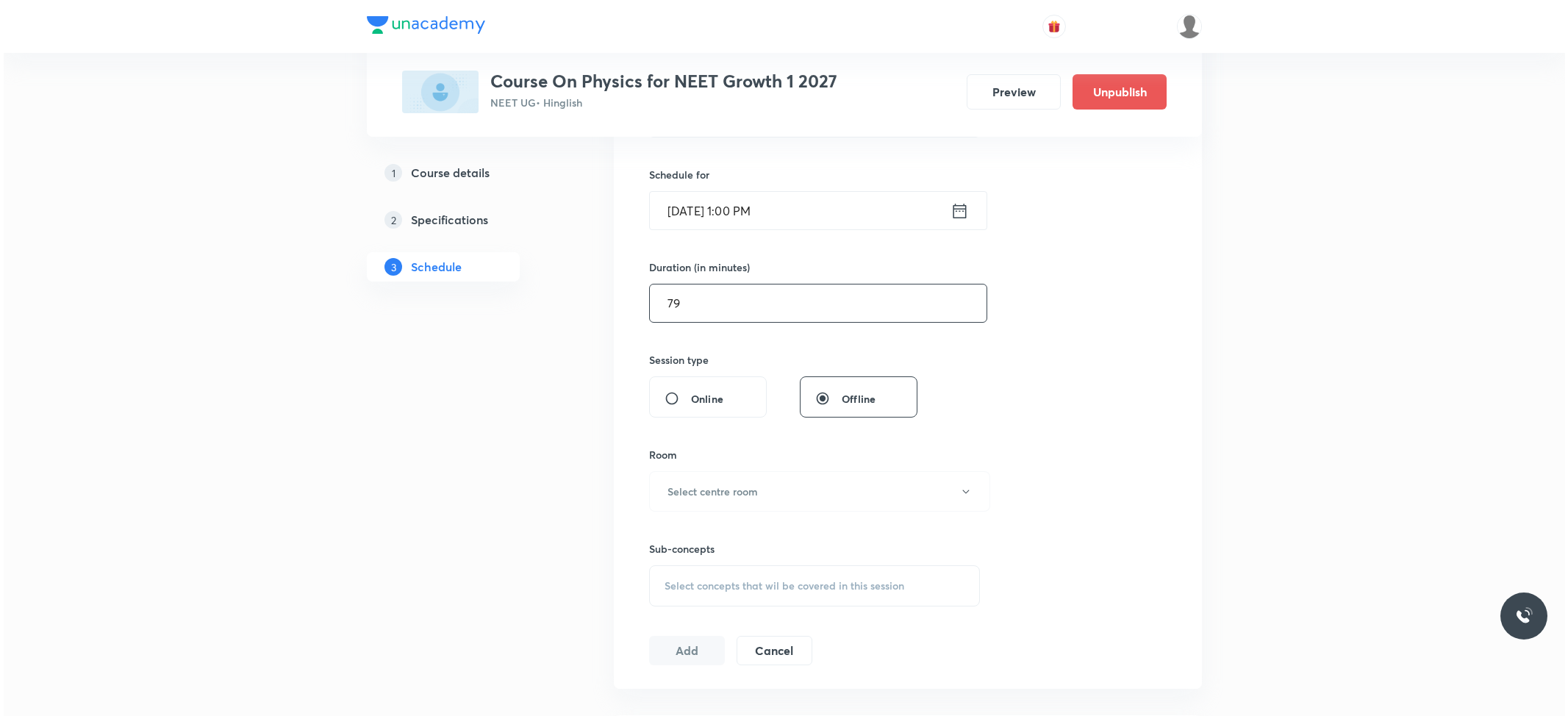
scroll to position [392, 0]
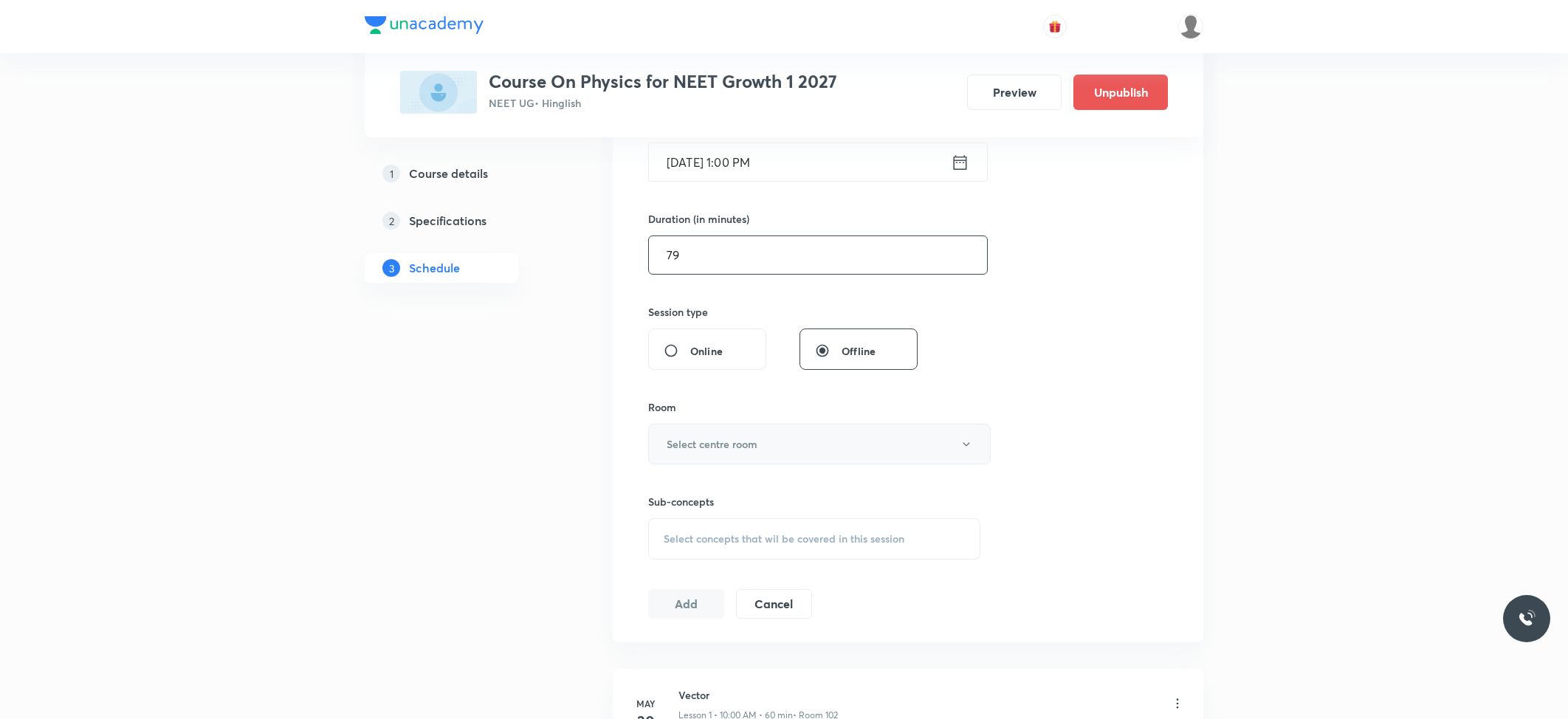
type input "79"
click at [788, 428] on button "Select centre room" at bounding box center [819, 444] width 343 height 41
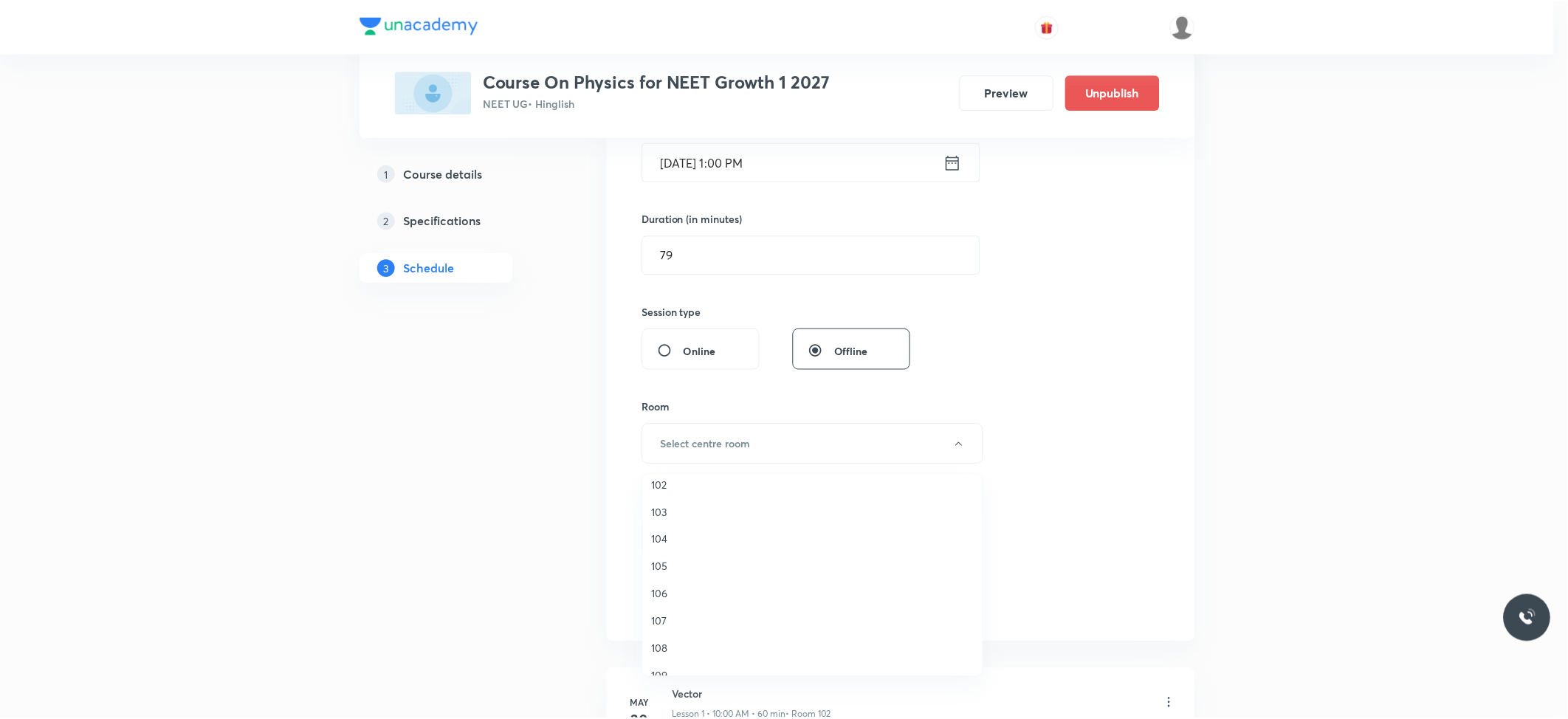
scroll to position [54, 0]
click at [671, 645] on li "109" at bounding box center [815, 659] width 341 height 28
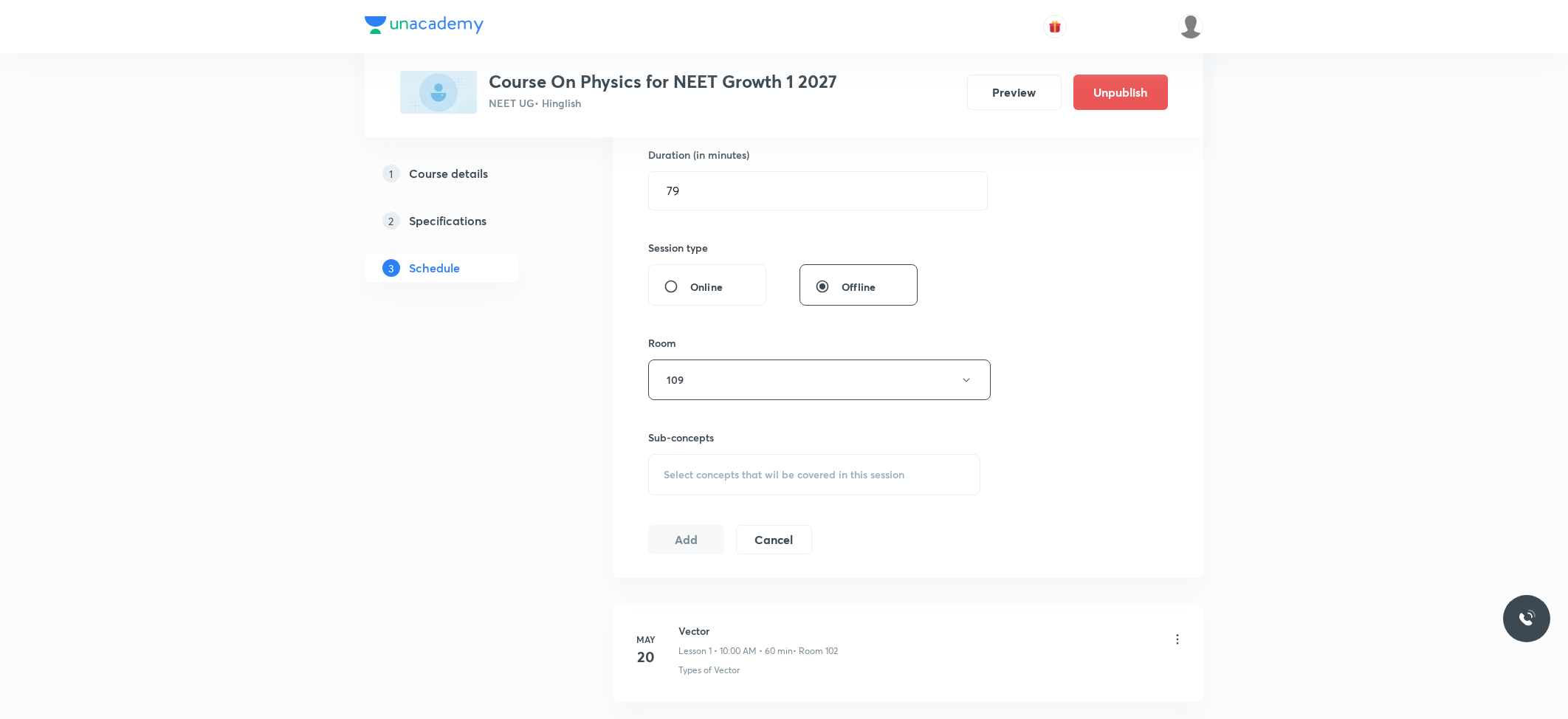
scroll to position [491, 0]
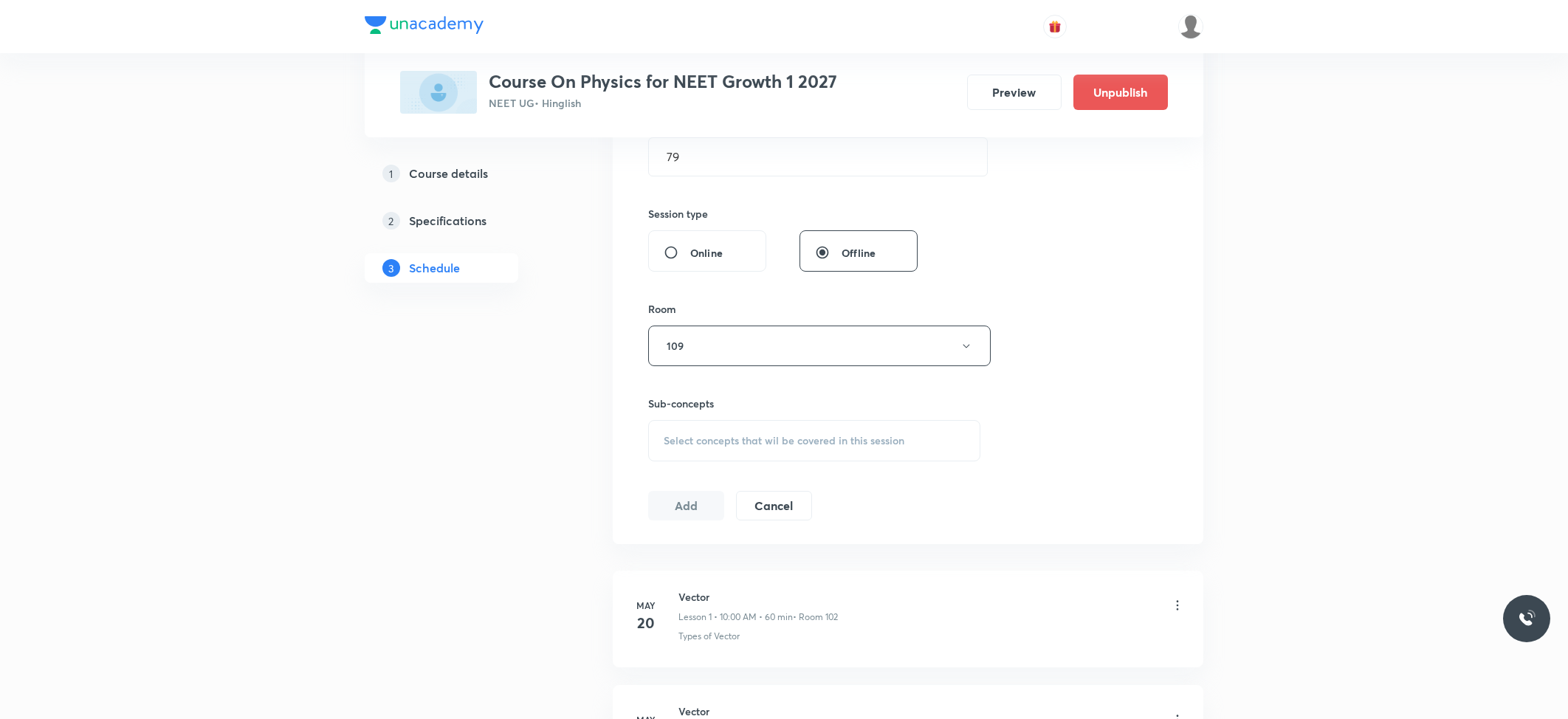
click at [784, 439] on span "Select concepts that wil be covered in this session" at bounding box center [784, 441] width 241 height 12
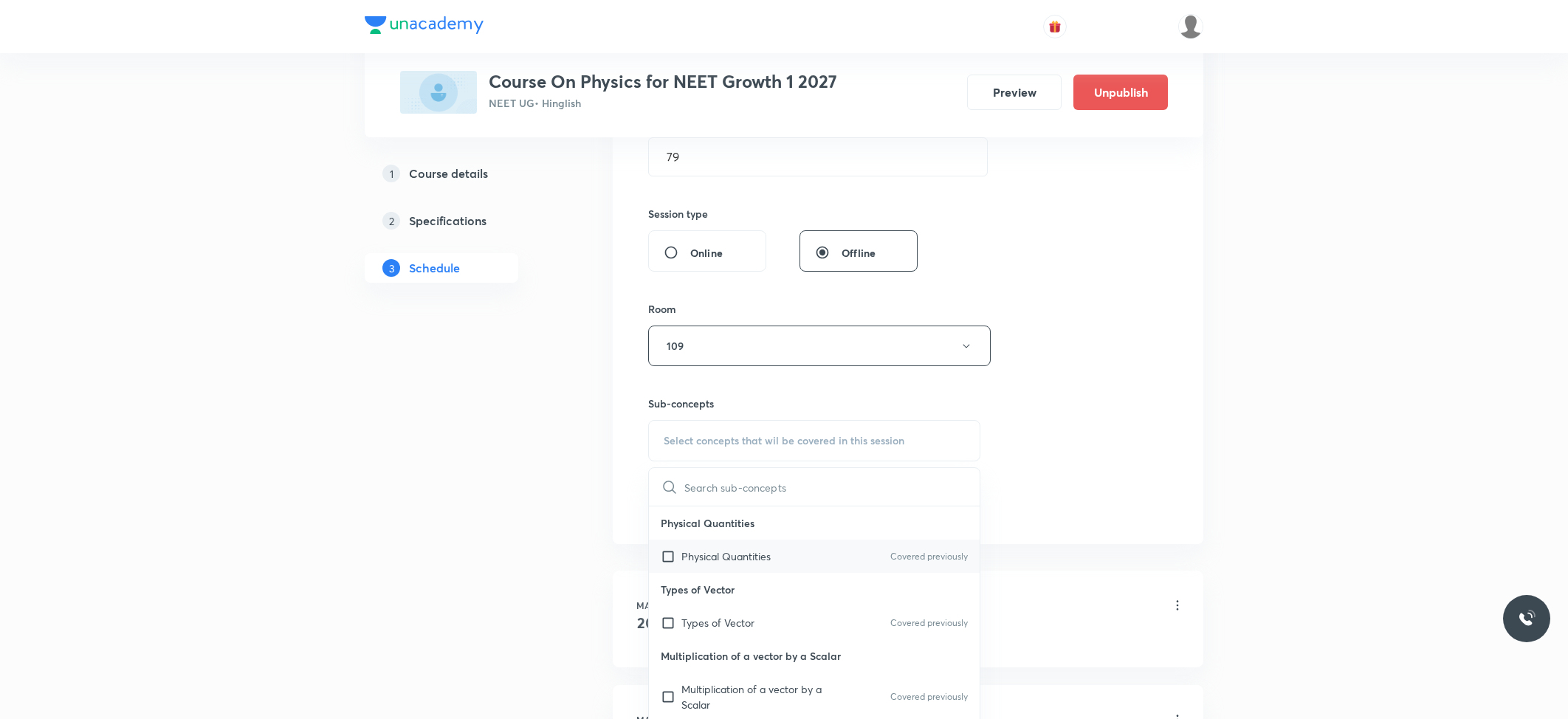
click at [736, 559] on p "Physical Quantities" at bounding box center [726, 557] width 89 height 16
checkbox input "true"
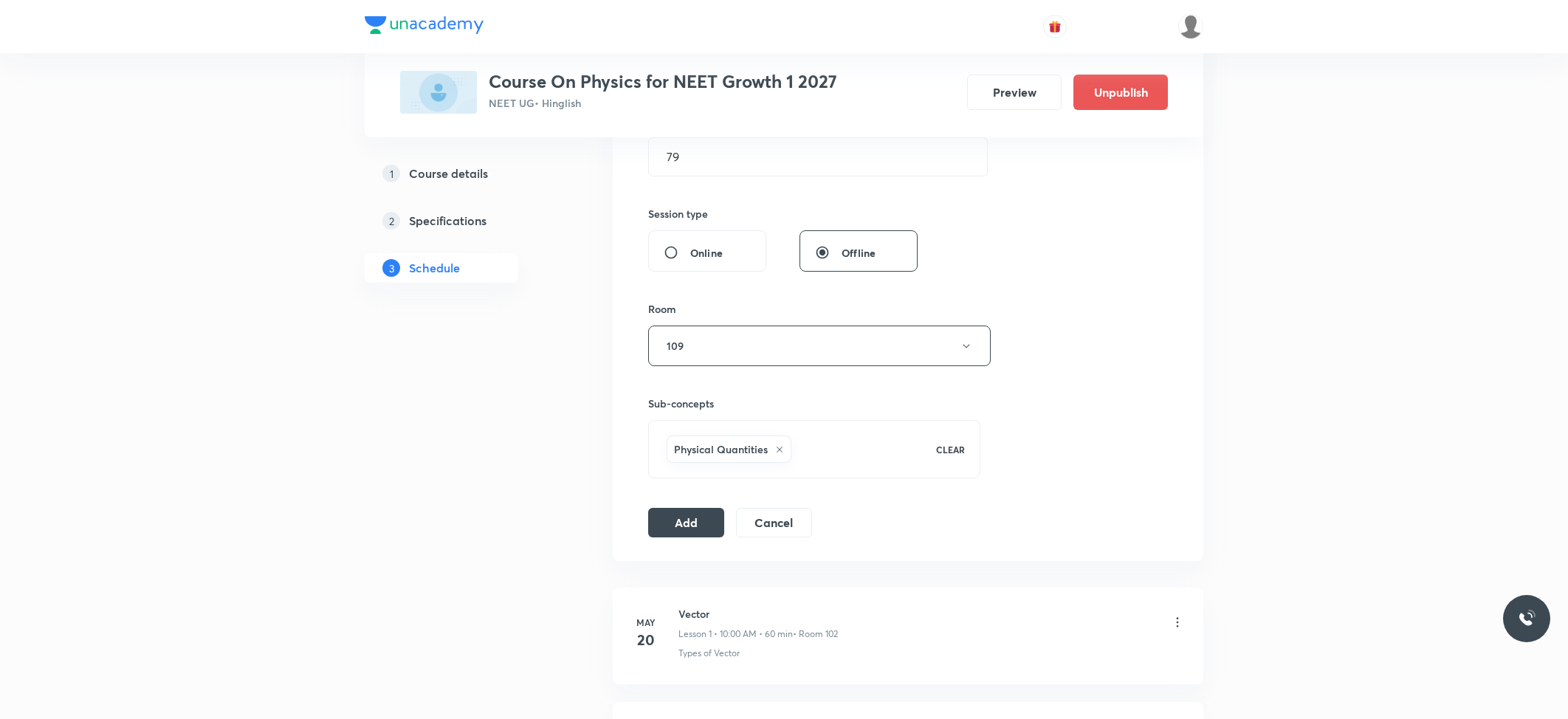
click at [679, 506] on div "Session 64 Live class Session title 39/99 Centre of Mass , Momentum and Collisi…" at bounding box center [907, 182] width 520 height 710
click at [682, 517] on button "Add" at bounding box center [685, 521] width 76 height 30
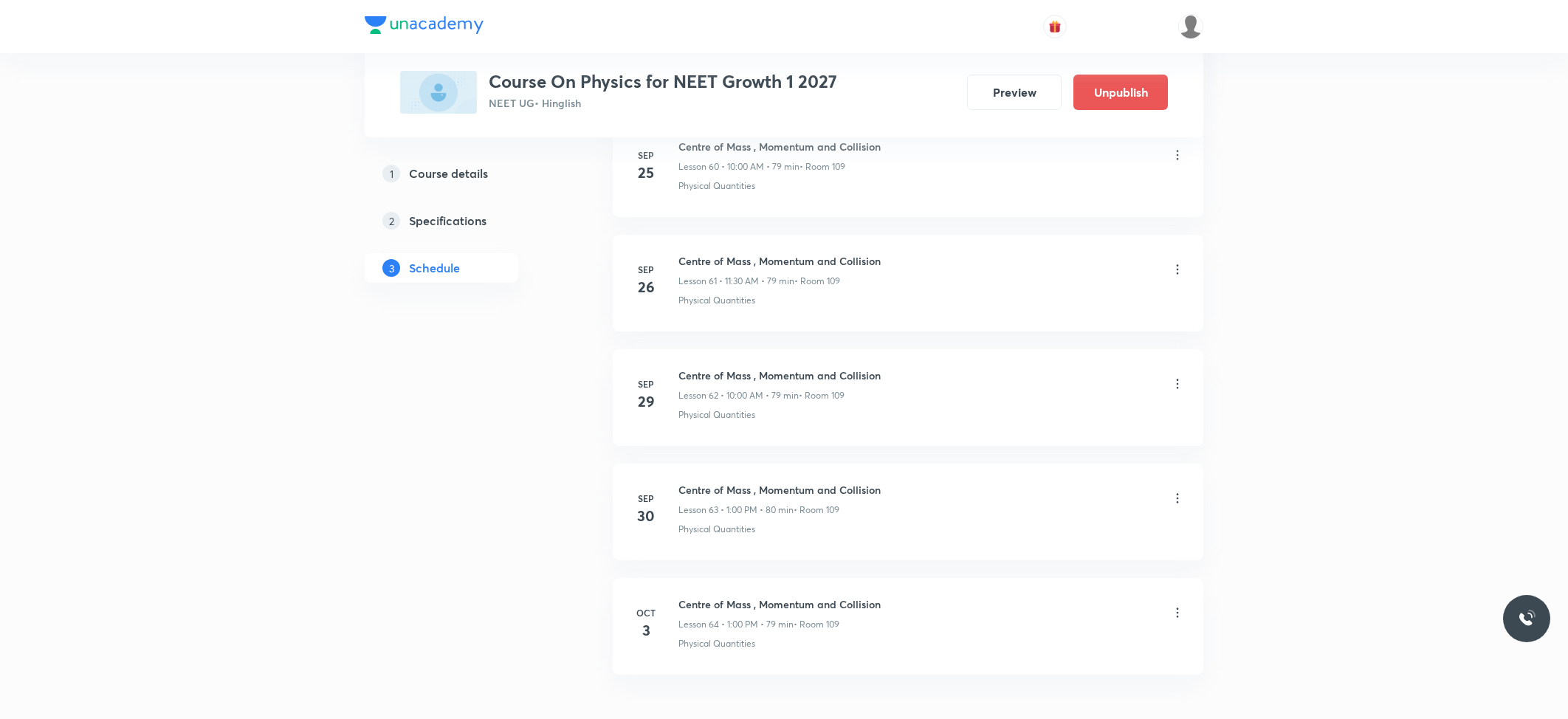
scroll to position [7139, 0]
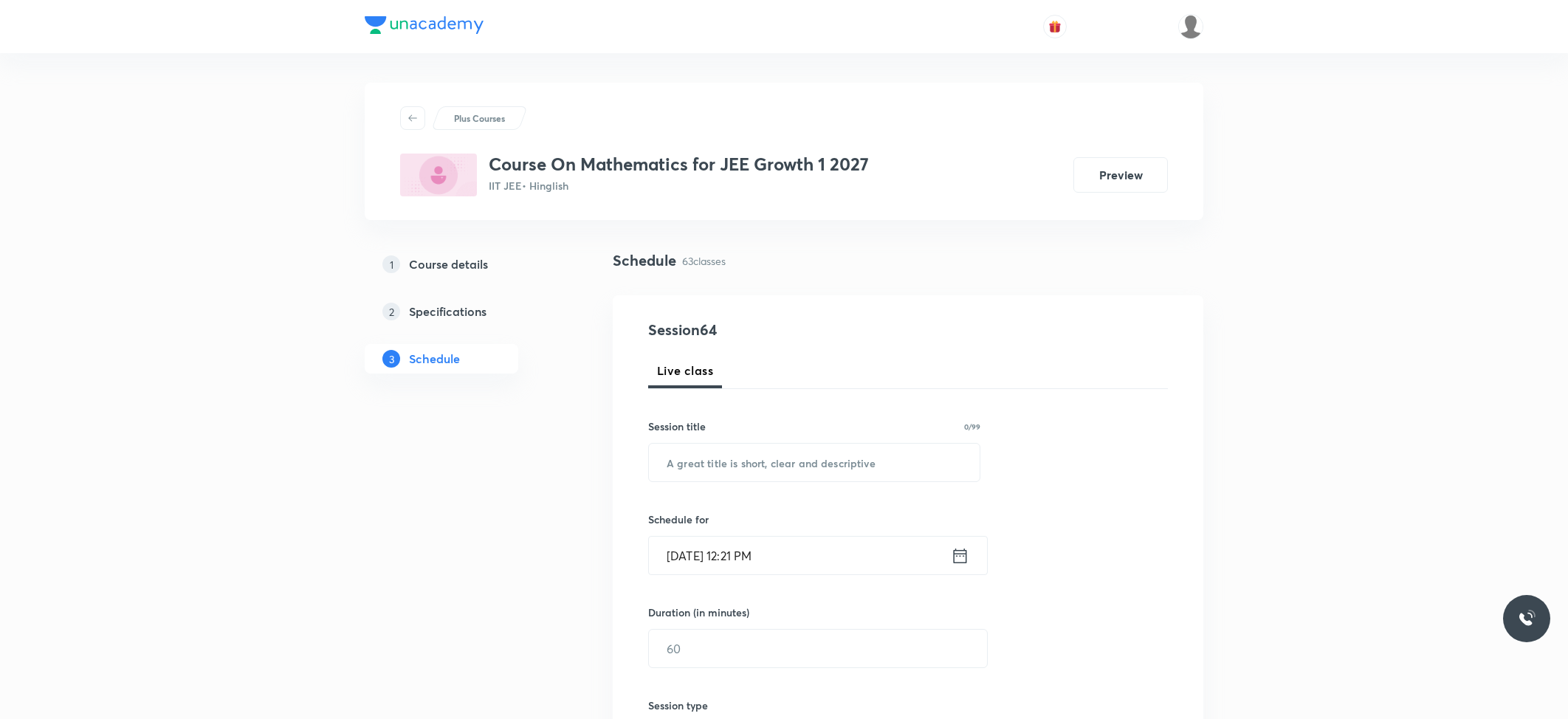
scroll to position [7704, 0]
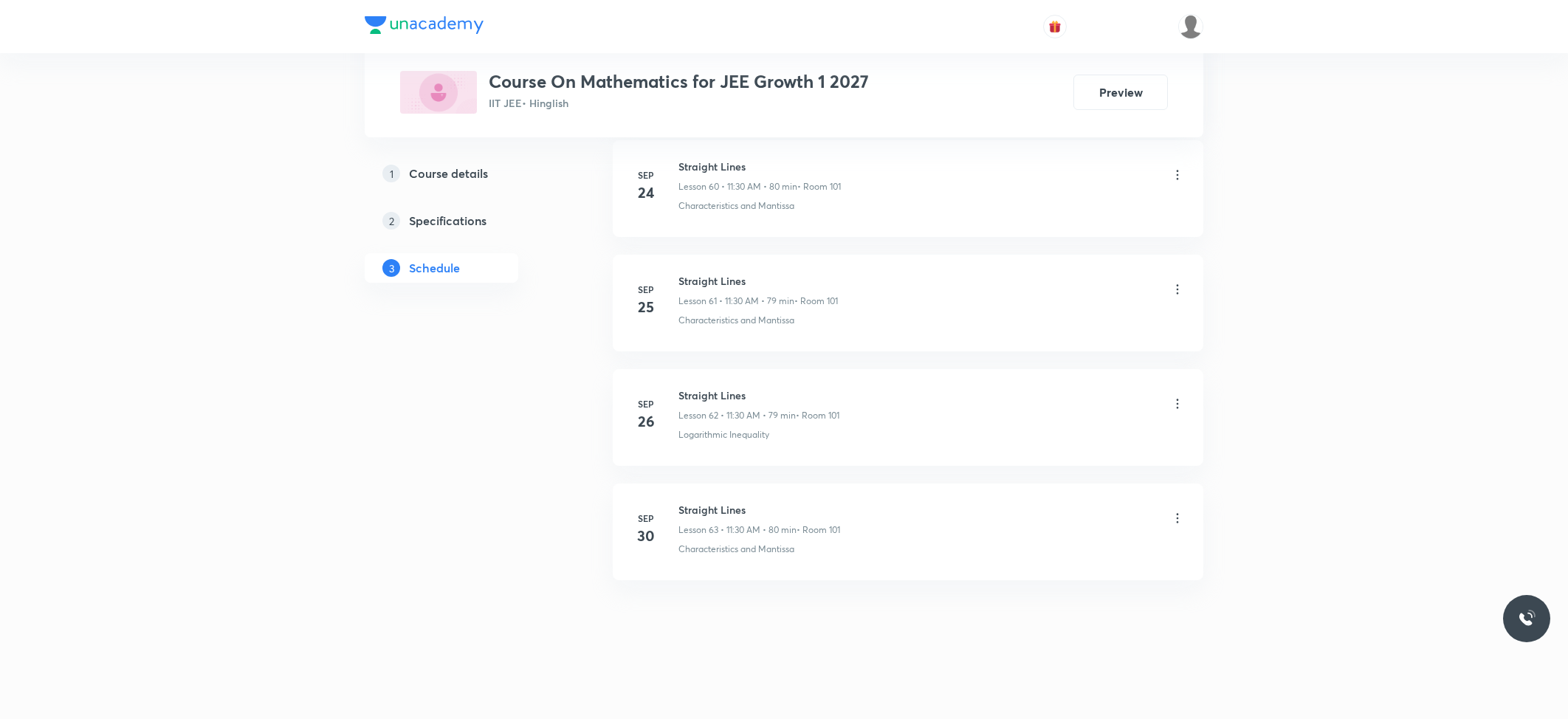
click at [705, 514] on h6 "Straight Lines" at bounding box center [759, 510] width 161 height 16
copy h6 "Straight Lines"
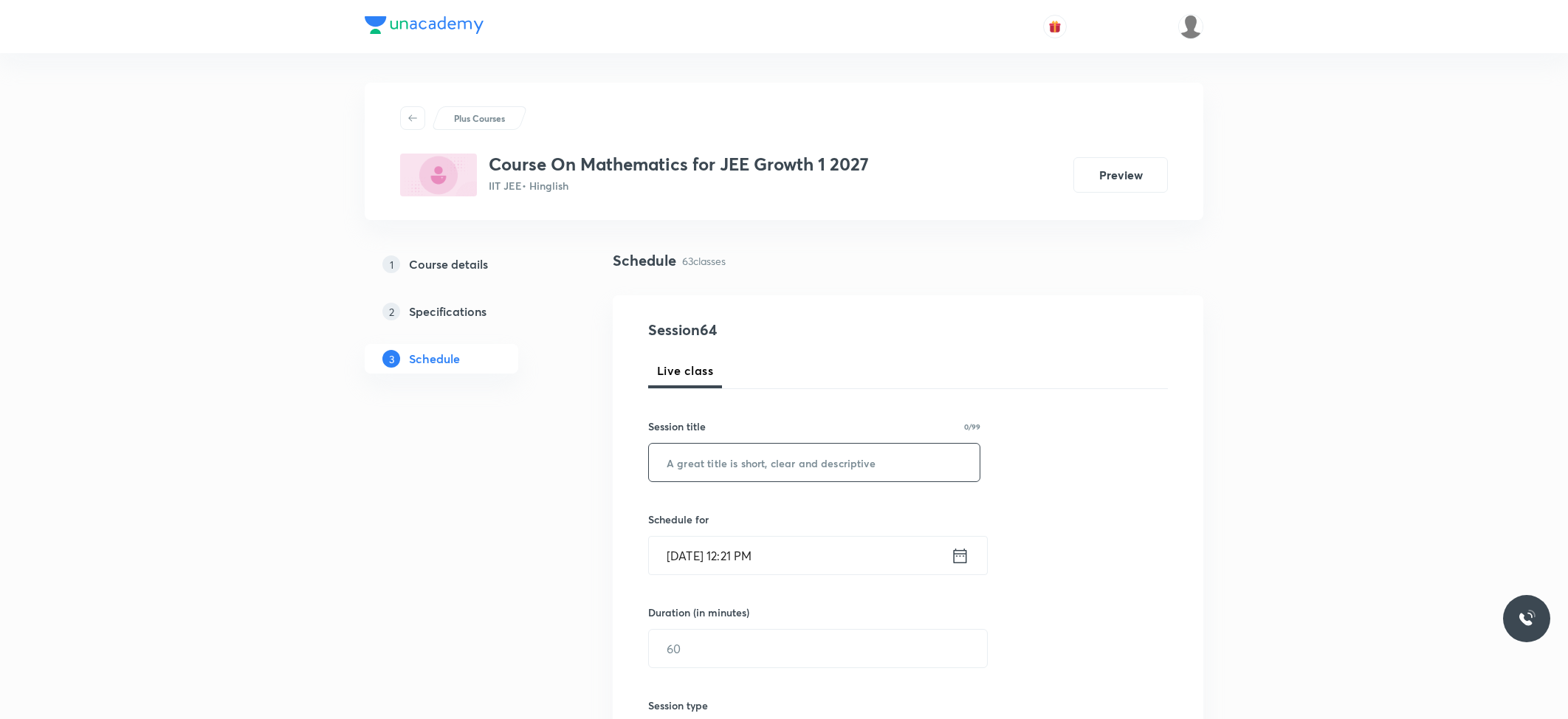
click at [752, 461] on input "text" at bounding box center [814, 462] width 331 height 38
paste input "Straight Lines"
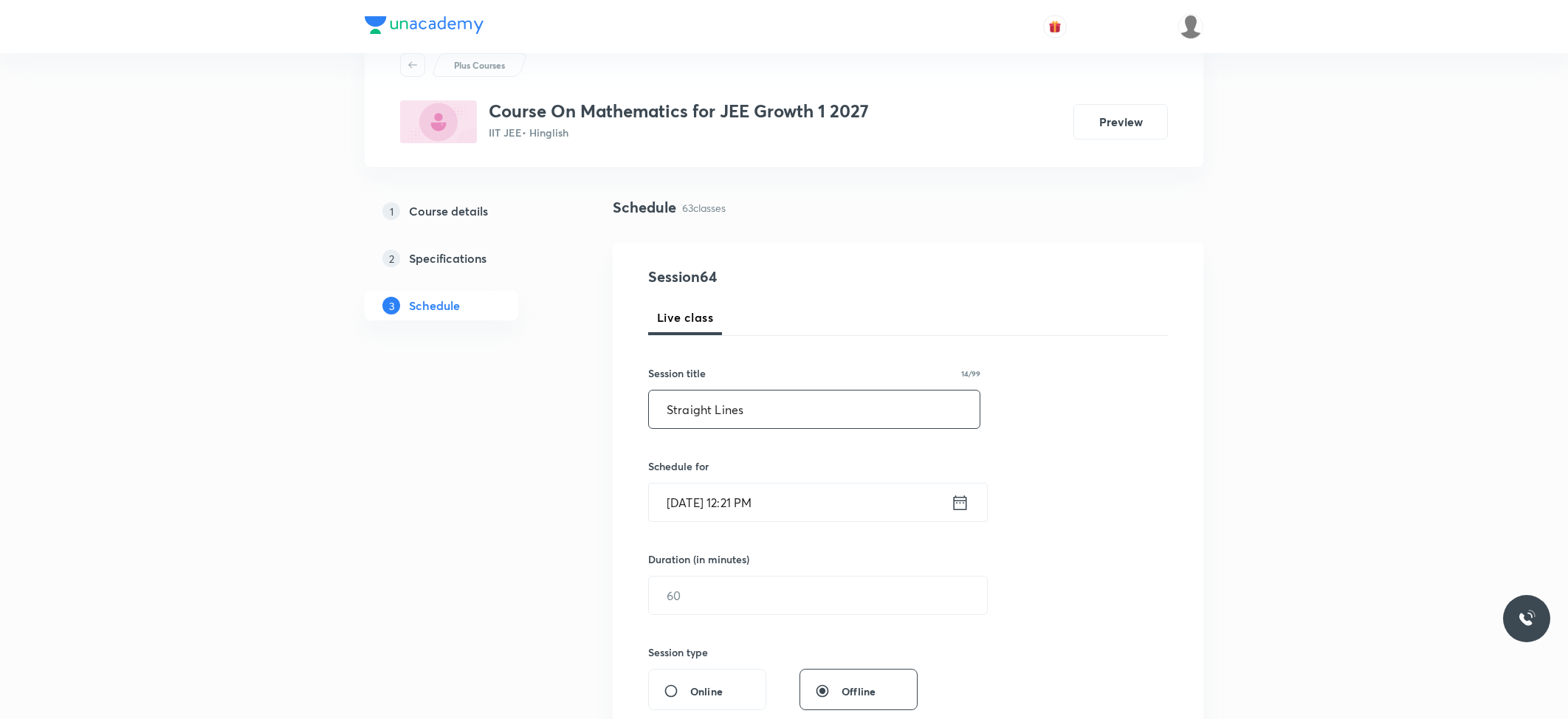
scroll to position [98, 0]
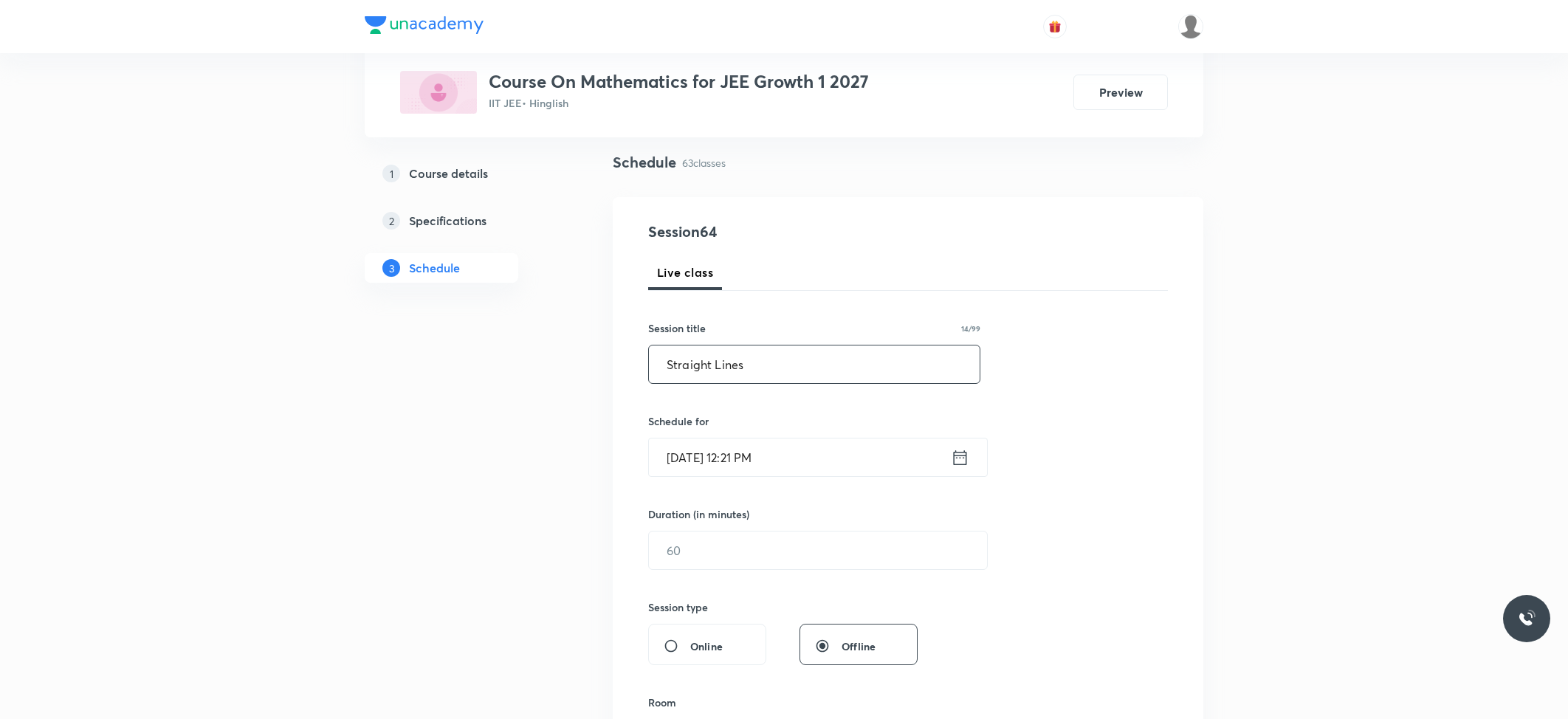
type input "Straight Lines"
click at [818, 464] on input "[DATE] 12:21 PM" at bounding box center [799, 458] width 302 height 38
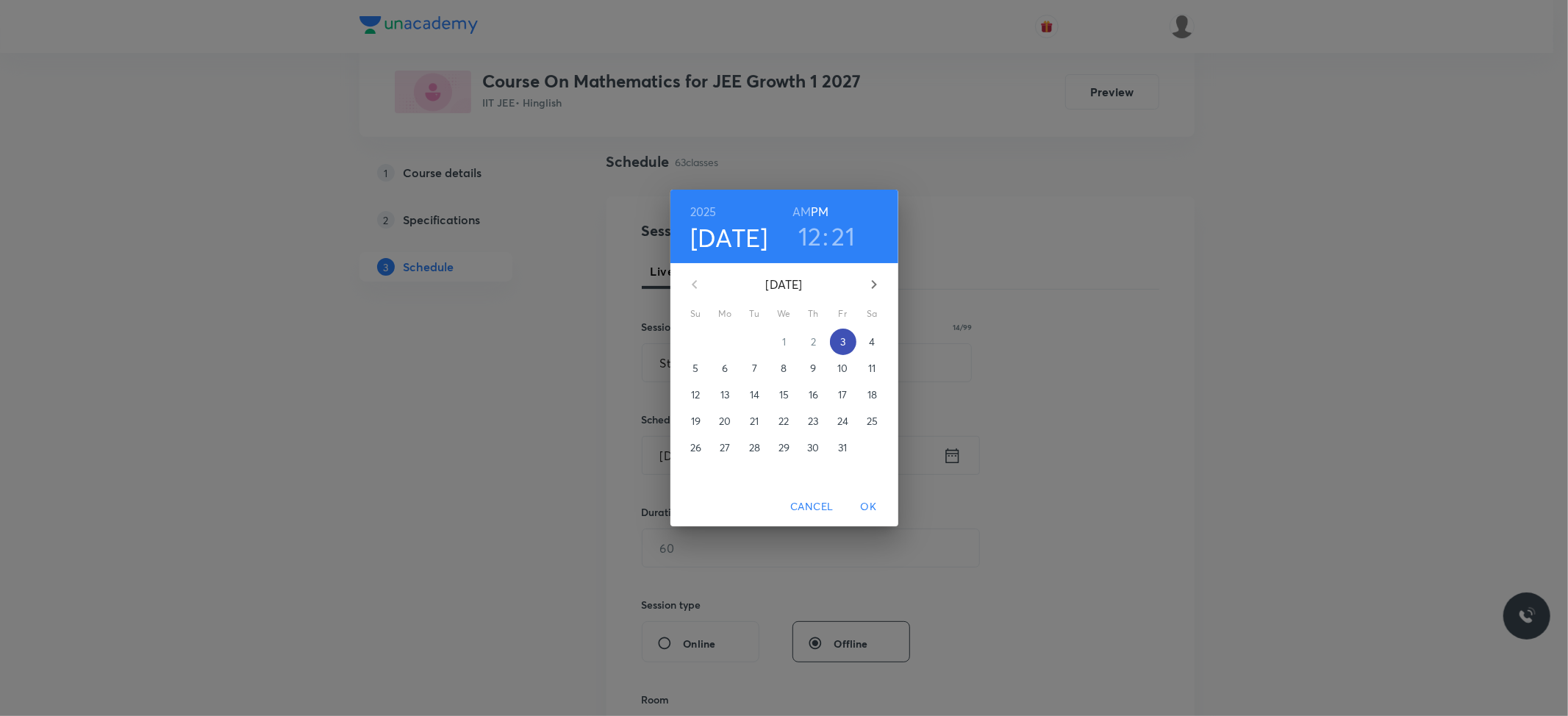
click at [838, 347] on span "3" at bounding box center [842, 341] width 27 height 15
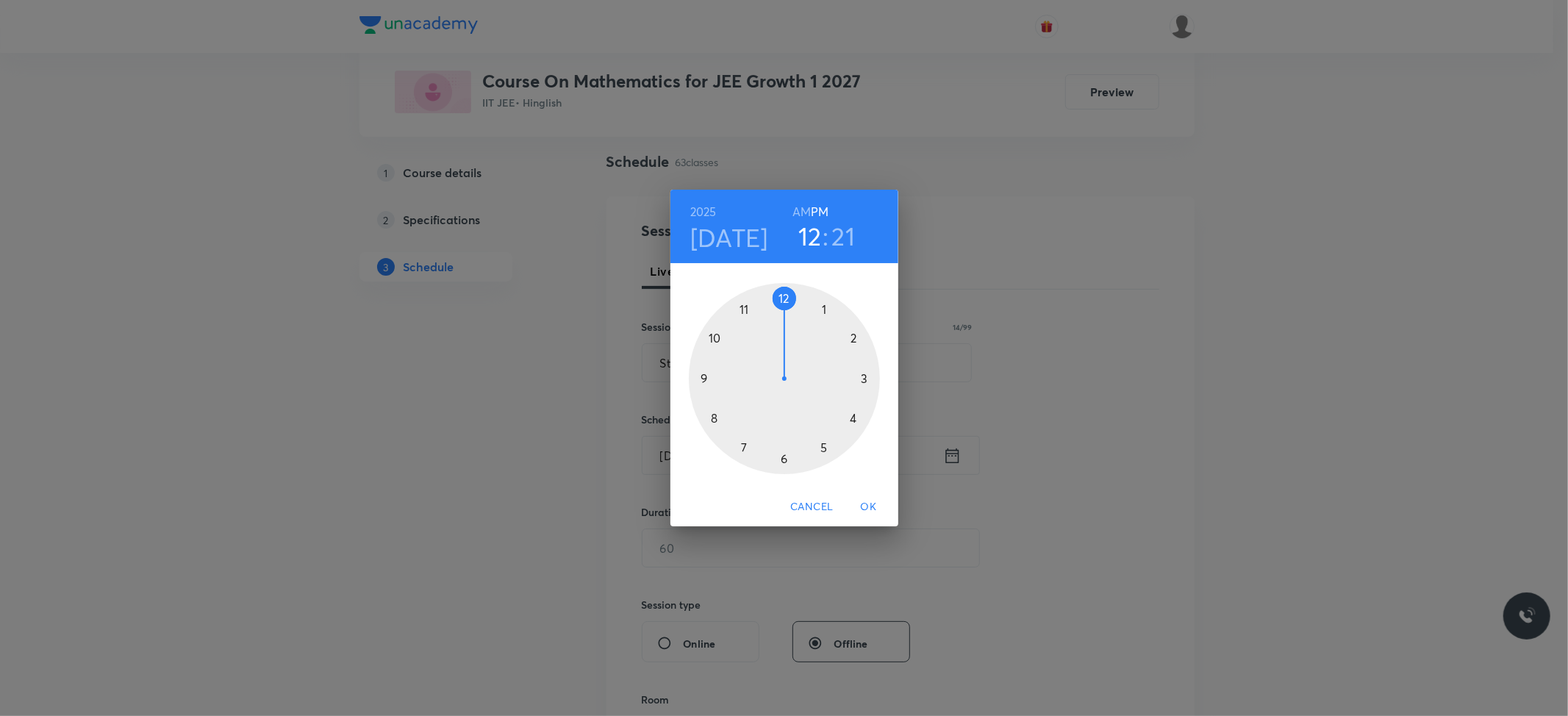
click at [823, 313] on div at bounding box center [784, 379] width 191 height 191
click at [780, 296] on div at bounding box center [784, 379] width 191 height 191
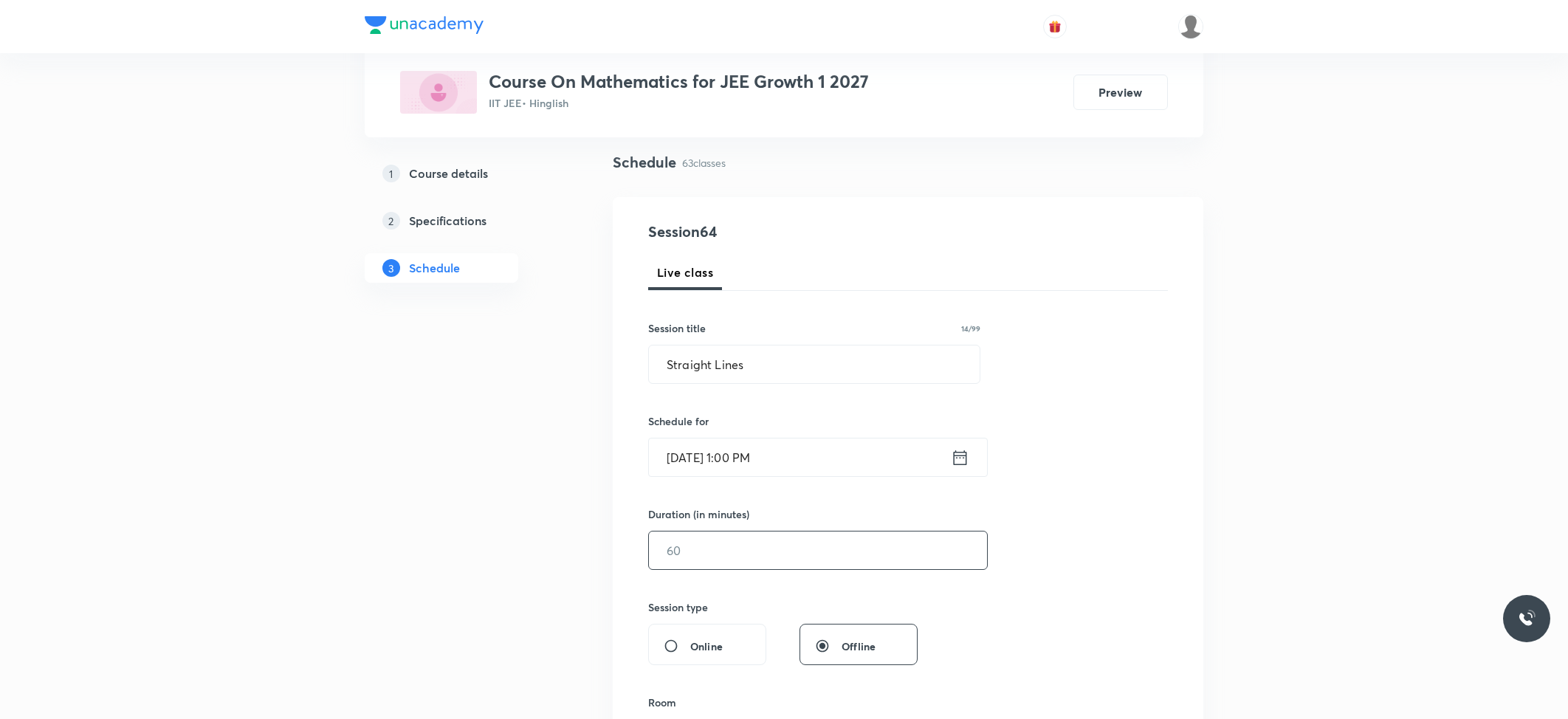
click at [722, 536] on input "text" at bounding box center [817, 551] width 338 height 38
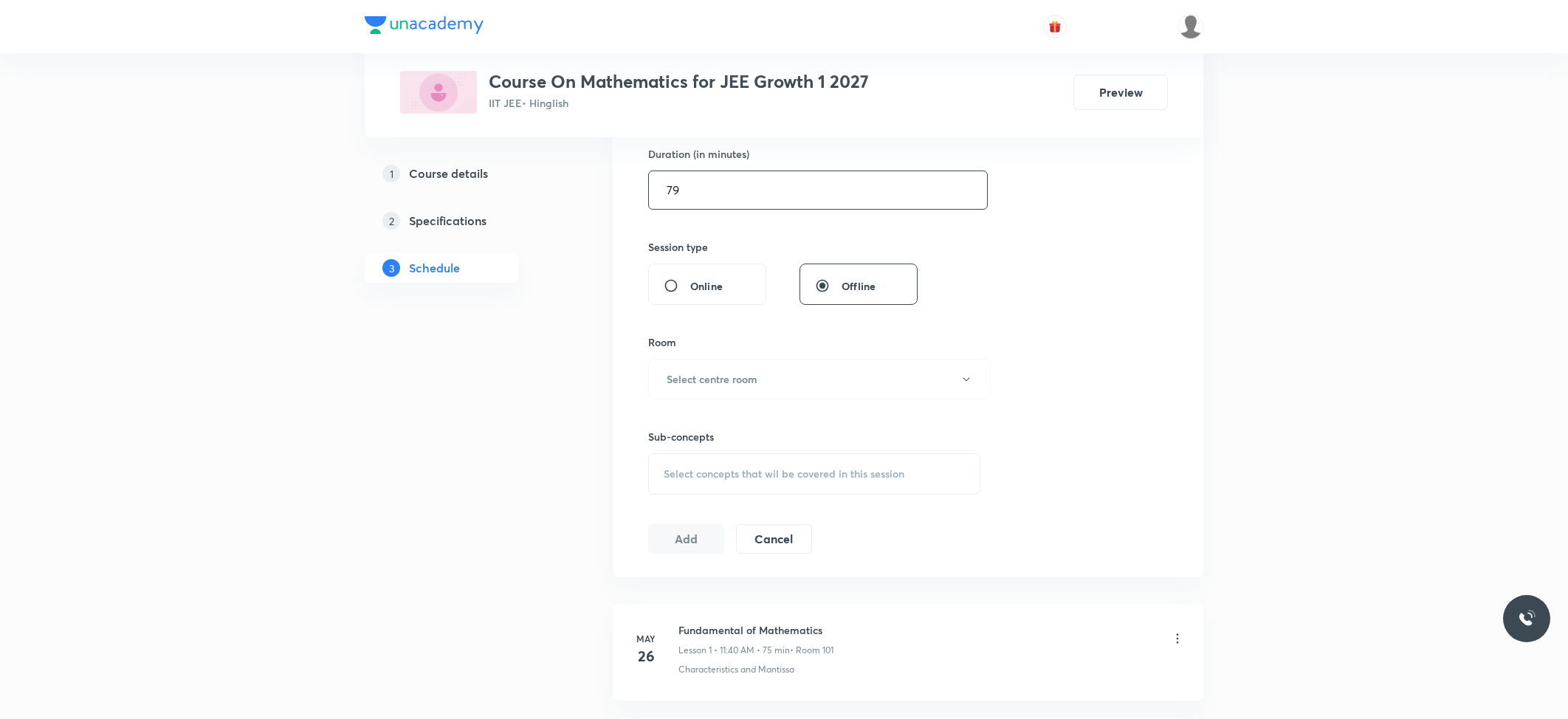
scroll to position [491, 0]
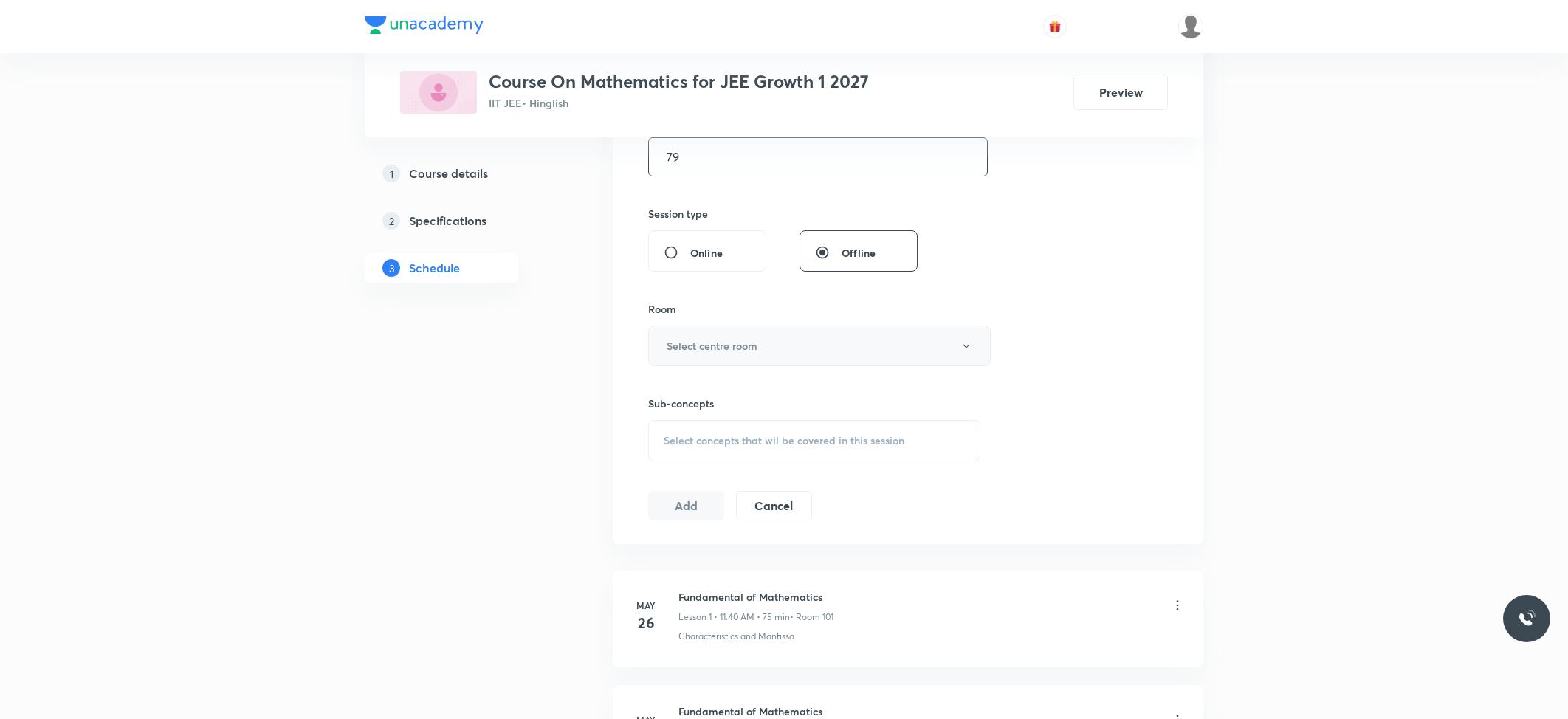
type input "79"
click at [735, 346] on h6 "Select centre room" at bounding box center [712, 346] width 91 height 16
click at [688, 394] on span "101" at bounding box center [815, 395] width 323 height 16
click at [750, 434] on div "Select concepts that wil be covered in this session" at bounding box center [813, 441] width 332 height 42
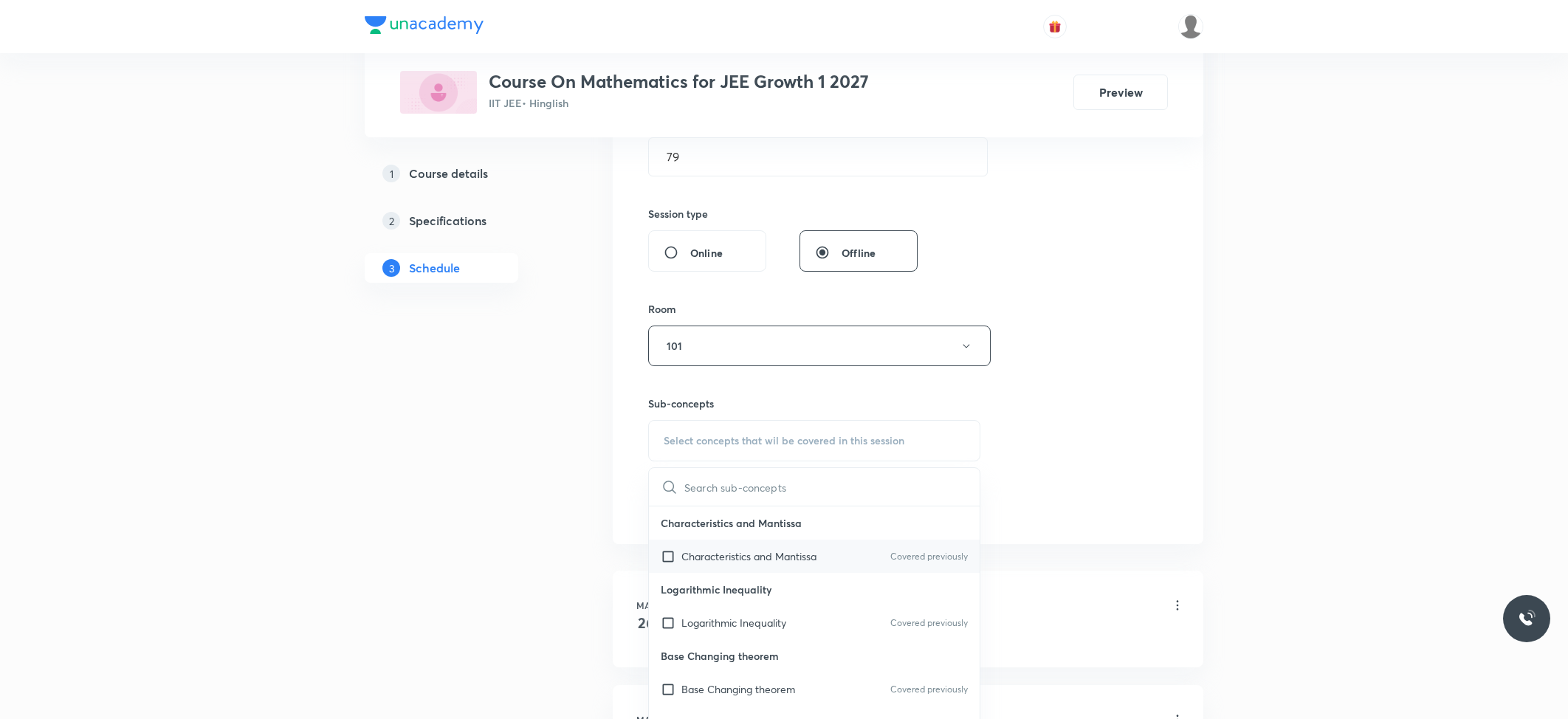
drag, startPoint x: 727, startPoint y: 554, endPoint x: 641, endPoint y: 523, distance: 91.4
click at [726, 555] on p "Characteristics and Mantissa" at bounding box center [749, 557] width 135 height 16
checkbox input "true"
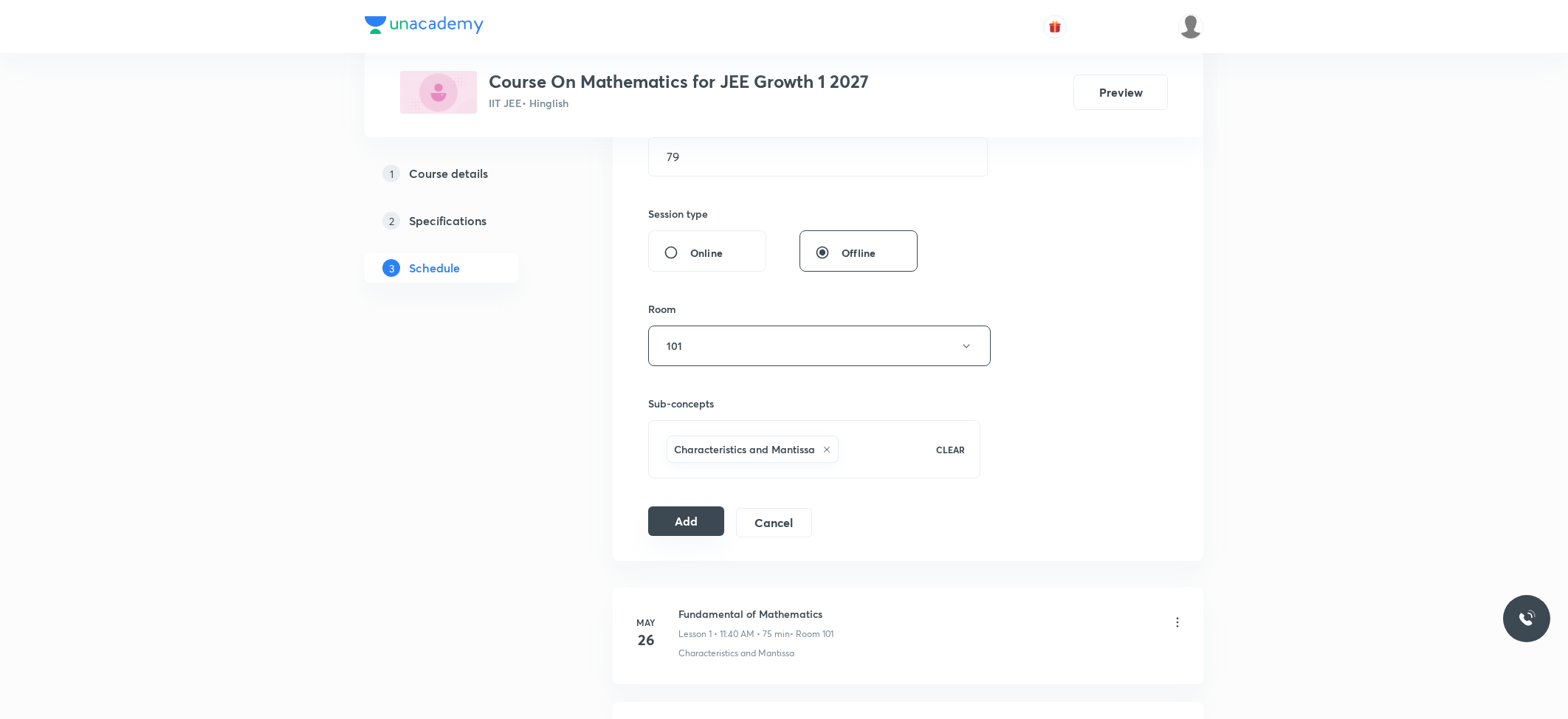
click at [679, 514] on button "Add" at bounding box center [685, 521] width 76 height 30
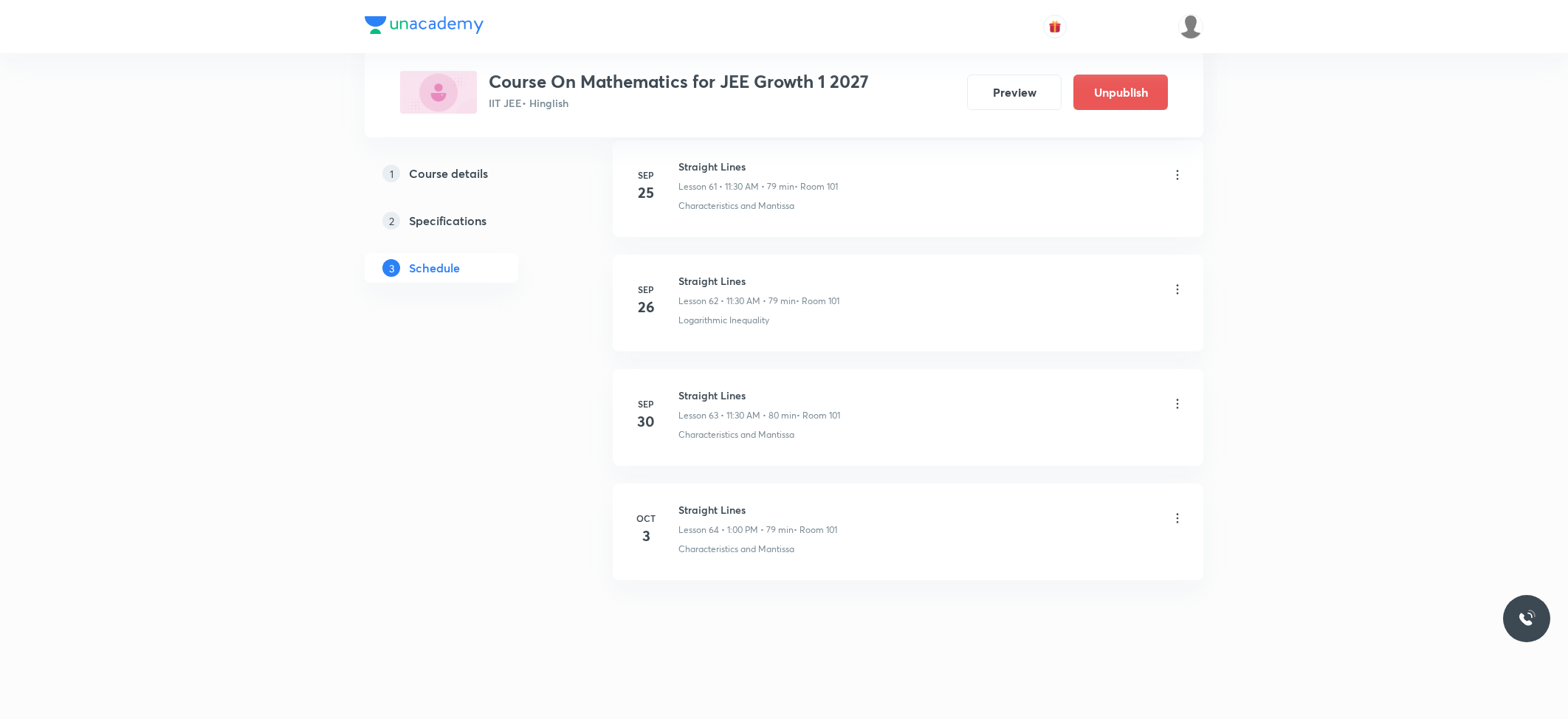
scroll to position [6986, 0]
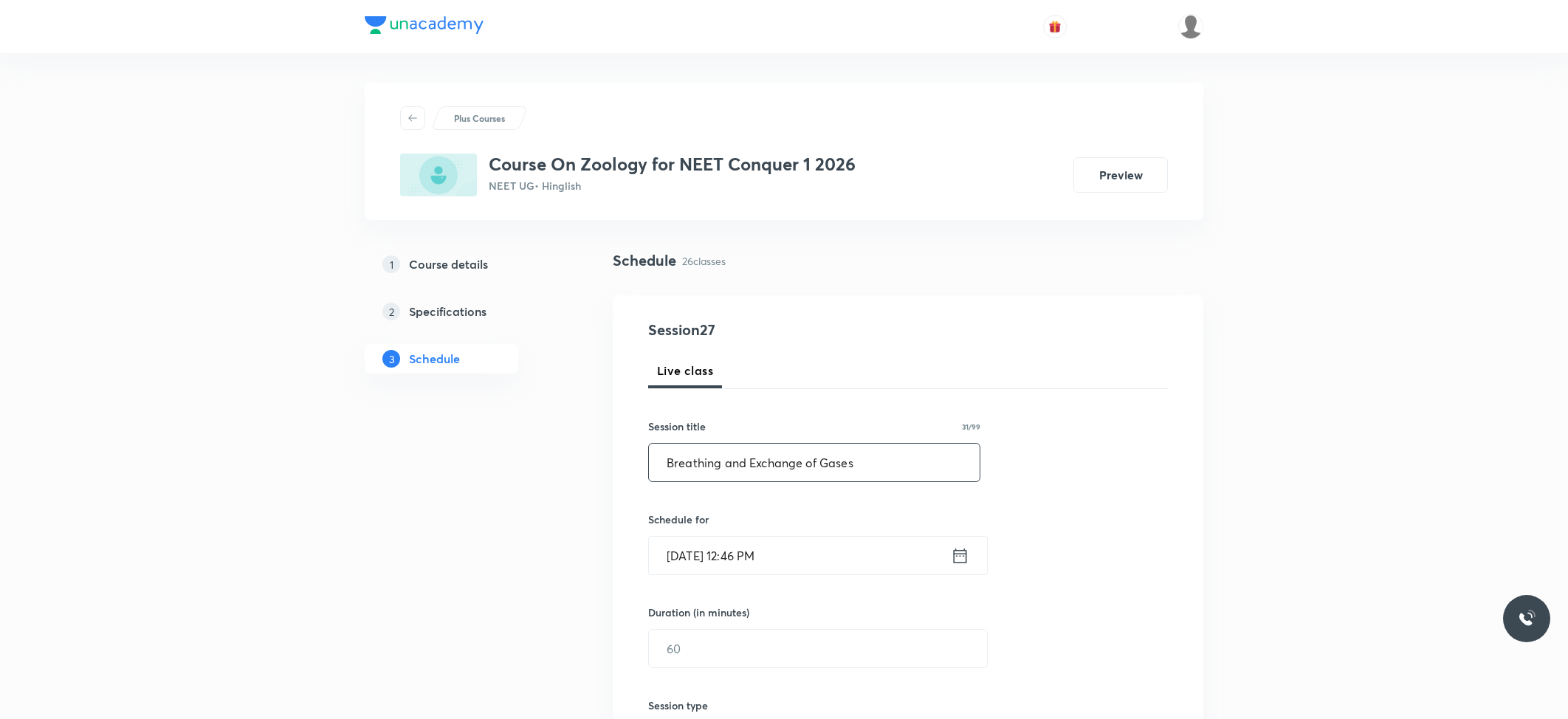
type input "Breathing and Exchange of Gases"
click at [734, 561] on input "[DATE] 12:46 PM" at bounding box center [799, 556] width 302 height 38
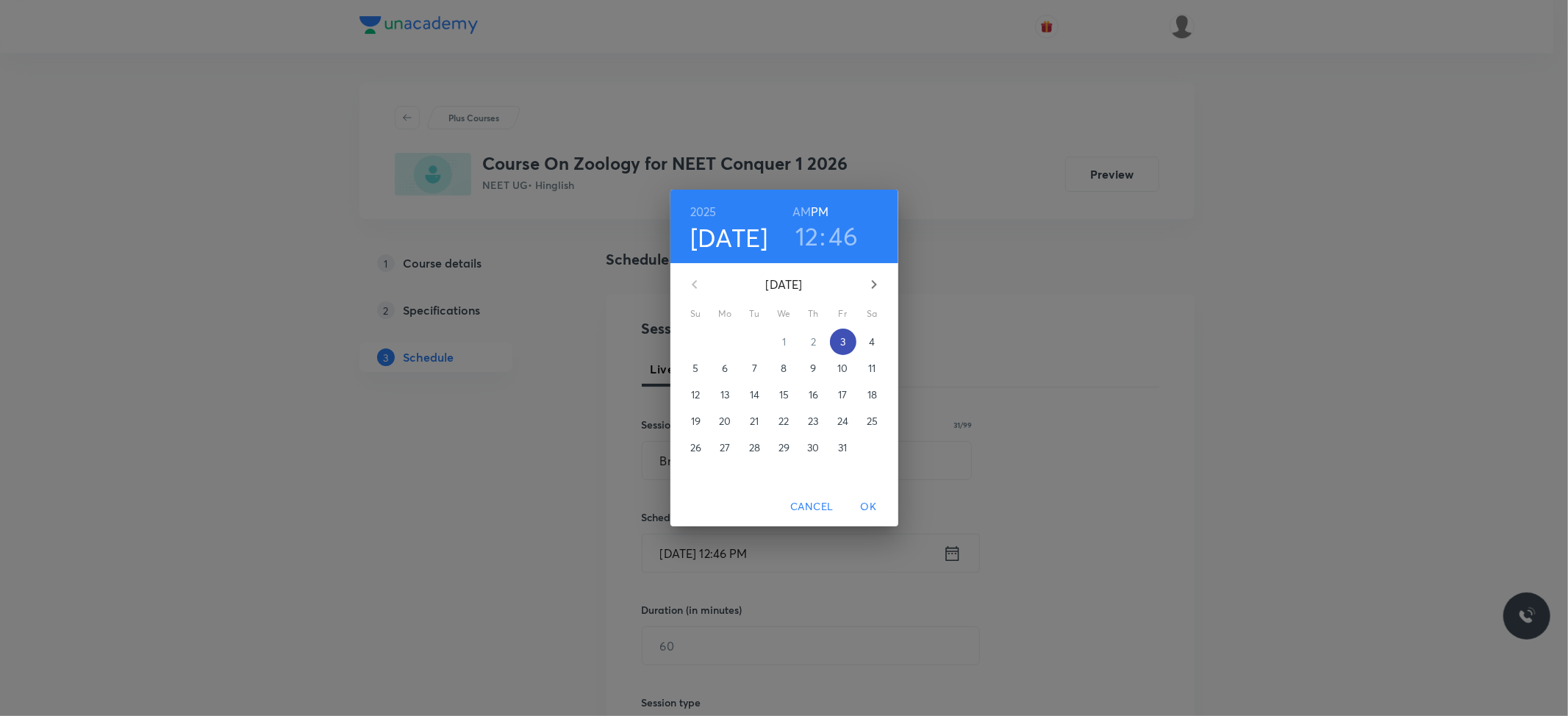
click at [840, 334] on p "3" at bounding box center [842, 341] width 5 height 15
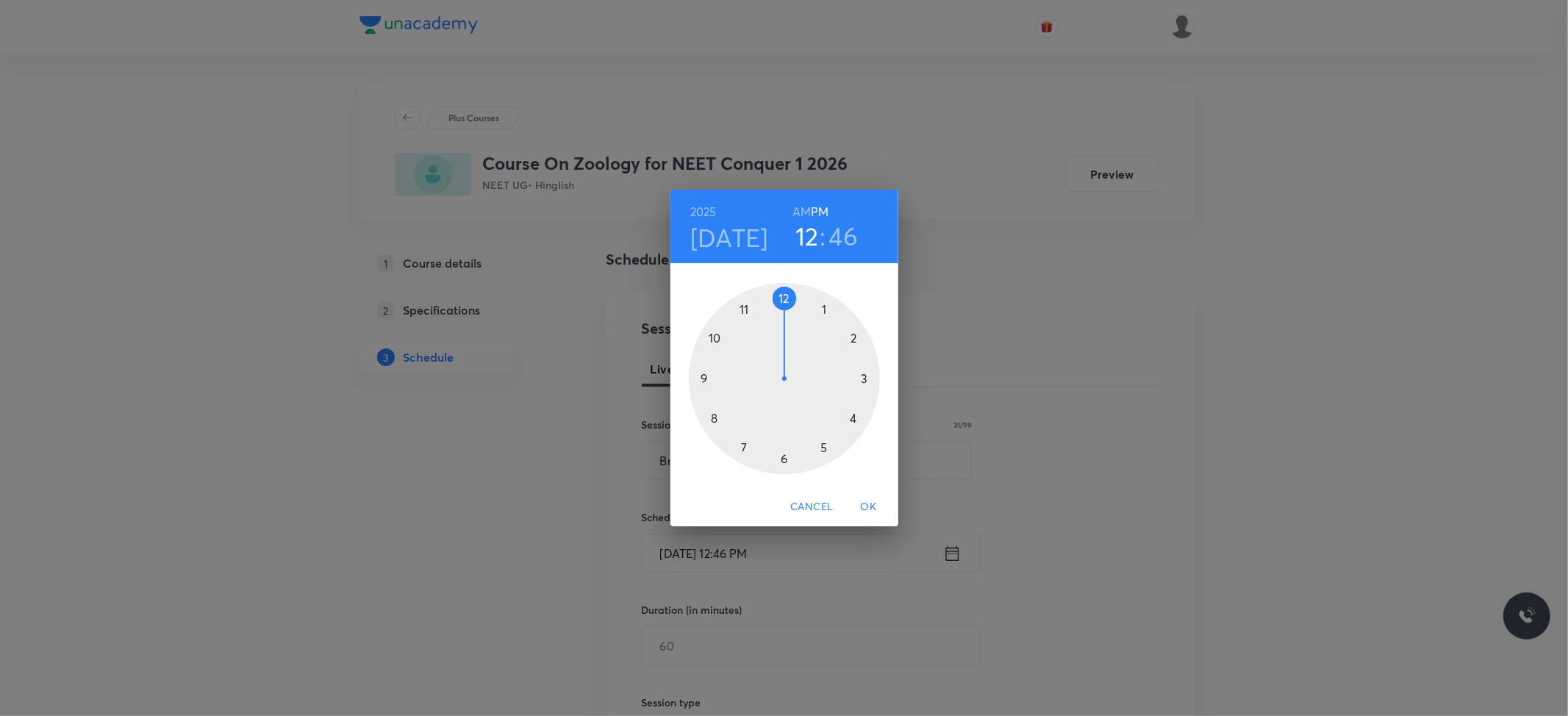
click at [823, 306] on div at bounding box center [784, 379] width 191 height 191
click at [782, 298] on div at bounding box center [784, 379] width 191 height 191
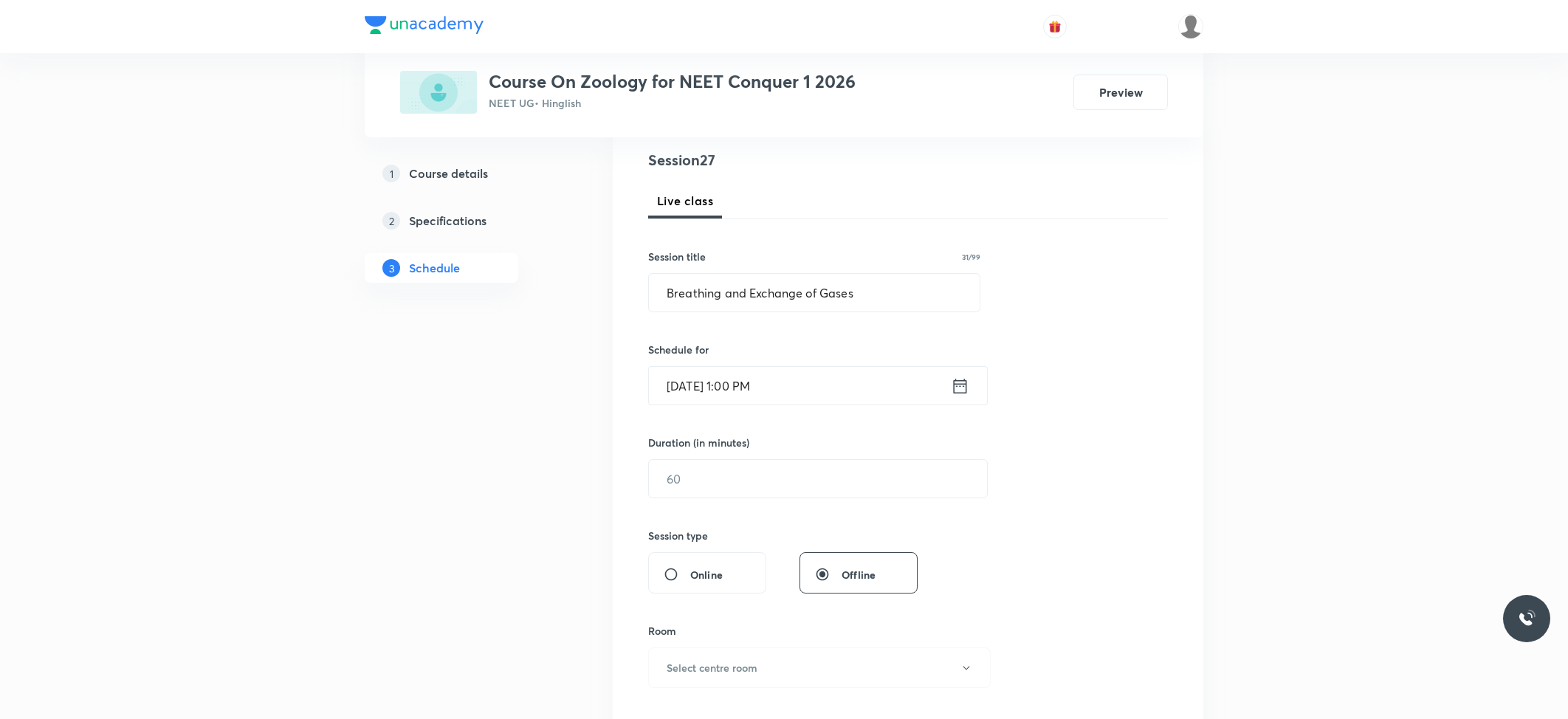
scroll to position [196, 0]
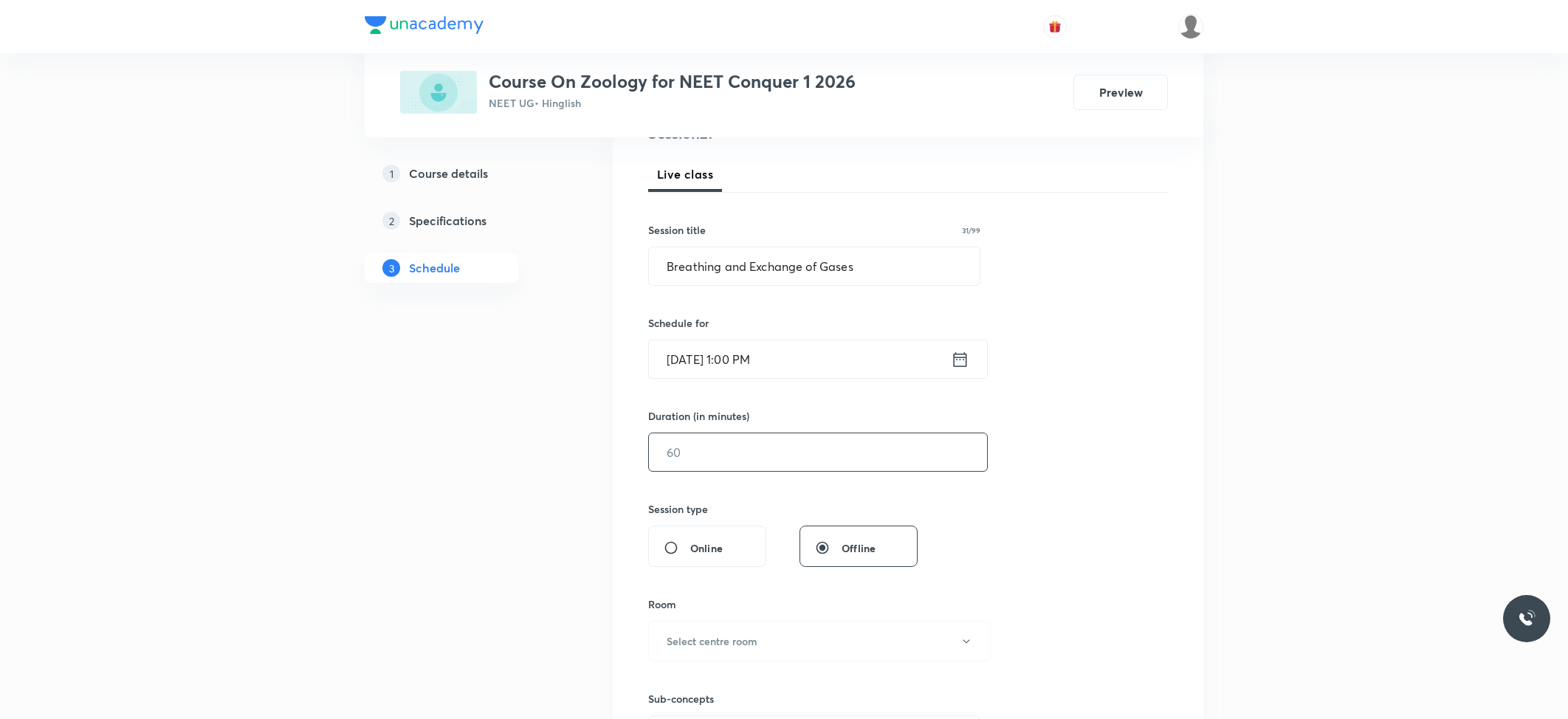
click at [752, 470] on input "text" at bounding box center [817, 452] width 338 height 38
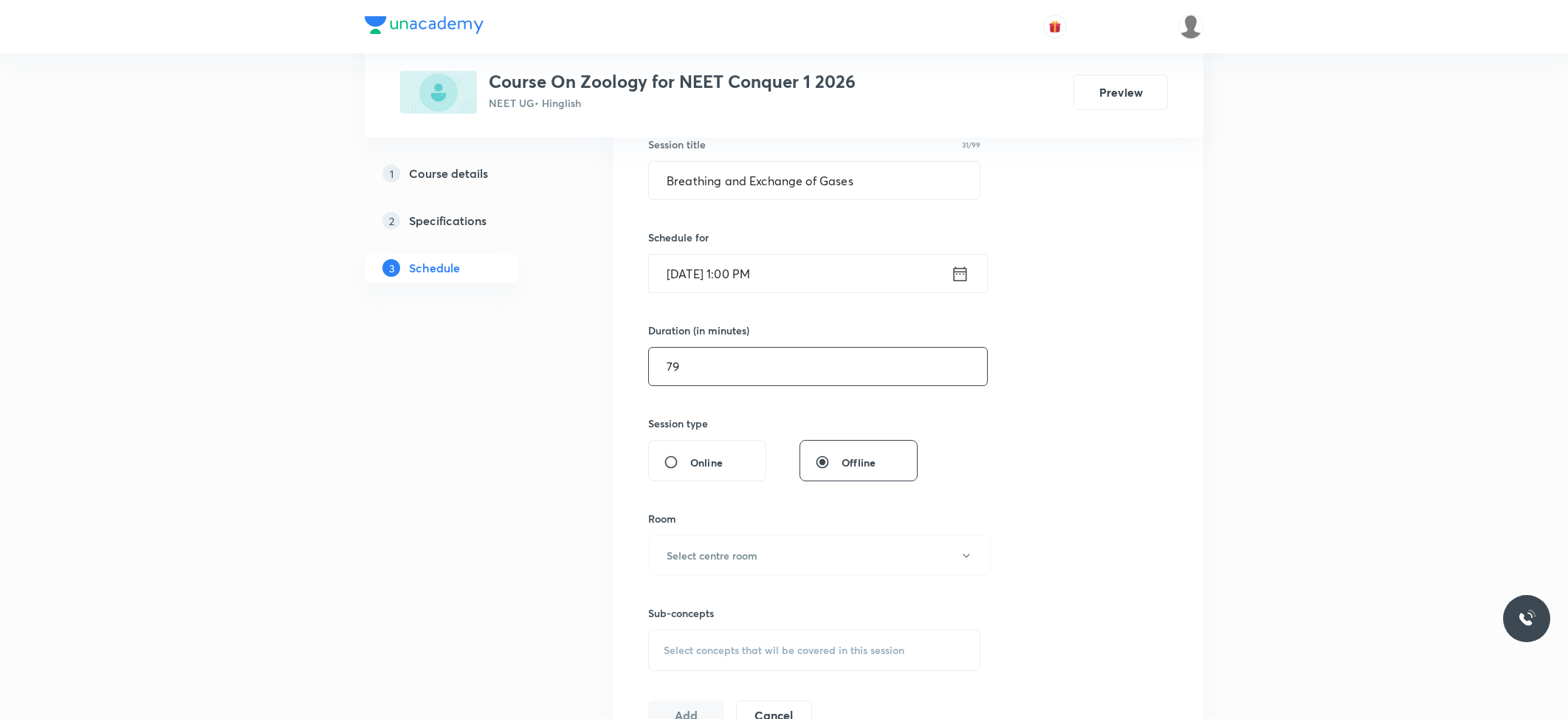
scroll to position [393, 0]
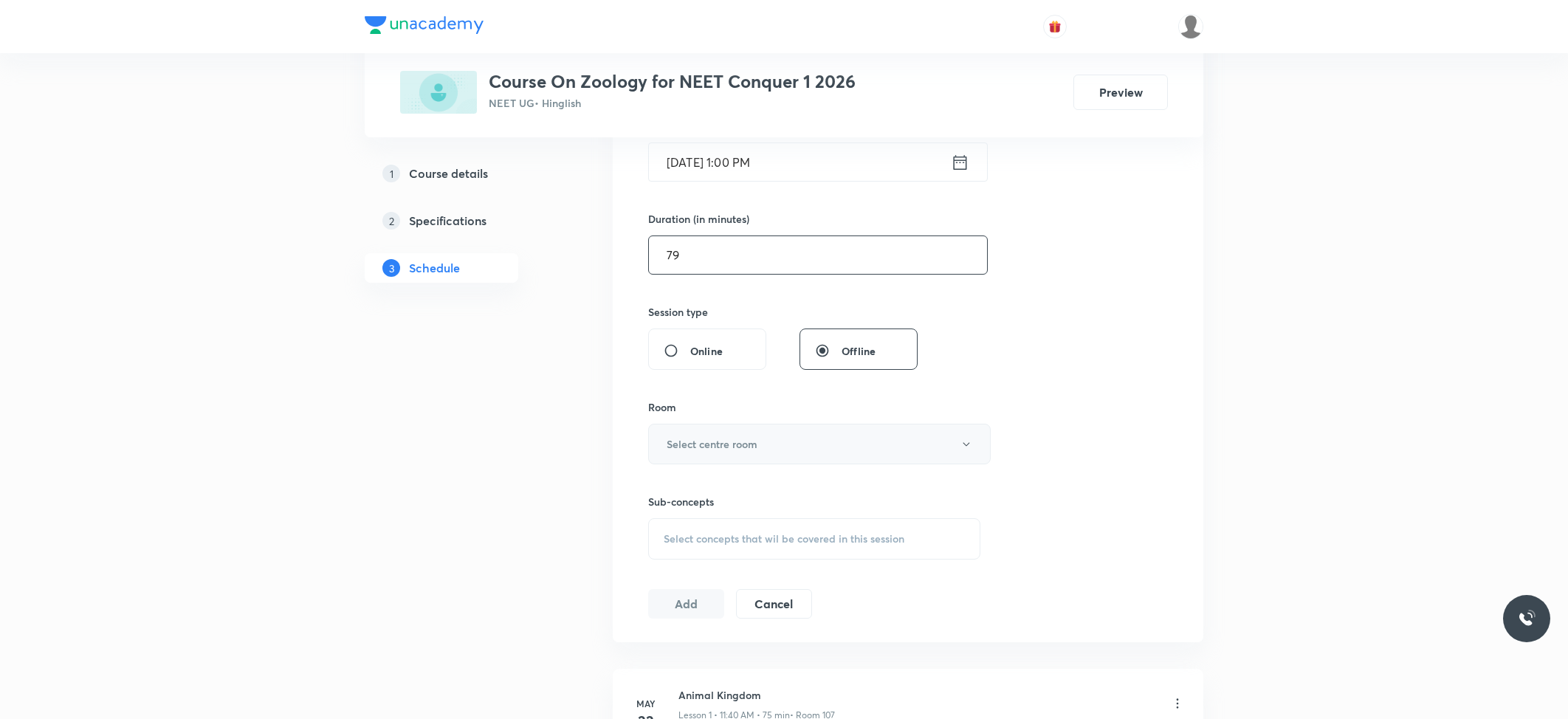
type input "79"
click at [721, 440] on h6 "Select centre room" at bounding box center [712, 444] width 91 height 16
click at [694, 544] on span "103" at bounding box center [815, 549] width 323 height 16
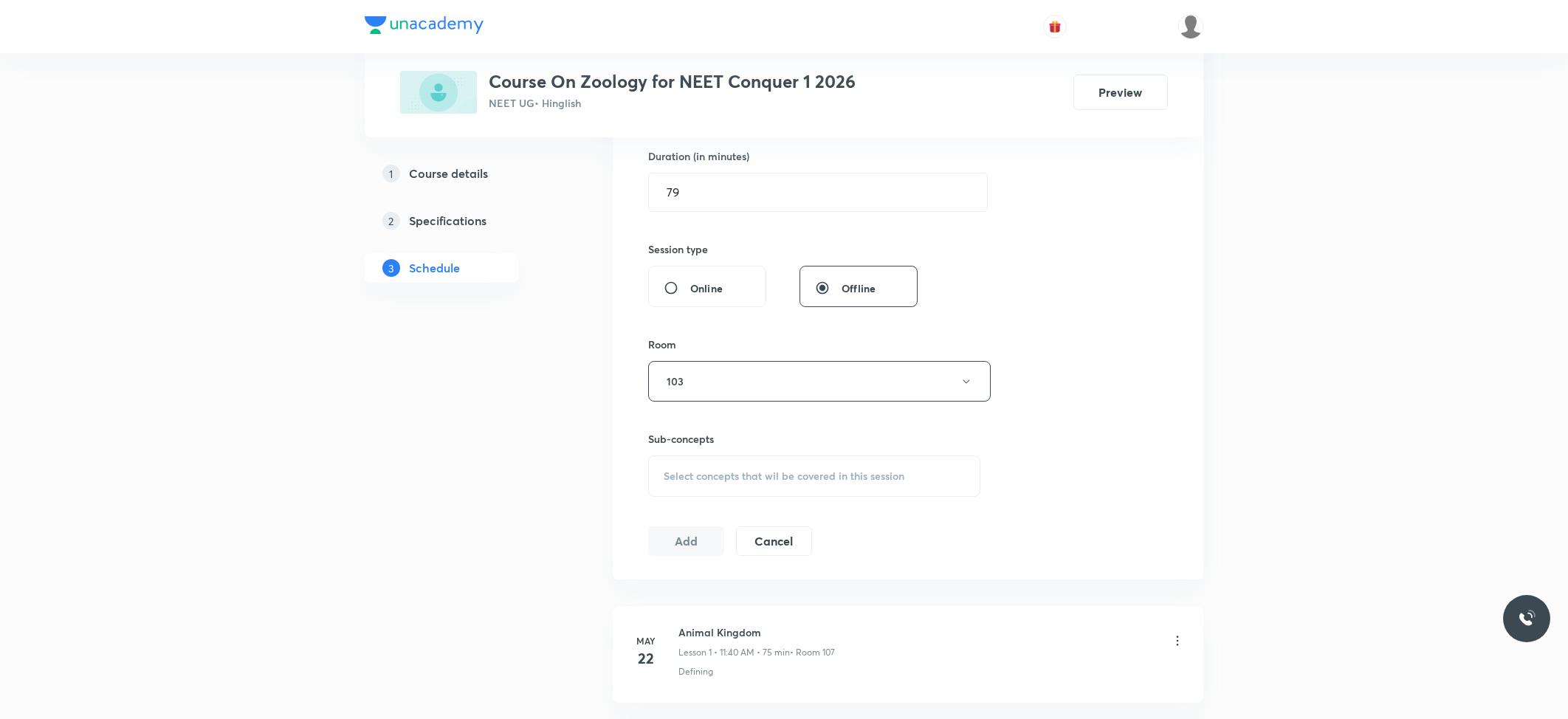
scroll to position [491, 0]
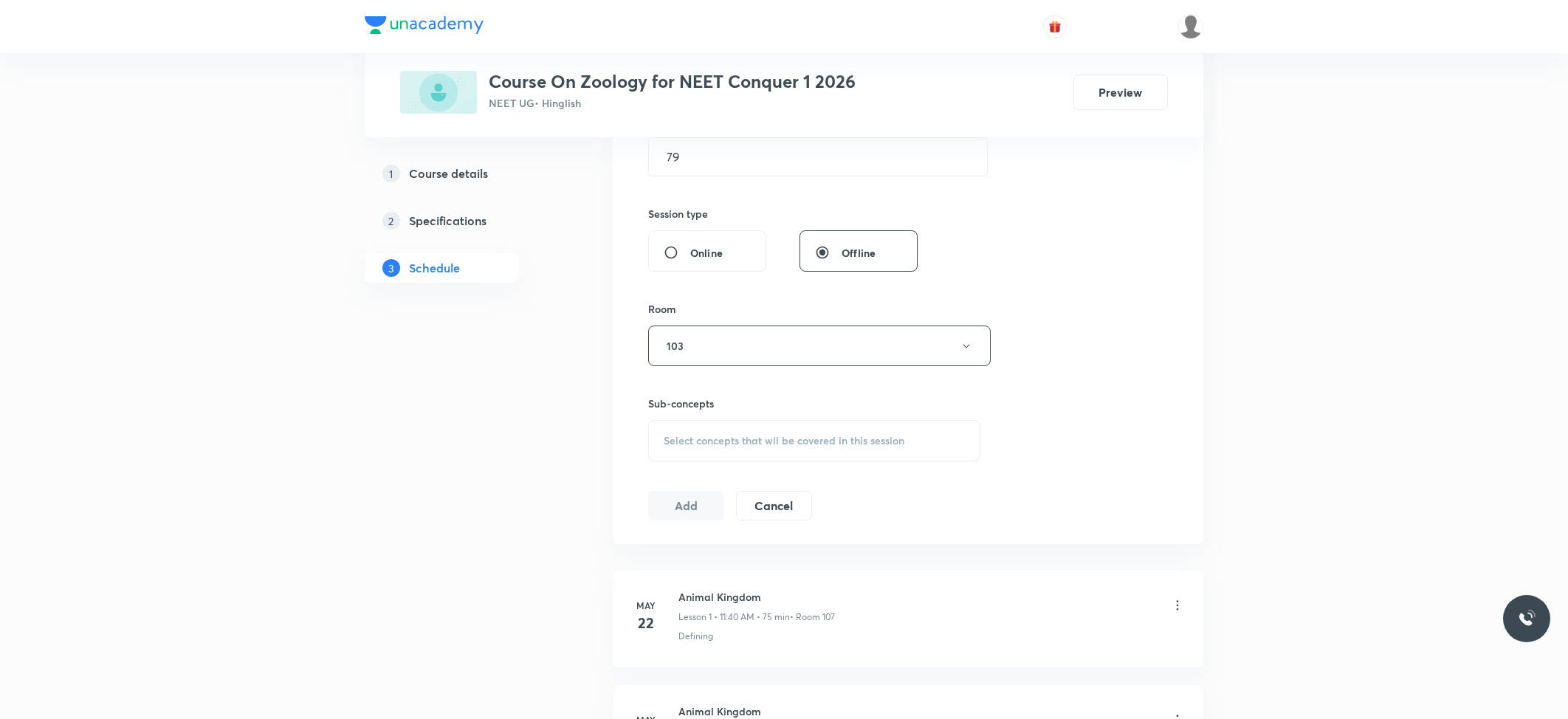
click at [827, 446] on span "Select concepts that wil be covered in this session" at bounding box center [784, 441] width 241 height 12
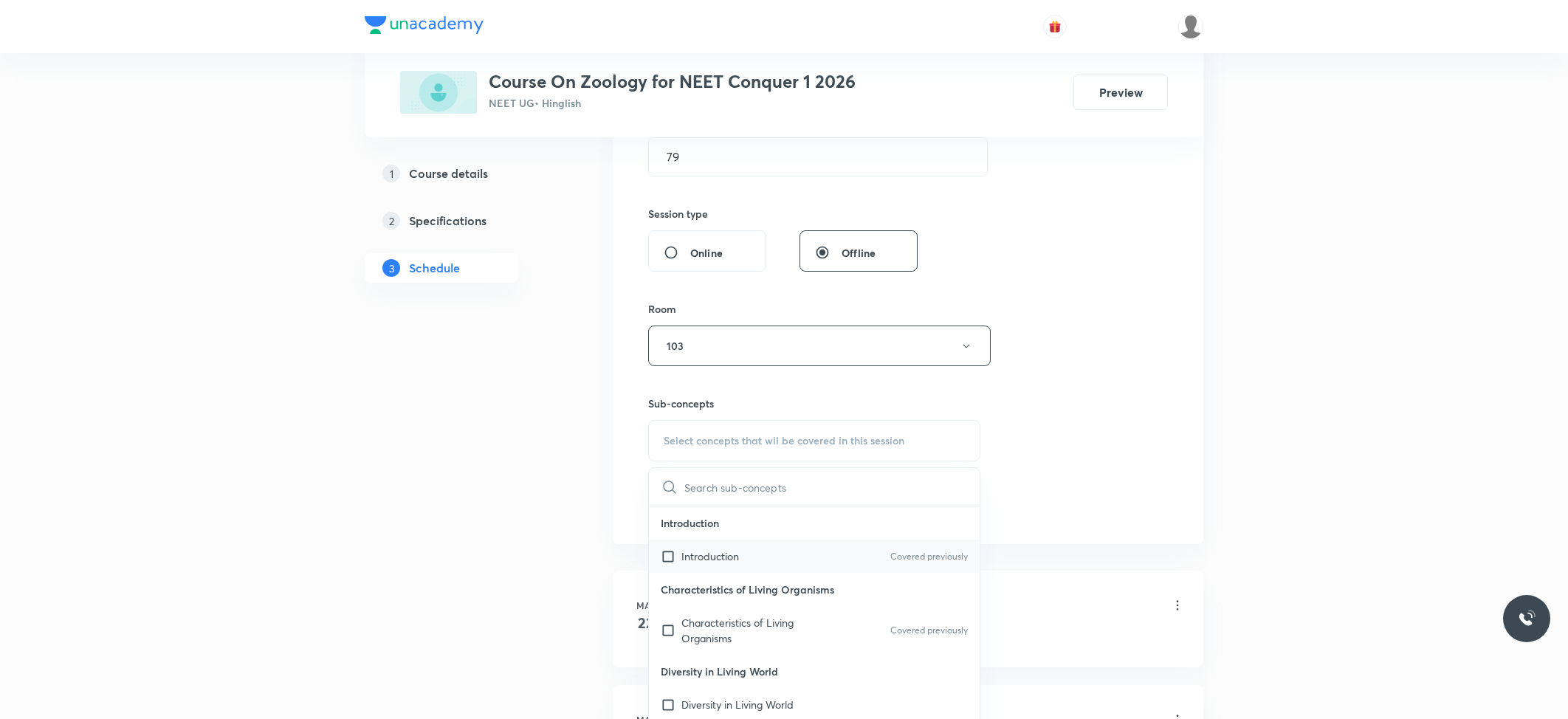
click at [702, 568] on div "Introduction Covered previously" at bounding box center [814, 557] width 331 height 34
checkbox input "true"
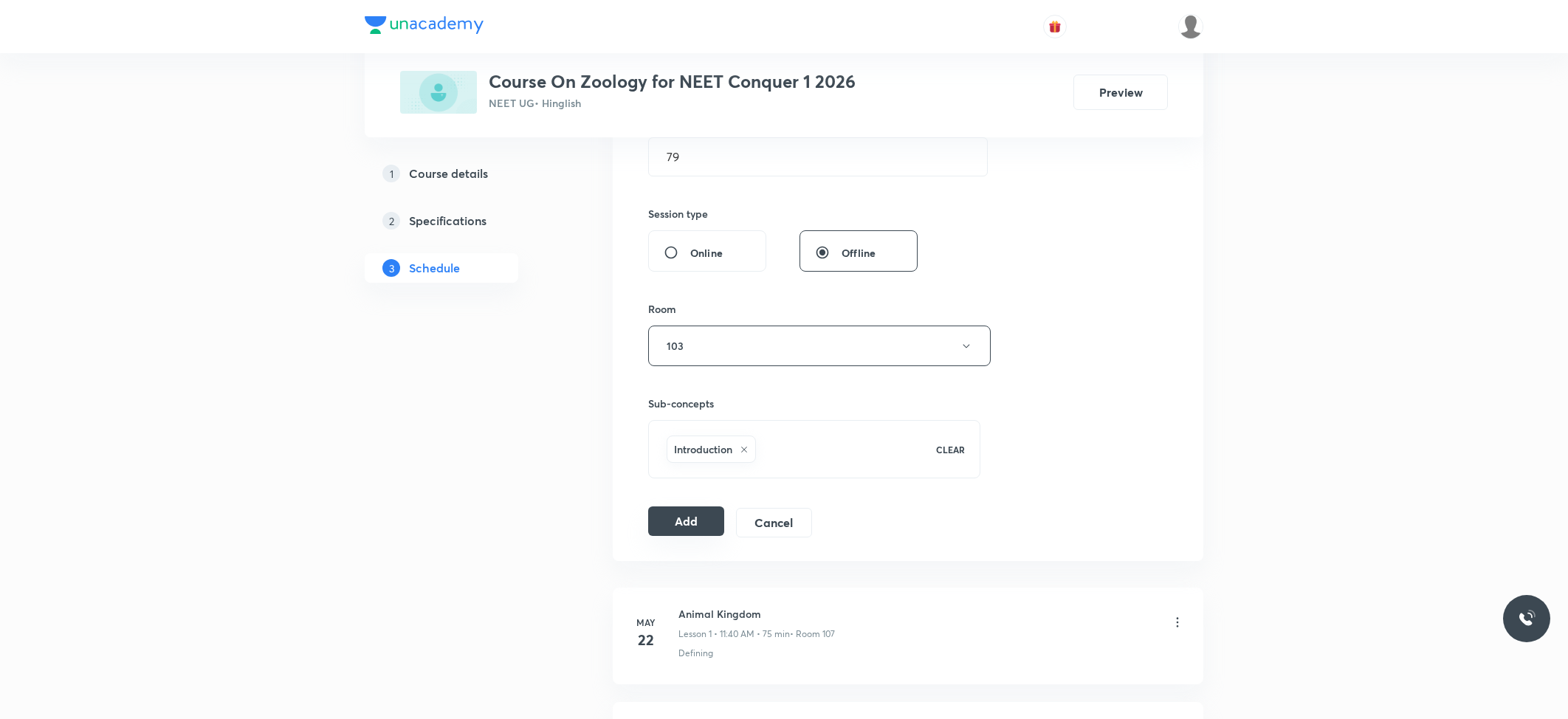
click at [698, 532] on button "Add" at bounding box center [685, 521] width 76 height 30
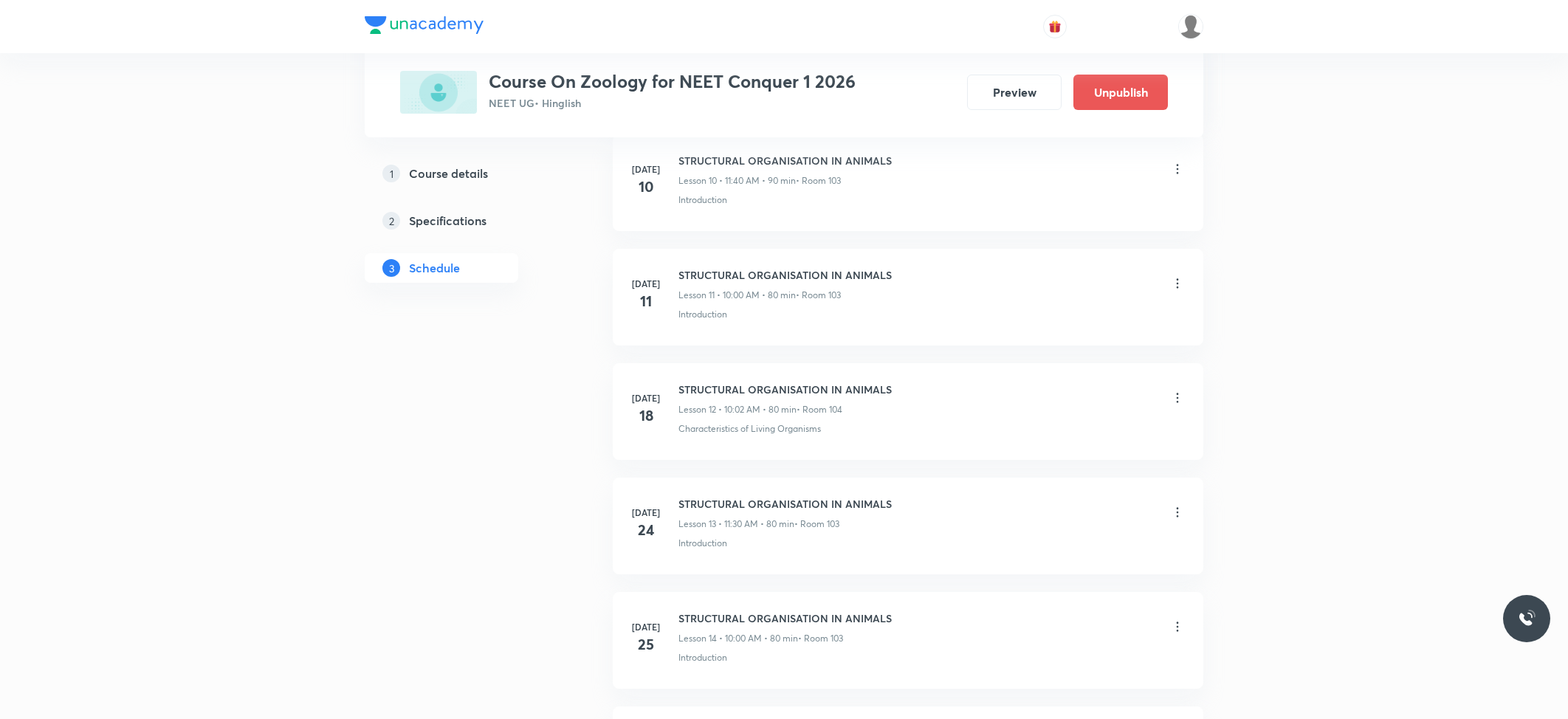
scroll to position [2887, 0]
